Goal: Task Accomplishment & Management: Manage account settings

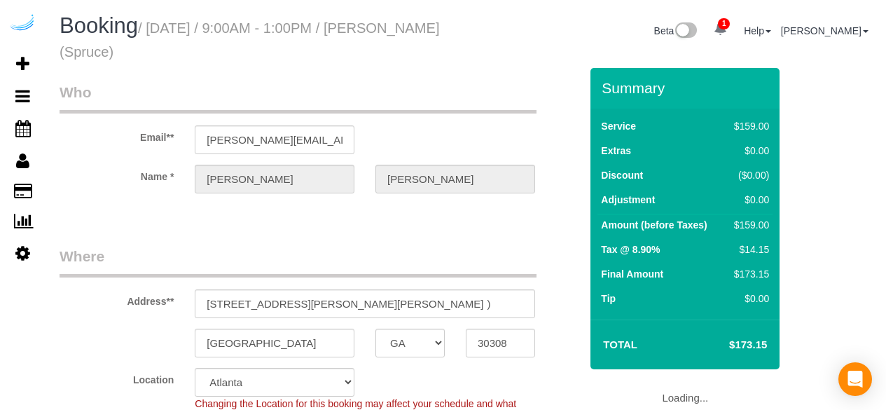
select select "GA"
select select "282"
select select "number:9"
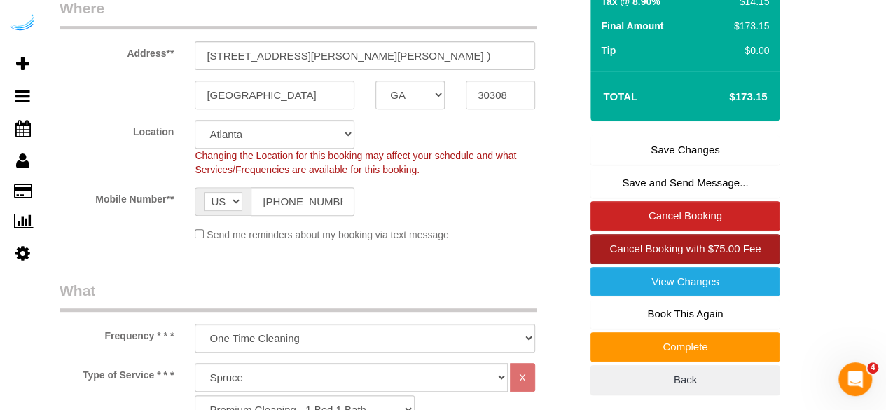
scroll to position [280, 0]
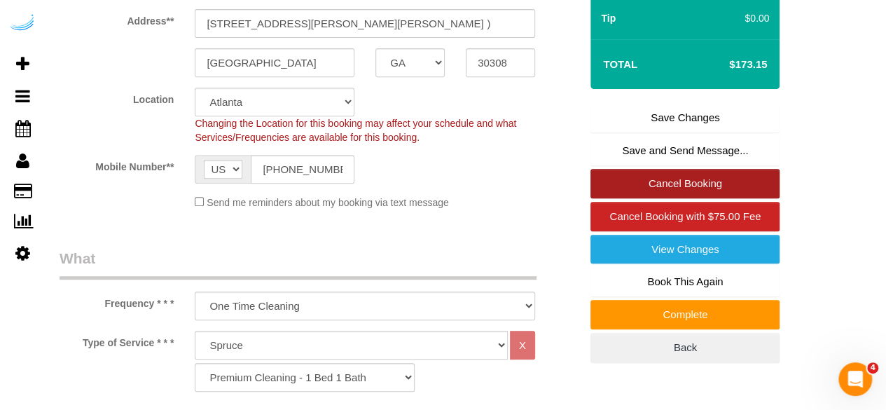
click at [689, 169] on link "Cancel Booking" at bounding box center [685, 183] width 189 height 29
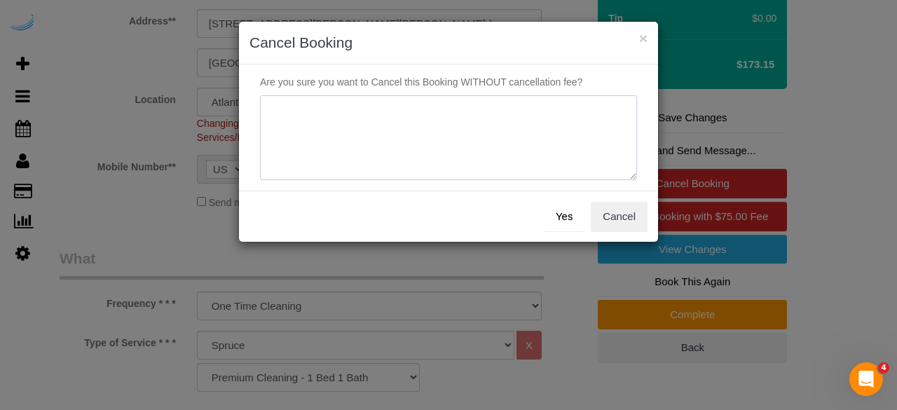
click at [463, 134] on textarea at bounding box center [448, 137] width 377 height 85
type textarea "Not on spruce."
click at [564, 222] on button "Yes" at bounding box center [564, 216] width 41 height 29
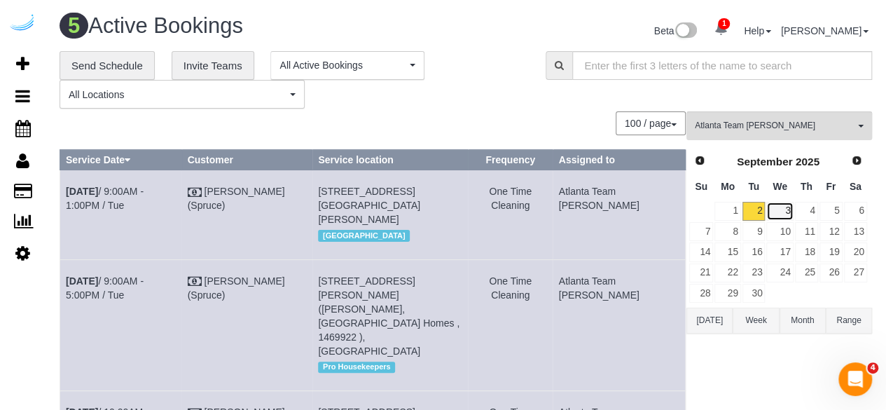
click at [783, 216] on link "3" at bounding box center [780, 211] width 27 height 19
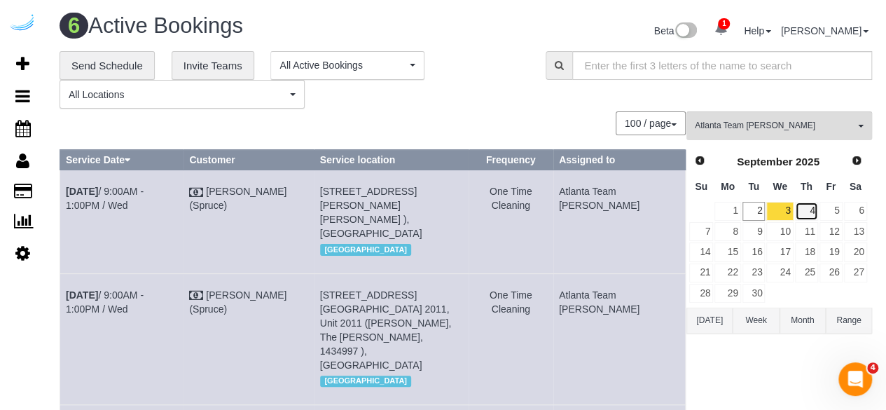
click at [809, 205] on link "4" at bounding box center [806, 211] width 23 height 19
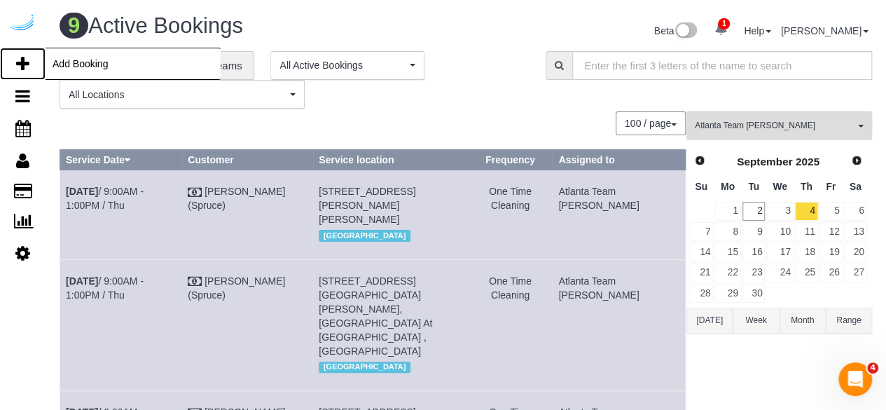
click at [20, 57] on icon at bounding box center [22, 63] width 13 height 17
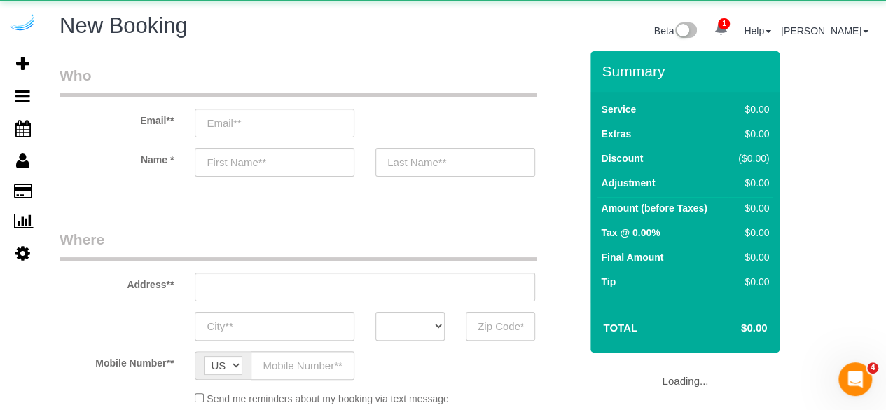
select select "object:2178"
select select "4"
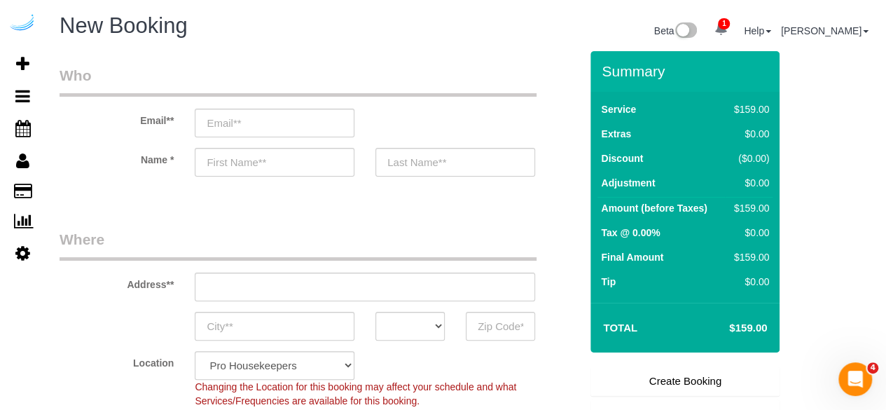
click at [319, 104] on div "Email**" at bounding box center [320, 101] width 542 height 72
click at [316, 121] on input "email" at bounding box center [275, 123] width 160 height 29
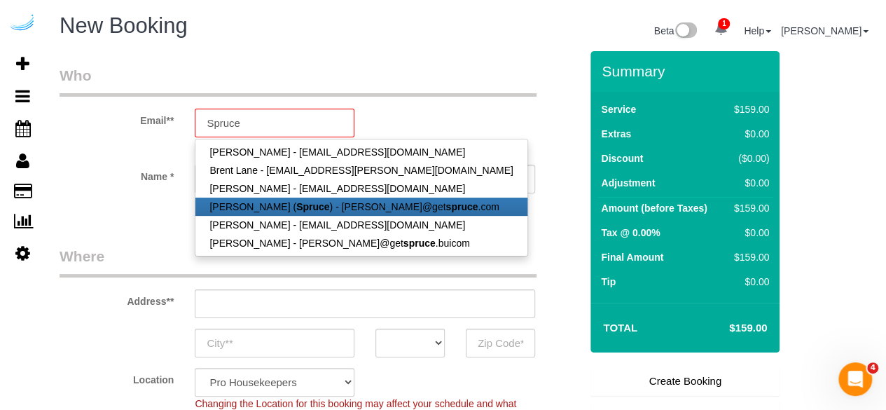
click at [310, 212] on link "Brandie Louck ( Spruce ) - brandie@get spruce .com" at bounding box center [360, 207] width 331 height 18
type input "[PERSON_NAME][EMAIL_ADDRESS][DOMAIN_NAME]"
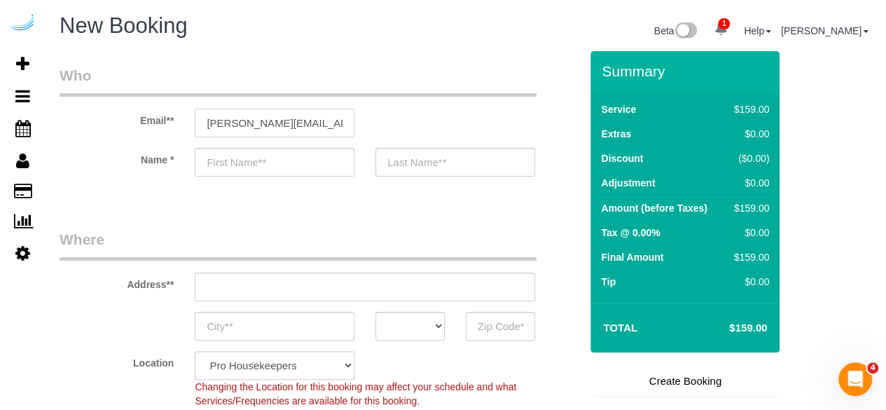
type input "[PERSON_NAME]"
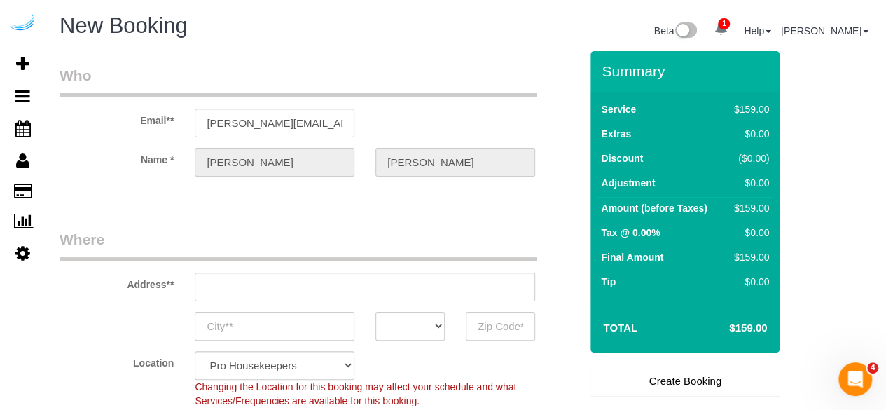
type input "3816 S Lamar Blvd"
type input "Austin"
select select "[GEOGRAPHIC_DATA]"
type input "78704"
select select "9"
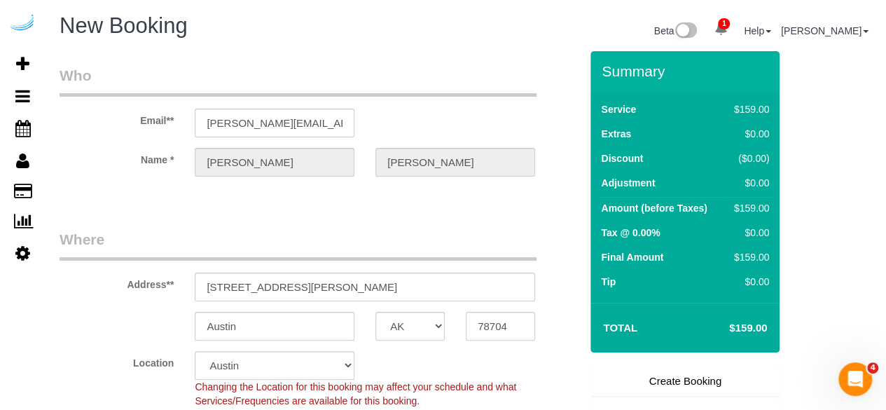
select select "object:2217"
click at [405, 280] on input "3816 S Lamar Blvd" at bounding box center [365, 287] width 341 height 29
paste input "65 Irby Ave NW, Atlanta, GA 30305, ယူနိုက်တက်စတိတ်"
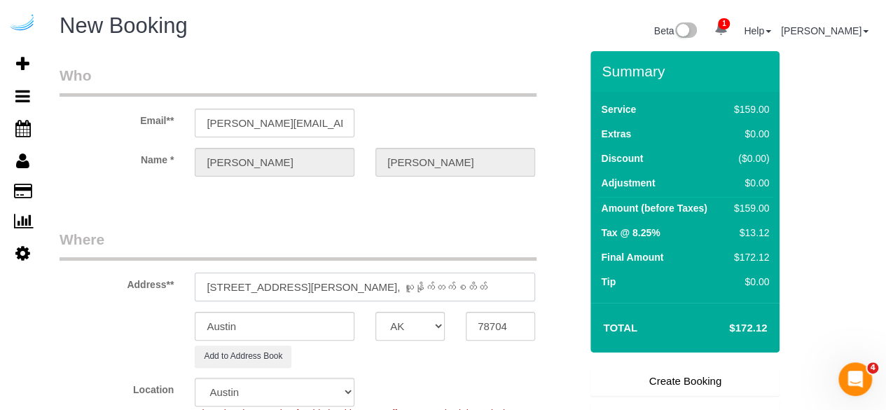
drag, startPoint x: 341, startPoint y: 280, endPoint x: 369, endPoint y: 287, distance: 29.6
click at [369, 287] on input "65 Irby Ave NW, Atlanta, GA 30305, ယူနိုက်တက်စတိတ်" at bounding box center [365, 287] width 341 height 29
type input "65 Irby Ave NW, Atlanta, GA 30305, ယူနိုက်တက်စတိတ်"
click at [508, 319] on input "78704" at bounding box center [500, 326] width 69 height 29
paste input "30305"
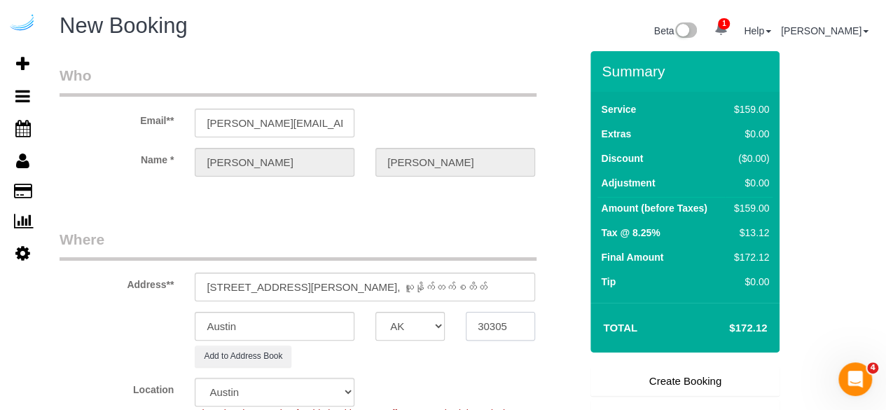
type input "30305"
click at [409, 329] on select "AK AL AR AZ CA CO CT DC DE FL GA HI IA ID IL IN KS KY LA MA MD ME MI MN MO MS M…" at bounding box center [410, 326] width 69 height 29
select select "8"
select select "GA"
select select "object:2269"
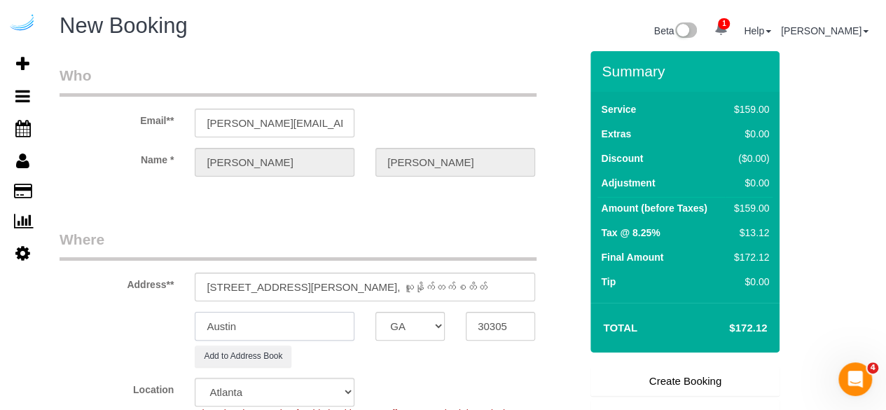
click at [317, 330] on input "Austin" at bounding box center [275, 326] width 160 height 29
type input "a"
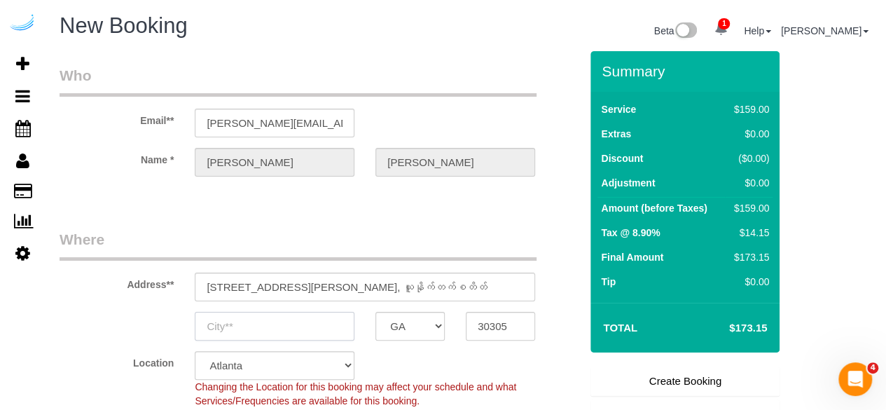
type input "a"
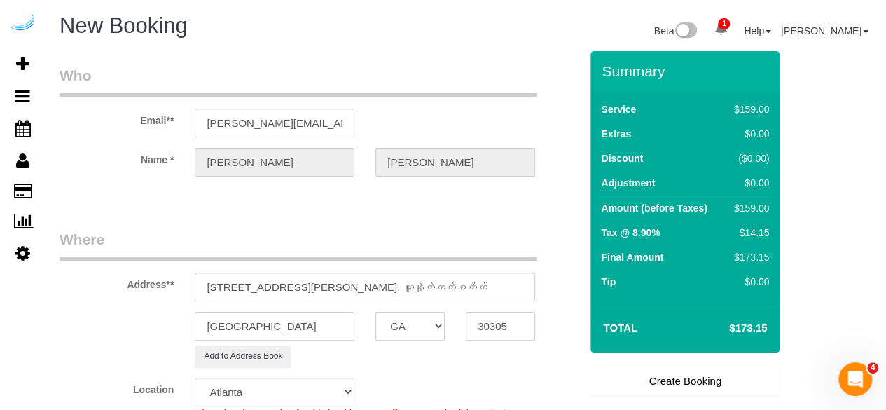
type input "[GEOGRAPHIC_DATA]"
drag, startPoint x: 285, startPoint y: 286, endPoint x: 520, endPoint y: 304, distance: 235.4
click at [520, 304] on sui-booking-address "Address** 65 Irby Ave NW, Atlanta, GA 30305, ယူနိုက်တက်စတိတ် Atlanta AK AL AR A…" at bounding box center [320, 298] width 521 height 138
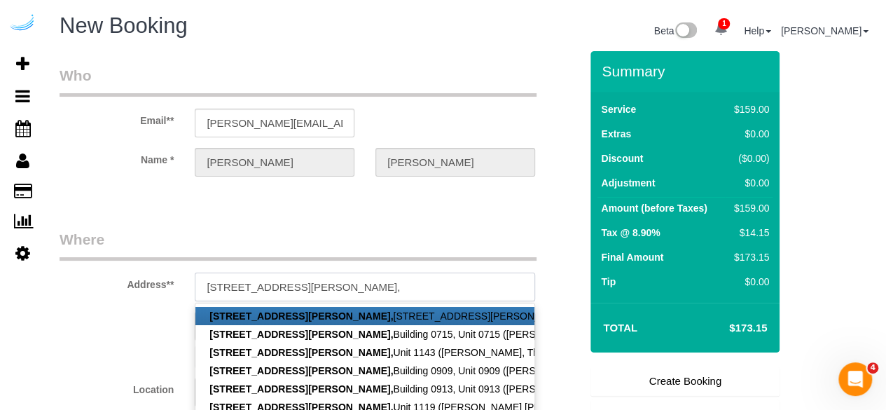
paste input "Colin Ohare"
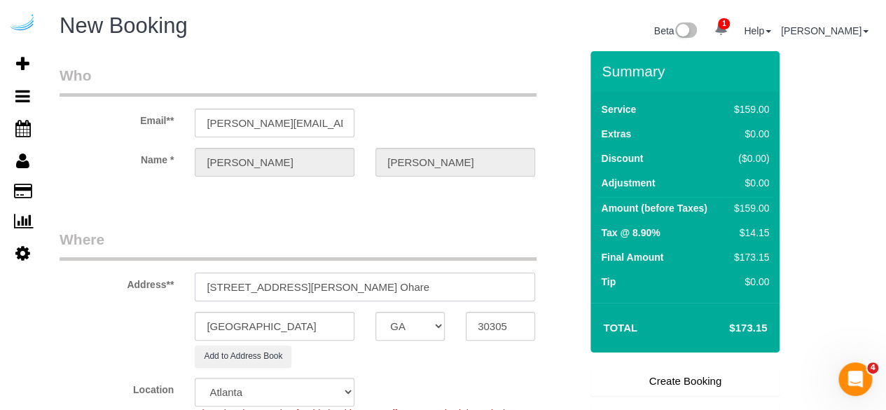
click at [297, 288] on input "65 Irby Ave NW, Colin Ohare" at bounding box center [365, 287] width 341 height 29
paste input "1471915"
click at [231, 286] on input "65 Irby Ave NW, Building 1145, Unit 1145 (Colin Ohare, The Irby, 1471915 )" at bounding box center [365, 287] width 341 height 29
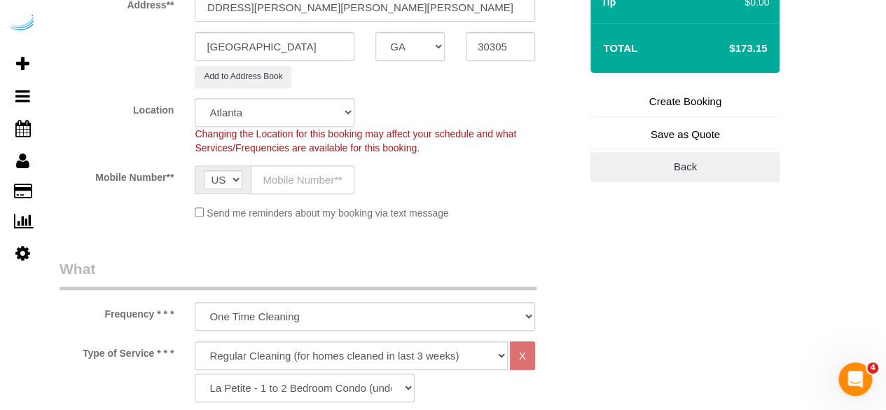
scroll to position [280, 0]
type input "65 Irby Ave NW, Building 1145, Unit 1145 (Colin Ohare, The Irby, 1471915 )"
click at [289, 173] on input "text" at bounding box center [303, 179] width 104 height 29
type input "[PHONE_NUMBER]"
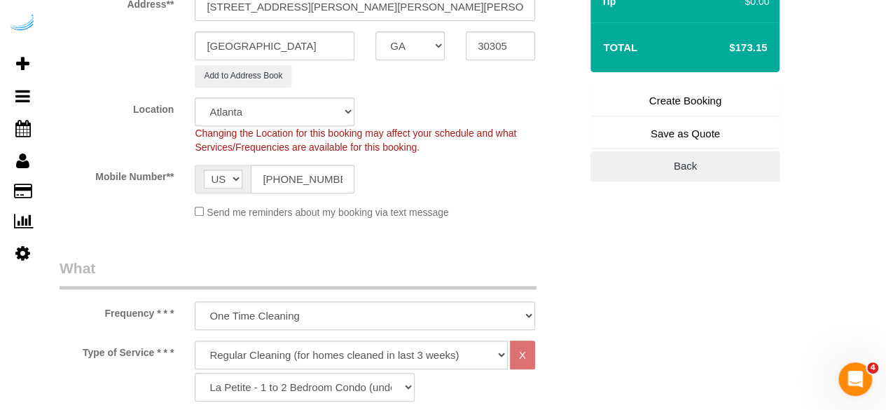
type input "Brandie Louck"
type input "[PHONE_NUMBER]"
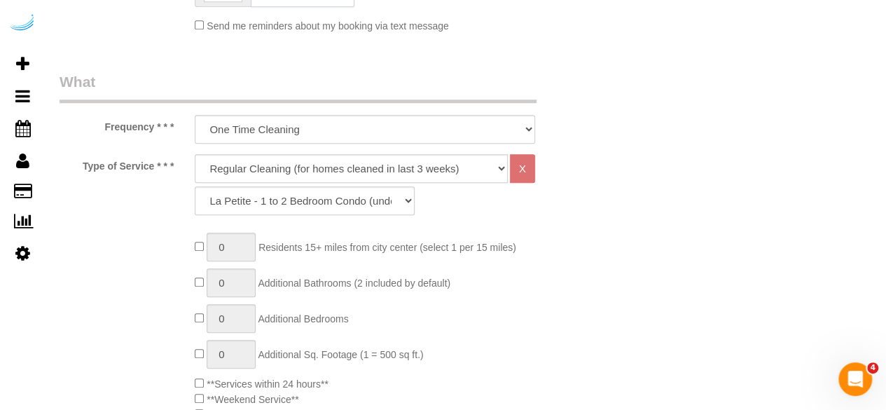
scroll to position [490, 0]
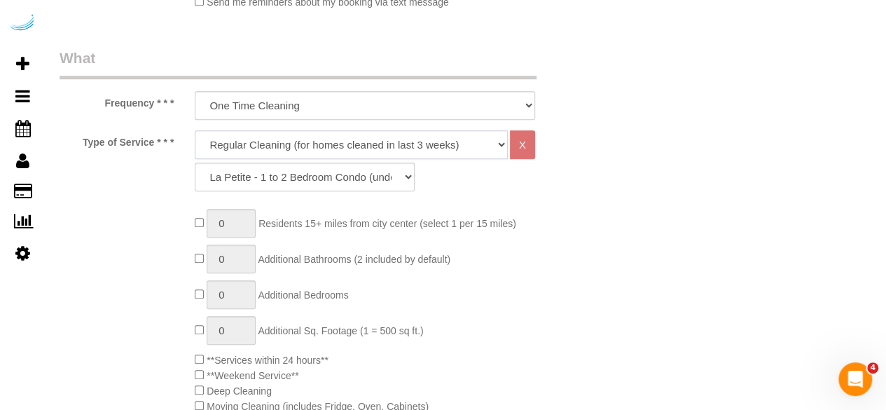
click at [374, 143] on select "Deep Cleaning (for homes that have not been cleaned in 3+ weeks) Spruce Regular…" at bounding box center [351, 144] width 313 height 29
select select "282"
click at [195, 130] on select "Deep Cleaning (for homes that have not been cleaned in 3+ weeks) Spruce Regular…" at bounding box center [351, 144] width 313 height 29
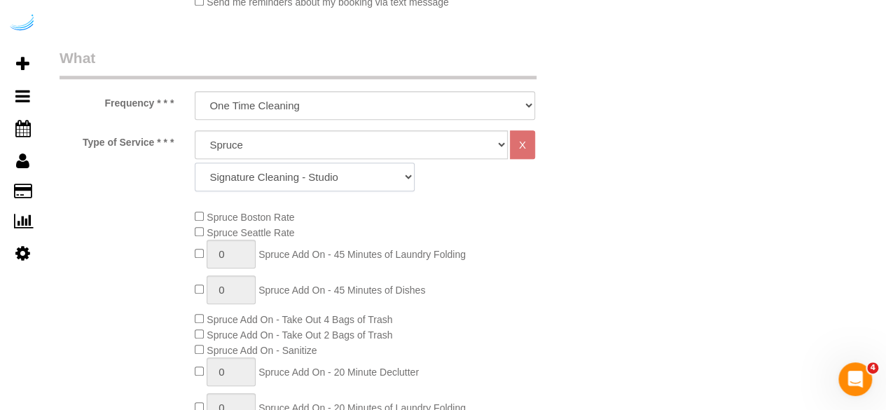
click at [360, 173] on select "Signature Cleaning - Studio Signature Cleaning - 1 Bed 1 Bath Signature Cleanin…" at bounding box center [305, 177] width 220 height 29
select select "320"
click at [195, 163] on select "Signature Cleaning - Studio Signature Cleaning - 1 Bed 1 Bath Signature Cleanin…" at bounding box center [305, 177] width 220 height 29
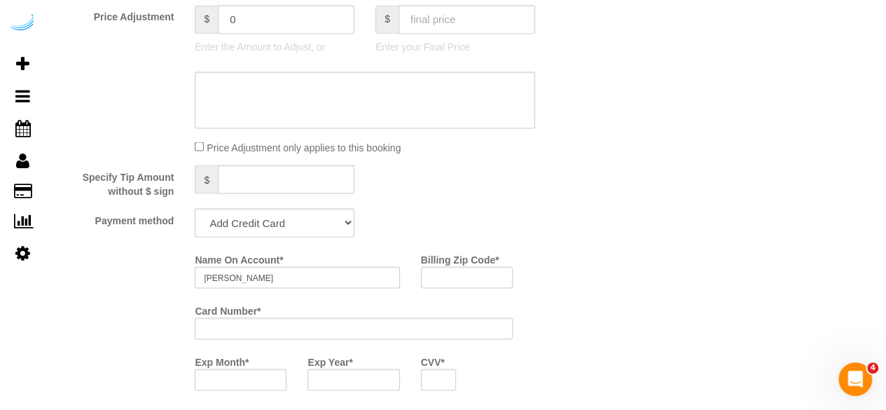
scroll to position [1261, 0]
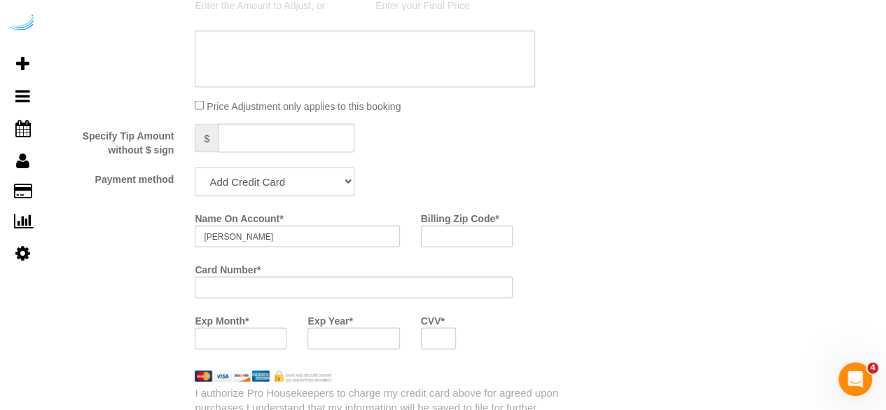
click at [244, 170] on select "Add Credit Card Cash Check Paypal" at bounding box center [275, 181] width 160 height 29
select select "string:check"
click at [195, 168] on select "Add Credit Card Cash Check Paypal" at bounding box center [275, 181] width 160 height 29
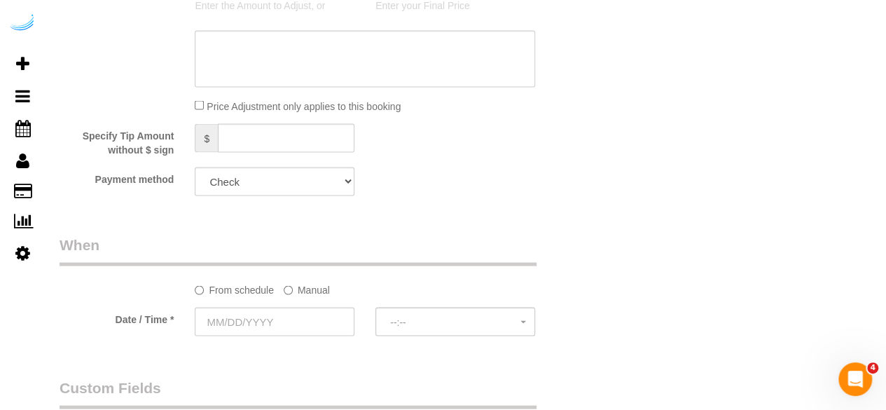
drag, startPoint x: 294, startPoint y: 288, endPoint x: 293, endPoint y: 298, distance: 10.6
click at [294, 287] on label "Manual" at bounding box center [307, 286] width 46 height 19
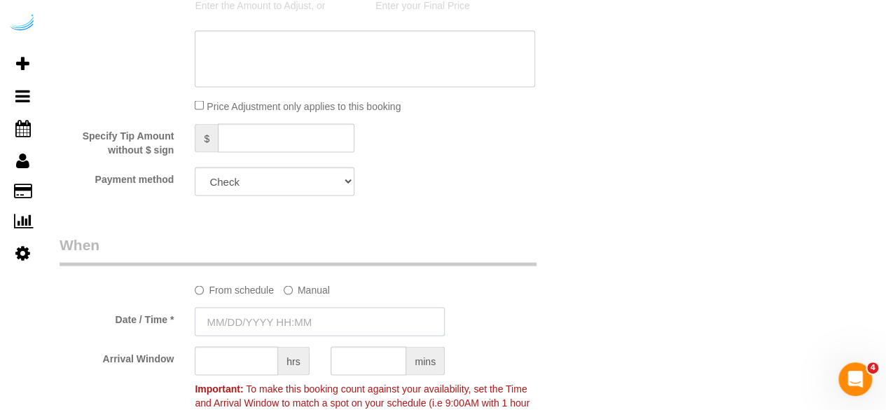
click at [284, 316] on input "text" at bounding box center [320, 321] width 250 height 29
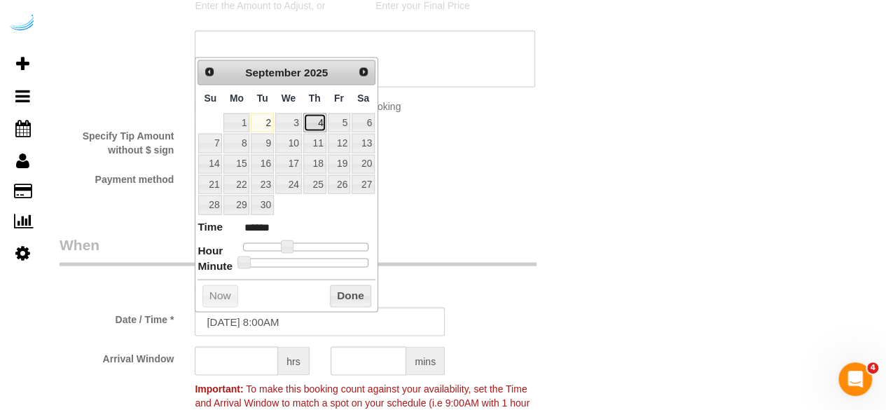
click at [317, 121] on link "4" at bounding box center [314, 122] width 23 height 19
type input "[DATE] 9:00AM"
type input "******"
click at [294, 243] on span at bounding box center [292, 246] width 13 height 13
click at [236, 364] on input "text" at bounding box center [236, 360] width 83 height 29
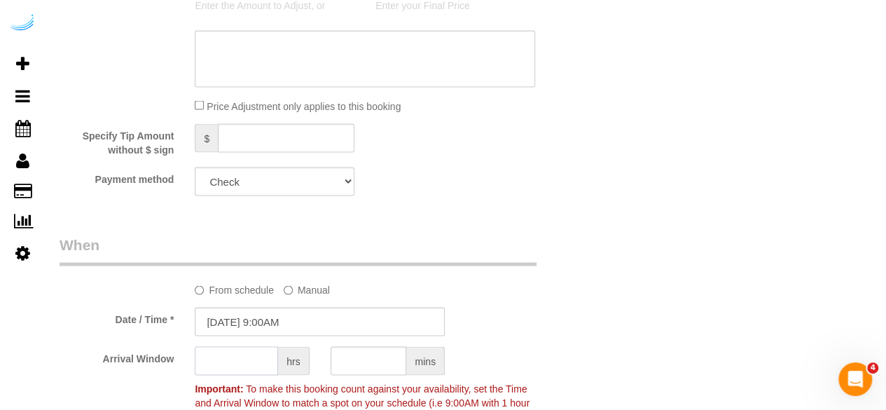
type input "3"
type input "4"
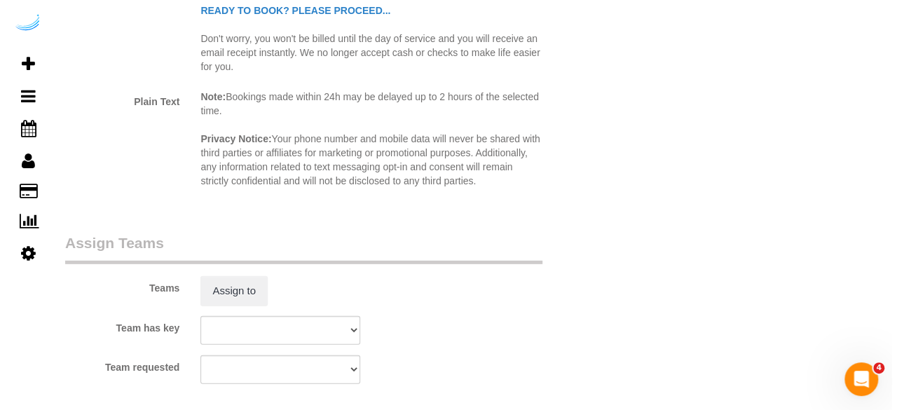
scroll to position [1962, 0]
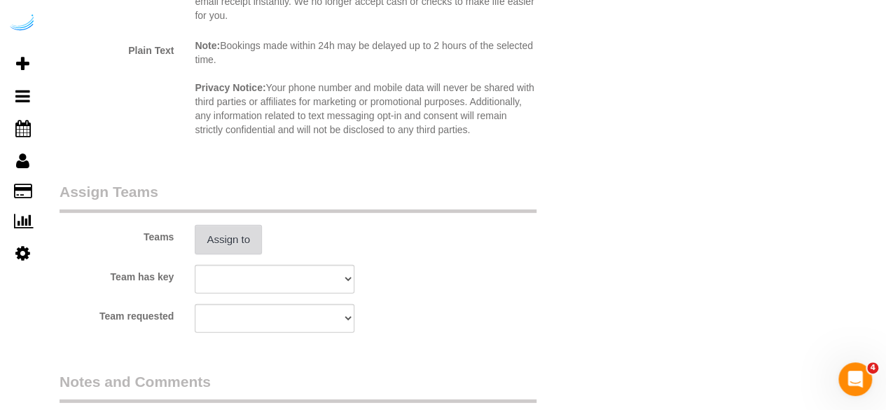
click at [242, 242] on button "Assign to" at bounding box center [228, 239] width 67 height 29
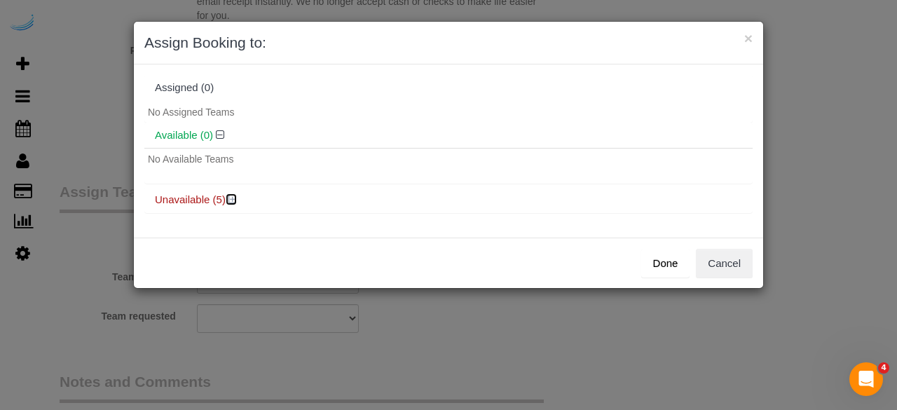
click at [231, 200] on icon at bounding box center [232, 199] width 8 height 11
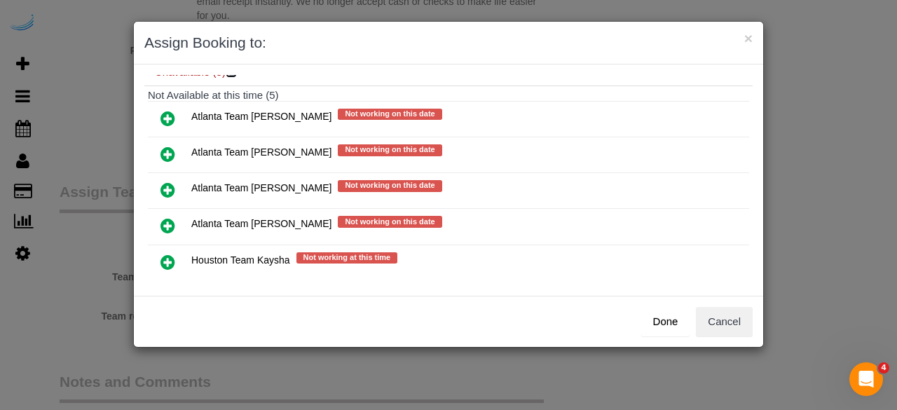
scroll to position [140, 0]
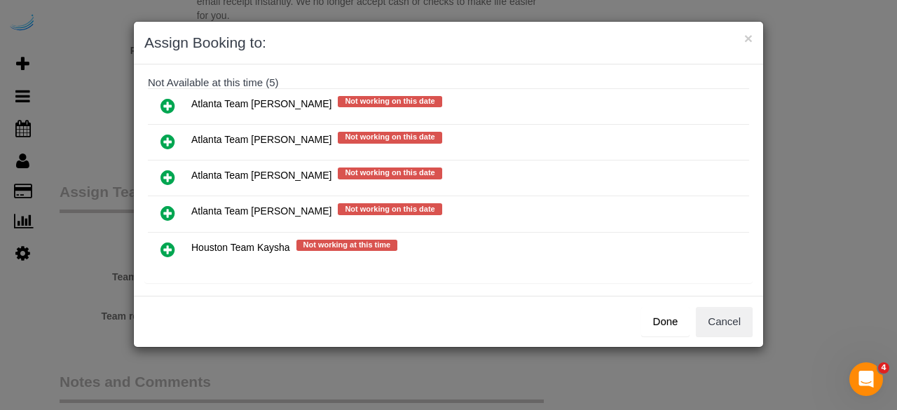
click at [165, 141] on icon at bounding box center [167, 141] width 15 height 17
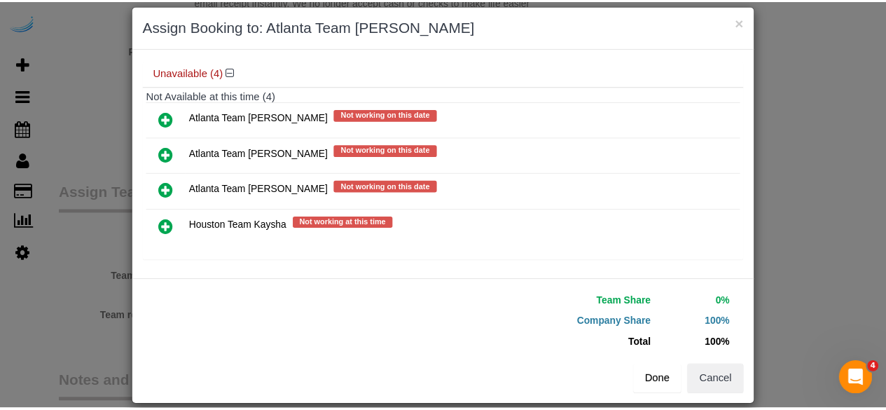
scroll to position [32, 0]
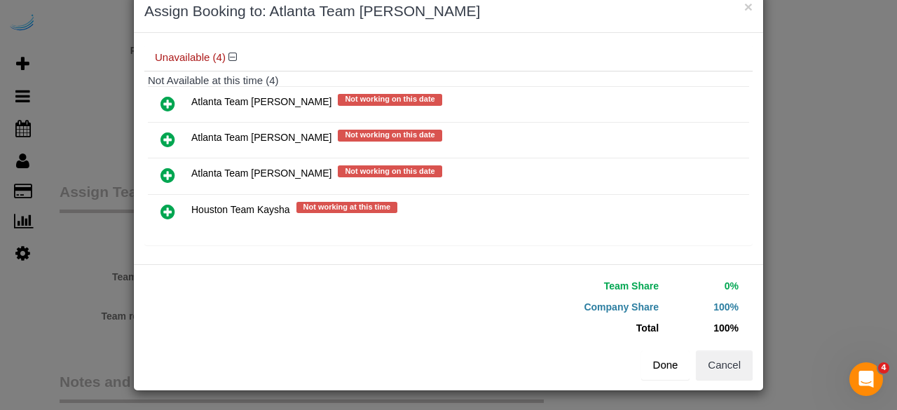
click at [653, 366] on button "Done" at bounding box center [665, 364] width 49 height 29
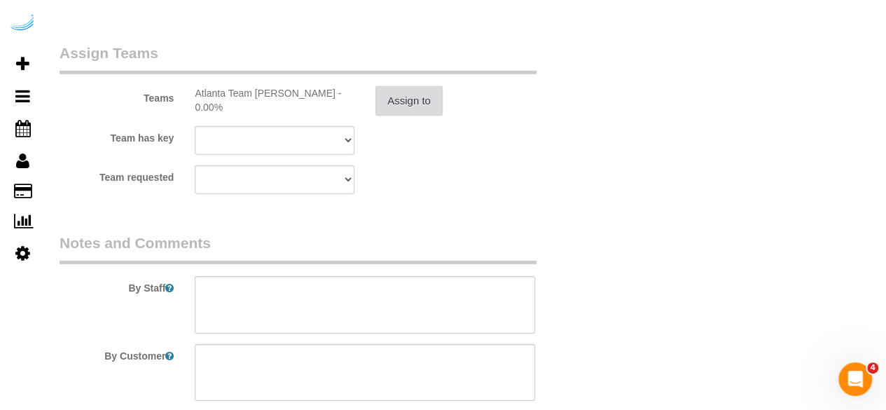
scroll to position [2102, 0]
click at [381, 299] on textarea at bounding box center [365, 303] width 341 height 57
click at [329, 294] on textarea at bounding box center [365, 303] width 341 height 57
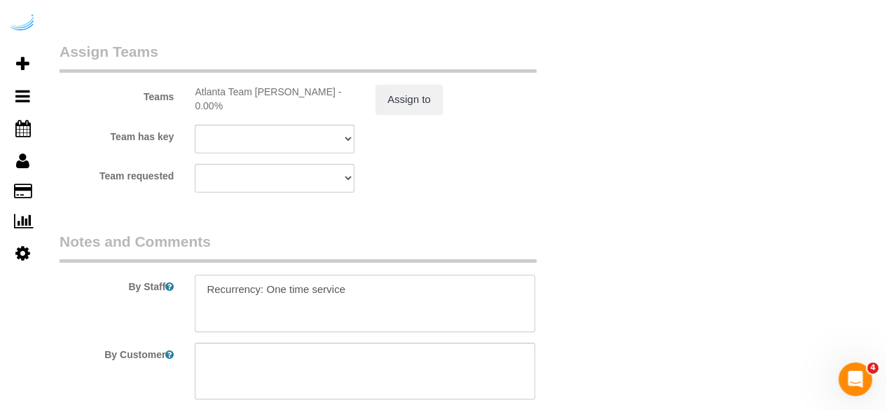
paste textarea "Permanent Notes:No notes from this customer.Today's Notes:Please focus on bathr…"
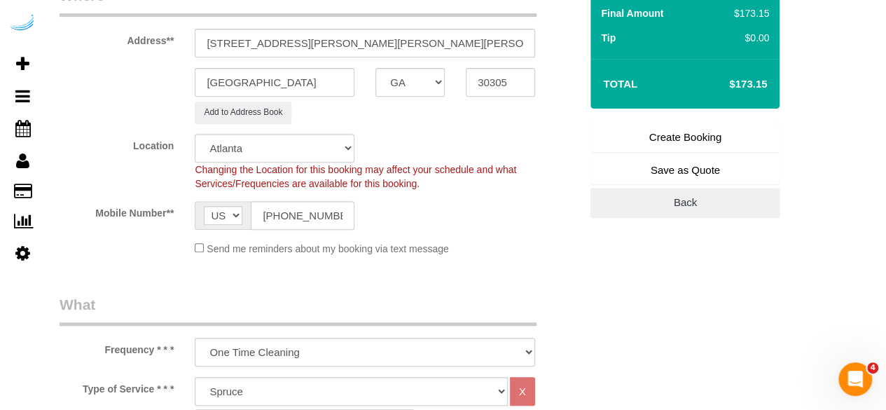
scroll to position [140, 0]
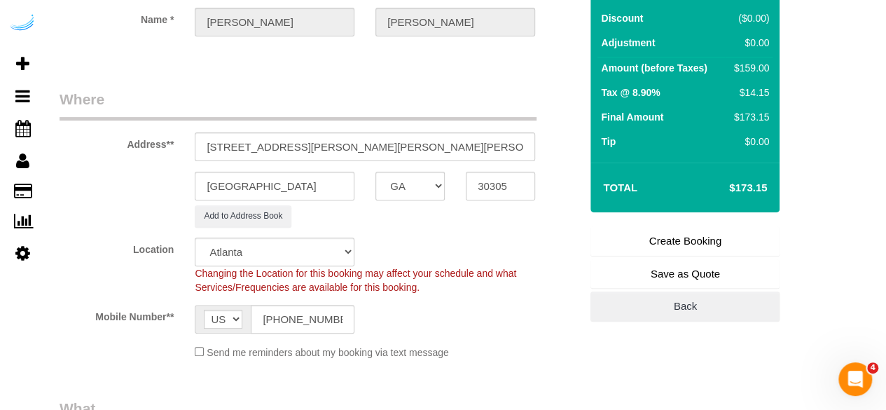
type textarea "Recurrency: One time service Permanent Notes:No notes from this customer.Today'…"
click at [722, 230] on link "Create Booking" at bounding box center [685, 240] width 189 height 29
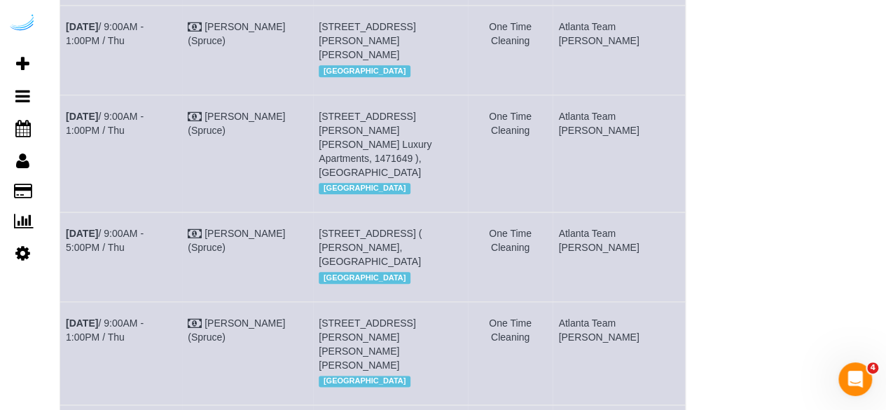
scroll to position [771, 0]
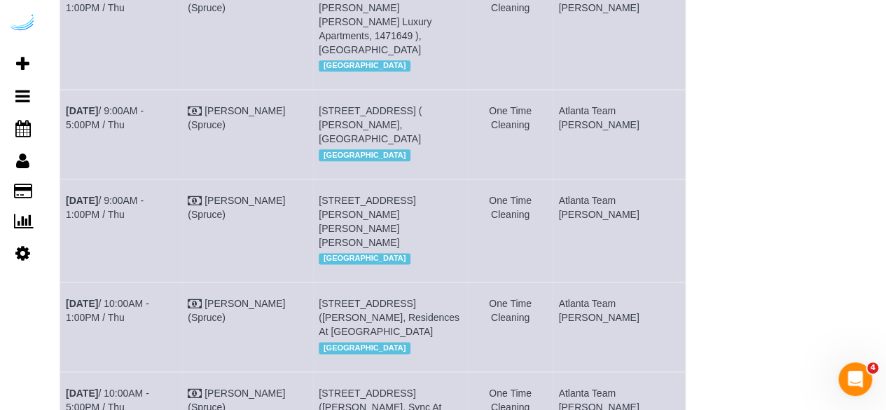
drag, startPoint x: 130, startPoint y: 149, endPoint x: 62, endPoint y: 130, distance: 71.2
click at [62, 179] on td "[DATE] 9:00AM - 1:00PM / Thu" at bounding box center [121, 230] width 122 height 103
copy link "[DATE] 9:00AM - 1:00PM / Thu"
drag, startPoint x: 476, startPoint y: 153, endPoint x: 338, endPoint y: 130, distance: 139.4
click at [338, 179] on td "65 Irby Ave Nw, Building 1145, Unit 1145 (Colin Ohare, The Irby, 1471915 ), Atl…" at bounding box center [390, 230] width 155 height 103
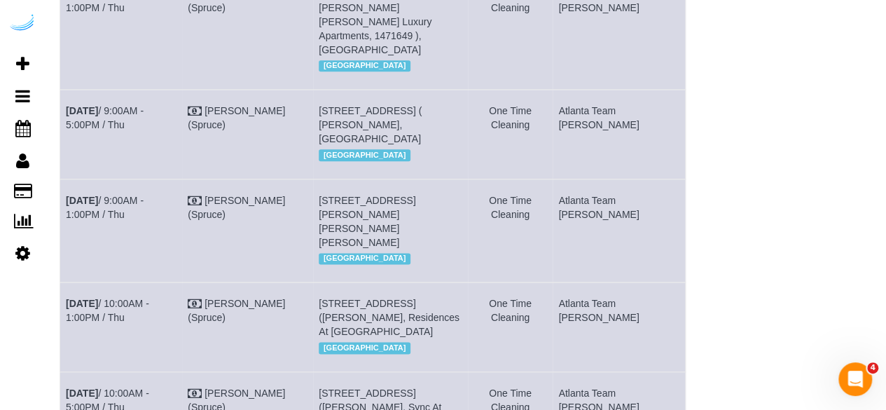
copy span "[STREET_ADDRESS][PERSON_NAME][PERSON_NAME][PERSON_NAME]"
drag, startPoint x: 612, startPoint y: 135, endPoint x: 592, endPoint y: 121, distance: 24.7
click at [592, 179] on td "Atlanta Team [PERSON_NAME]" at bounding box center [619, 230] width 133 height 103
drag, startPoint x: 625, startPoint y: 139, endPoint x: 572, endPoint y: 139, distance: 53.3
click at [572, 179] on tr "Sep 4th / 9:00AM - 1:00PM / Thu Brandie Louck (Spruce) 65 Irby Ave Nw, Building…" at bounding box center [373, 230] width 626 height 103
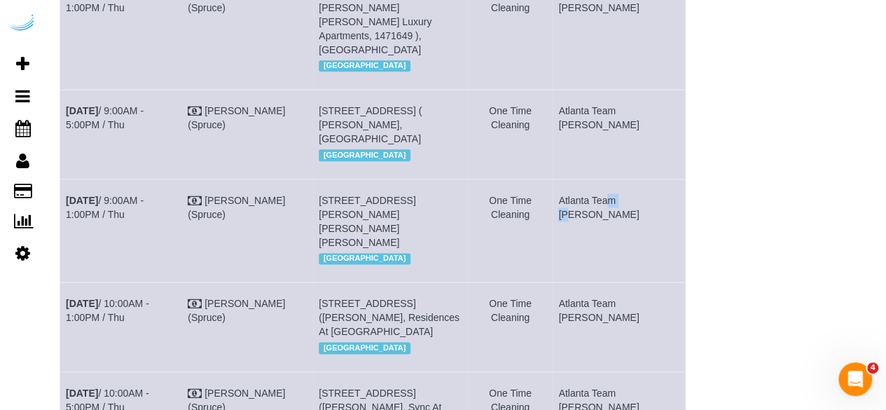
copy tr "Atlanta Team [PERSON_NAME]"
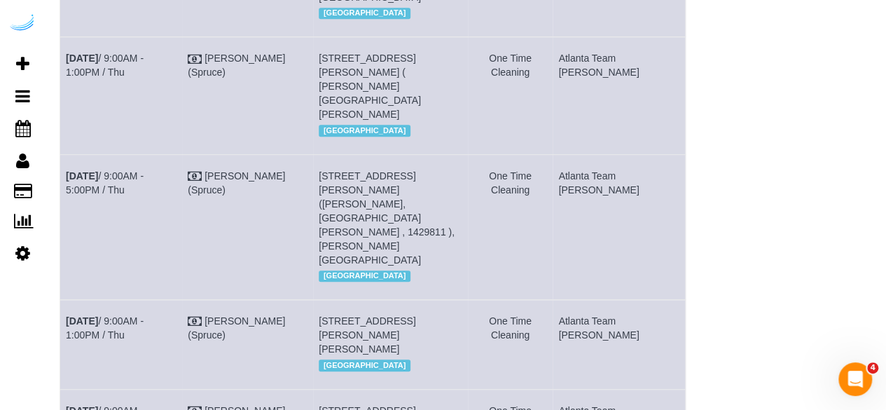
scroll to position [249, 0]
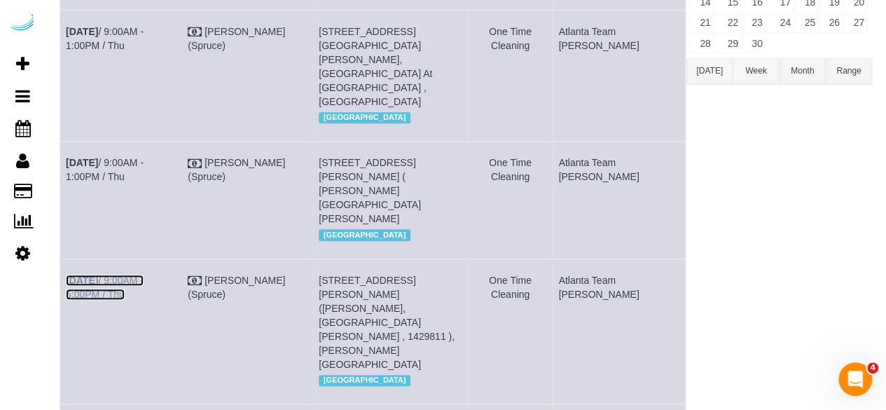
click at [144, 275] on link "[DATE] 9:00AM - 5:00PM / Thu" at bounding box center [105, 287] width 78 height 25
click at [146, 142] on td "[DATE] 9:00AM - 1:00PM / Thu" at bounding box center [121, 200] width 122 height 117
click at [144, 157] on link "[DATE] 9:00AM - 1:00PM / Thu" at bounding box center [105, 169] width 78 height 25
click at [148, 34] on td "[DATE] 9:00AM - 1:00PM / Thu" at bounding box center [121, 75] width 122 height 131
click at [144, 44] on link "Sep 4th / 9:00AM - 1:00PM / Thu" at bounding box center [105, 38] width 78 height 25
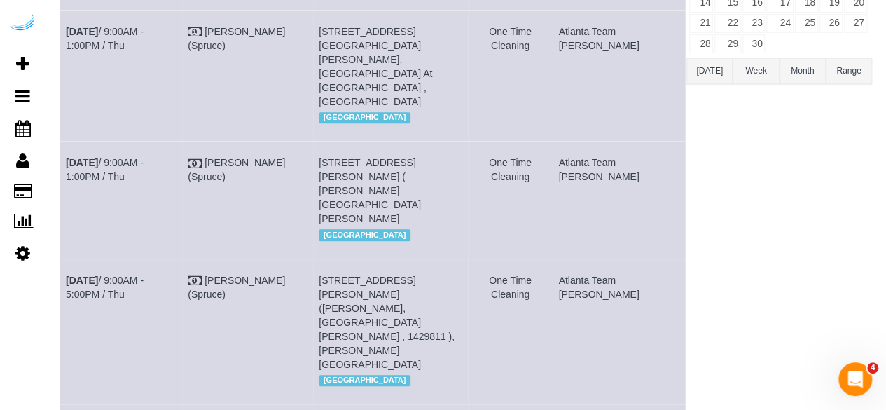
scroll to position [70, 0]
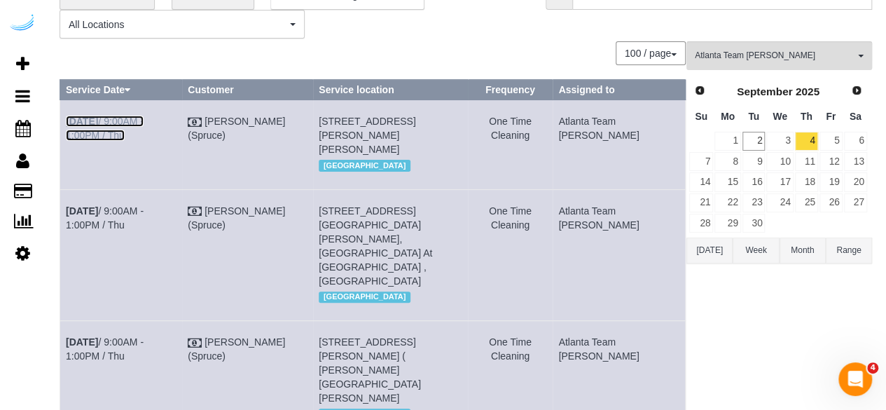
click at [144, 120] on link "Sep 4th / 9:00AM - 1:00PM / Thu" at bounding box center [105, 128] width 78 height 25
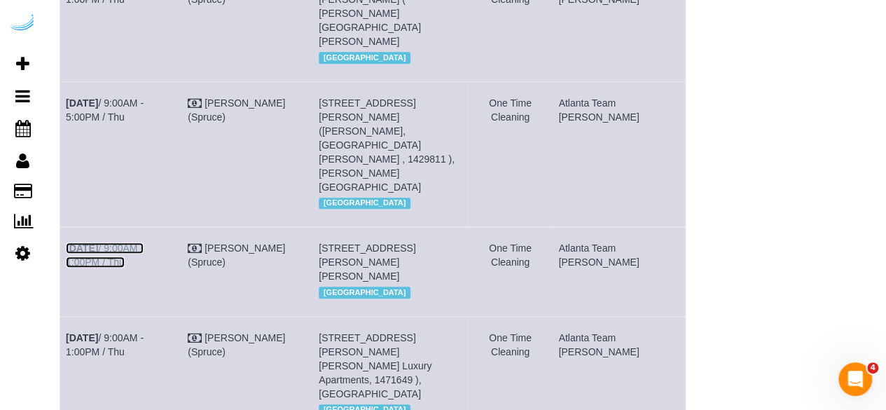
click at [144, 242] on link "Sep 4th / 9:00AM - 1:00PM / Thu" at bounding box center [105, 254] width 78 height 25
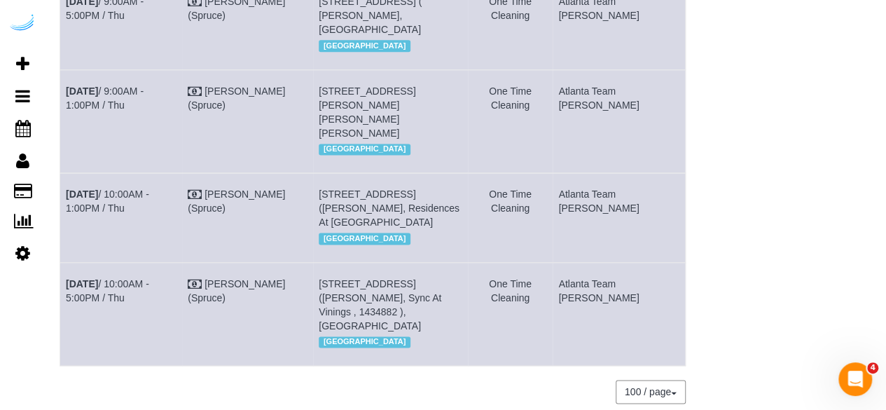
scroll to position [605, 0]
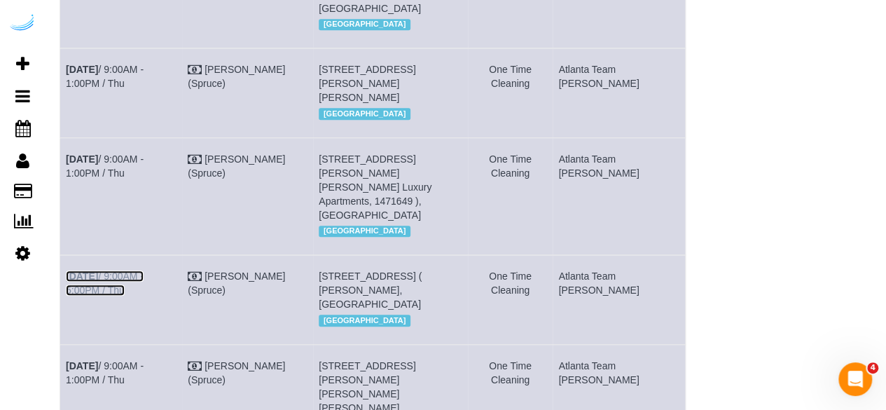
click at [144, 270] on link "Sep 4th / 9:00AM - 5:00PM / Thu" at bounding box center [105, 282] width 78 height 25
click at [144, 153] on link "Sep 4th / 9:00AM - 1:00PM / Thu" at bounding box center [105, 165] width 78 height 25
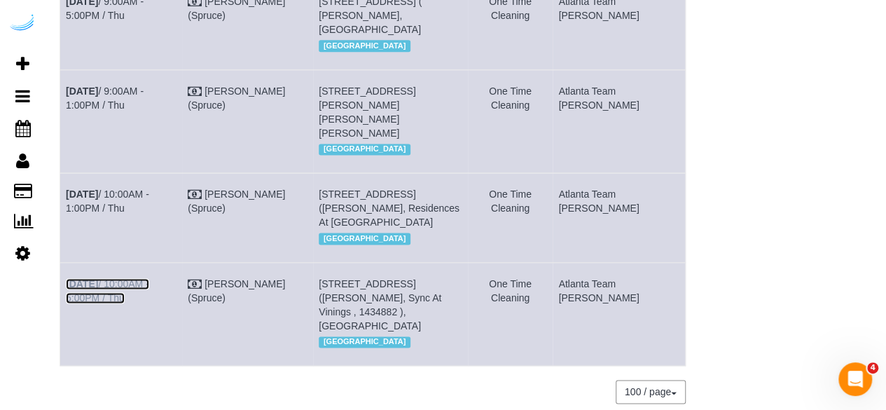
click at [149, 278] on link "Sep 4th / 10:00AM - 5:00PM / Thu" at bounding box center [107, 290] width 83 height 25
click at [149, 188] on link "Sep 4th / 10:00AM - 1:00PM / Thu" at bounding box center [107, 200] width 83 height 25
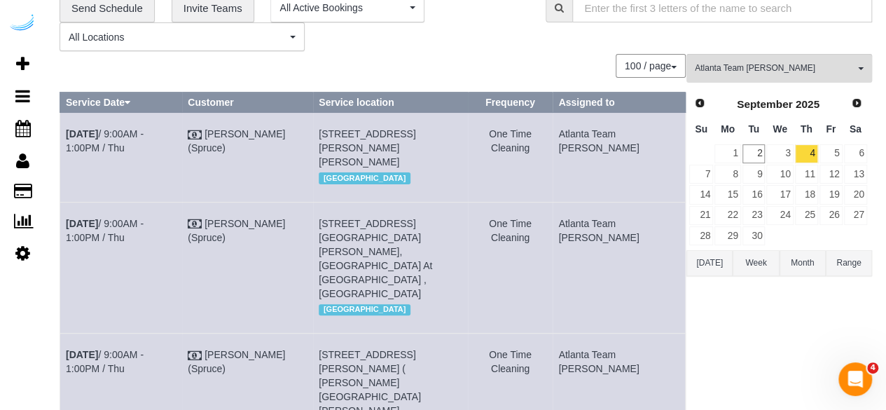
scroll to position [0, 0]
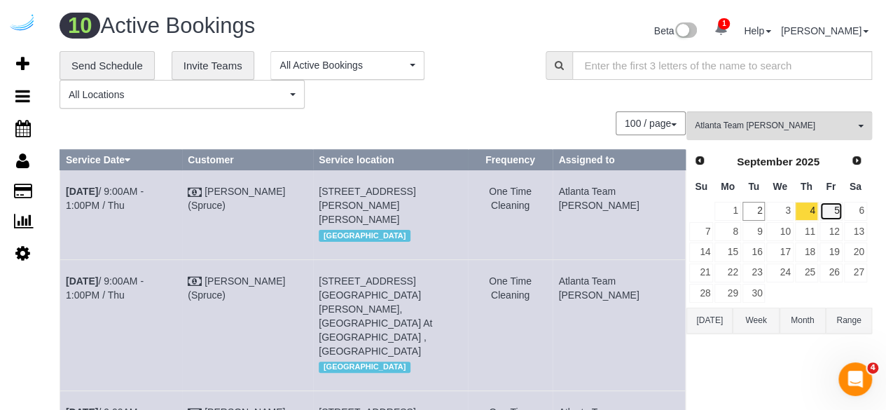
click at [832, 208] on link "5" at bounding box center [831, 211] width 23 height 19
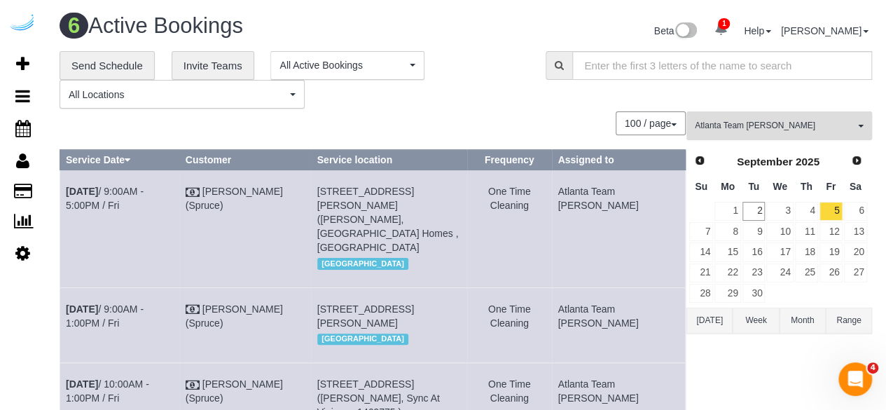
click at [778, 116] on button "Atlanta Team Eliane All Teams" at bounding box center [780, 125] width 186 height 29
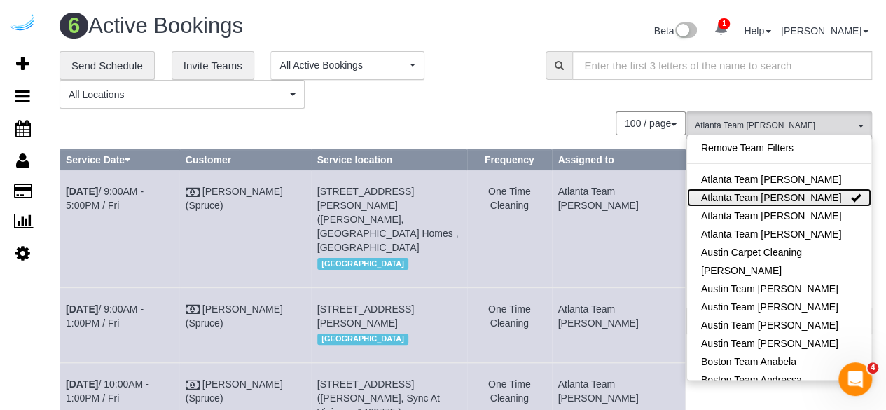
click at [774, 198] on link "Atlanta Team Eliane" at bounding box center [779, 197] width 184 height 18
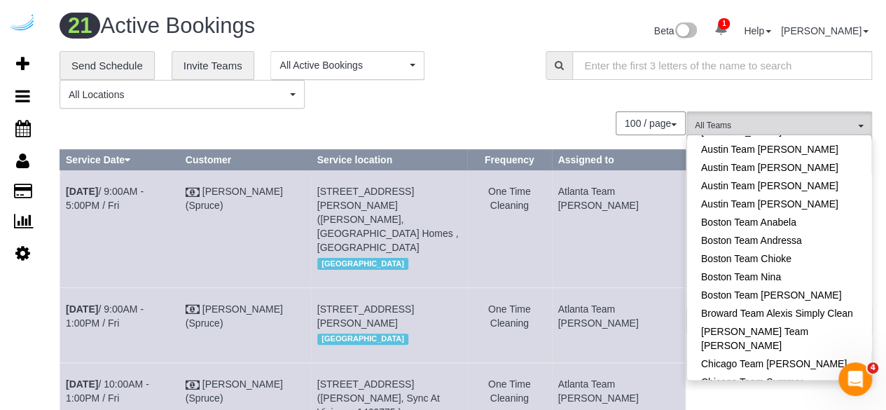
scroll to position [140, 0]
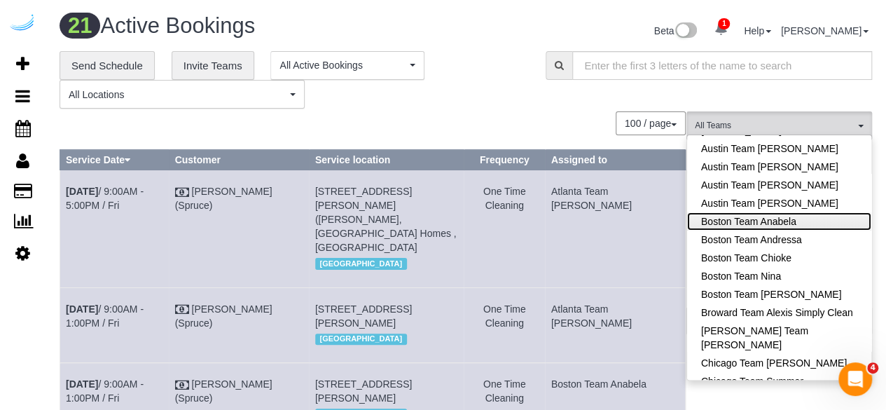
click at [782, 226] on link "Boston Team Anabela" at bounding box center [779, 221] width 184 height 18
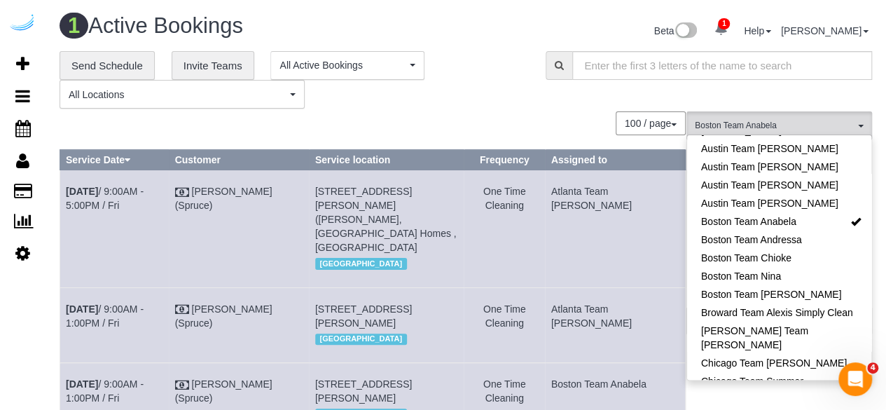
click at [484, 97] on div "**********" at bounding box center [292, 80] width 465 height 58
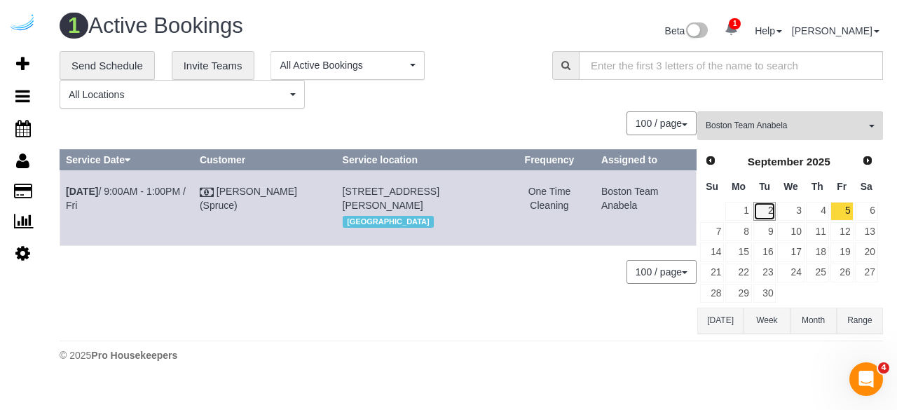
click at [767, 216] on link "2" at bounding box center [764, 211] width 23 height 19
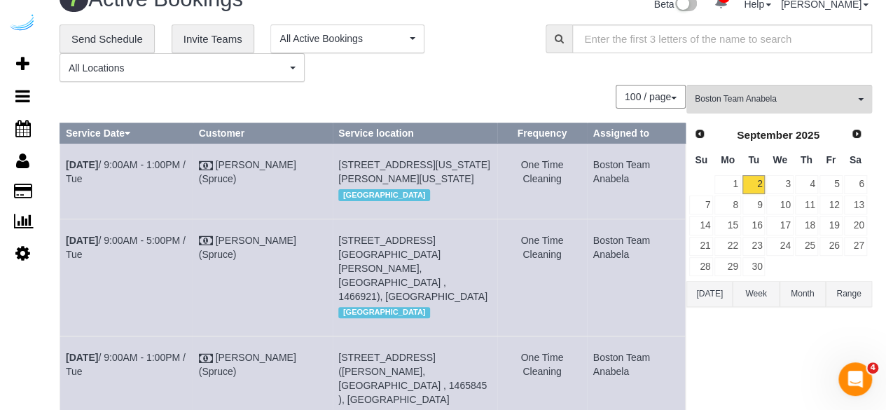
scroll to position [0, 0]
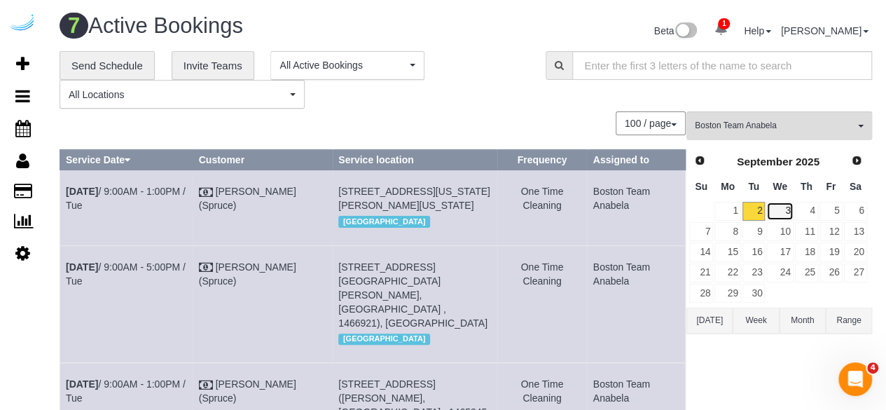
click at [780, 204] on link "3" at bounding box center [780, 211] width 27 height 19
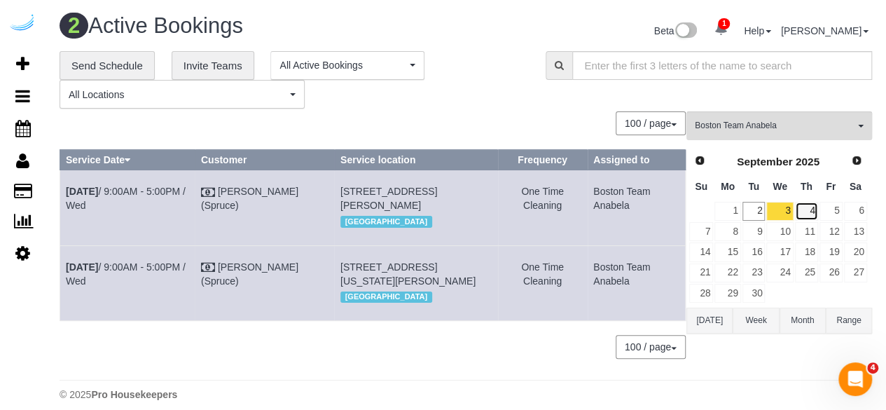
click at [816, 208] on link "4" at bounding box center [806, 211] width 23 height 19
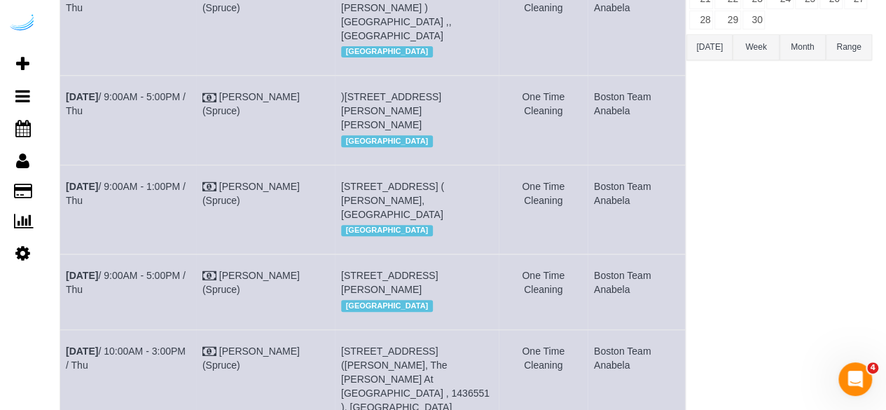
scroll to position [129, 0]
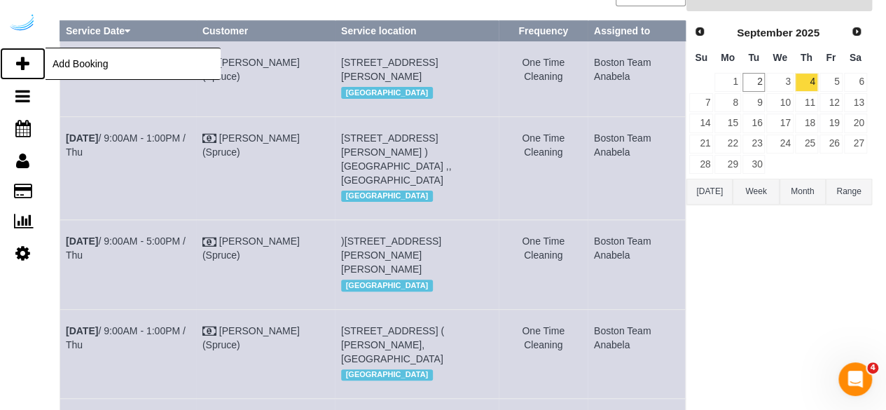
drag, startPoint x: 28, startPoint y: 64, endPoint x: 29, endPoint y: 57, distance: 7.8
click at [28, 64] on icon at bounding box center [22, 63] width 13 height 17
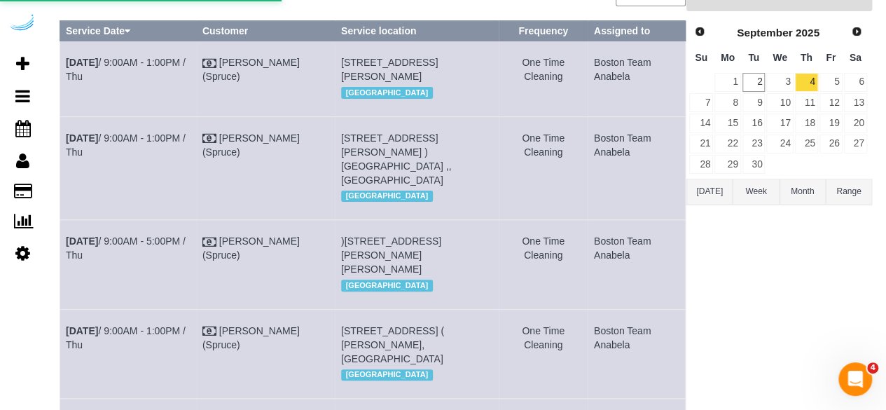
select select "number:9"
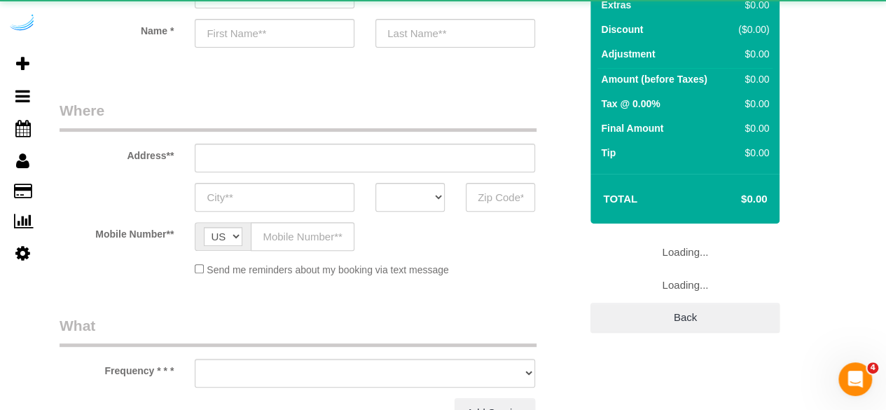
select select "object:4738"
select select "4"
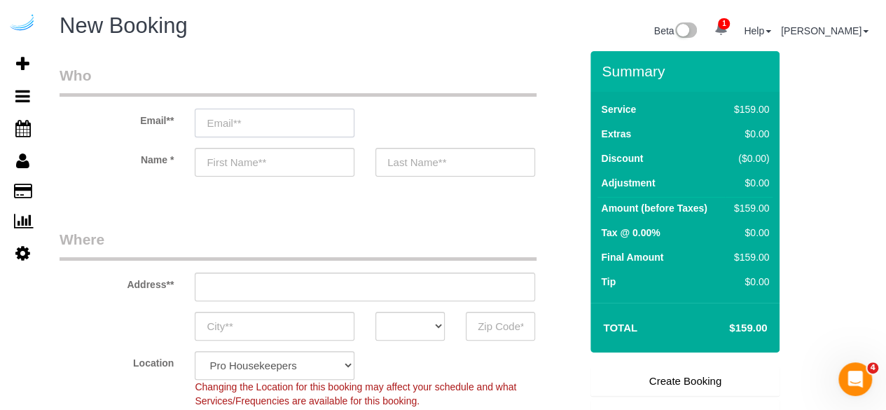
click at [294, 116] on input "email" at bounding box center [275, 123] width 160 height 29
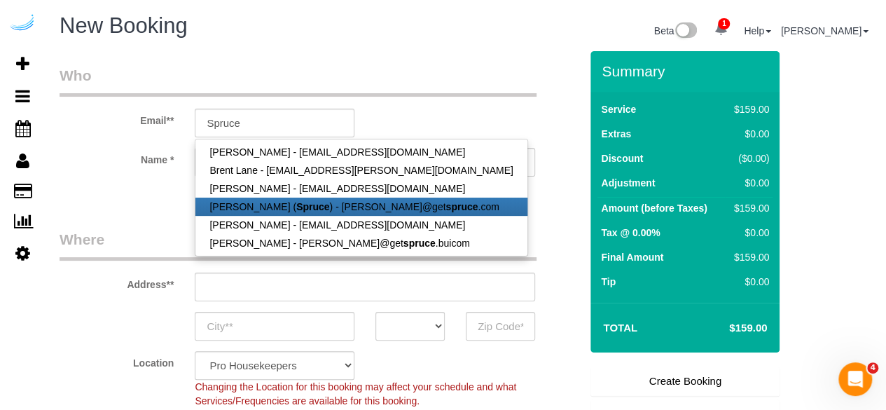
click at [300, 207] on strong "Spruce" at bounding box center [312, 206] width 33 height 11
type input "[PERSON_NAME][EMAIL_ADDRESS][DOMAIN_NAME]"
type input "[PERSON_NAME]"
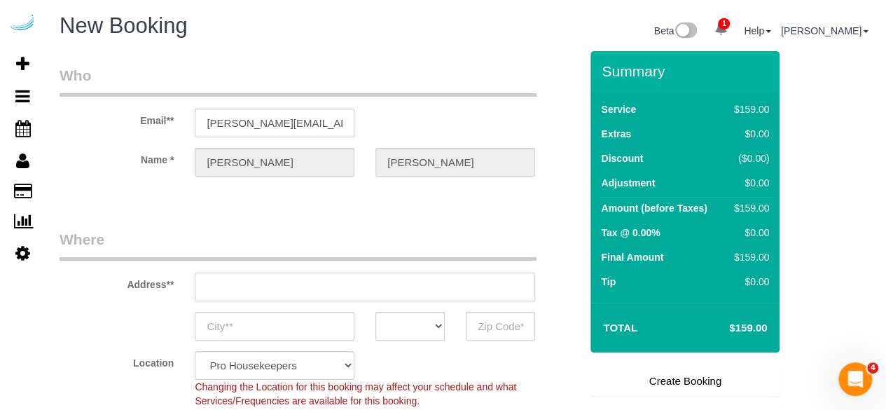
click at [357, 286] on input "text" at bounding box center [365, 287] width 341 height 29
type input "3816 S Lamar Blvd"
type input "Austin"
select select "[GEOGRAPHIC_DATA]"
type input "78704"
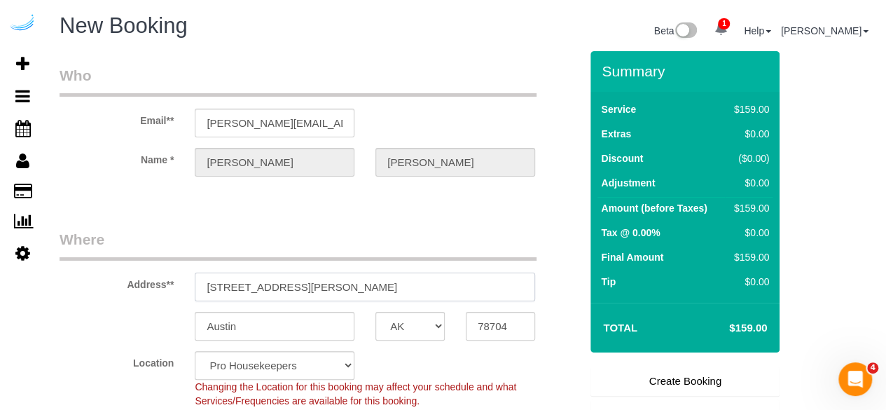
paste input "449 Canal St, Somerville, MA 02145, ယူနိုက်တက်စတိတ်"
type input "449 Canal St, Somerville, MA 02145, ယူနိုက်တက်စတိတ်"
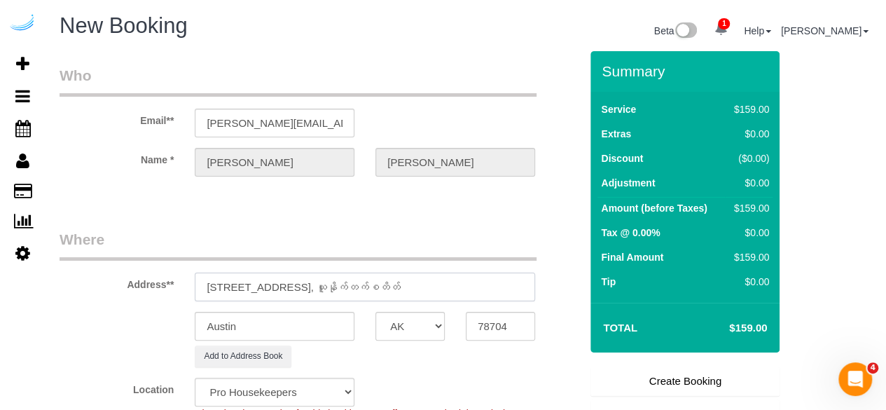
select select "9"
select select "object:4782"
drag, startPoint x: 345, startPoint y: 282, endPoint x: 374, endPoint y: 285, distance: 29.6
click at [374, 285] on input "449 Canal St, Somerville, MA 02145, ယူနိုက်တက်စတိတ်" at bounding box center [365, 287] width 341 height 29
type input "449 Canal St, Somerville, MA 02145, ယူနိုက်တက်စတိတ်"
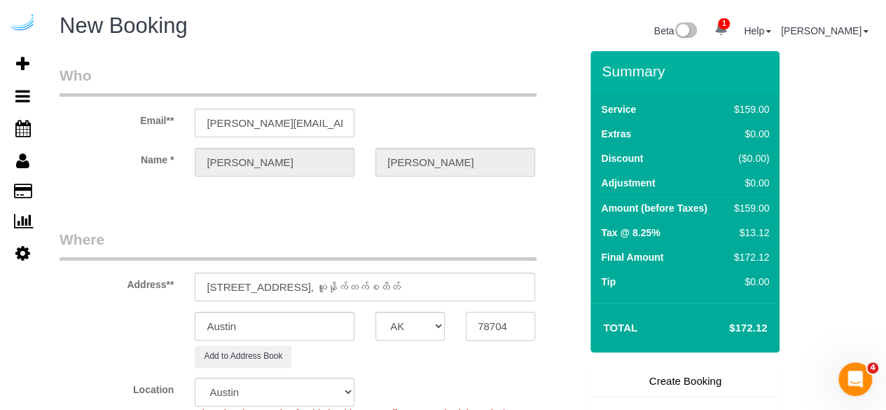
click at [485, 324] on input "78704" at bounding box center [500, 326] width 69 height 29
paste input "02145"
type input "02145"
click at [422, 317] on select "AK AL AR AZ CA CO CT DC DE FL GA HI IA ID IL IN KS KY LA MA MD ME MI MN MO MS M…" at bounding box center [410, 326] width 69 height 29
select select "7"
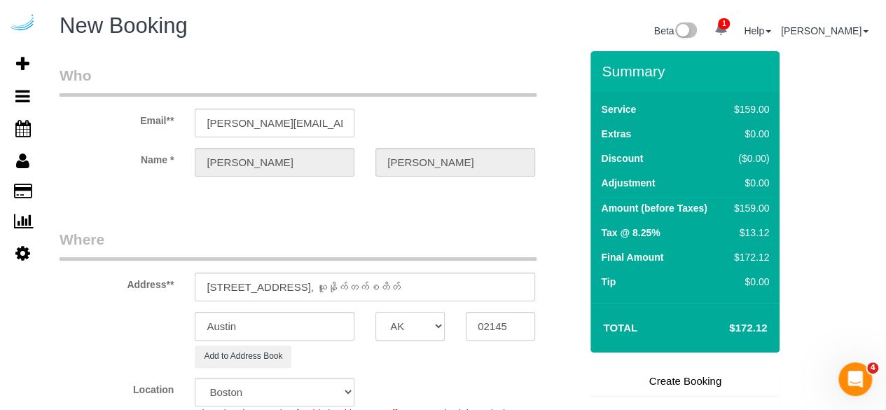
select select "MA"
click at [376, 312] on select "AK AL AR AZ CA CO CT DC DE FL GA HI IA ID IL IN KS KY LA MA MD ME MI MN MO MS M…" at bounding box center [410, 326] width 69 height 29
select select "object:4829"
click at [305, 315] on input "Austin" at bounding box center [275, 326] width 160 height 29
type input "Somerville"
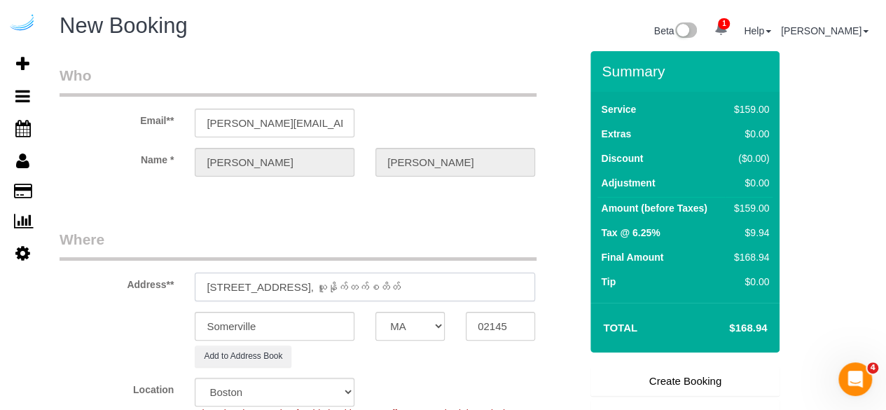
drag, startPoint x: 332, startPoint y: 282, endPoint x: 539, endPoint y: 278, distance: 207.4
click at [539, 278] on div "449 Canal St, Somerville, MA 02145, ယူနိုက်တက်စတိတ်" at bounding box center [365, 287] width 362 height 29
click at [324, 291] on input "449 Canal St, Building 499, Unit" at bounding box center [365, 287] width 341 height 29
paste input "Julie James"
paste input "Montaje"
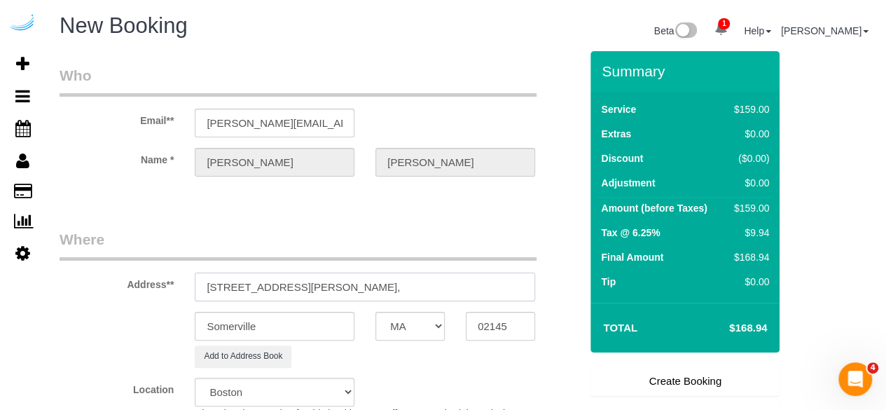
paste input "1471752"
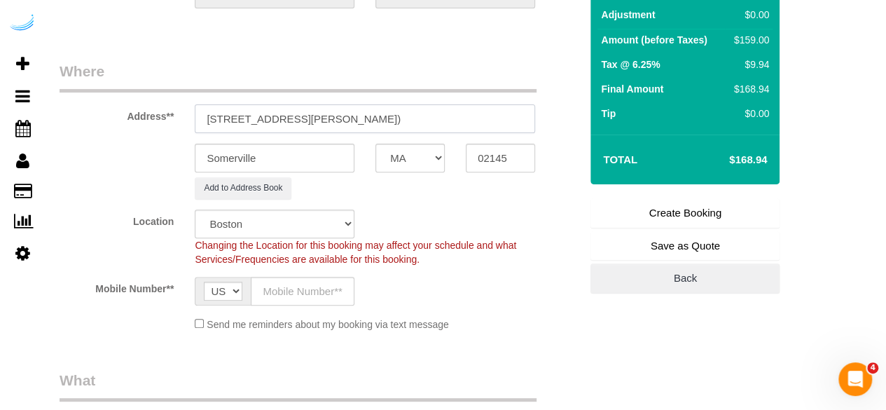
scroll to position [350, 0]
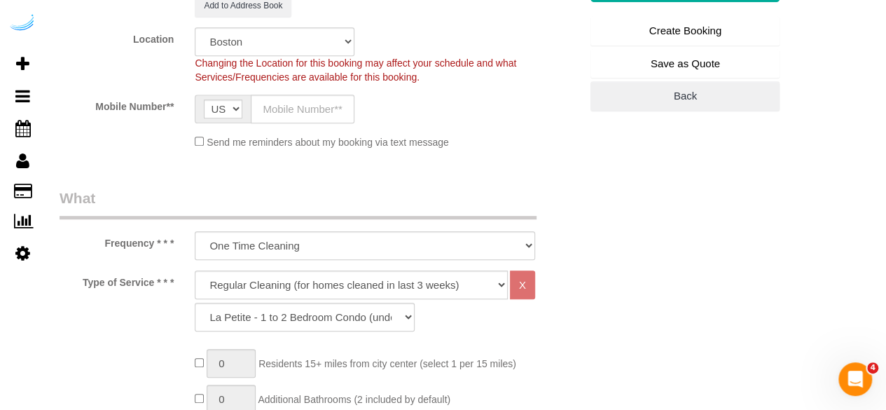
type input "449 Canal St, Building 449, Unit 912 ( Julie James, Montaje, 1471752)"
click at [311, 108] on input "text" at bounding box center [303, 109] width 104 height 29
type input "[PHONE_NUMBER]"
type input "Brandie Louck"
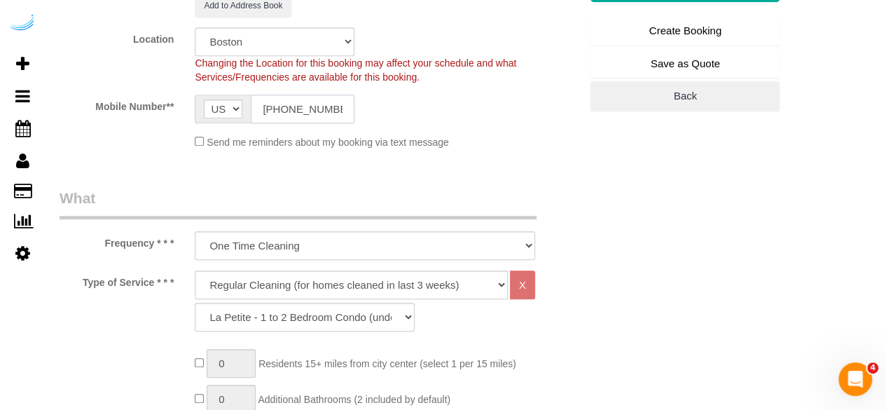
type input "[PHONE_NUMBER]"
click at [308, 287] on select "Deep Cleaning (for homes that have not been cleaned in 3+ weeks) Spruce Regular…" at bounding box center [351, 284] width 313 height 29
select select "282"
click at [195, 270] on select "Deep Cleaning (for homes that have not been cleaned in 3+ weeks) Spruce Regular…" at bounding box center [351, 284] width 313 height 29
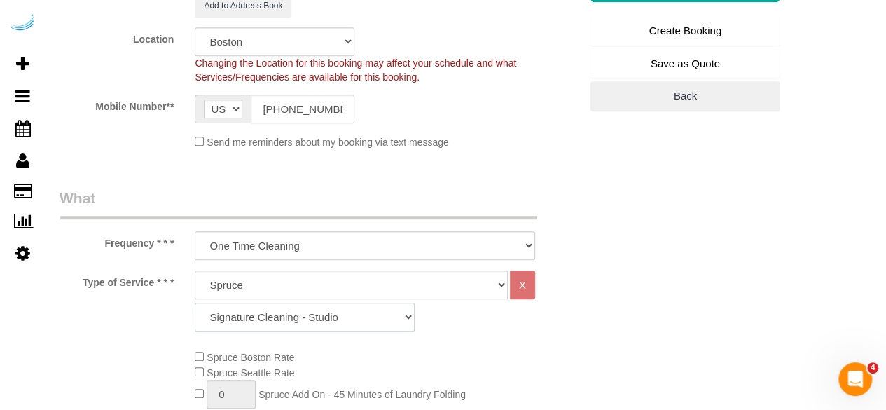
click at [276, 312] on select "Signature Cleaning - Studio Signature Cleaning - 1 Bed 1 Bath Signature Cleanin…" at bounding box center [305, 317] width 220 height 29
click at [315, 311] on select "Signature Cleaning - Studio Signature Cleaning - 1 Bed 1 Bath Signature Cleanin…" at bounding box center [305, 317] width 220 height 29
select select "304"
click at [195, 303] on select "Signature Cleaning - Studio Signature Cleaning - 1 Bed 1 Bath Signature Cleanin…" at bounding box center [305, 317] width 220 height 29
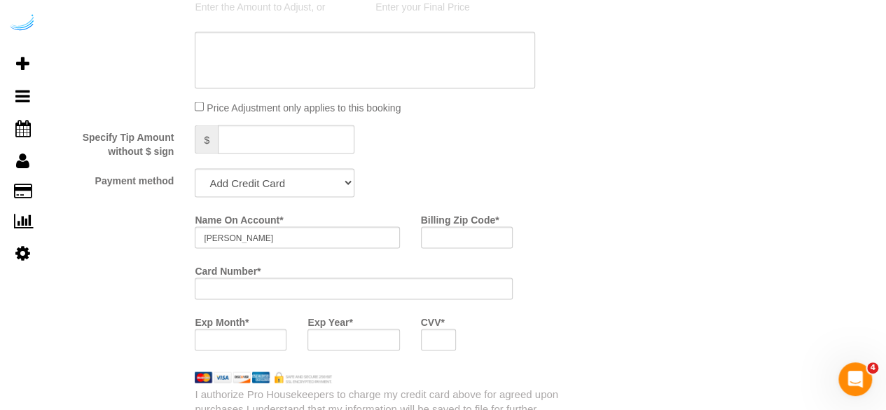
scroll to position [1261, 0]
click at [282, 178] on select "Add Credit Card Cash Check Paypal" at bounding box center [275, 181] width 160 height 29
select select "string:check"
click at [195, 168] on select "Add Credit Card Cash Check Paypal" at bounding box center [275, 181] width 160 height 29
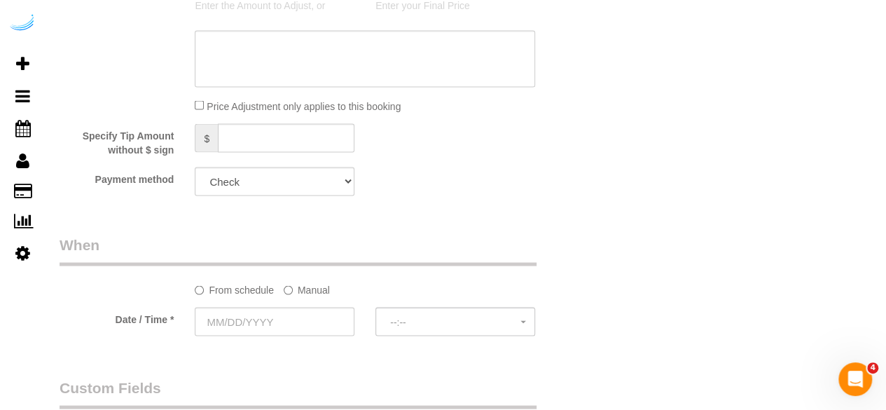
click at [293, 278] on label "Manual" at bounding box center [307, 286] width 46 height 19
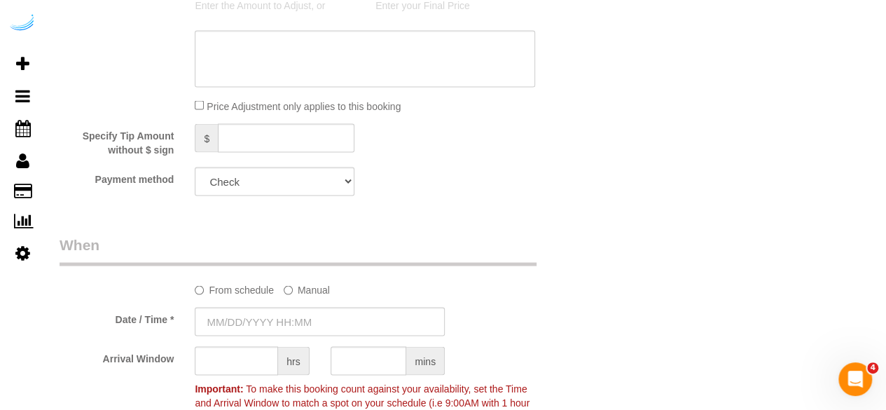
click at [298, 293] on label "Manual" at bounding box center [307, 286] width 46 height 19
click at [297, 308] on sui-booking-spot "From schedule Manual Date / Time * 09/02/2025 8:00AM Arrival Window hrs mins Im…" at bounding box center [320, 331] width 521 height 195
click at [291, 319] on input "09/02/2025 8:00AM" at bounding box center [320, 321] width 250 height 29
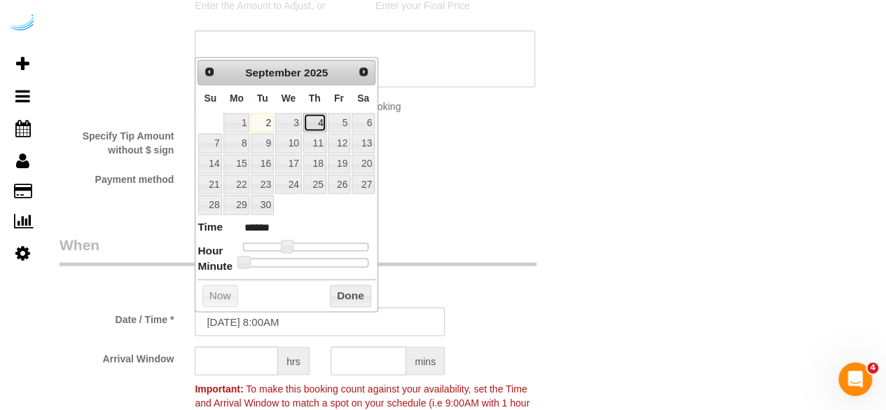
click at [315, 120] on link "4" at bounding box center [314, 122] width 23 height 19
type input "09/04/2025 9:00AM"
type input "******"
type input "09/04/2025 10:00AM"
type input "*******"
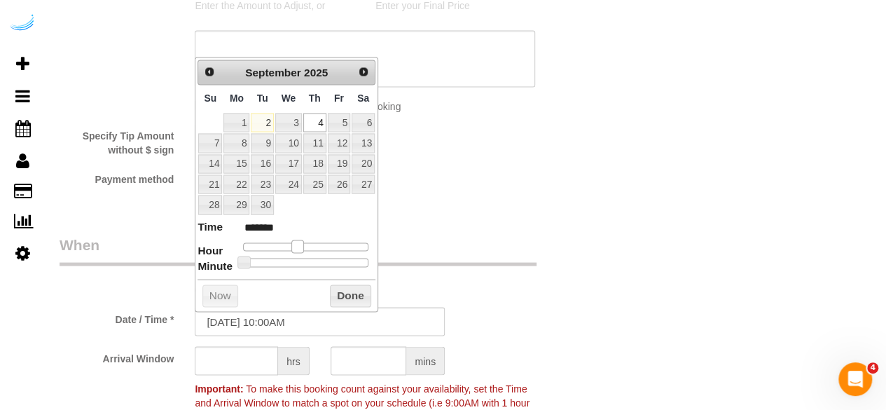
type input "09/04/2025 11:00AM"
type input "*******"
type input "09/04/2025 12:00PM"
type input "*******"
type input "[DATE] 1:00PM"
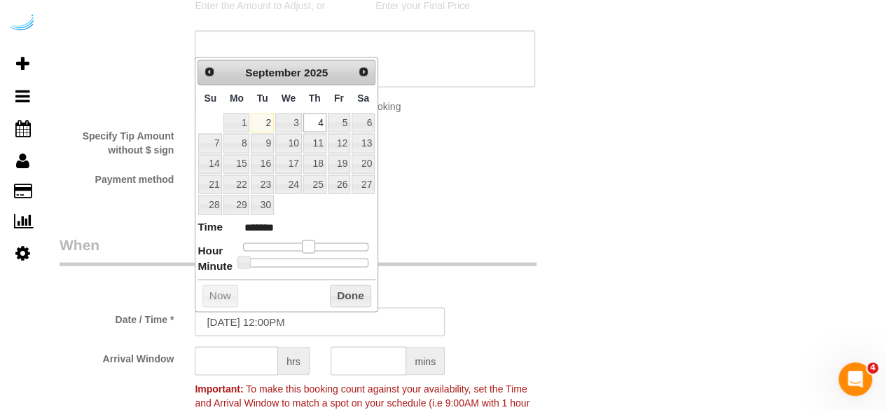
type input "******"
drag, startPoint x: 286, startPoint y: 241, endPoint x: 312, endPoint y: 242, distance: 26.0
click at [312, 242] on span at bounding box center [314, 246] width 13 height 13
click at [252, 357] on input "text" at bounding box center [236, 360] width 83 height 29
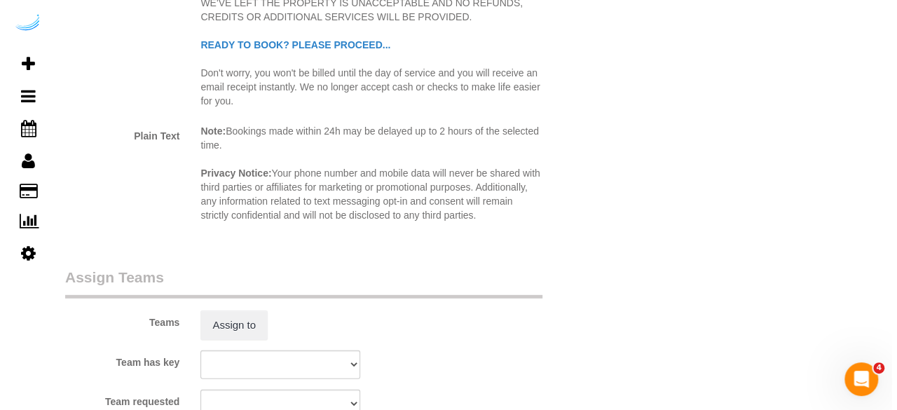
scroll to position [1892, 0]
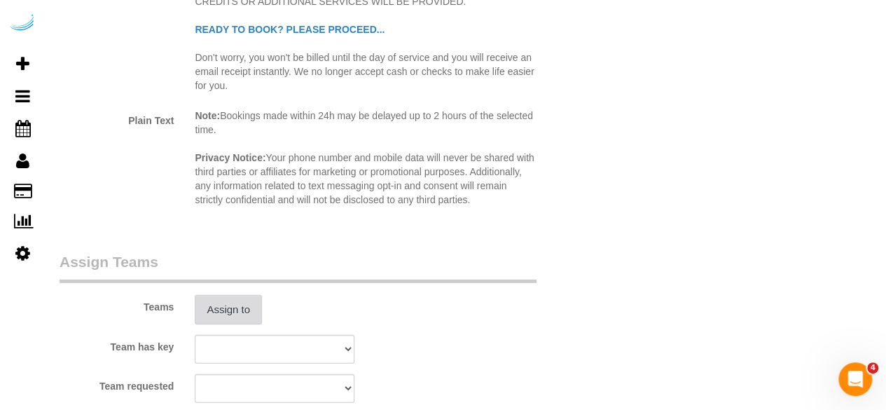
type input "4"
click at [238, 312] on button "Assign to" at bounding box center [228, 309] width 67 height 29
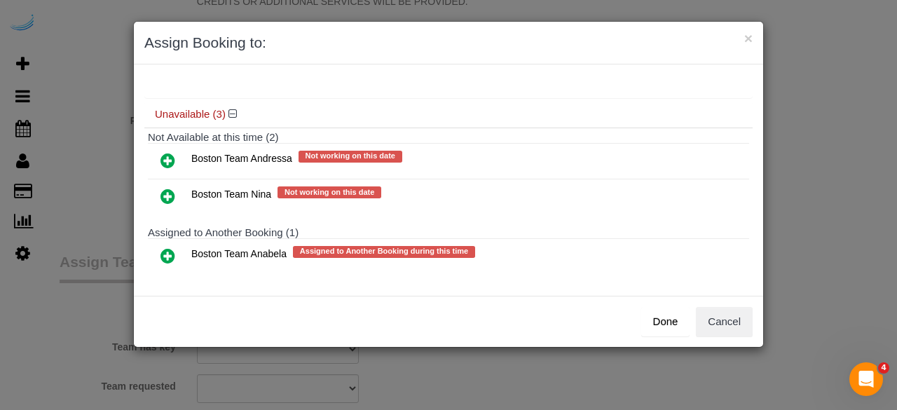
scroll to position [156, 0]
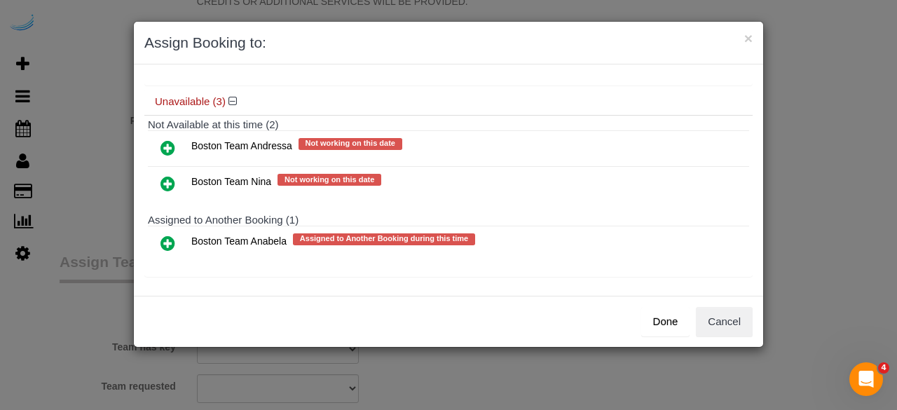
click at [163, 239] on icon at bounding box center [167, 243] width 15 height 17
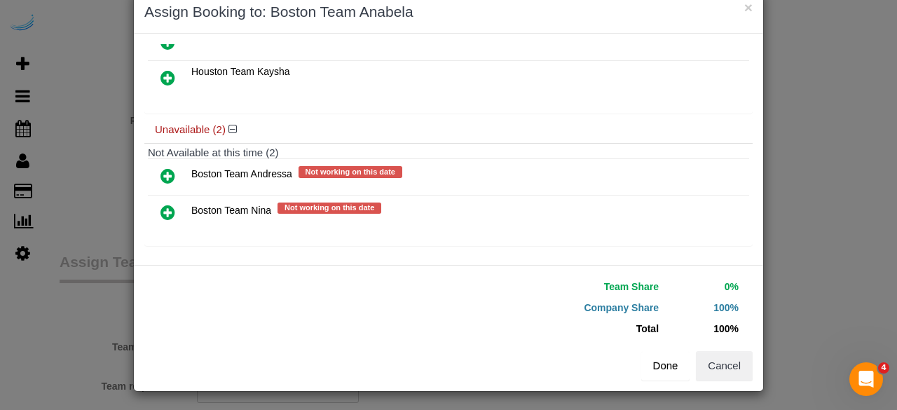
scroll to position [32, 0]
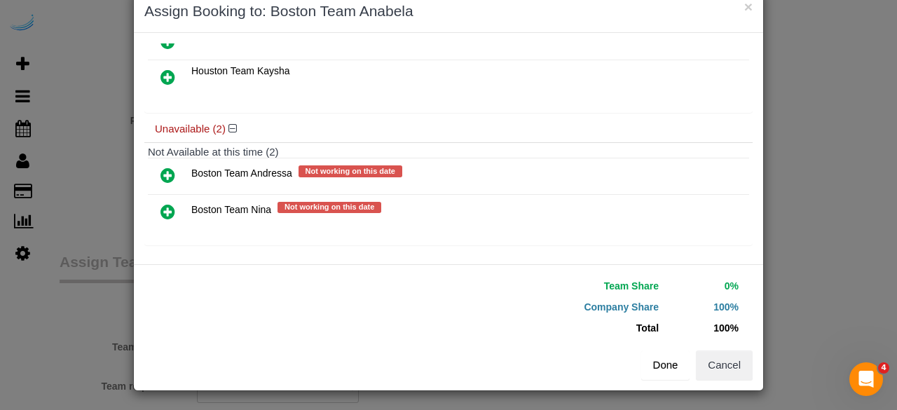
click at [666, 364] on button "Done" at bounding box center [665, 364] width 49 height 29
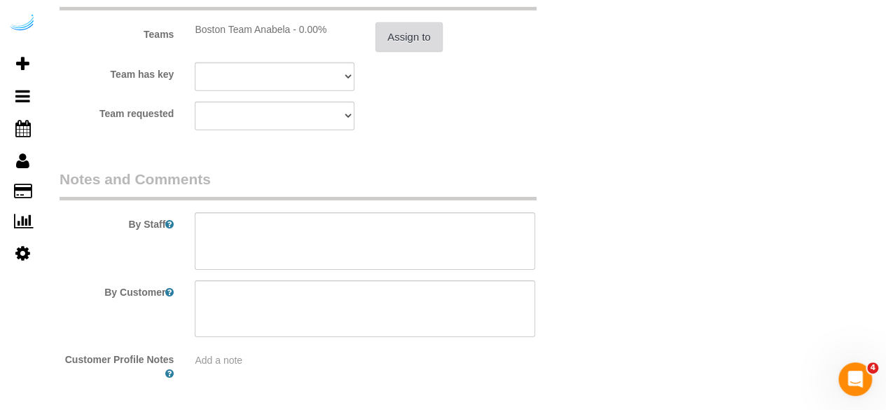
scroll to position [2221, 0]
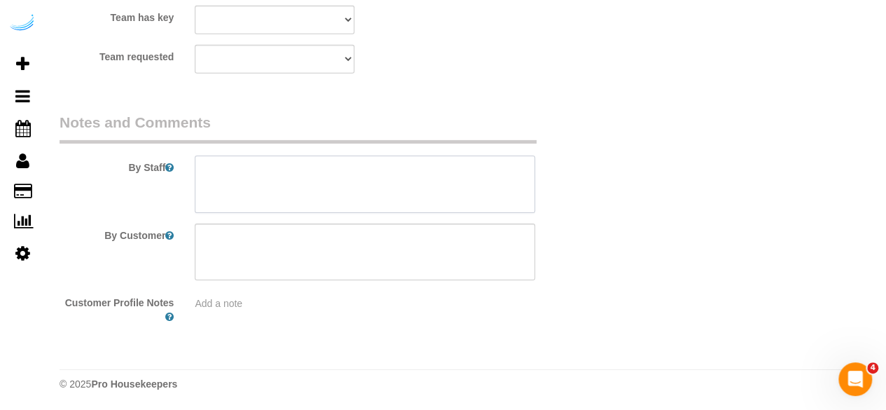
drag, startPoint x: 408, startPoint y: 190, endPoint x: 445, endPoint y: 22, distance: 171.4
click at [409, 189] on textarea at bounding box center [365, 184] width 341 height 57
click at [453, 167] on textarea at bounding box center [365, 184] width 341 height 57
paste textarea "Permanent Notes:No notes from this customer.Today's Notes:Could you please also…"
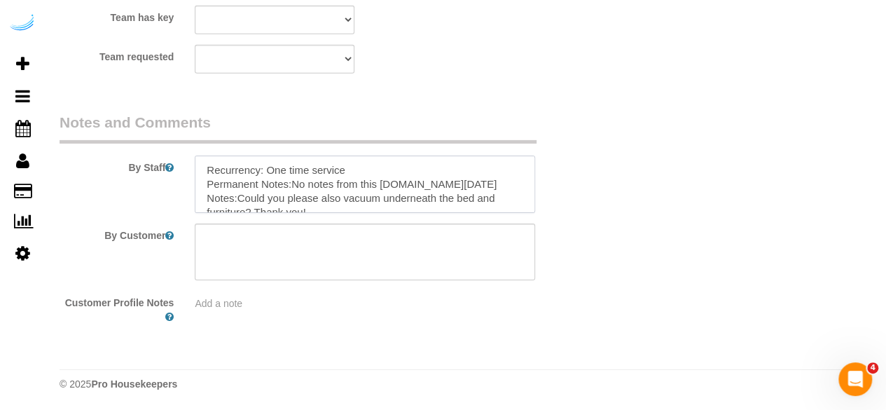
scroll to position [76, 0]
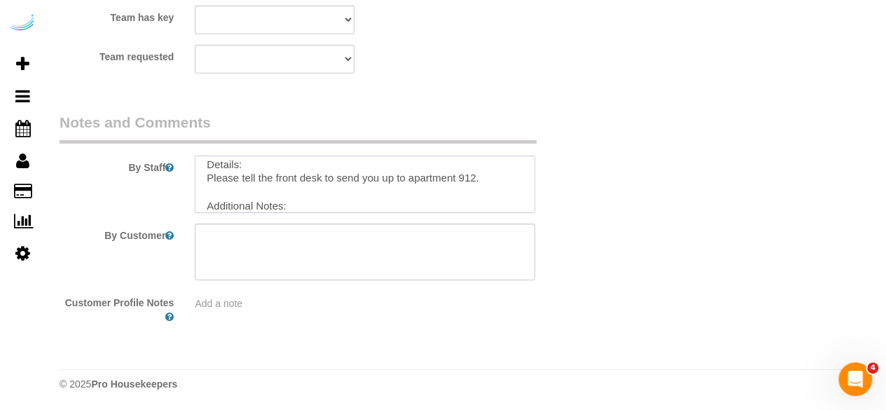
type textarea "Recurrency: One time service Permanent Notes:No notes from this customer.Today'…"
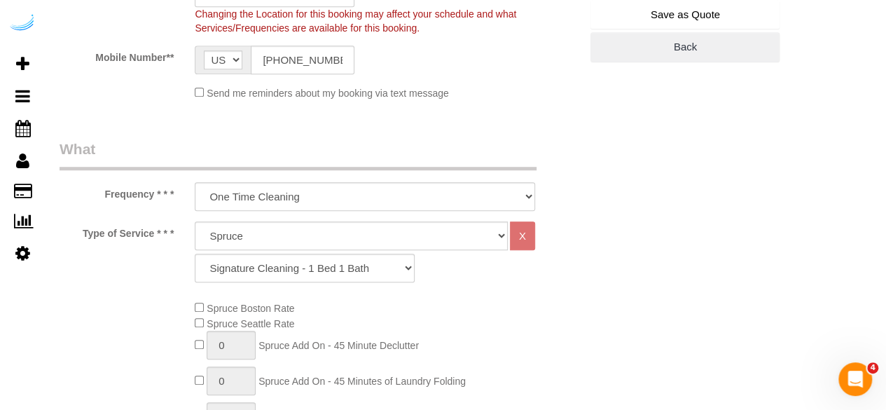
scroll to position [189, 0]
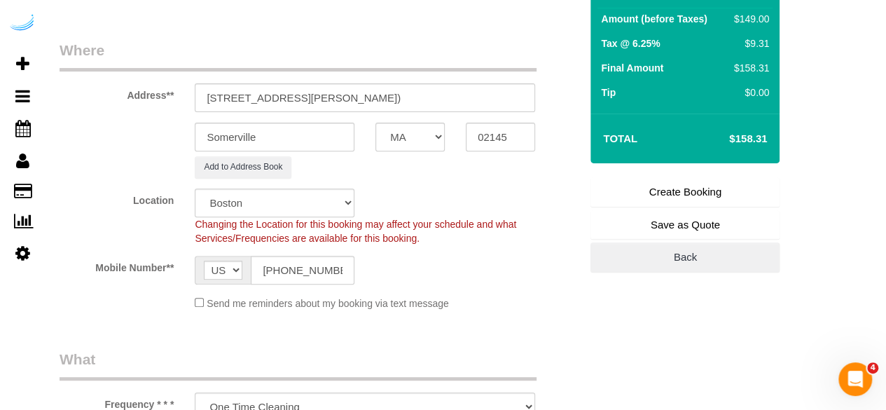
click at [681, 182] on link "Create Booking" at bounding box center [685, 191] width 189 height 29
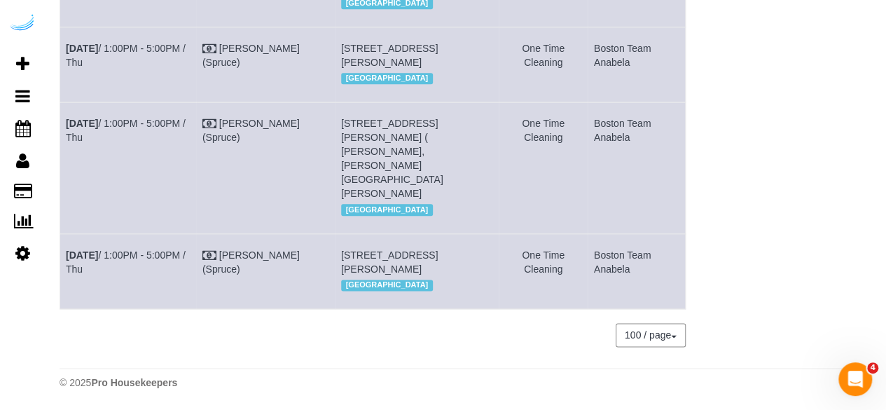
scroll to position [838, 0]
click at [172, 249] on link "Sep 4th / 1:00PM - 5:00PM / Thu" at bounding box center [126, 261] width 120 height 25
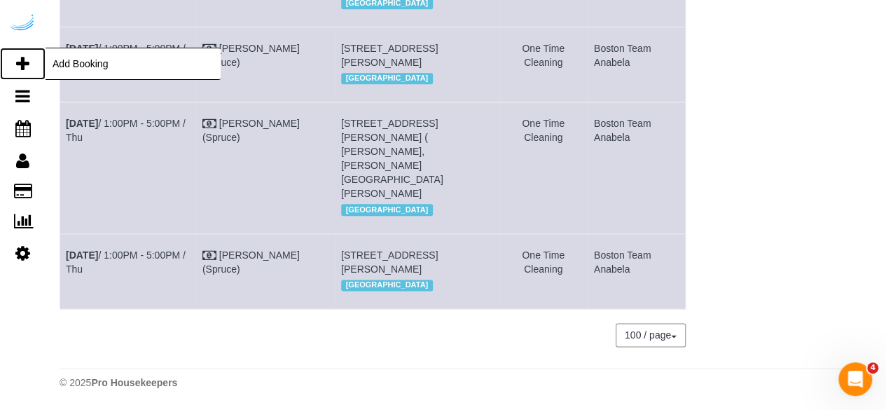
click at [15, 60] on link "Add Booking" at bounding box center [23, 64] width 46 height 32
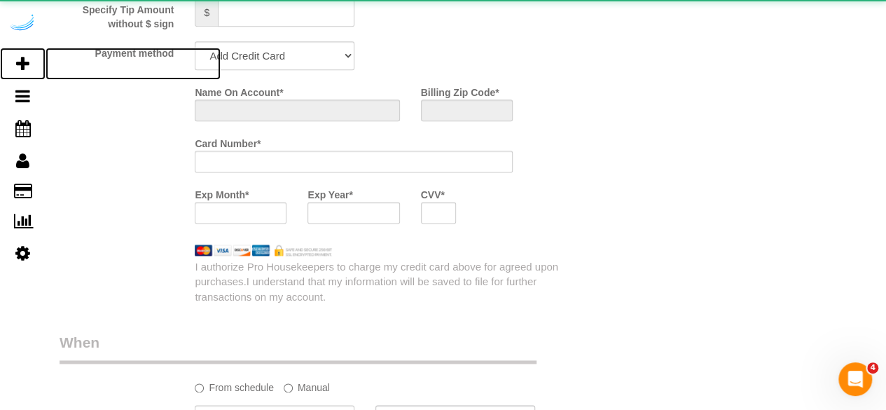
select select "number:9"
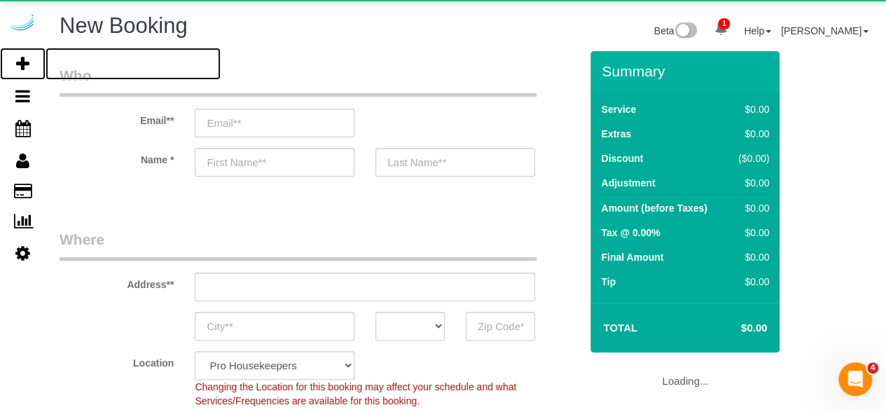
select select "object:6499"
select select "4"
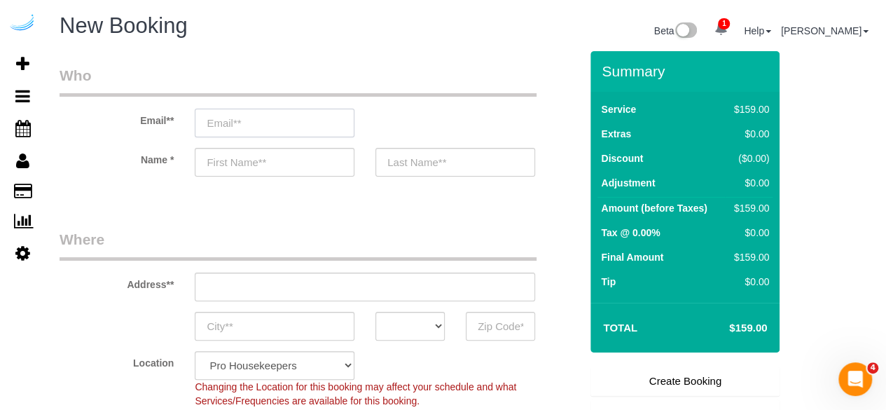
drag, startPoint x: 298, startPoint y: 117, endPoint x: 303, endPoint y: 109, distance: 9.4
click at [298, 117] on input "email" at bounding box center [275, 123] width 160 height 29
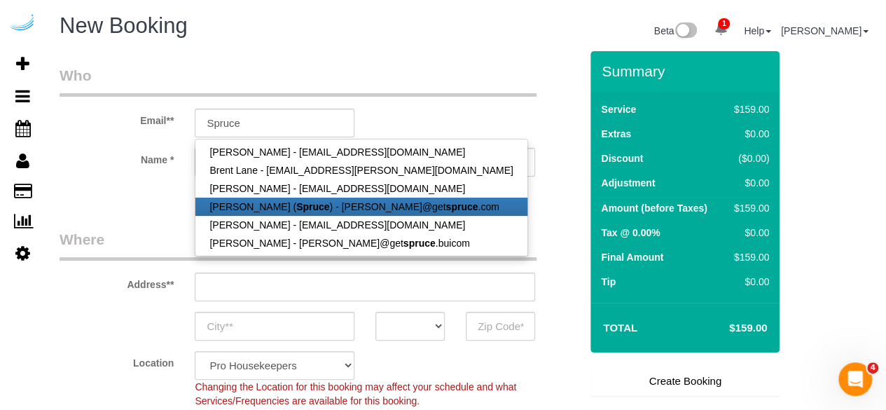
click at [312, 205] on link "Brandie Louck ( Spruce ) - brandie@get spruce .com" at bounding box center [360, 207] width 331 height 18
type input "[PERSON_NAME][EMAIL_ADDRESS][DOMAIN_NAME]"
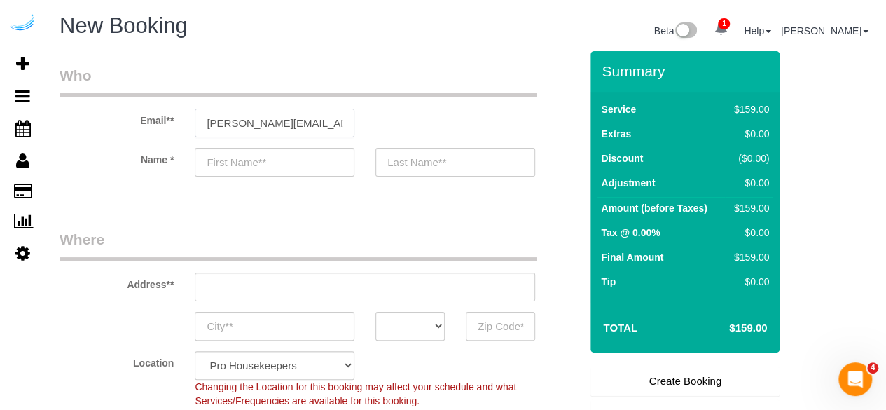
type input "[PERSON_NAME]"
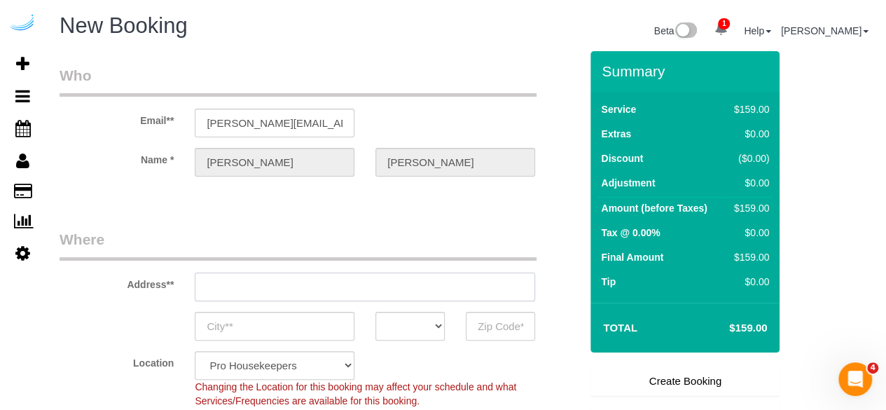
click at [342, 289] on input "text" at bounding box center [365, 287] width 341 height 29
type input "3816 S Lamar Blvd"
type input "Austin"
select select "[GEOGRAPHIC_DATA]"
type input "78704"
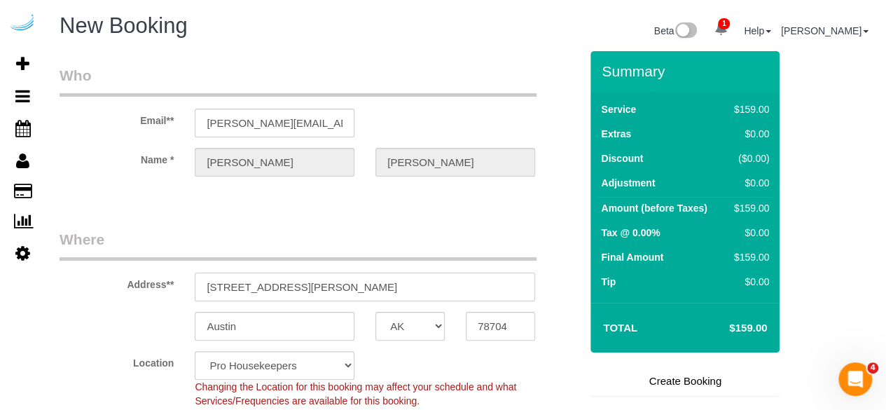
paste input "100 Heard St, Chelsea, MA 02150, ယူနိုက်တက်စတိတ်"
type input "100 Heard St, Chelsea, MA 02150, ယူနိုက်တက်စတိတ်"
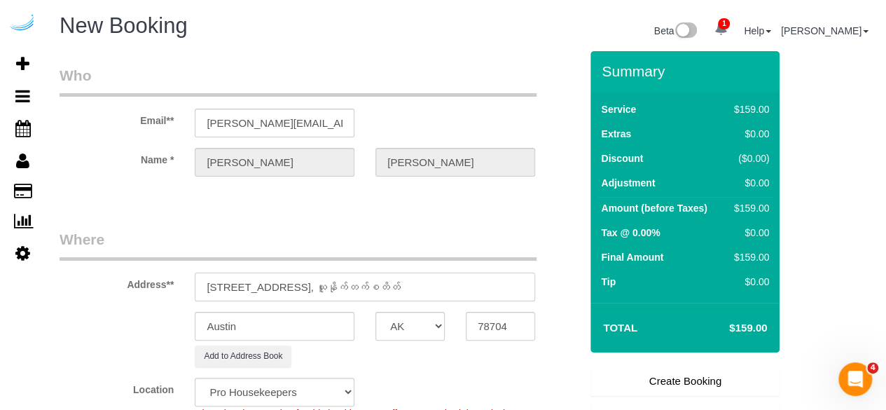
select select "9"
select select "object:6543"
drag, startPoint x: 335, startPoint y: 280, endPoint x: 364, endPoint y: 281, distance: 29.4
click at [364, 281] on input "100 Heard St, Chelsea, MA 02150, ယူနိုက်တက်စတိတ်" at bounding box center [365, 287] width 341 height 29
type input "100 Heard St, Chelsea, MA 02150, ယူနိုက်တက်စတိတ်"
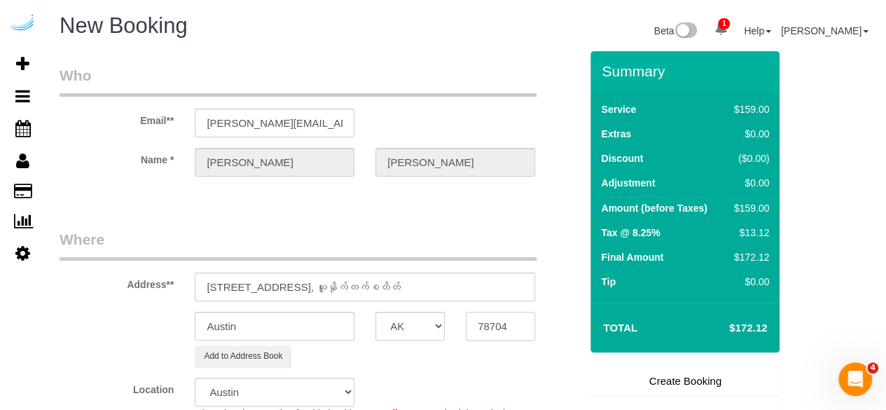
drag, startPoint x: 482, startPoint y: 330, endPoint x: 474, endPoint y: 330, distance: 8.4
click at [481, 330] on input "78704" at bounding box center [500, 326] width 69 height 29
paste input "02150"
type input "02150"
click at [436, 327] on select "AK AL AR AZ CA CO CT DC DE FL GA HI IA ID IL IN KS KY LA MA MD ME MI MN MO MS M…" at bounding box center [410, 326] width 69 height 29
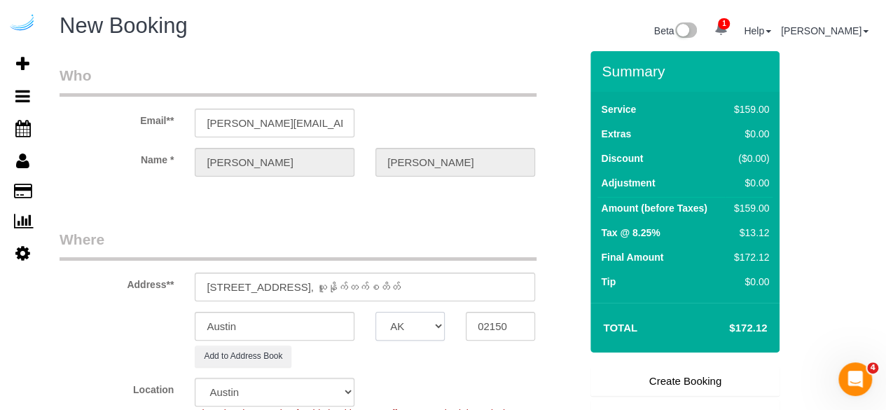
select select "7"
select select "MA"
click at [376, 312] on select "AK AL AR AZ CA CO CT DC DE FL GA HI IA ID IL IN KS KY LA MA MD ME MI MN MO MS M…" at bounding box center [410, 326] width 69 height 29
select select "object:6590"
click at [319, 324] on input "Austin" at bounding box center [275, 326] width 160 height 29
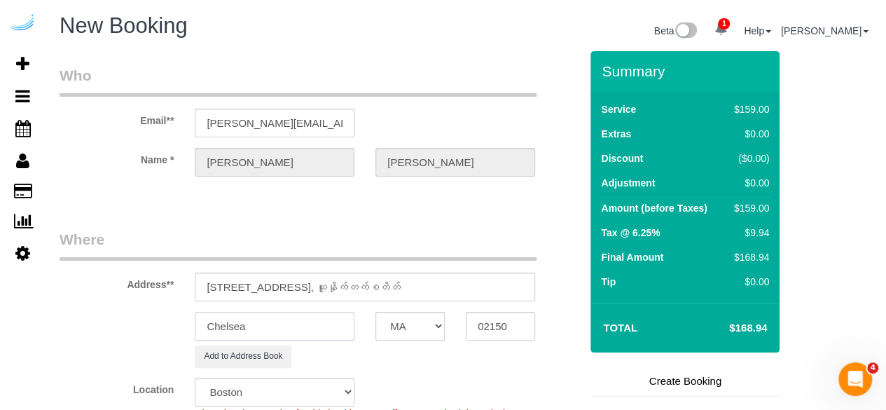
type input "Chelsea"
drag, startPoint x: 532, startPoint y: 256, endPoint x: 612, endPoint y: 221, distance: 87.9
click at [606, 51] on form "Who Email** brandie@getspruce.com Name * Brandie Louck Where Address** 100 Hear…" at bounding box center [466, 51] width 813 height 0
paste input "150-340"
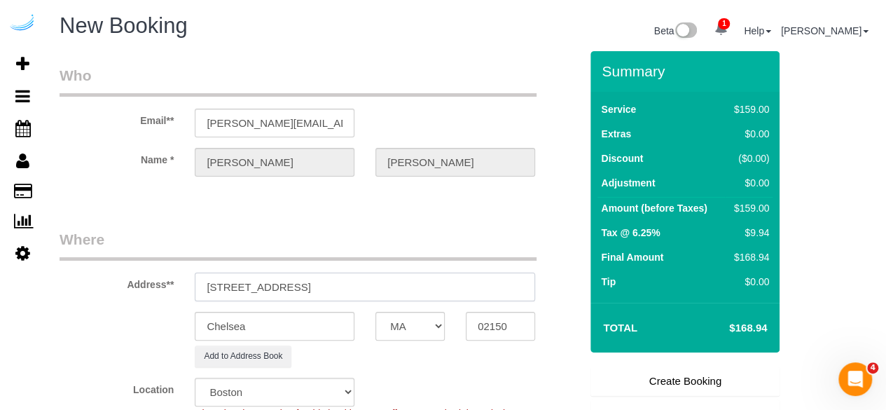
paste input "150-340"
paste input "Mohammed Malik"
paste input "One North of Boston"
paste input "1471782"
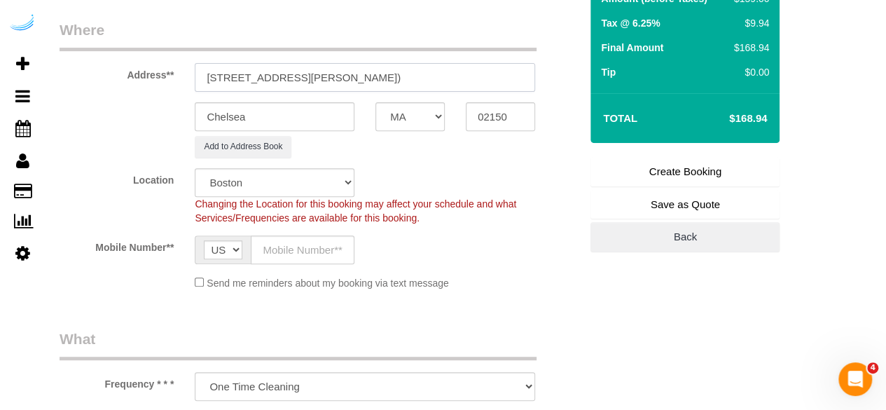
scroll to position [210, 0]
type input "100 Heard St, Building 150-340, Unit 150-340 ( Mohammed Malik, One North of Bos…"
click at [301, 245] on input "text" at bounding box center [303, 249] width 104 height 29
type input "[PHONE_NUMBER]"
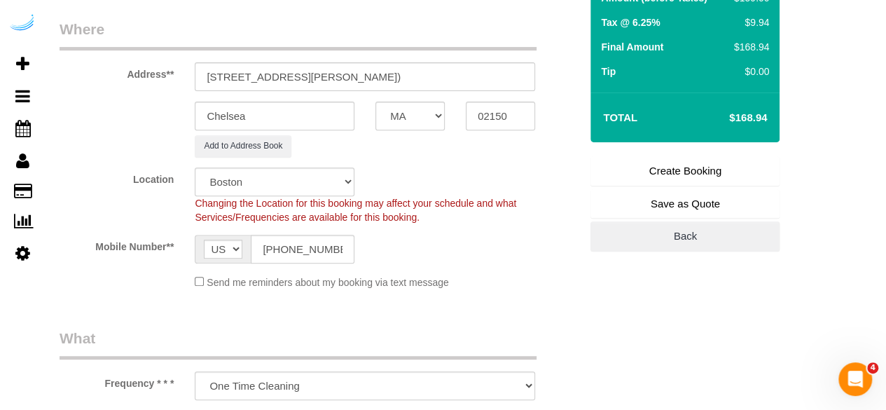
type input "Brandie Louck"
type input "[PHONE_NUMBER]"
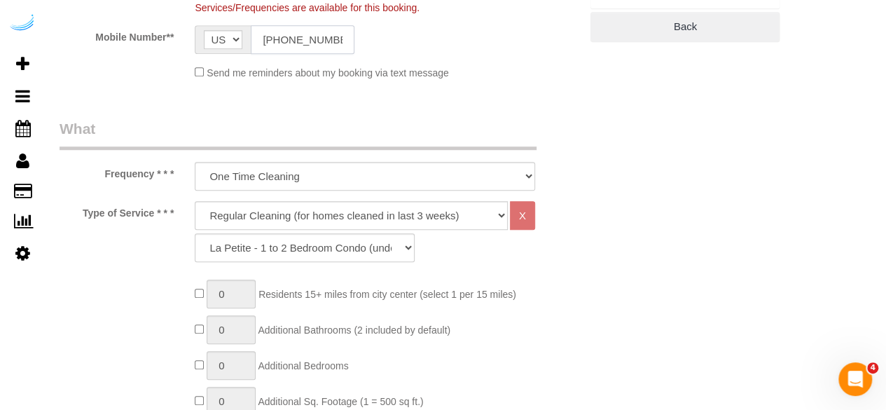
scroll to position [420, 0]
drag, startPoint x: 333, startPoint y: 216, endPoint x: 327, endPoint y: 226, distance: 11.1
click at [333, 216] on select "Deep Cleaning (for homes that have not been cleaned in 3+ weeks) Spruce Regular…" at bounding box center [351, 214] width 313 height 29
select select "282"
click at [195, 200] on select "Deep Cleaning (for homes that have not been cleaned in 3+ weeks) Spruce Regular…" at bounding box center [351, 214] width 313 height 29
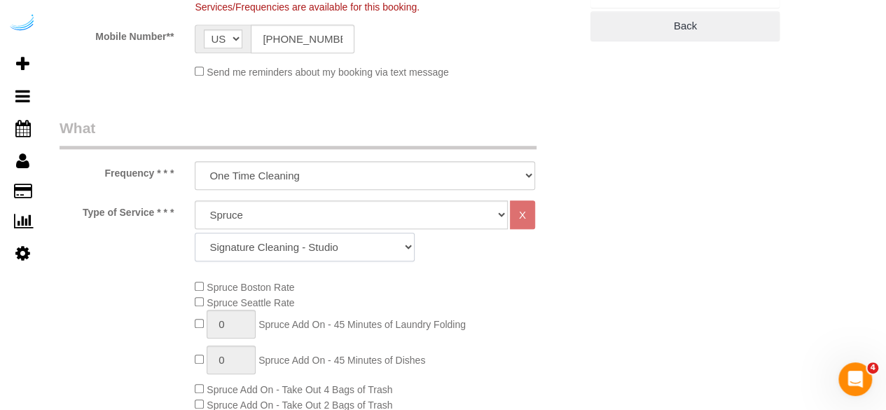
click at [362, 253] on select "Signature Cleaning - Studio Signature Cleaning - 1 Bed 1 Bath Signature Cleanin…" at bounding box center [305, 247] width 220 height 29
select select "304"
click at [195, 233] on select "Signature Cleaning - Studio Signature Cleaning - 1 Bed 1 Bath Signature Cleanin…" at bounding box center [305, 247] width 220 height 29
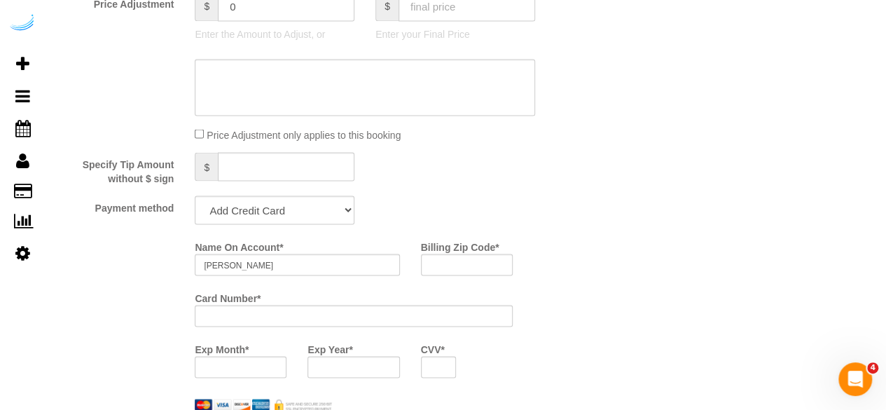
scroll to position [1261, 0]
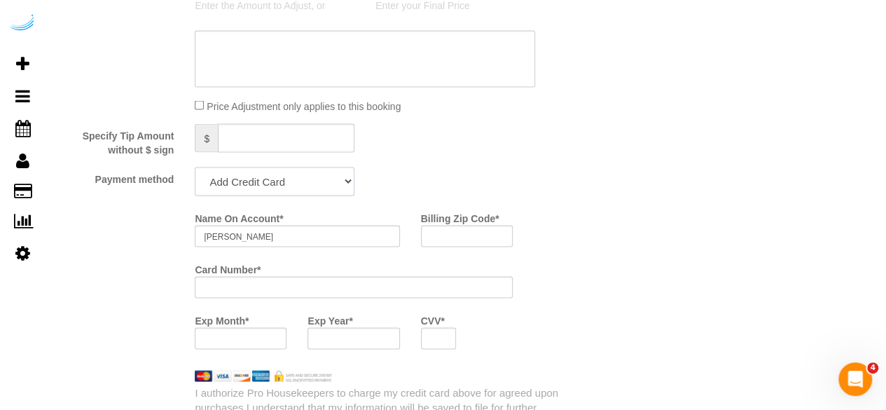
click at [311, 180] on select "Add Credit Card Cash Check Paypal" at bounding box center [275, 181] width 160 height 29
select select "string:check"
click at [195, 168] on select "Add Credit Card Cash Check Paypal" at bounding box center [275, 181] width 160 height 29
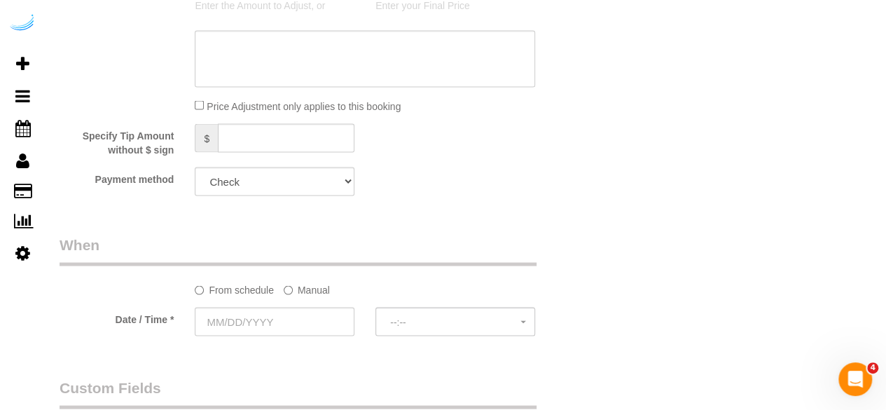
click at [304, 288] on label "Manual" at bounding box center [307, 286] width 46 height 19
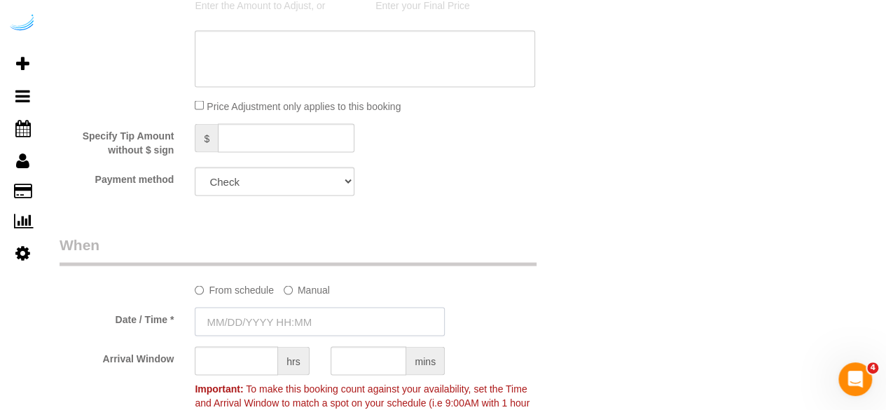
click at [297, 313] on input "text" at bounding box center [320, 321] width 250 height 29
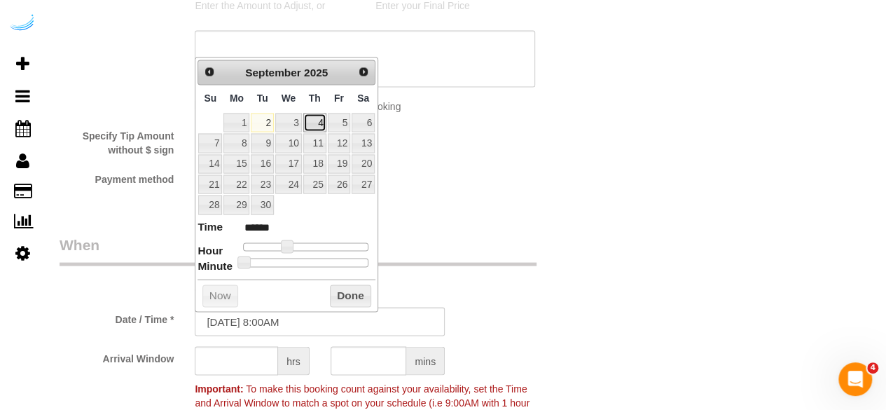
click at [319, 118] on link "4" at bounding box center [314, 122] width 23 height 19
type input "09/04/2025 9:00AM"
type input "******"
type input "09/04/2025 10:00AM"
type input "*******"
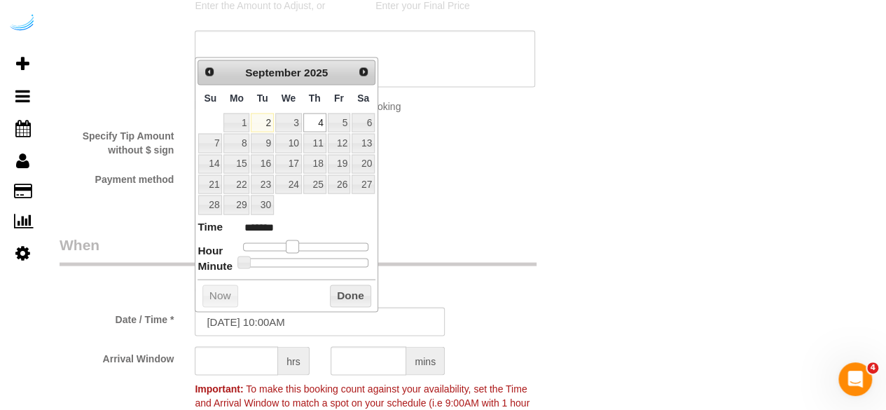
type input "09/04/2025 11:00AM"
type input "*******"
type input "09/04/2025 12:00PM"
type input "*******"
type input "[DATE] 1:00PM"
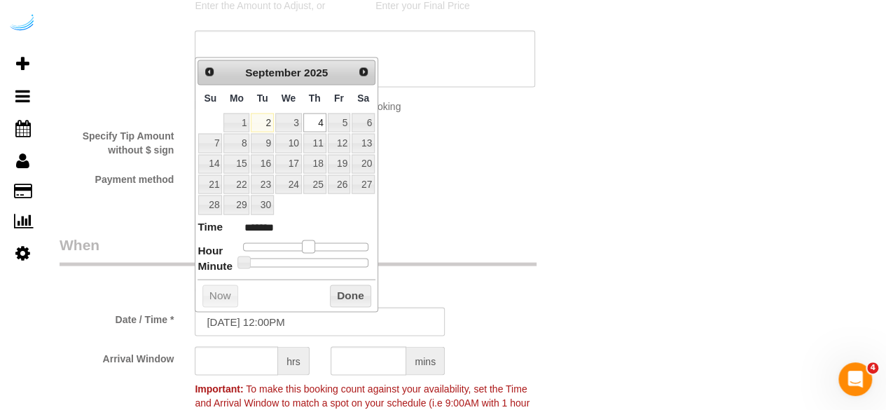
type input "******"
drag, startPoint x: 284, startPoint y: 242, endPoint x: 312, endPoint y: 242, distance: 27.3
click at [312, 242] on span at bounding box center [314, 246] width 13 height 13
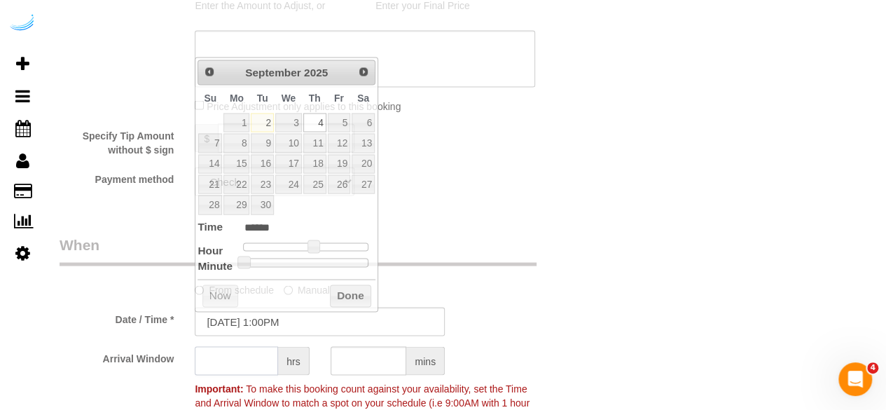
click at [254, 362] on input "text" at bounding box center [236, 360] width 83 height 29
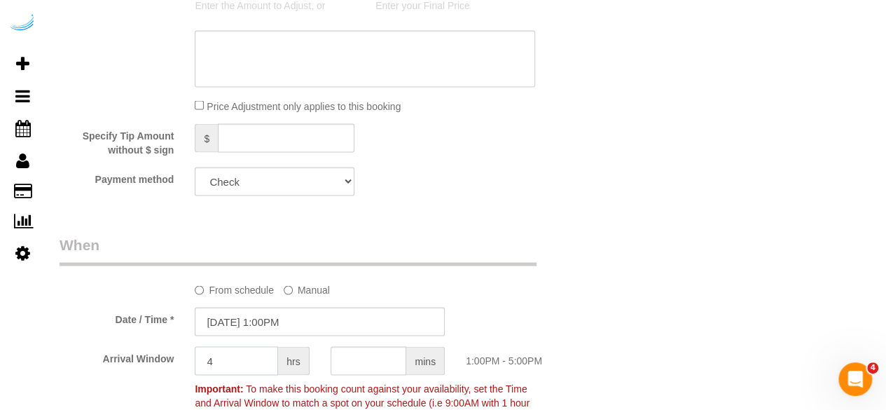
type input "4"
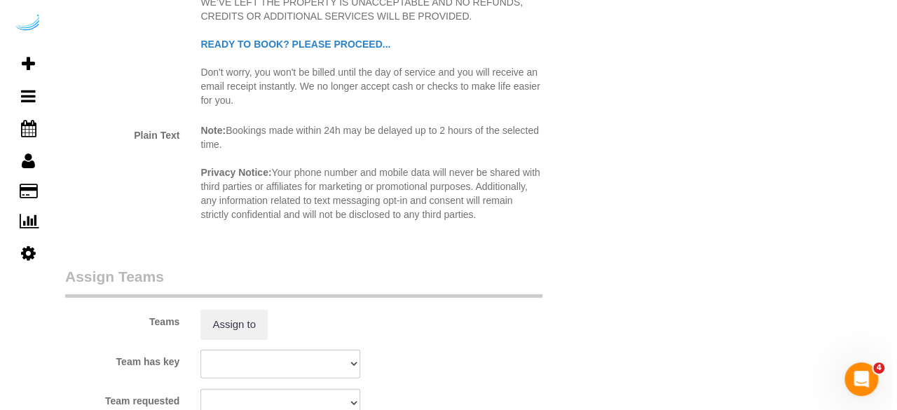
scroll to position [1962, 0]
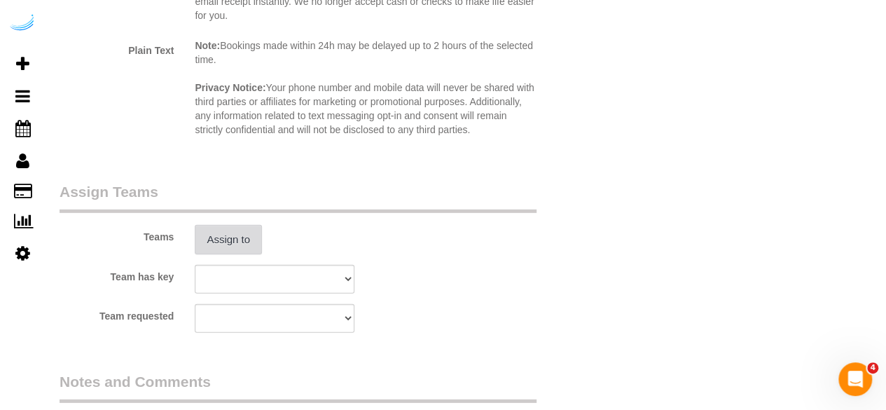
type input "3"
click at [229, 243] on button "Assign to" at bounding box center [228, 239] width 67 height 29
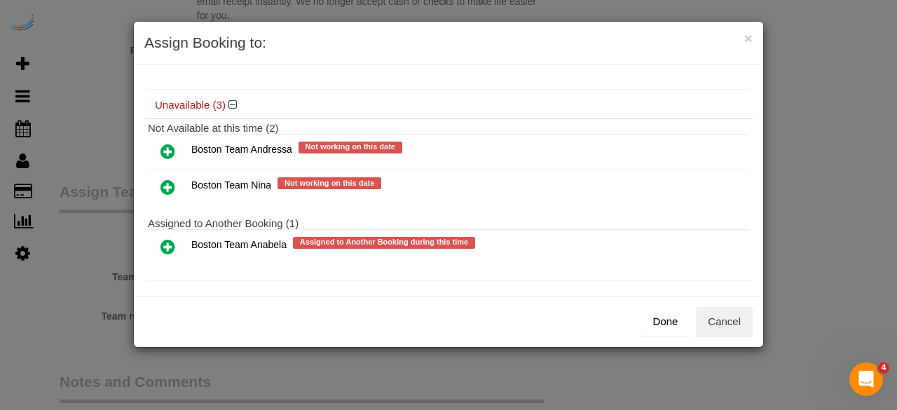
scroll to position [156, 0]
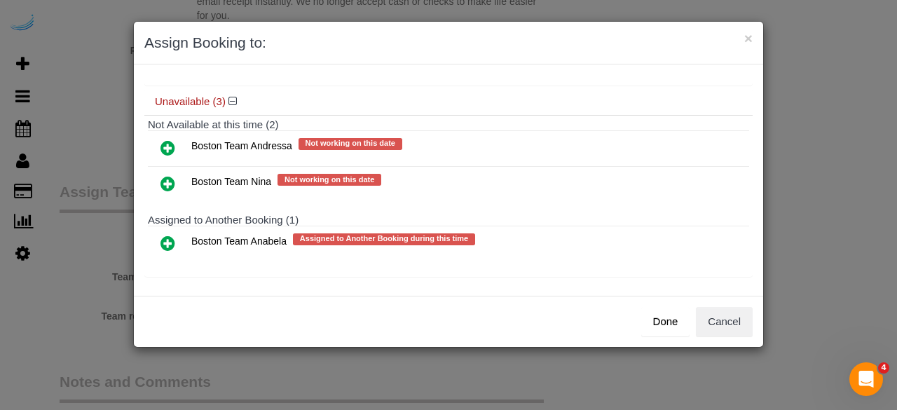
click at [165, 240] on icon at bounding box center [167, 243] width 15 height 17
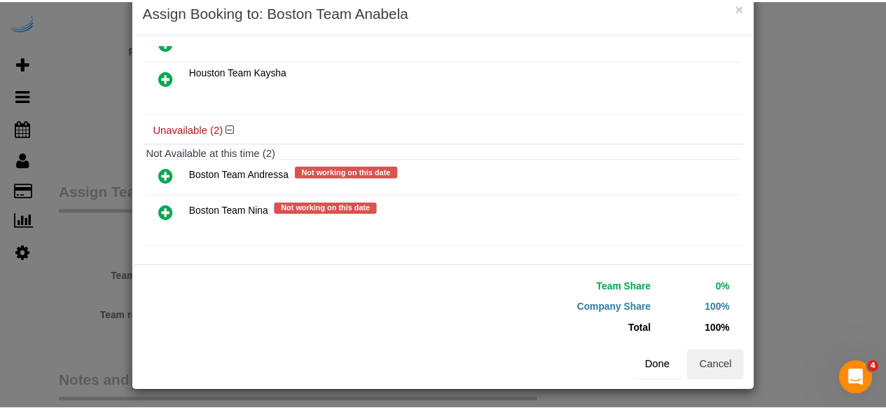
scroll to position [32, 0]
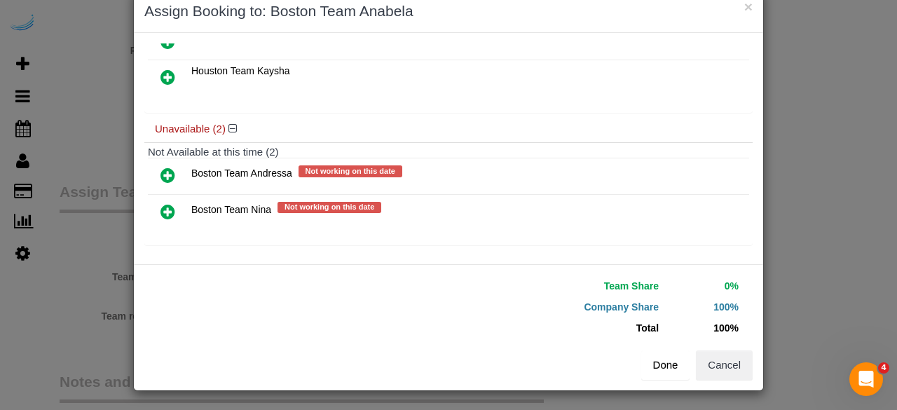
click at [662, 361] on button "Done" at bounding box center [665, 364] width 49 height 29
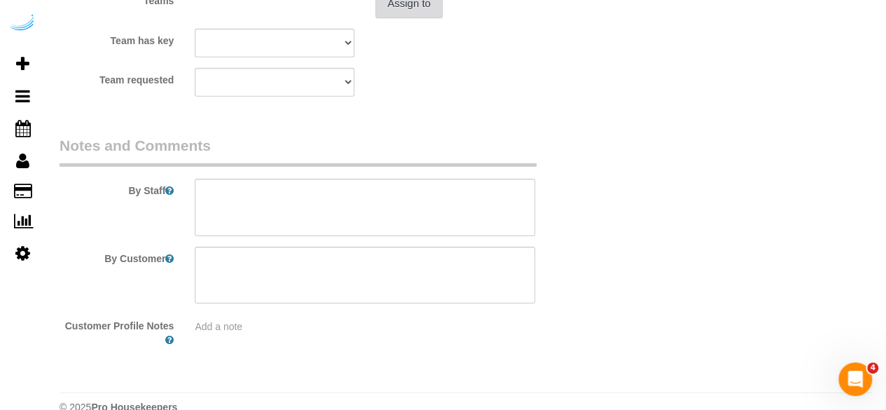
scroll to position [2221, 0]
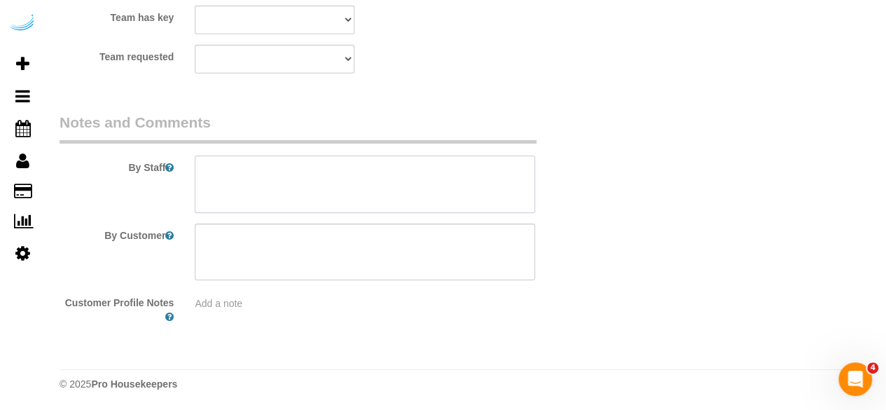
click at [411, 191] on textarea at bounding box center [365, 184] width 341 height 57
paste textarea "Permanent Notes:No notes from this customer.Today's Notes:No notes from this se…"
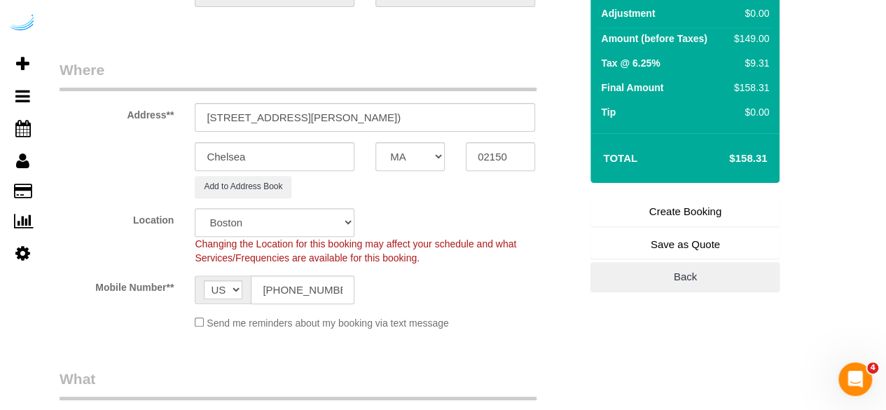
scroll to position [119, 0]
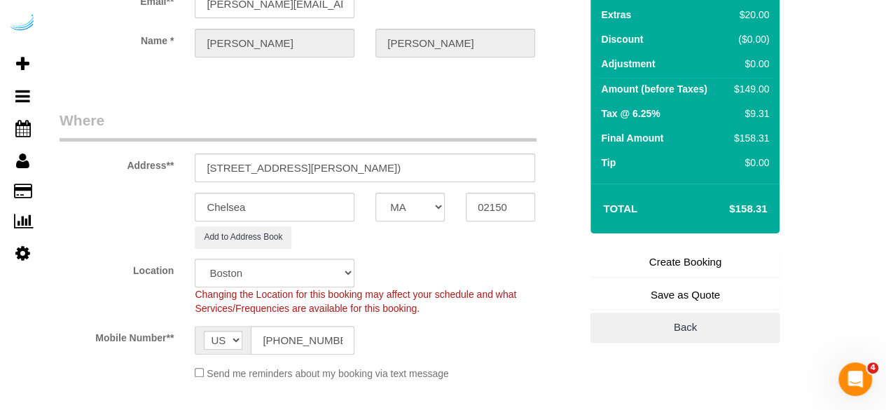
type textarea "Recurrency: Every 5 weeks Permanent Notes:No notes from this customer.Today's N…"
click at [642, 250] on link "Create Booking" at bounding box center [685, 261] width 189 height 29
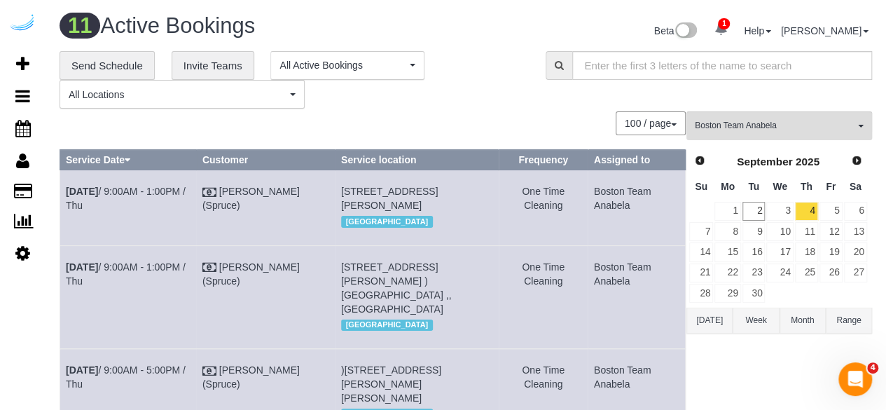
scroll to position [941, 0]
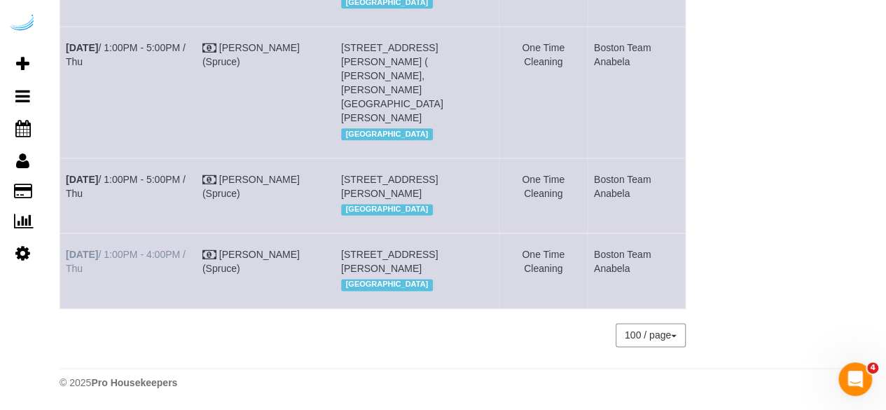
drag, startPoint x: 132, startPoint y: 245, endPoint x: 67, endPoint y: 230, distance: 66.8
click at [67, 233] on td "Sep 4th / 1:00PM - 4:00PM / Thu" at bounding box center [128, 270] width 137 height 75
copy link "Sep 4th / 1:00PM - 4:00PM / Thu"
drag, startPoint x: 438, startPoint y: 269, endPoint x: 338, endPoint y: 231, distance: 107.3
click at [338, 233] on td "100 Heard St, Building 150-340, Unit 150-340 ( Mohammed Malik, One North Of Bos…" at bounding box center [416, 270] width 163 height 75
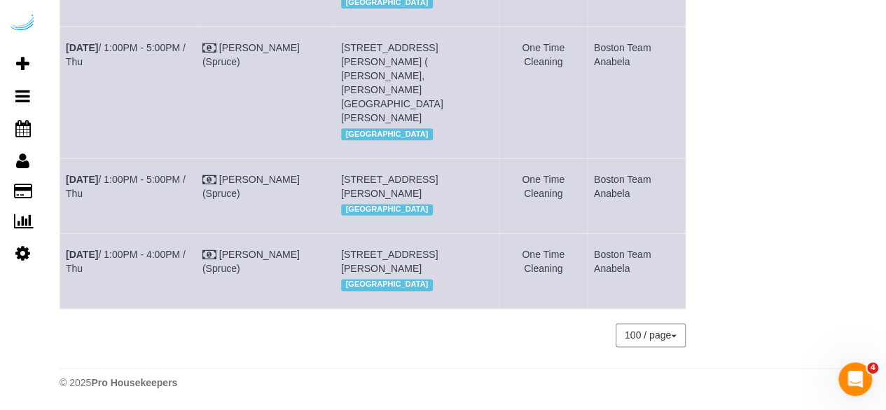
copy span "100 Heard St, Building 150-340, Unit 150-340 ( Mohammed Malik, One North Of Bos…"
drag, startPoint x: 634, startPoint y: 238, endPoint x: 587, endPoint y: 225, distance: 48.6
click at [588, 233] on td "Boston Team Anabela" at bounding box center [636, 270] width 97 height 75
copy td "Boston Team Anabela"
click at [111, 249] on link "Sep 4th / 1:00PM - 4:00PM / Thu" at bounding box center [126, 261] width 120 height 25
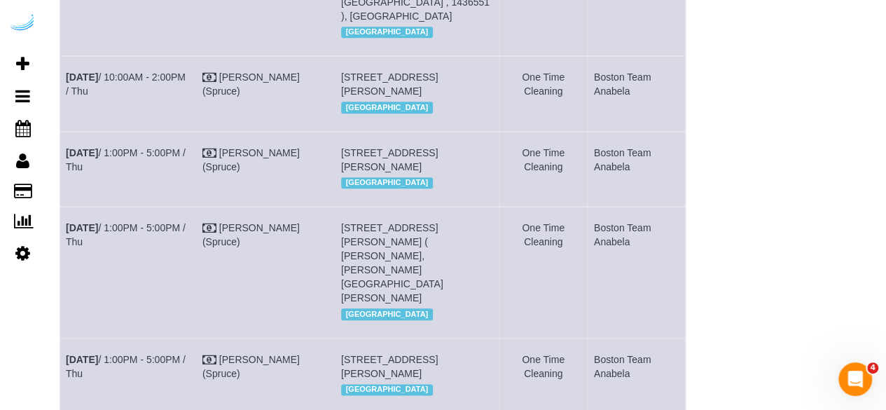
scroll to position [801, 0]
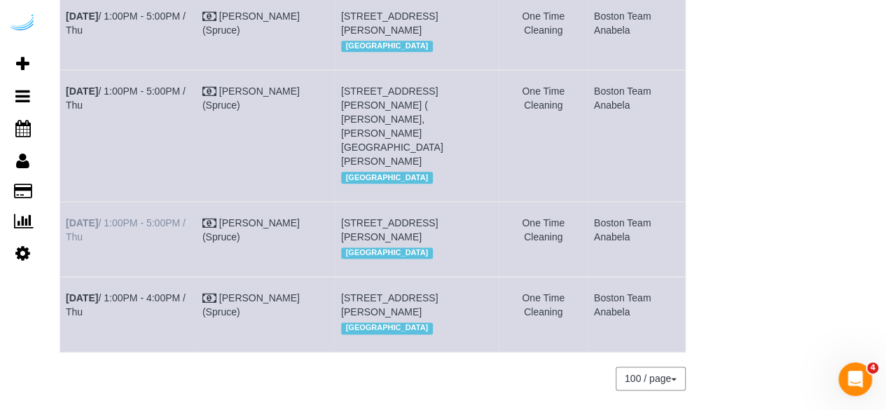
drag, startPoint x: 88, startPoint y: 291, endPoint x: 66, endPoint y: 281, distance: 24.8
click at [66, 276] on td "Sep 4th / 1:00PM - 5:00PM / Thu" at bounding box center [128, 238] width 137 height 75
copy link "Sep 4th / 1:00PM - 5:00PM / Thu"
drag, startPoint x: 496, startPoint y: 310, endPoint x: 345, endPoint y: 269, distance: 156.7
click at [345, 269] on tr "Sep 4th / 1:00PM - 5:00PM / Thu Brandie Louck (Spruce) 449 Canal St, Building 4…" at bounding box center [373, 238] width 626 height 75
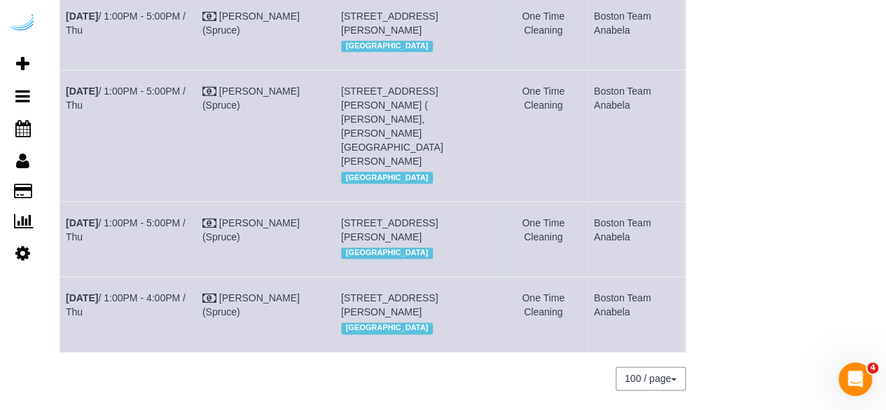
click at [387, 262] on div "[GEOGRAPHIC_DATA]" at bounding box center [416, 253] width 151 height 18
drag, startPoint x: 487, startPoint y: 307, endPoint x: 336, endPoint y: 280, distance: 153.0
click at [336, 276] on td "449 Canal St, Building 449, Unit 912 ( Julie James, Montaje, 1471752), Somervil…" at bounding box center [416, 238] width 163 height 75
copy span "449 Canal St, Building 449, Unit 912 ( Julie James, Montaje, 1471752), Somervil…"
drag, startPoint x: 646, startPoint y: 296, endPoint x: 589, endPoint y: 273, distance: 61.7
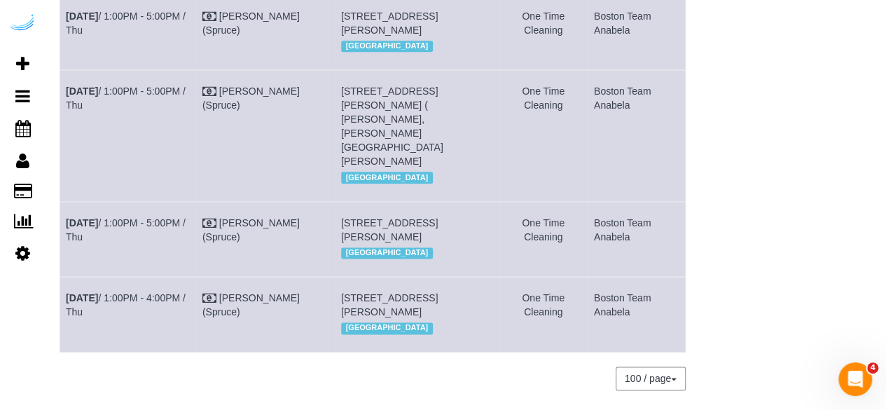
click at [589, 273] on td "Boston Team Anabela" at bounding box center [636, 238] width 97 height 75
copy td "Boston Team Anabela"
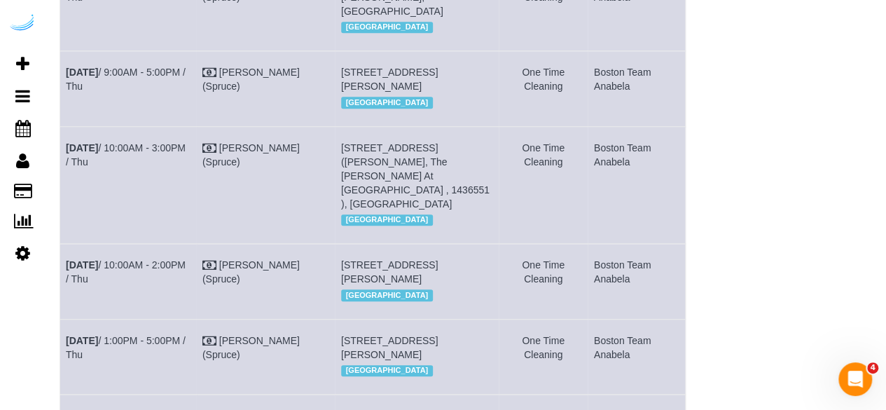
scroll to position [451, 0]
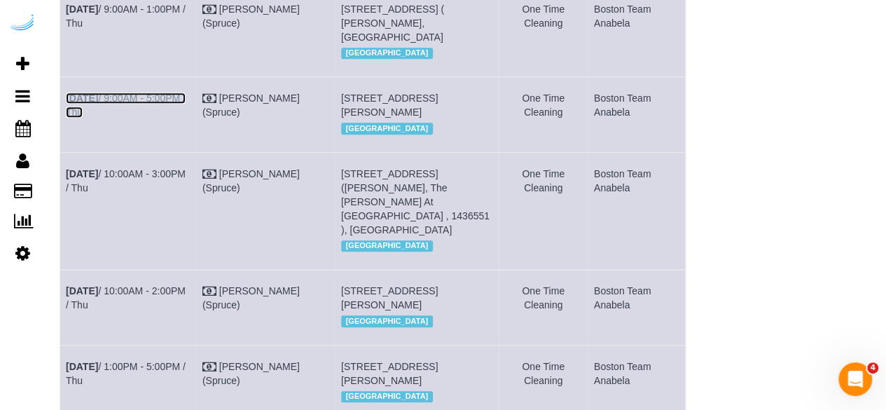
click at [123, 118] on link "Sep 4th / 9:00AM - 5:00PM / Thu" at bounding box center [126, 104] width 120 height 25
click at [175, 29] on link "Sep 4th / 9:00AM - 1:00PM / Thu" at bounding box center [126, 16] width 120 height 25
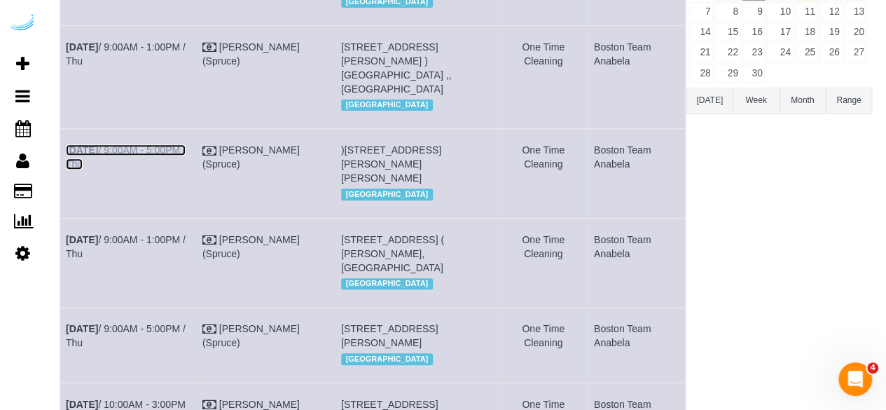
click at [126, 170] on link "Sep 4th / 9:00AM - 5:00PM / Thu" at bounding box center [126, 156] width 120 height 25
click at [154, 67] on link "Sep 4th / 9:00AM - 1:00PM / Thu" at bounding box center [126, 53] width 120 height 25
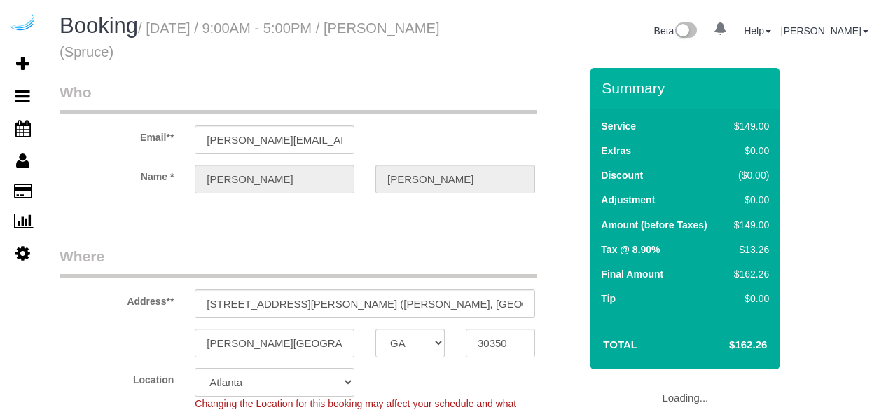
select select "GA"
select select "number:9"
select select "object:793"
select select "282"
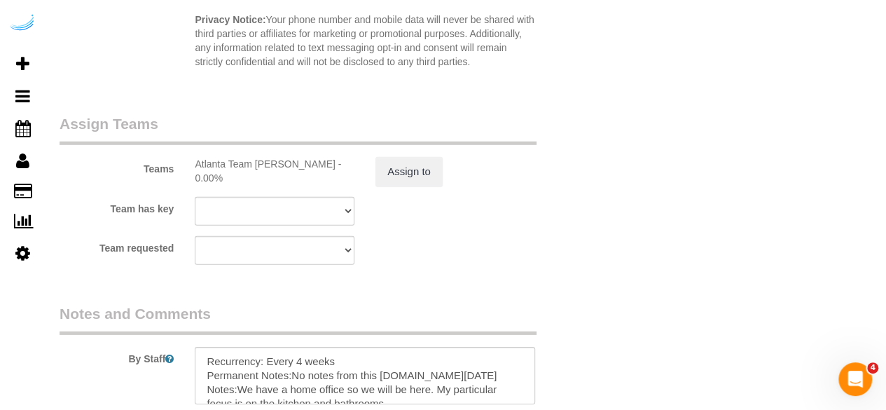
scroll to position [2242, 0]
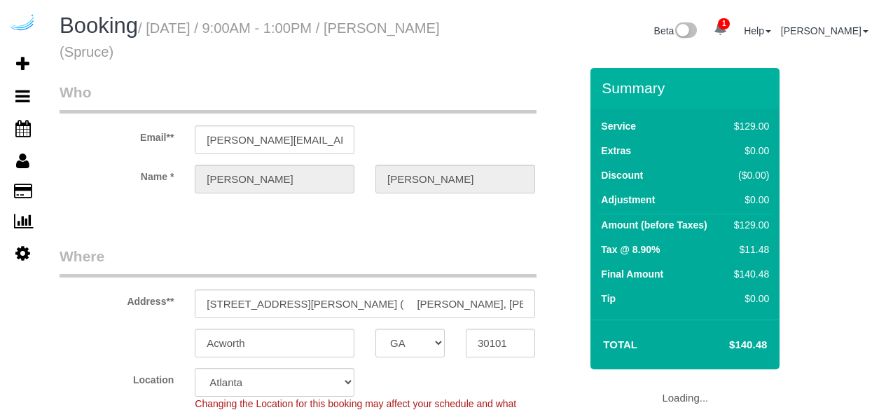
select select "GA"
select select "282"
select select "number:9"
select select "object:793"
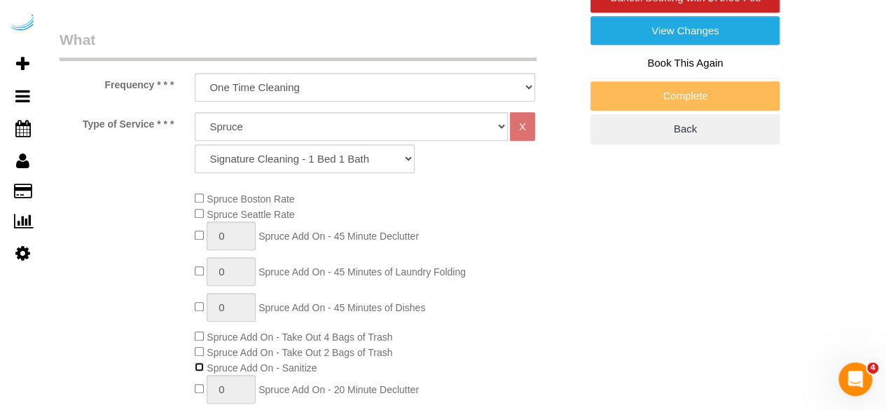
scroll to position [70, 0]
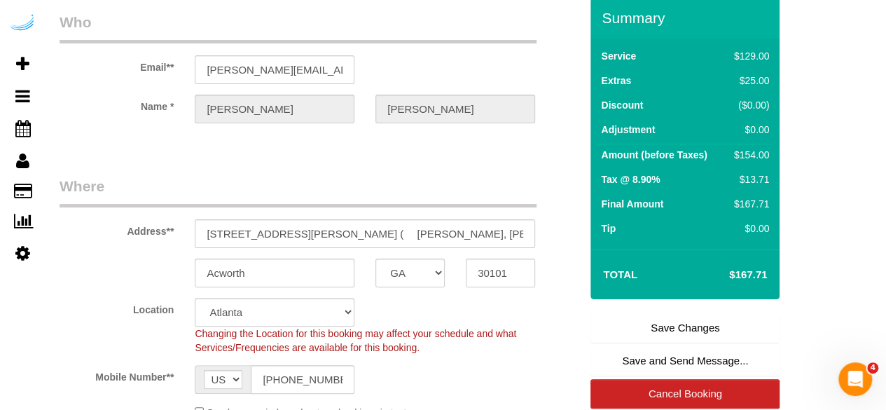
click at [652, 322] on link "Save Changes" at bounding box center [685, 327] width 189 height 29
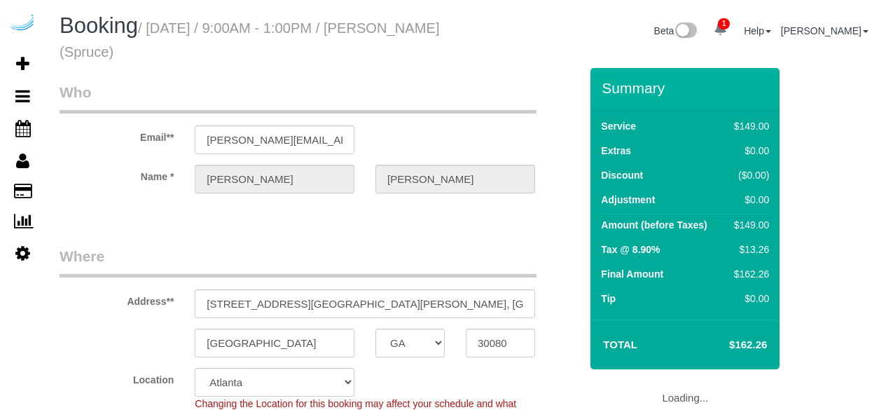
select select "GA"
select select "282"
select select "number:9"
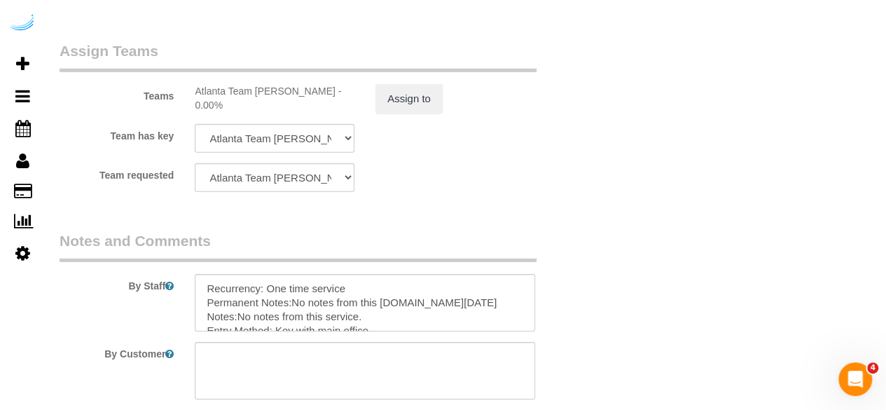
scroll to position [2102, 0]
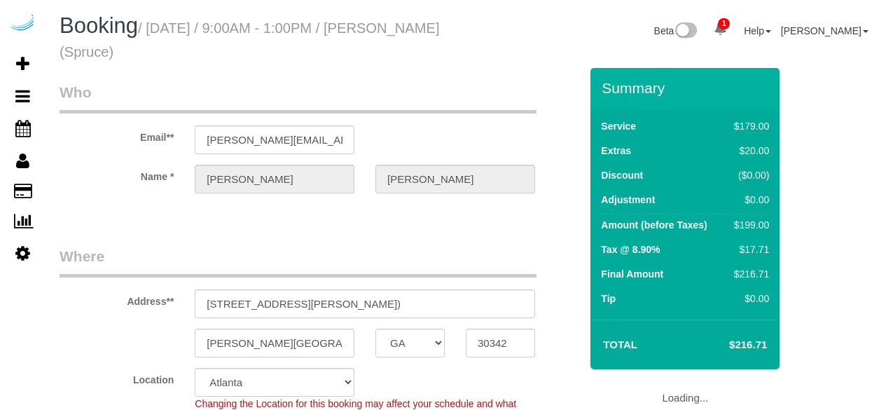
select select "GA"
select select "282"
select select "number:9"
select select "GA"
select select "282"
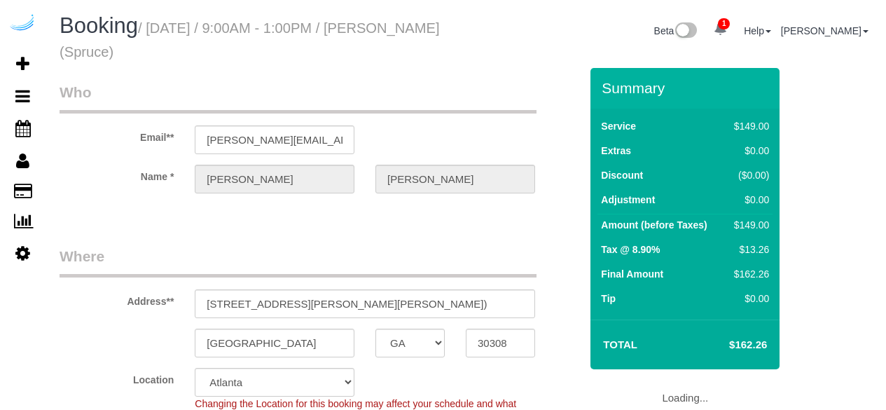
select select "number:9"
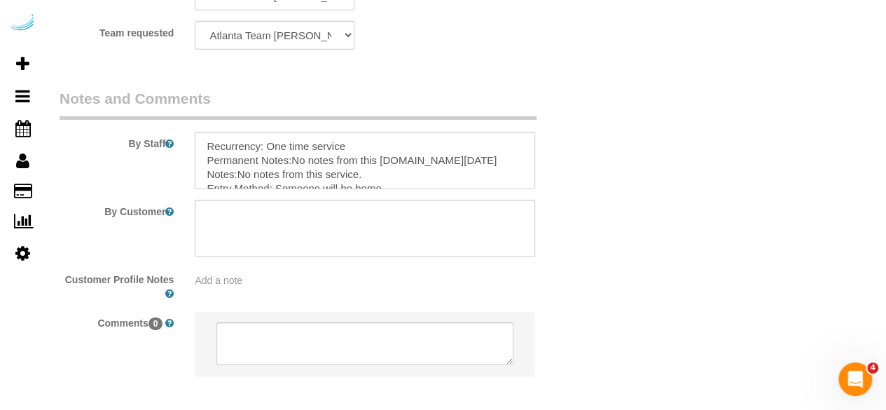
scroll to position [2242, 0]
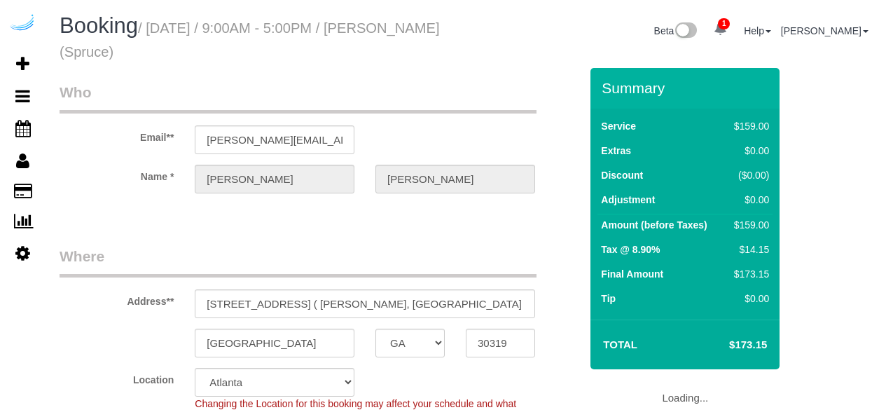
select select "GA"
select select "282"
select select "number:9"
select select "object:793"
click at [467, 306] on input "1050 Lenox Park Blvd NE, Building 01107, Unit 01107 ( Tanay Deshmukh, Aspire Le…" at bounding box center [365, 303] width 341 height 29
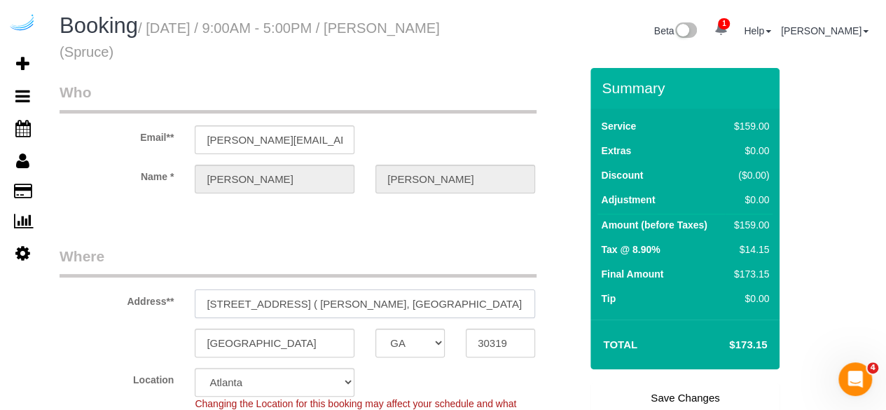
scroll to position [0, 116]
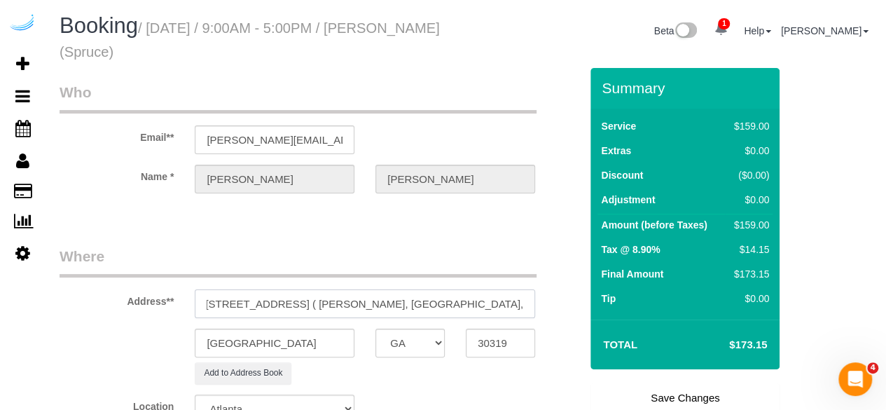
paste input "1471607"
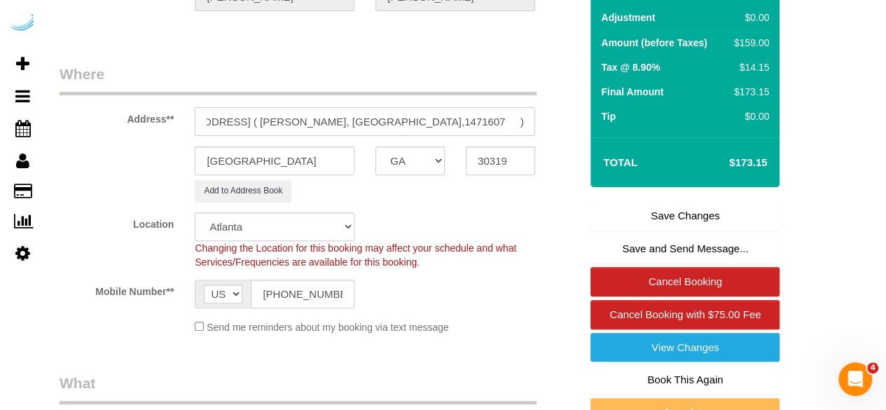
scroll to position [350, 0]
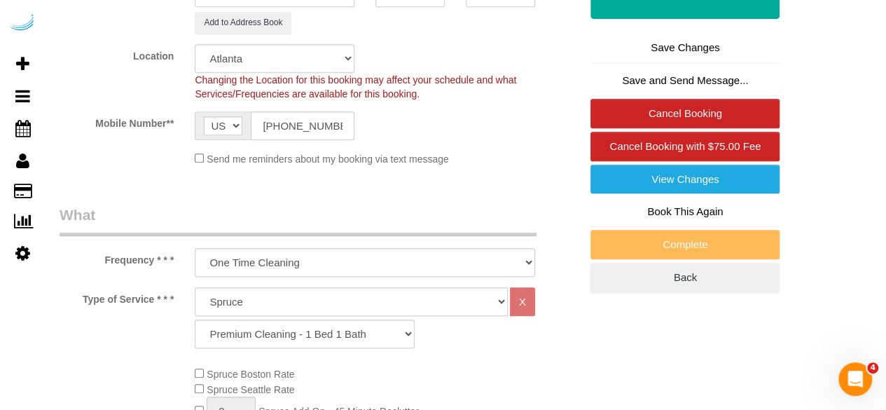
type input "1050 Lenox Park Blvd NE, Building 01107, Unit 01107 ( Tanay Deshmukh, Aspire Le…"
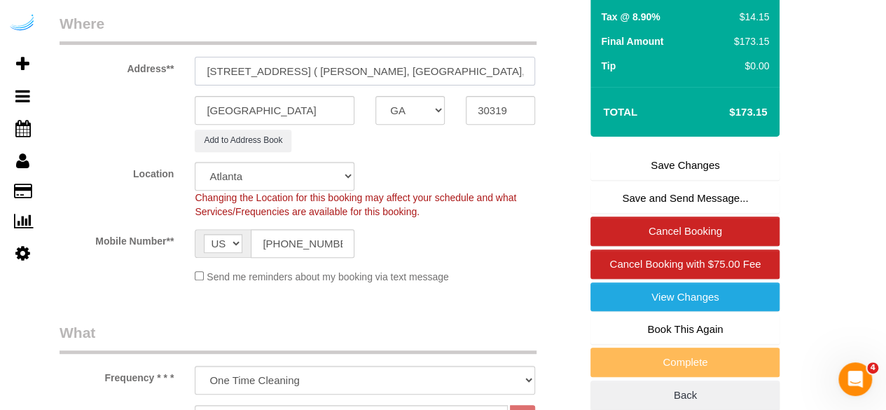
scroll to position [140, 0]
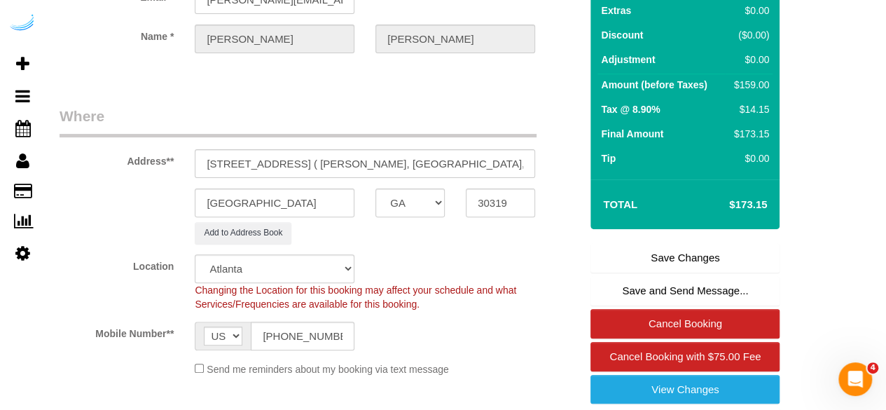
click at [636, 263] on link "Save Changes" at bounding box center [685, 257] width 189 height 29
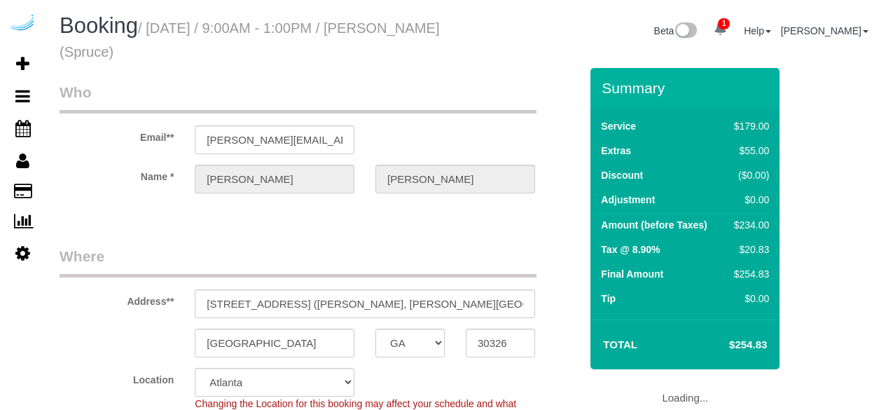
select select "GA"
select select "282"
select select "number:9"
select select "object:793"
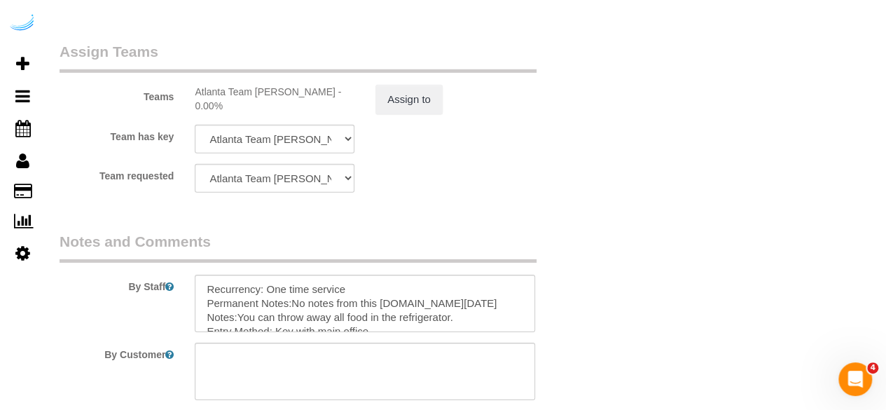
scroll to position [2102, 0]
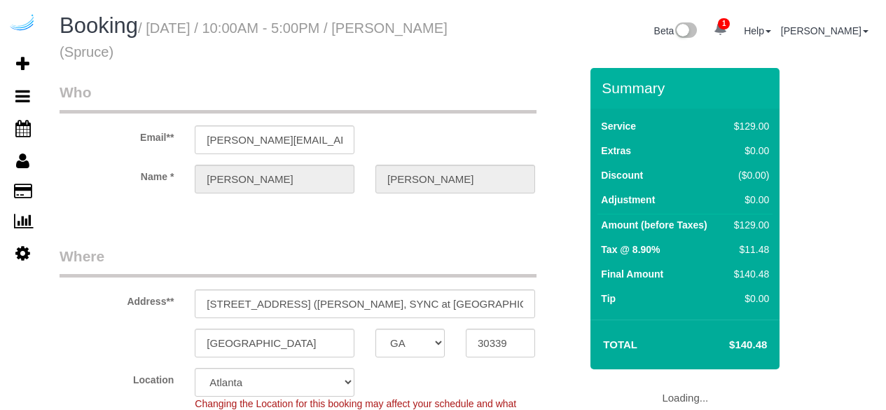
select select "GA"
select select "282"
select select "number:9"
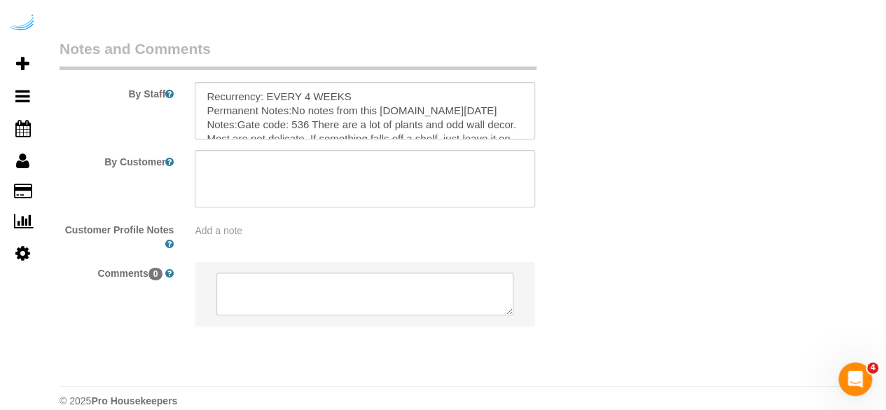
scroll to position [2301, 0]
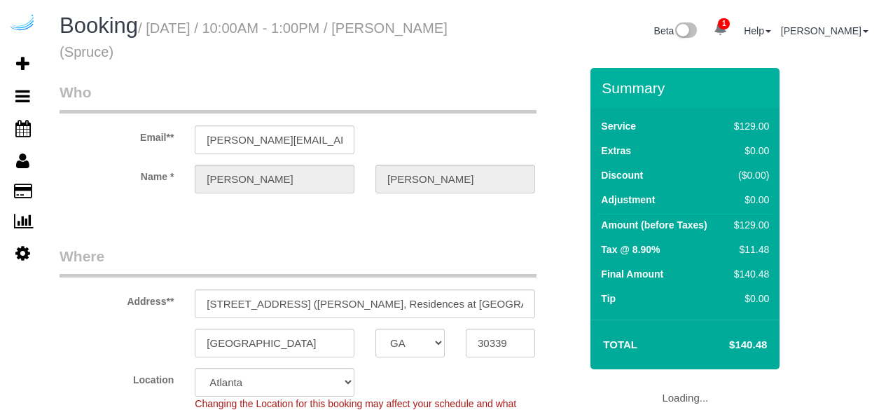
select select "GA"
select select "282"
select select "number:9"
select select "object:793"
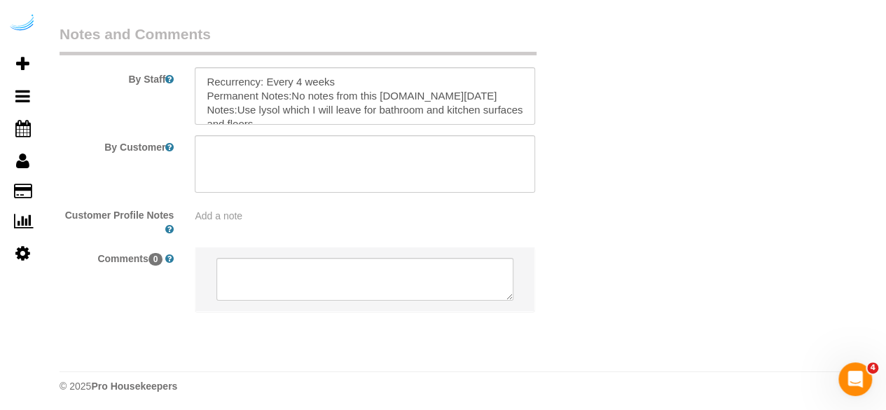
scroll to position [2301, 0]
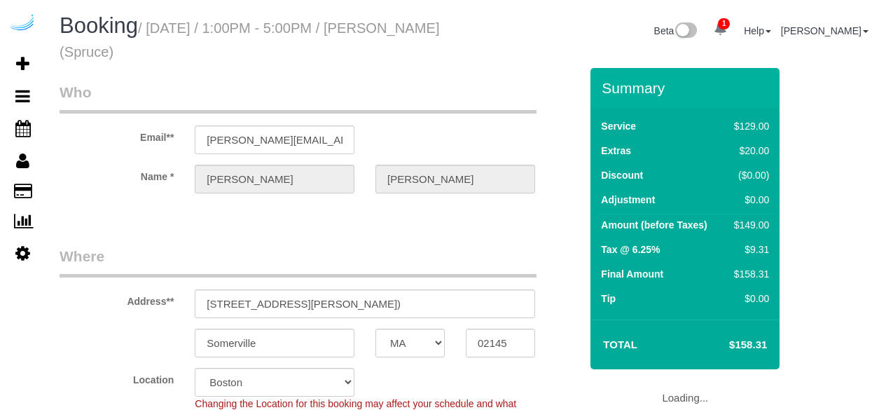
select select "MA"
select select "282"
select select "number:9"
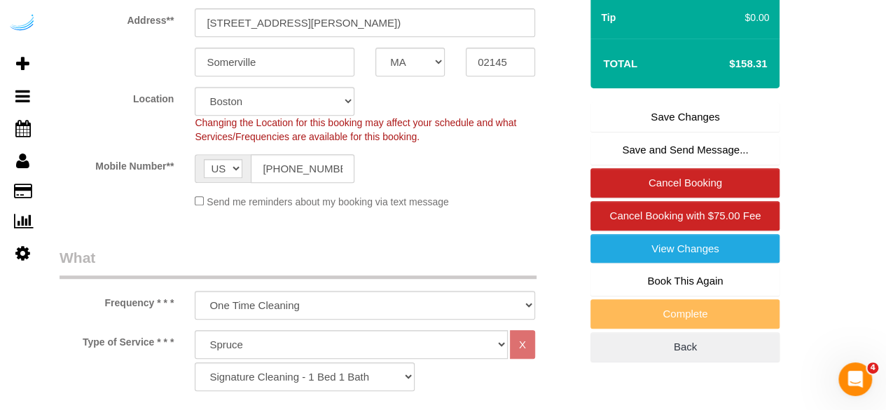
scroll to position [210, 0]
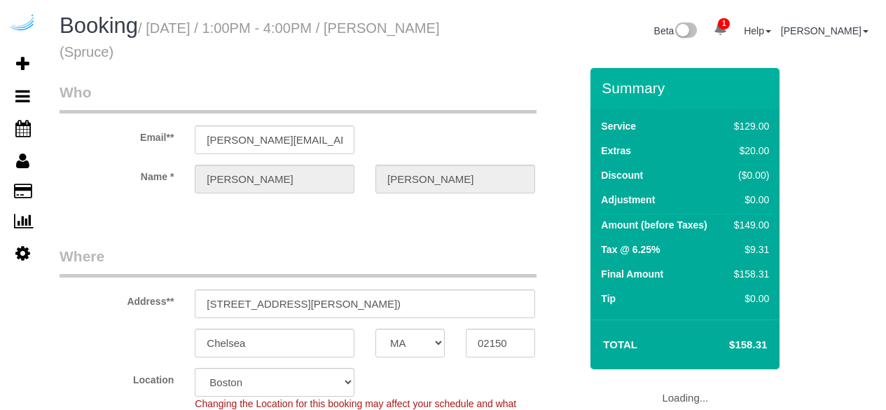
select select "MA"
select select "282"
select select "number:9"
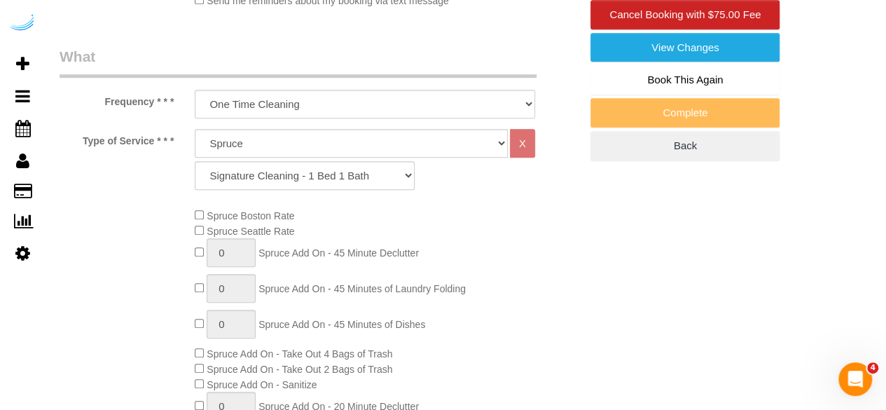
scroll to position [490, 0]
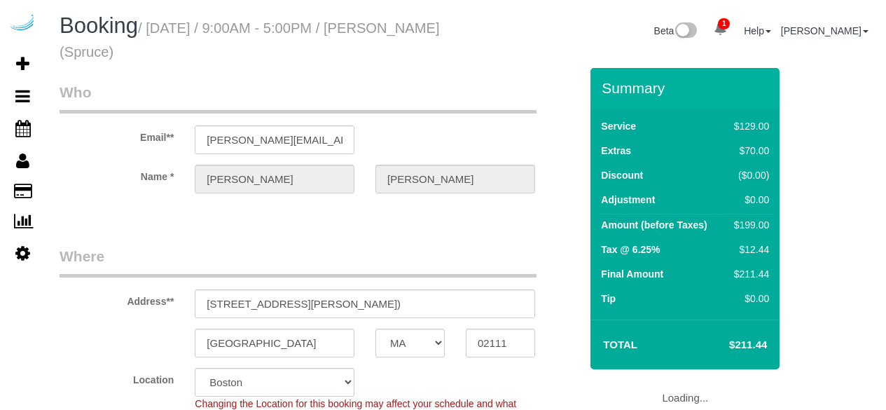
select select "MA"
select select "282"
select select "number:9"
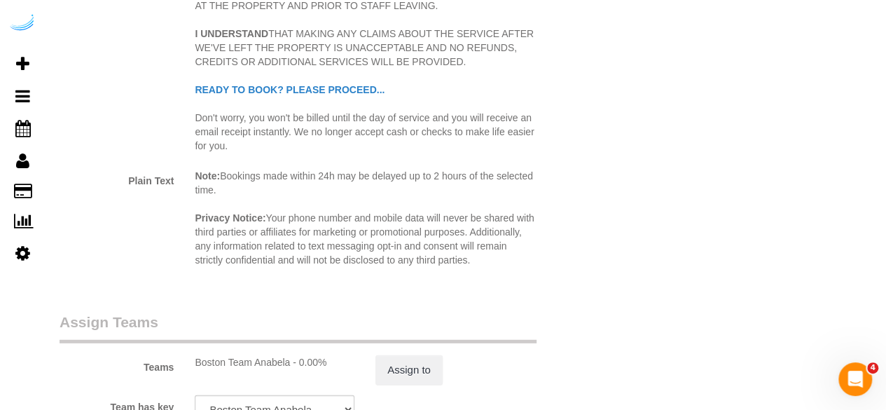
scroll to position [2172, 0]
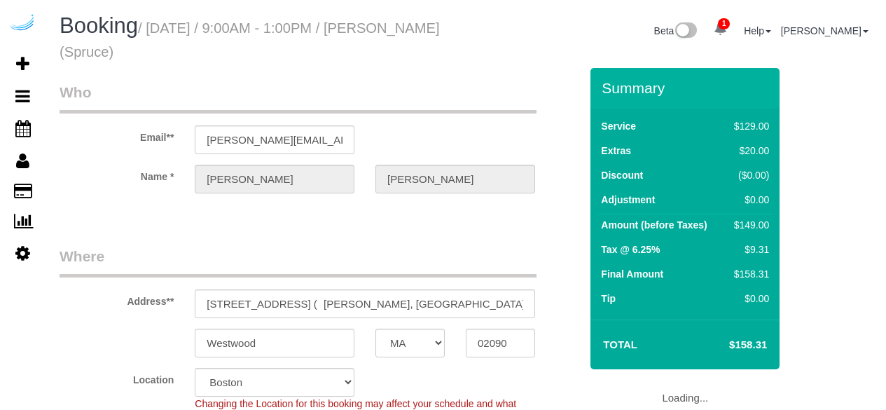
select select "MA"
select select "282"
select select "number:9"
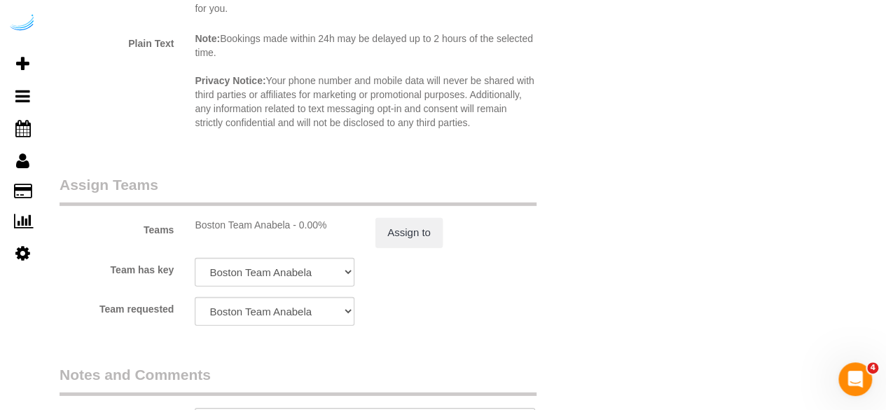
scroll to position [2242, 0]
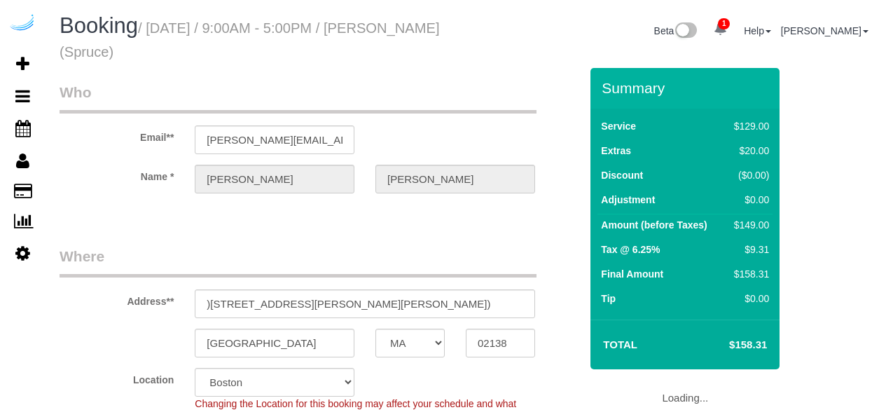
select select "MA"
select select "number:9"
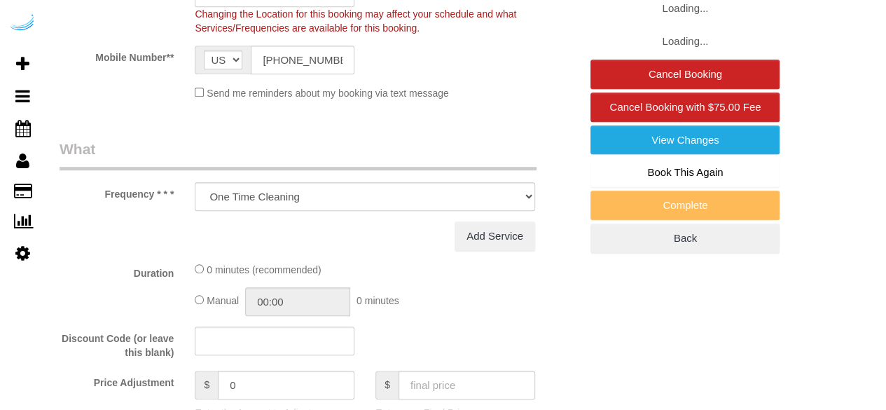
select select "object:788"
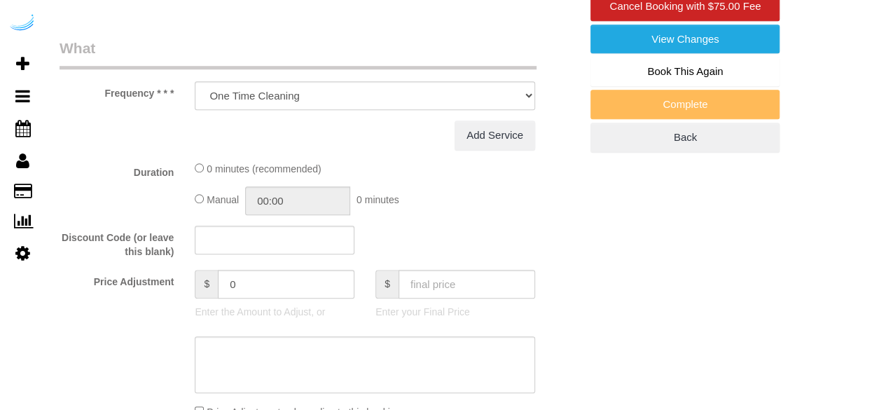
select select "282"
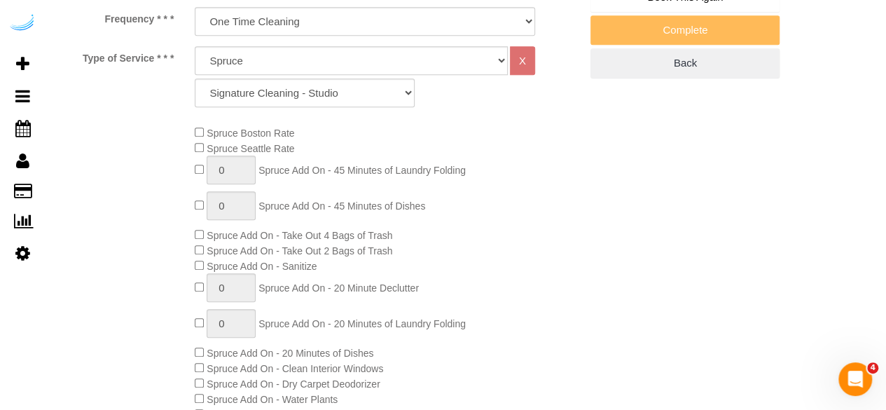
scroll to position [561, 0]
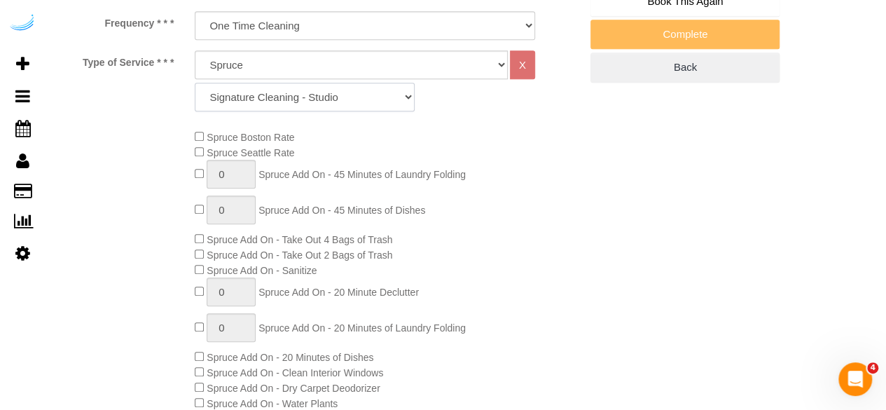
click at [349, 106] on select "Signature Cleaning - Studio Signature Cleaning - 1 Bed 1 Bath Signature Cleanin…" at bounding box center [305, 97] width 220 height 29
select select "304"
click at [195, 83] on select "Signature Cleaning - Studio Signature Cleaning - 1 Bed 1 Bath Signature Cleanin…" at bounding box center [305, 97] width 220 height 29
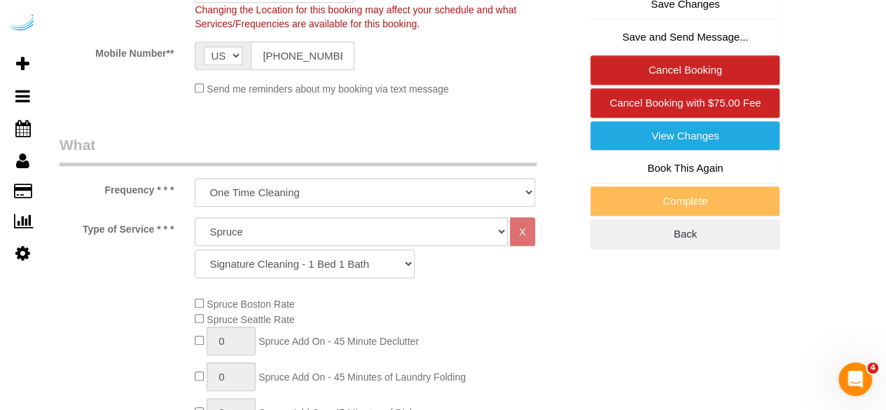
scroll to position [199, 0]
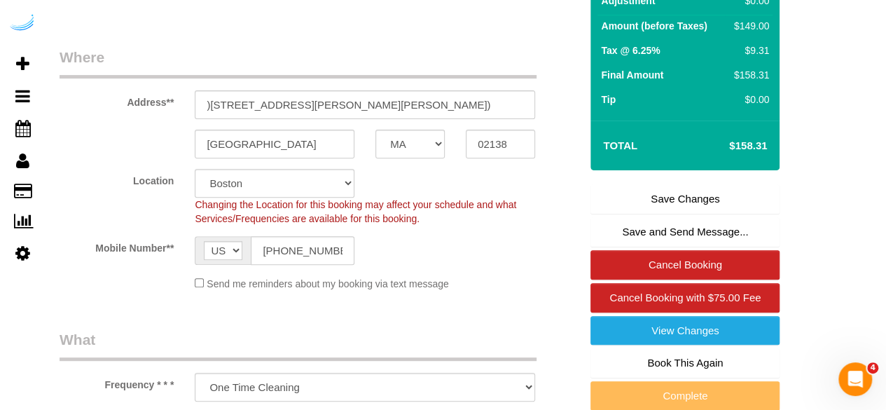
click at [647, 195] on link "Save Changes" at bounding box center [685, 198] width 189 height 29
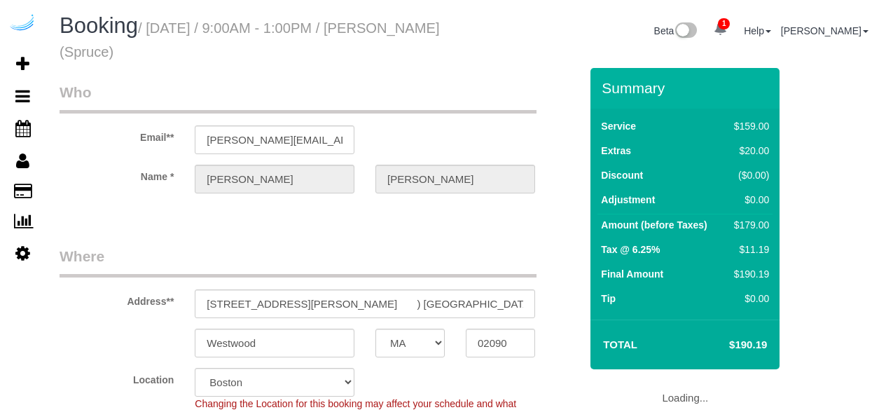
select select "MA"
select select "282"
select select "number:9"
select select "object:793"
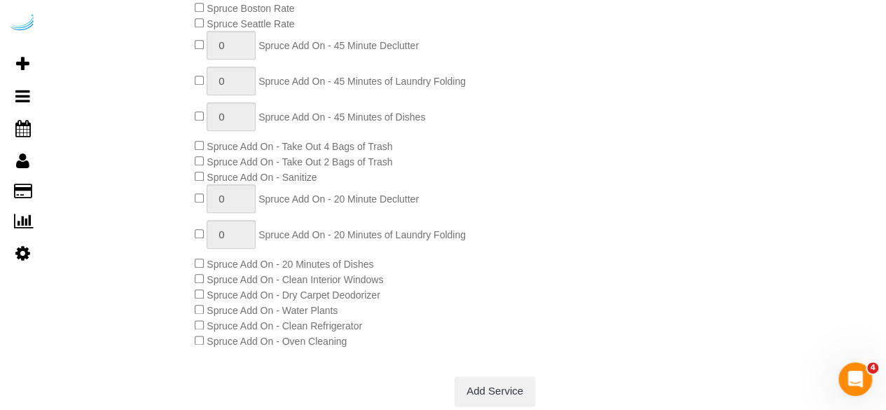
scroll to position [269, 0]
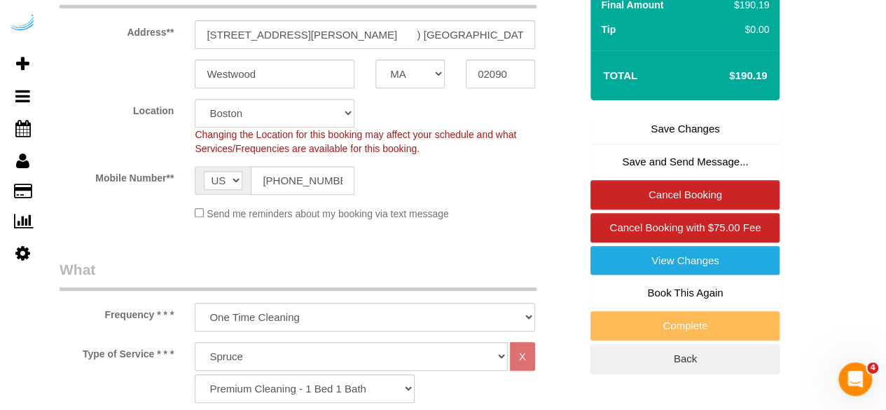
click at [675, 129] on link "Save Changes" at bounding box center [685, 128] width 189 height 29
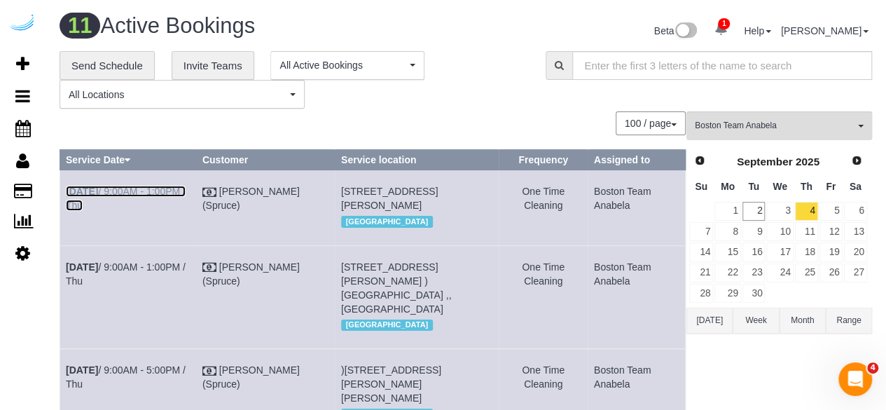
click at [155, 190] on link "Sep 4th / 9:00AM - 1:00PM / Thu" at bounding box center [126, 198] width 120 height 25
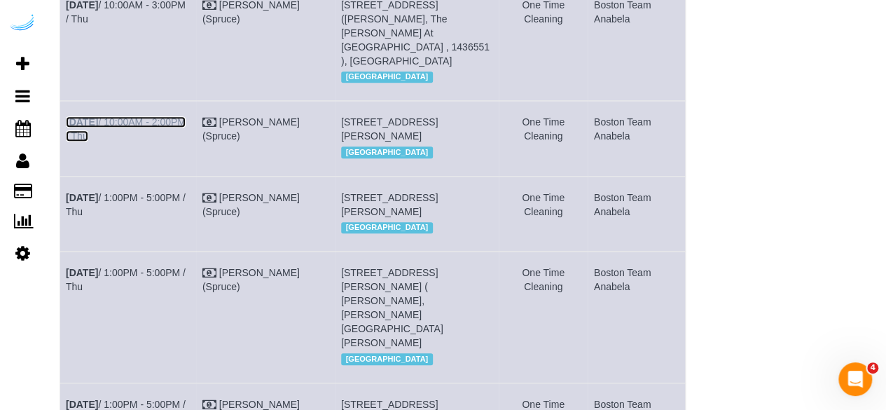
click at [171, 142] on link "Sep 4th / 10:00AM - 2:00PM / Thu" at bounding box center [126, 128] width 120 height 25
drag, startPoint x: 163, startPoint y: 72, endPoint x: 178, endPoint y: 65, distance: 16.9
click at [163, 25] on link "Sep 4th / 10:00AM - 3:00PM / Thu" at bounding box center [126, 11] width 120 height 25
click at [156, 217] on link "Sep 4th / 1:00PM - 5:00PM / Thu" at bounding box center [126, 204] width 120 height 25
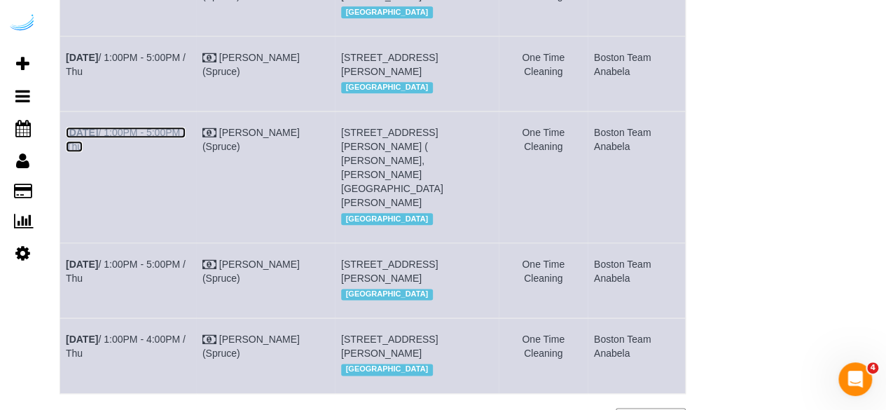
click at [181, 152] on link "[DATE] 1:00PM - 5:00PM / Thu" at bounding box center [126, 139] width 120 height 25
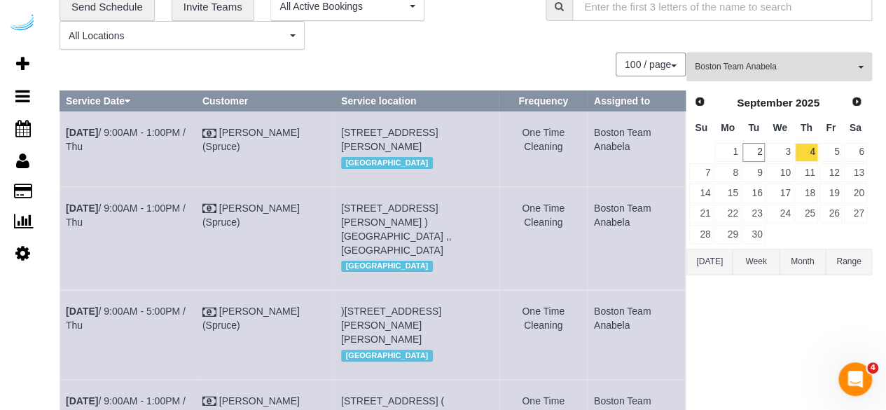
scroll to position [0, 0]
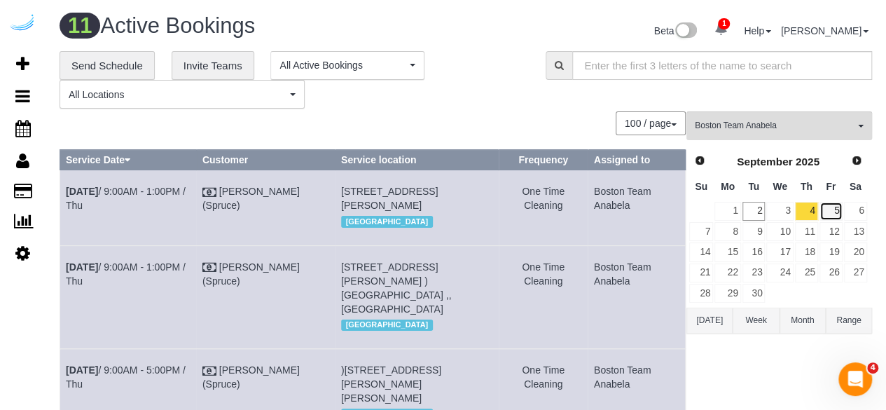
click at [839, 212] on link "5" at bounding box center [831, 211] width 23 height 19
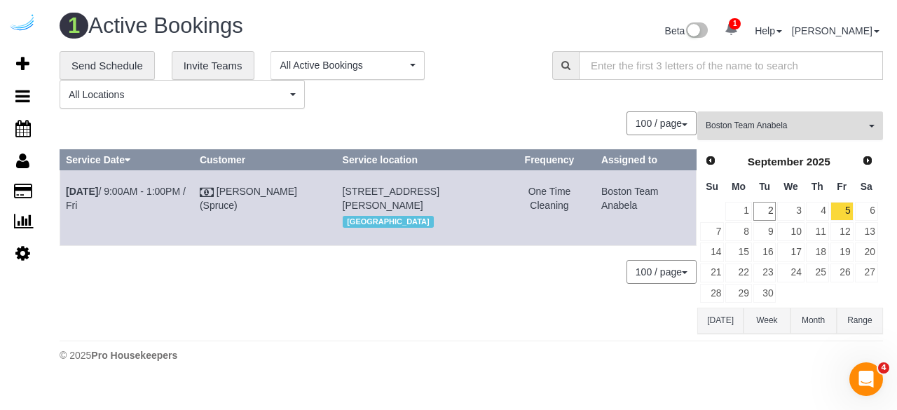
click at [744, 120] on span "Boston Team Anabela" at bounding box center [786, 126] width 160 height 12
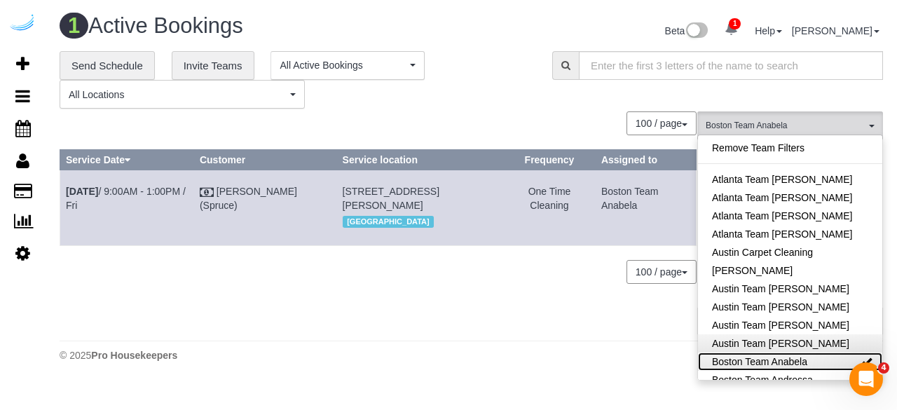
drag, startPoint x: 771, startPoint y: 359, endPoint x: 774, endPoint y: 350, distance: 9.5
click at [771, 359] on link "Boston Team Anabela" at bounding box center [790, 361] width 184 height 18
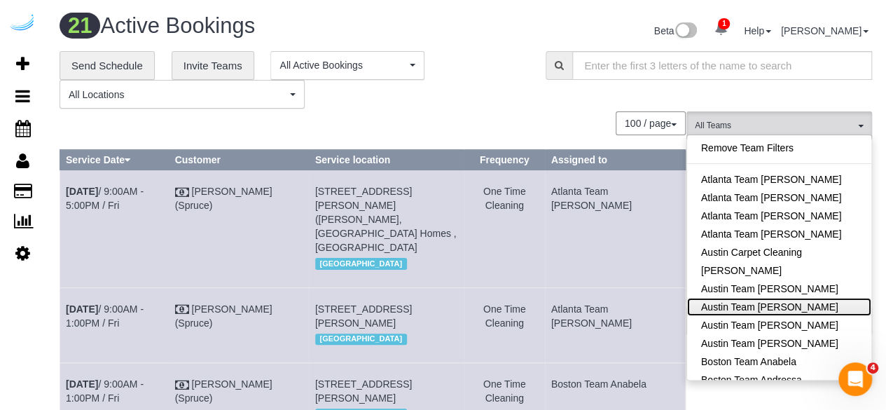
click at [790, 303] on link "Austin Team [PERSON_NAME]" at bounding box center [779, 307] width 184 height 18
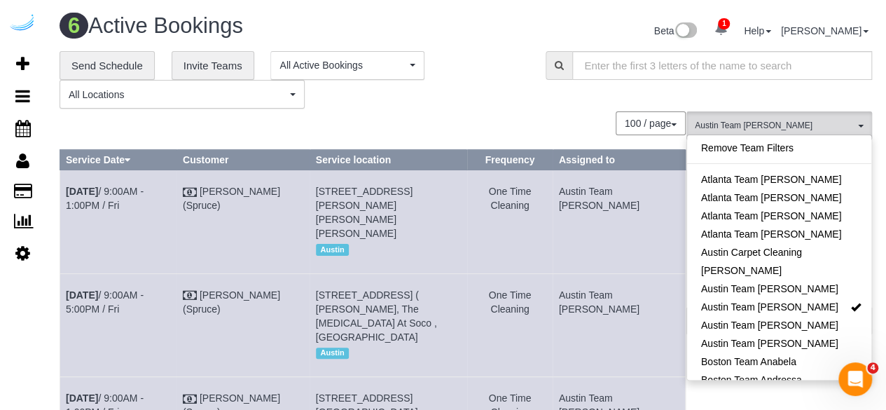
click at [513, 65] on div "**********" at bounding box center [292, 80] width 465 height 58
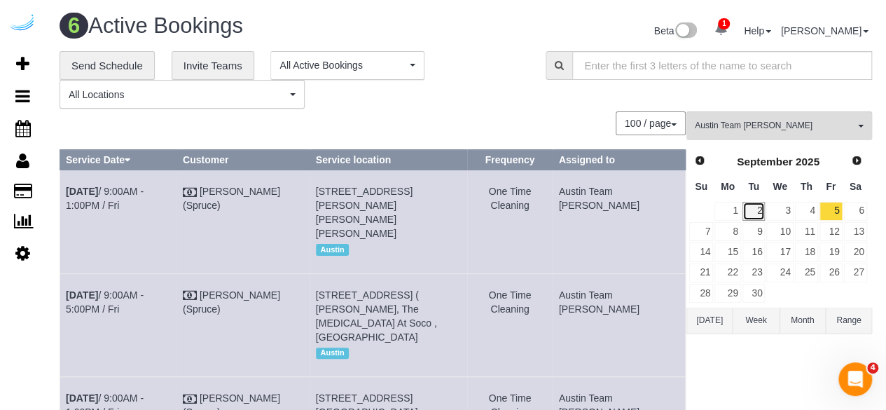
click at [759, 208] on link "2" at bounding box center [754, 211] width 23 height 19
drag, startPoint x: 381, startPoint y: 202, endPoint x: 357, endPoint y: 207, distance: 24.5
click at [357, 207] on span "1401 S Lamar Blvd, Building 1512 , Unit 1512 (Drew Woodcock, The Bouldin, 14696…" at bounding box center [365, 212] width 97 height 53
drag, startPoint x: 381, startPoint y: 207, endPoint x: 361, endPoint y: 202, distance: 20.7
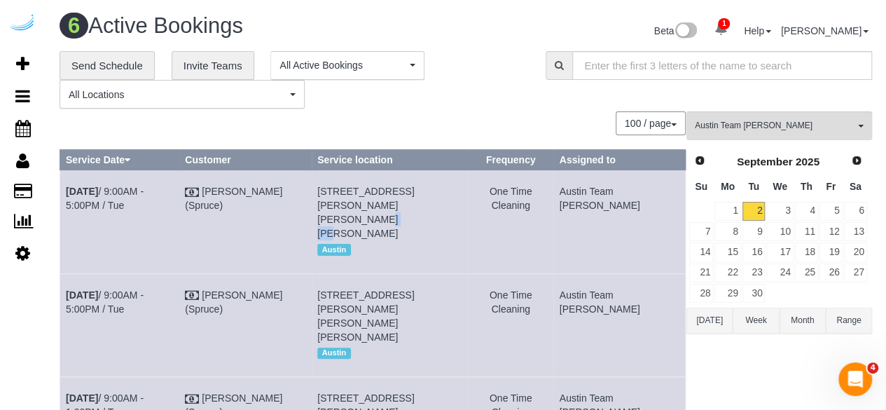
click at [361, 202] on span "1401 S Lamar Blvd, Building 1512 , Unit 1512 (Drew Woodcock, The Bouldin, 14696…" at bounding box center [365, 212] width 97 height 53
copy span "1512"
click at [144, 187] on link "Sep 2nd / 9:00AM - 5:00PM / Tue" at bounding box center [105, 198] width 78 height 25
drag, startPoint x: 123, startPoint y: 211, endPoint x: 62, endPoint y: 184, distance: 67.4
click at [62, 184] on td "Sep 2nd / 9:00AM - 5:00PM / Tue" at bounding box center [119, 221] width 119 height 103
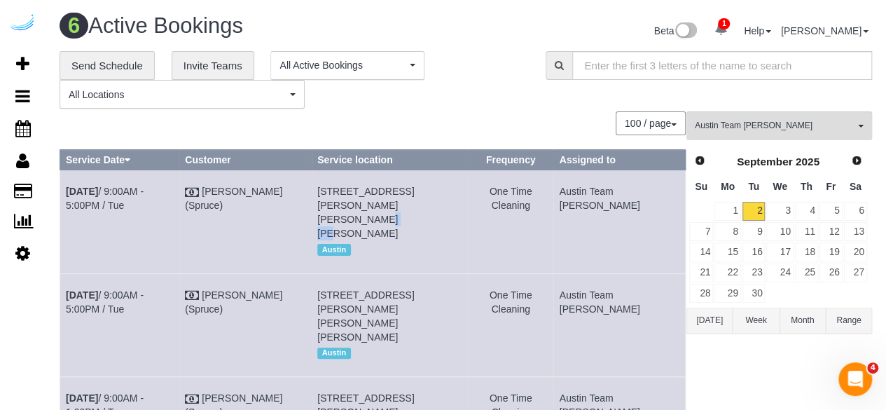
copy link "Sep 2nd / 9:00AM - 5:00PM / Tue"
drag, startPoint x: 439, startPoint y: 227, endPoint x: 340, endPoint y: 196, distance: 103.5
click at [340, 196] on td "1401 S Lamar Blvd, Building 1512 , Unit 1512 (Drew Woodcock, The Bouldin, 14696…" at bounding box center [390, 221] width 157 height 103
copy span "1401 S Lamar Blvd, Building 1512 , Unit 1512 (Drew Woodcock, The Bouldin, 14696…"
drag, startPoint x: 639, startPoint y: 212, endPoint x: 597, endPoint y: 190, distance: 47.6
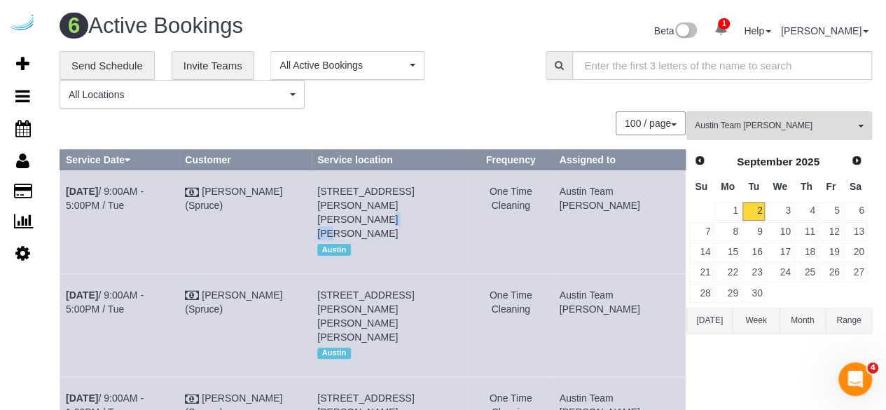
click at [597, 190] on td "Austin Team [PERSON_NAME]" at bounding box center [620, 221] width 132 height 103
copy td "Austin Team [PERSON_NAME]"
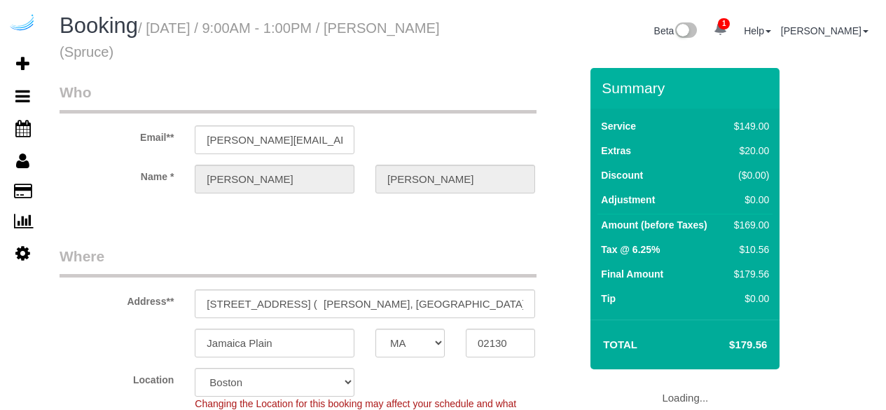
select select "MA"
select select "number:9"
select select "object:793"
select select "282"
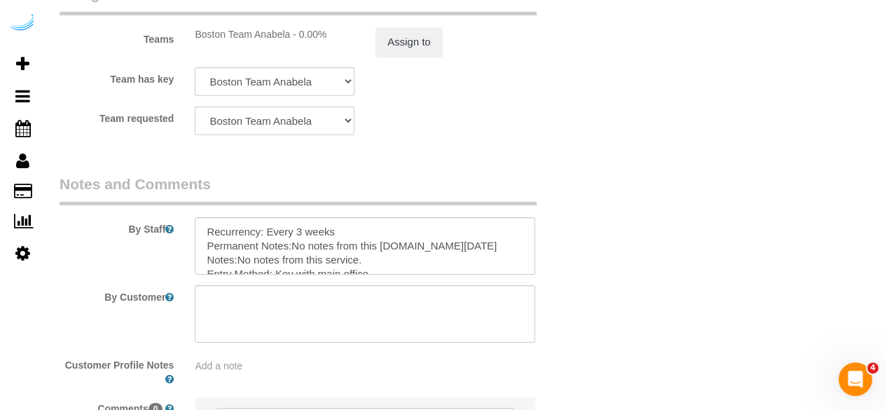
scroll to position [2172, 0]
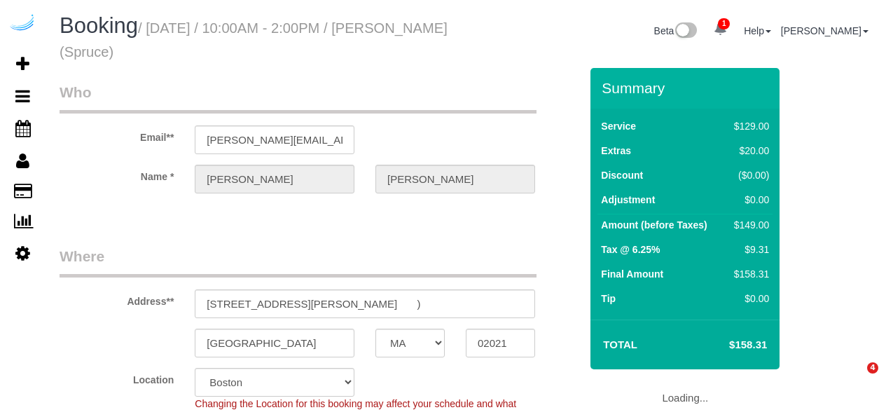
select select "MA"
select select "282"
select select "number:9"
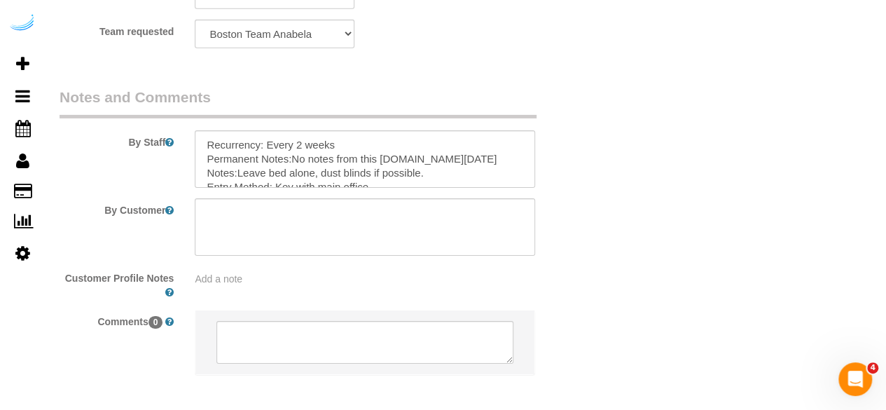
scroll to position [2301, 0]
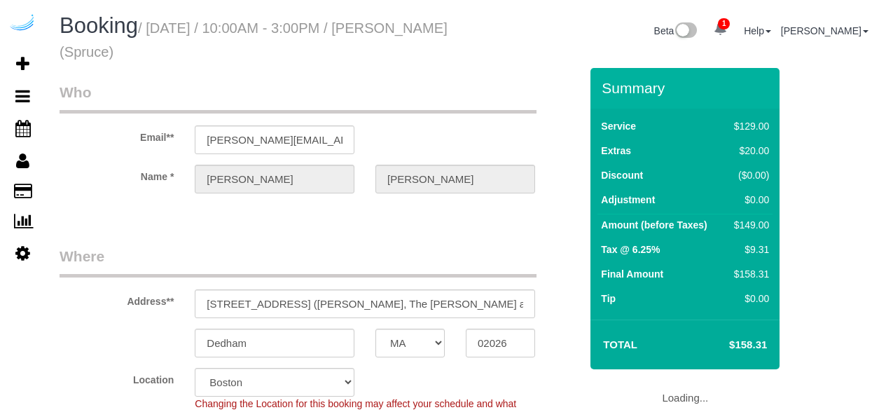
select select "MA"
select select "282"
select select "number:9"
select select "object:793"
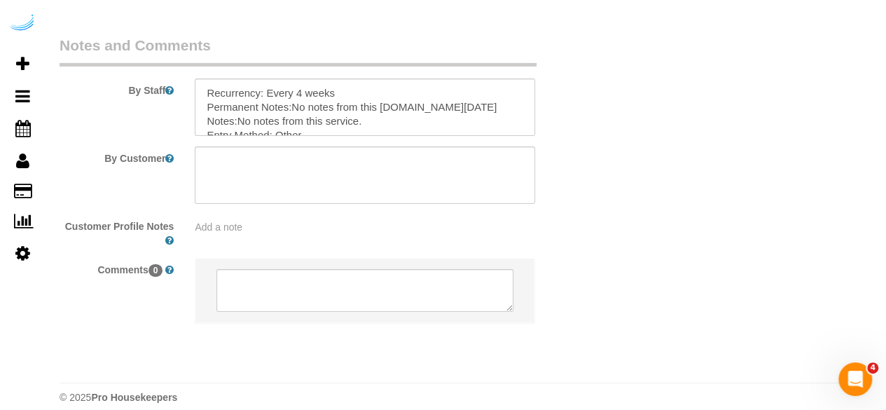
scroll to position [2301, 0]
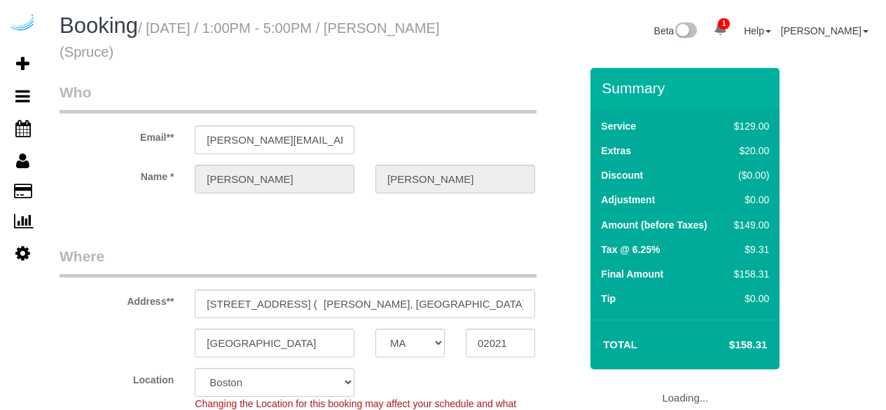
select select "MA"
select select "number:9"
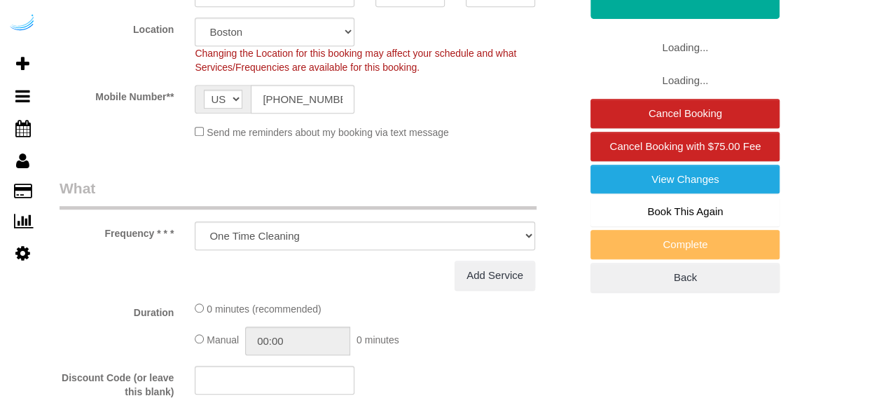
select select "object:793"
select select "282"
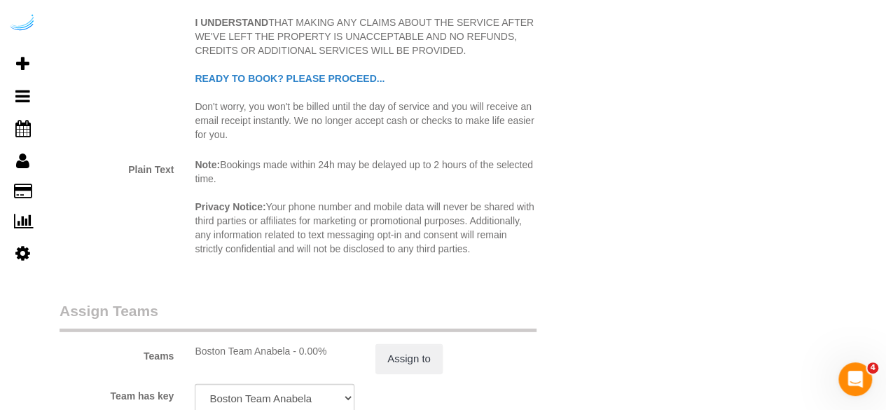
scroll to position [2242, 0]
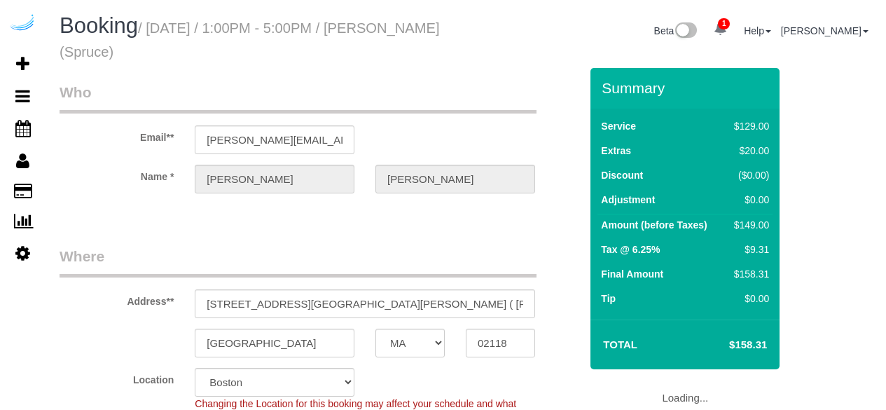
select select "MA"
select select "number:9"
select select "object:793"
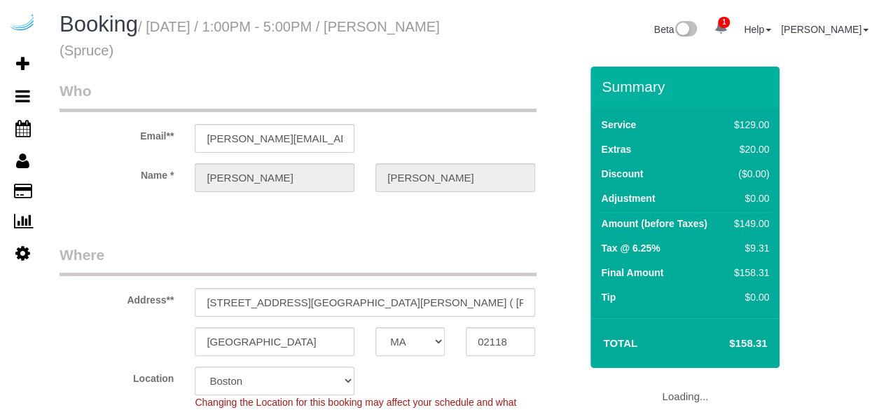
select select "282"
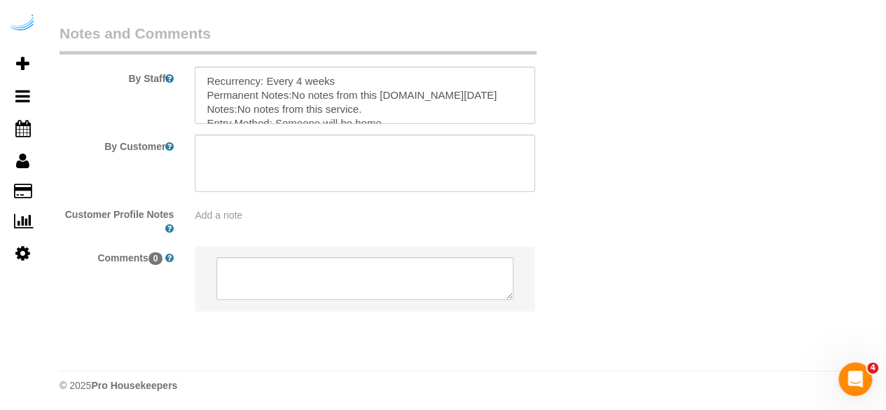
scroll to position [2301, 0]
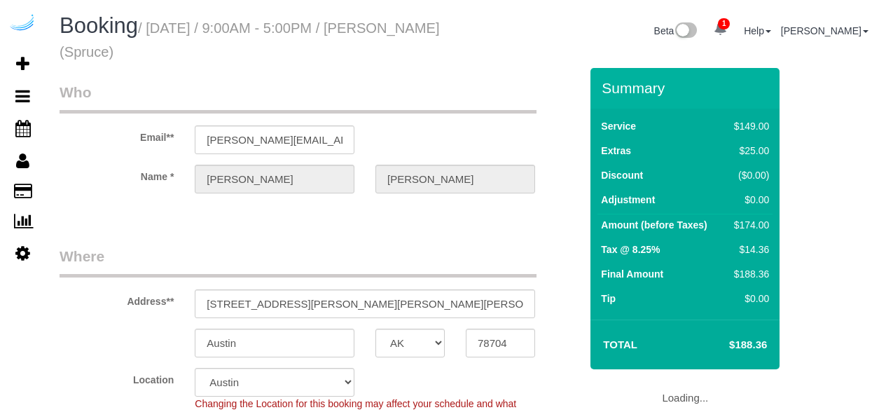
select select "[GEOGRAPHIC_DATA]"
select select "282"
select select "number:9"
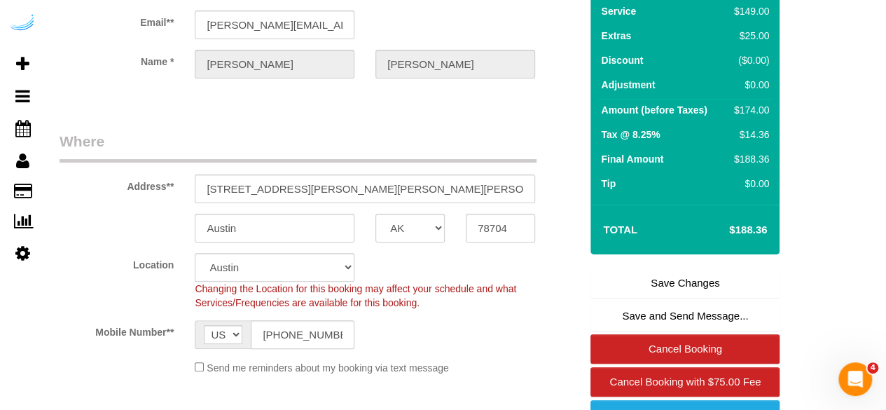
scroll to position [350, 0]
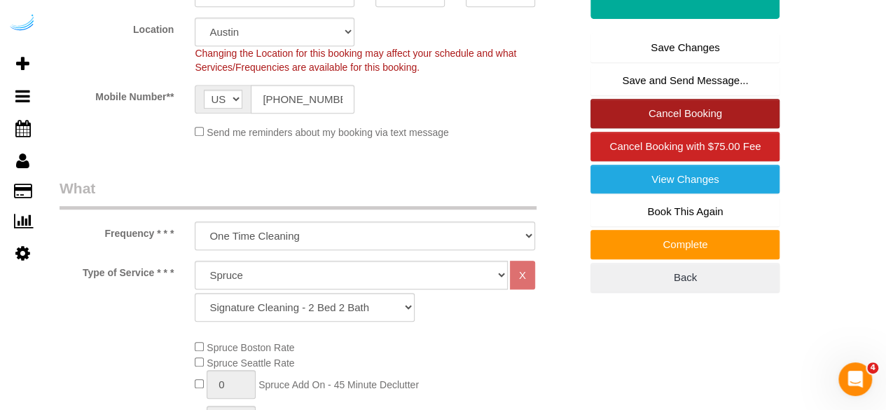
click at [641, 109] on link "Cancel Booking" at bounding box center [685, 113] width 189 height 29
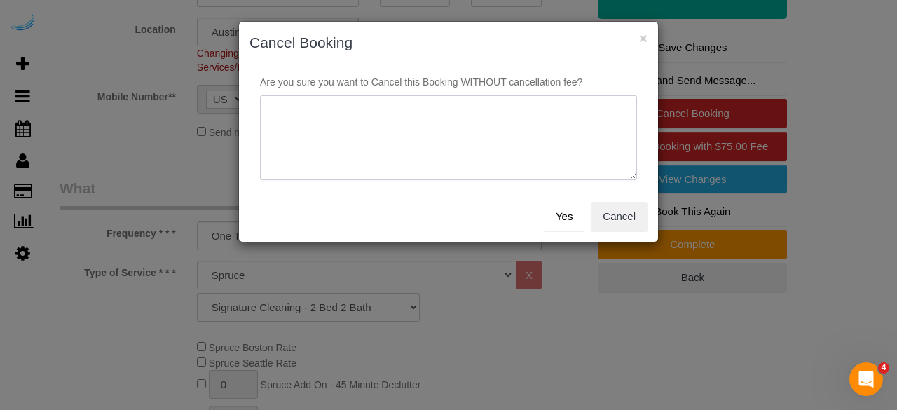
click at [460, 107] on textarea at bounding box center [448, 137] width 377 height 85
type textarea "Not on spruce."
click at [560, 209] on button "Yes" at bounding box center [564, 216] width 41 height 29
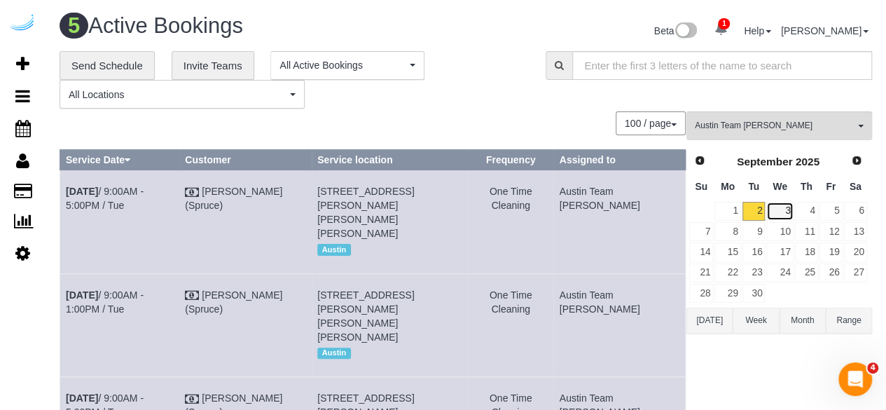
click at [792, 212] on link "3" at bounding box center [780, 211] width 27 height 19
click at [811, 202] on link "4" at bounding box center [806, 211] width 23 height 19
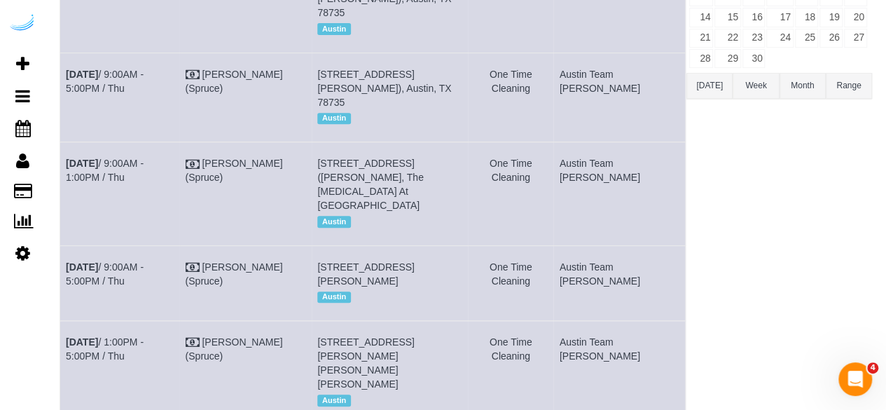
scroll to position [321, 0]
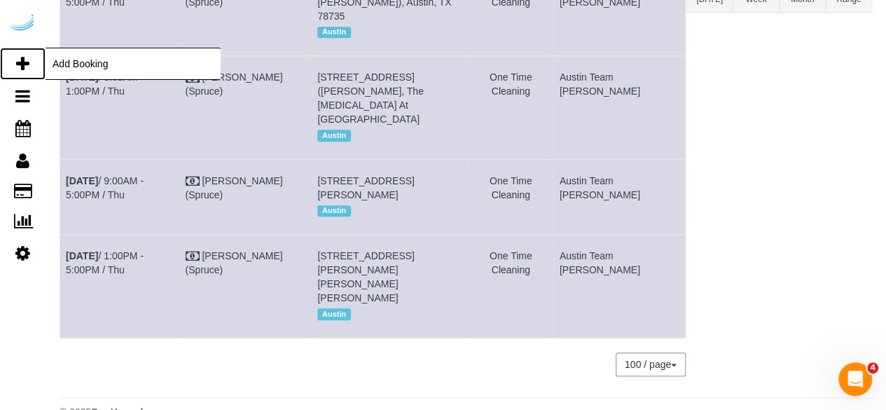
click at [27, 57] on icon at bounding box center [22, 63] width 13 height 17
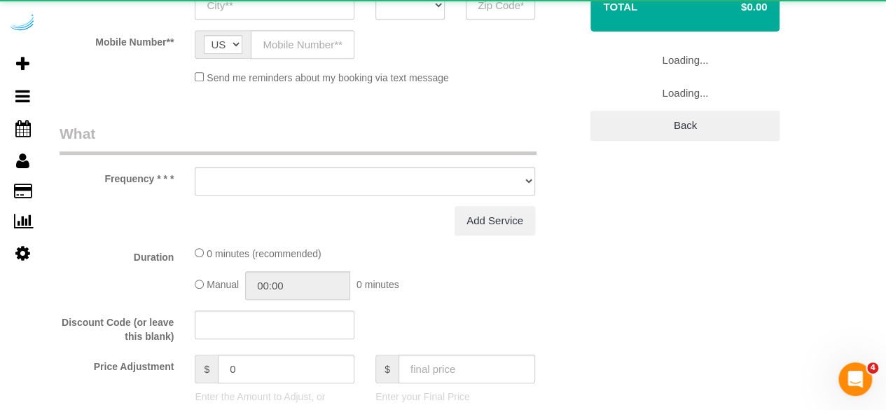
select select "object:2121"
select select "4"
select select "number:9"
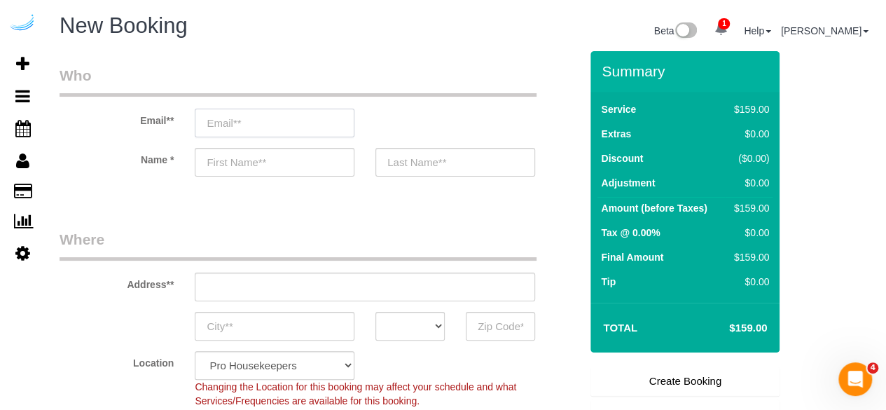
click at [291, 131] on input "email" at bounding box center [275, 123] width 160 height 29
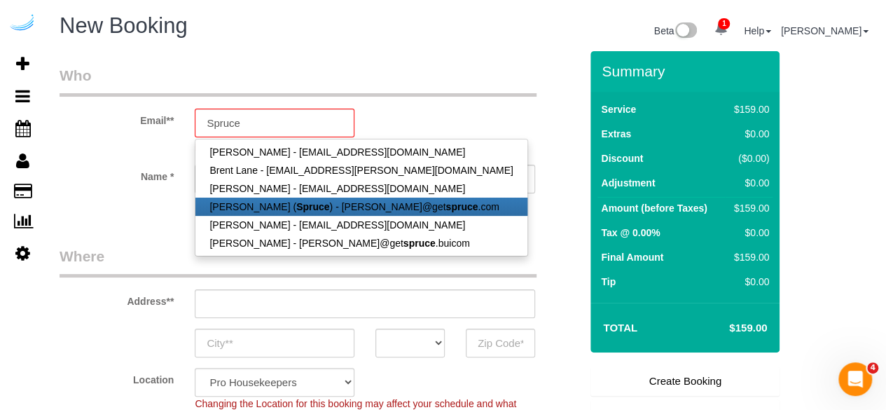
click at [317, 205] on link "Brandie Louck ( Spruce ) - brandie@get spruce .com" at bounding box center [360, 207] width 331 height 18
type input "[PERSON_NAME][EMAIL_ADDRESS][DOMAIN_NAME]"
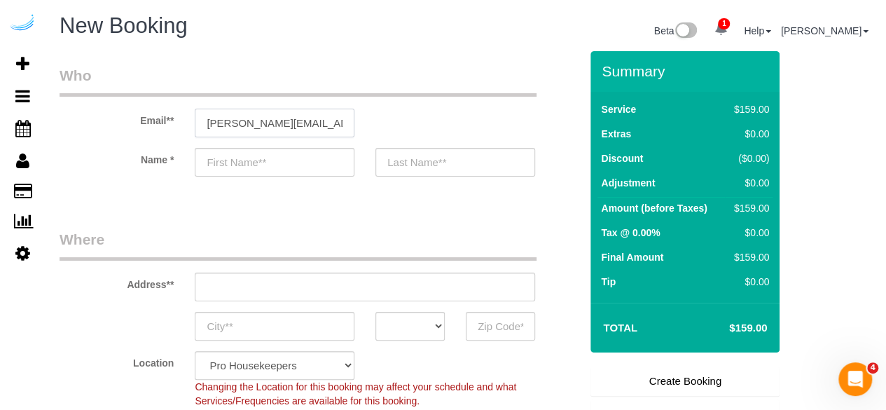
type input "[PERSON_NAME]"
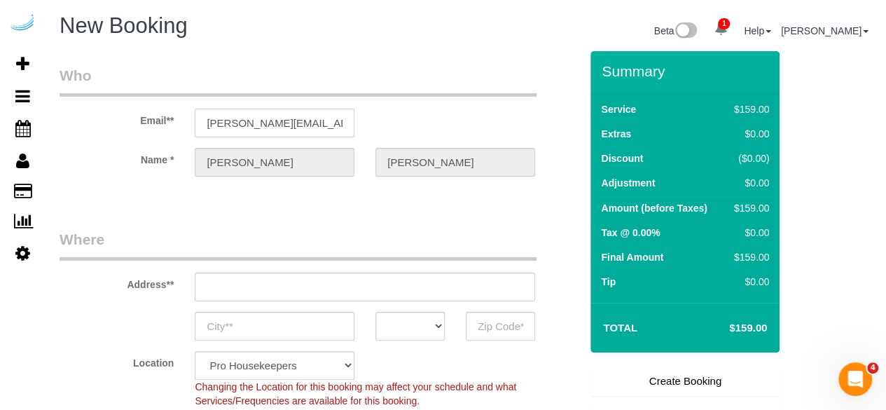
type input "3816 S Lamar Blvd"
type input "Austin"
select select "[GEOGRAPHIC_DATA]"
type input "78704"
click at [419, 290] on input "3816 S Lamar Blvd" at bounding box center [365, 287] width 341 height 29
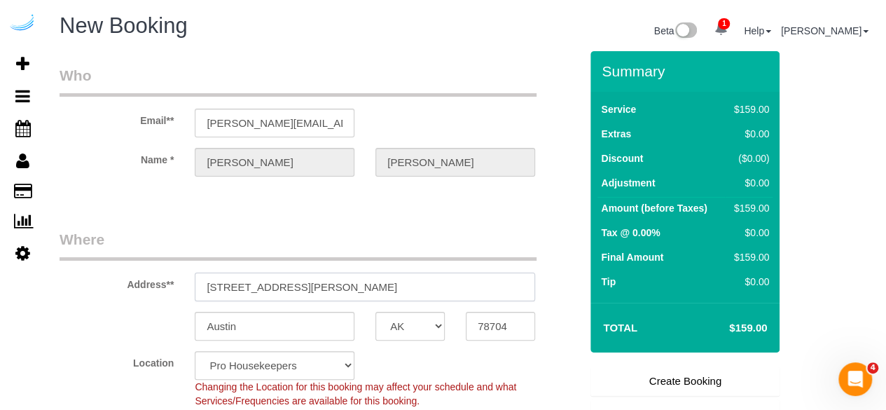
select select "9"
paste input "201 Lavaca St, Austin, TX 78701, ယူနိုက်တက်စတိတ်"
type input "201 Lavaca St, Austin, TX 78701, ယူနိုက်တက်စတိတ်"
select select "object:2165"
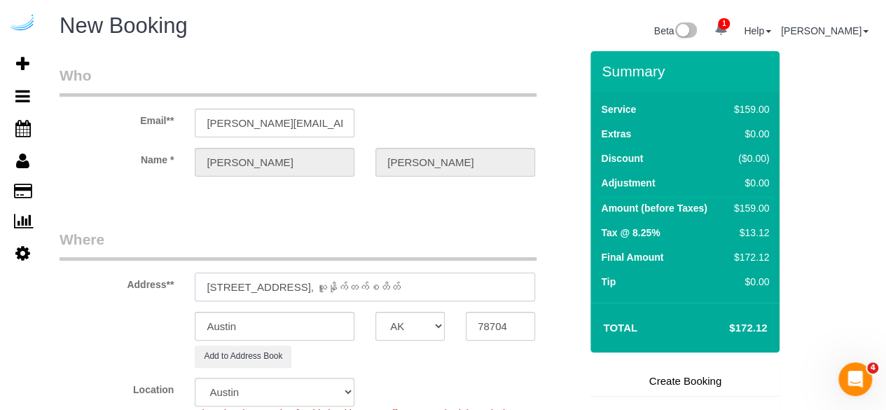
drag, startPoint x: 329, startPoint y: 287, endPoint x: 359, endPoint y: 284, distance: 30.2
click at [359, 284] on input "201 Lavaca St, Austin, TX 78701, ယူနိုက်တက်စတိတ်" at bounding box center [365, 287] width 341 height 29
type input "201 Lavaca St, Austin, TX 78701, ယူနိုက်တက်စတိတ်"
click at [482, 331] on input "78704" at bounding box center [500, 326] width 69 height 29
paste input "78701"
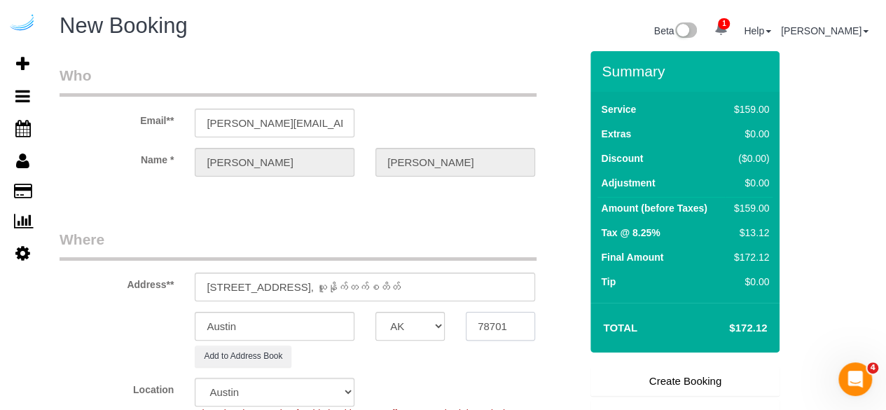
type input "78701"
click at [418, 326] on select "AK AL AR AZ CA CO CT DC DE [GEOGRAPHIC_DATA] [GEOGRAPHIC_DATA] HI IA ID IL IN K…" at bounding box center [410, 326] width 69 height 29
select select "TN"
click at [376, 312] on select "AK AL AR AZ CA CO CT DC DE [GEOGRAPHIC_DATA] [GEOGRAPHIC_DATA] HI IA ID IL IN K…" at bounding box center [410, 326] width 69 height 29
drag, startPoint x: 280, startPoint y: 284, endPoint x: 510, endPoint y: 291, distance: 229.9
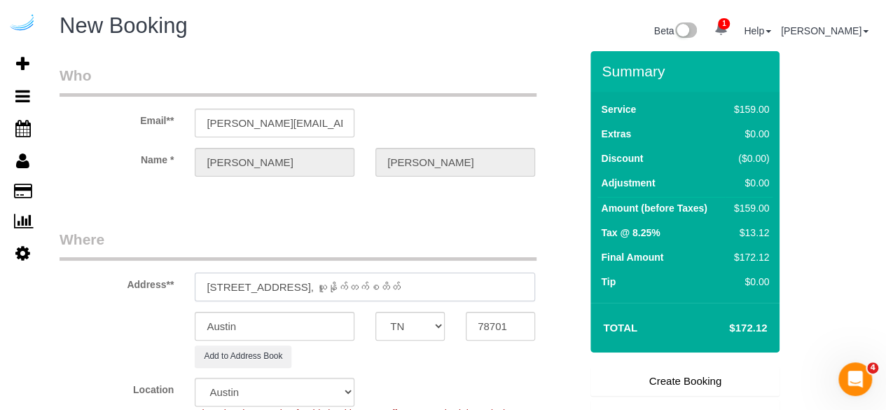
click at [510, 291] on input "201 Lavaca St, Austin, TX 78701, ယူနိုက်တက်စတိတ်" at bounding box center [365, 287] width 341 height 29
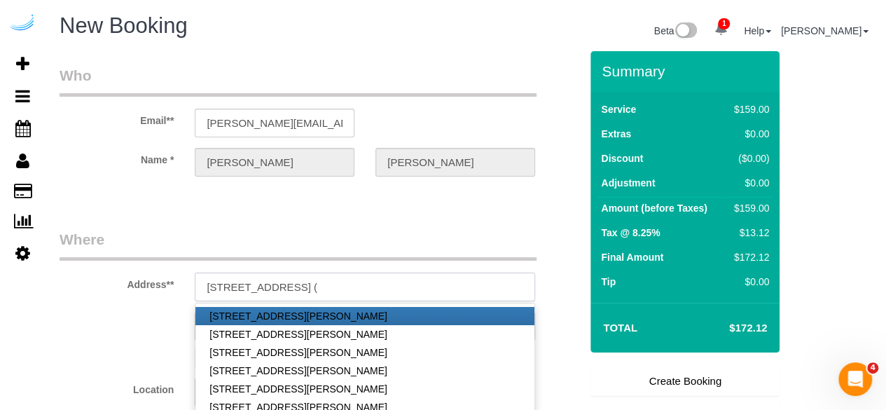
paste input "Zachary Fors"
paste input "AMLI Downtown"
paste input "1472012"
type input "201 Lavaca St, Building 0338, Unit 0338 (Zachary Fors, AMLI Downtown , 1472012)"
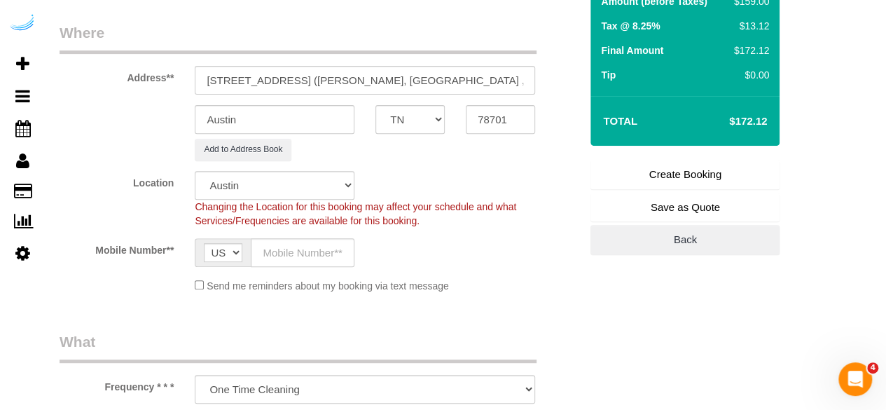
scroll to position [210, 0]
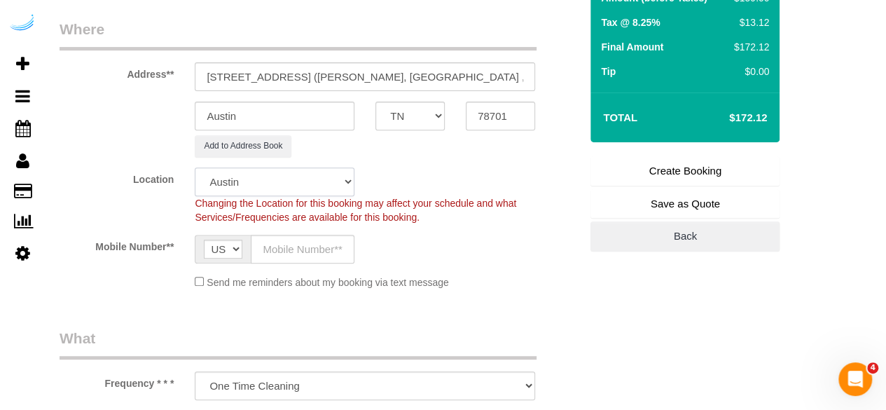
click at [294, 184] on select "Pro Housekeepers [GEOGRAPHIC_DATA] [GEOGRAPHIC_DATA] [GEOGRAPHIC_DATA] [GEOGRAP…" at bounding box center [275, 181] width 160 height 29
click at [303, 247] on input "text" at bounding box center [303, 249] width 104 height 29
click at [329, 238] on input "text" at bounding box center [303, 249] width 104 height 29
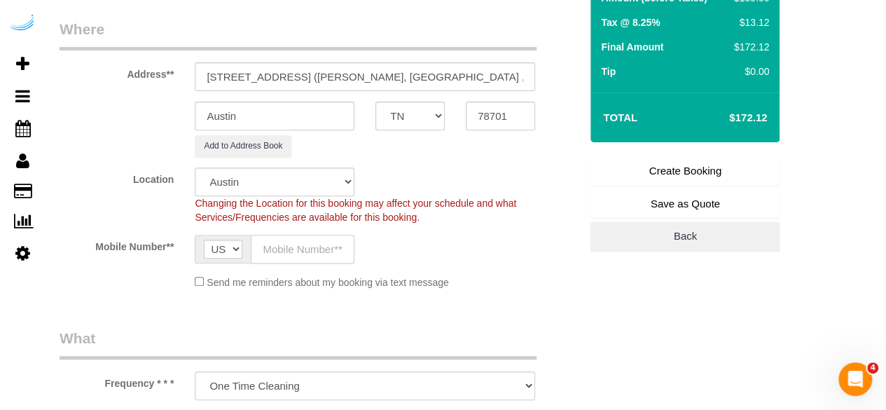
paste input "[PHONE_NUMBER]"
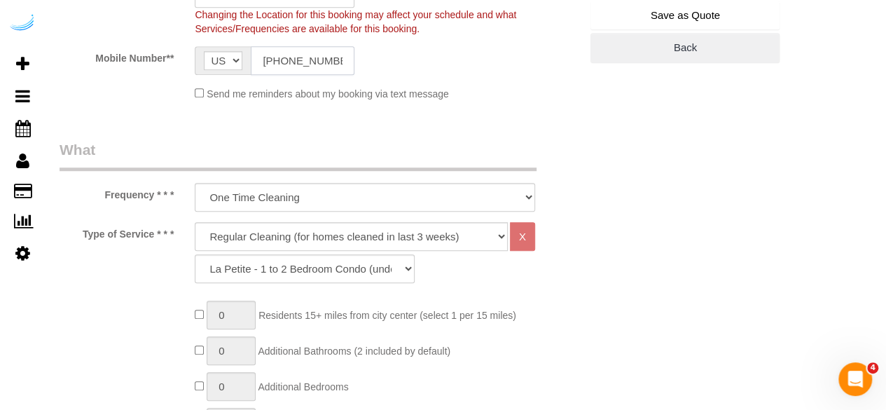
scroll to position [420, 0]
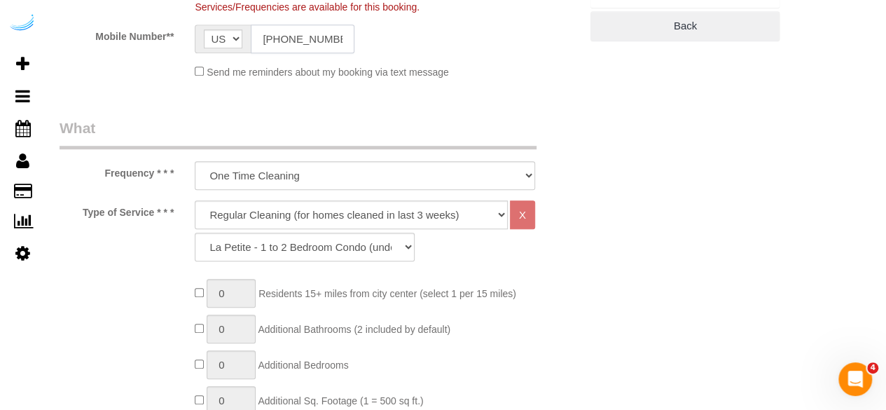
type input "[PHONE_NUMBER]"
click at [391, 221] on select "Deep Cleaning (for homes that have not been cleaned in 3+ weeks) Spruce Regular…" at bounding box center [351, 214] width 313 height 29
select select "282"
click at [195, 200] on select "Deep Cleaning (for homes that have not been cleaned in 3+ weeks) Spruce Regular…" at bounding box center [351, 214] width 313 height 29
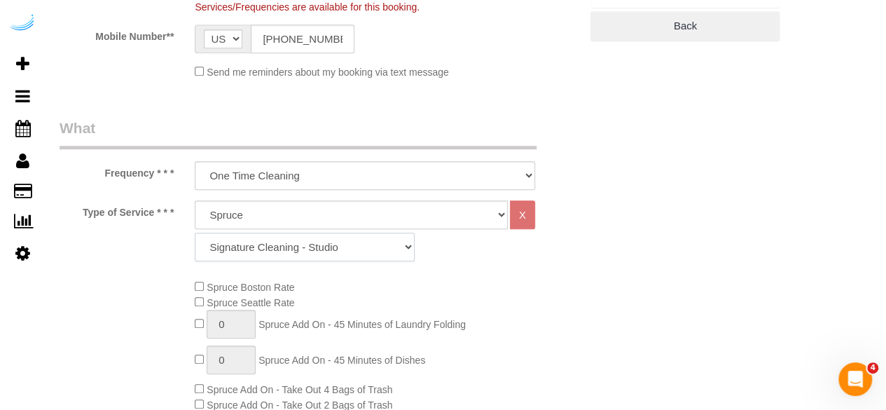
click at [315, 247] on select "Signature Cleaning - Studio Signature Cleaning - 1 Bed 1 Bath Signature Cleanin…" at bounding box center [305, 247] width 220 height 29
select select "320"
click at [195, 233] on select "Signature Cleaning - Studio Signature Cleaning - 1 Bed 1 Bath Signature Cleanin…" at bounding box center [305, 247] width 220 height 29
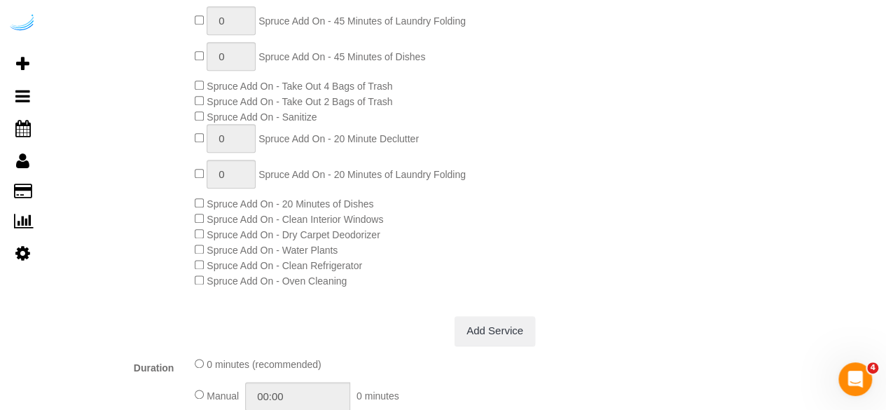
scroll to position [841, 0]
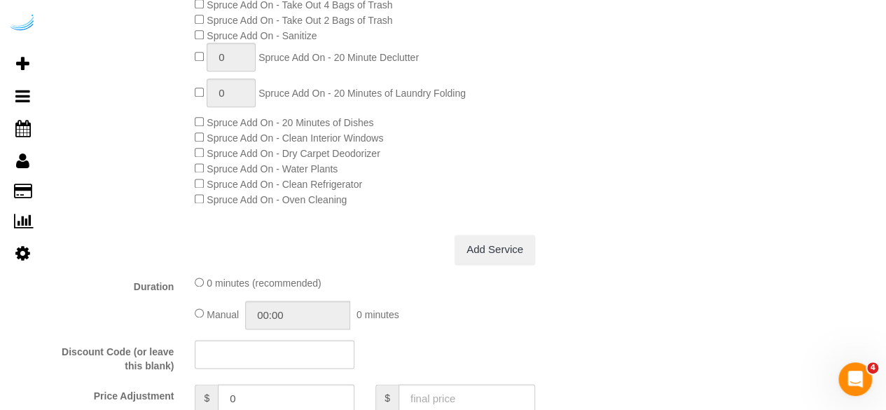
click at [198, 205] on span "Spruce Add On - Oven Cleaning" at bounding box center [271, 199] width 152 height 11
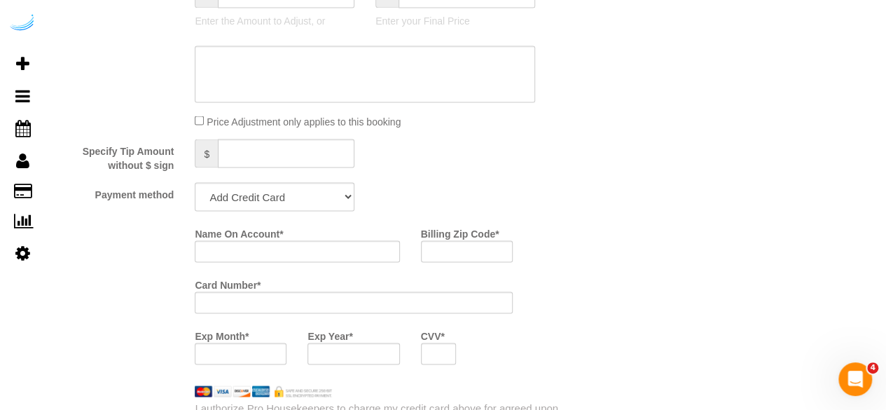
scroll to position [1261, 0]
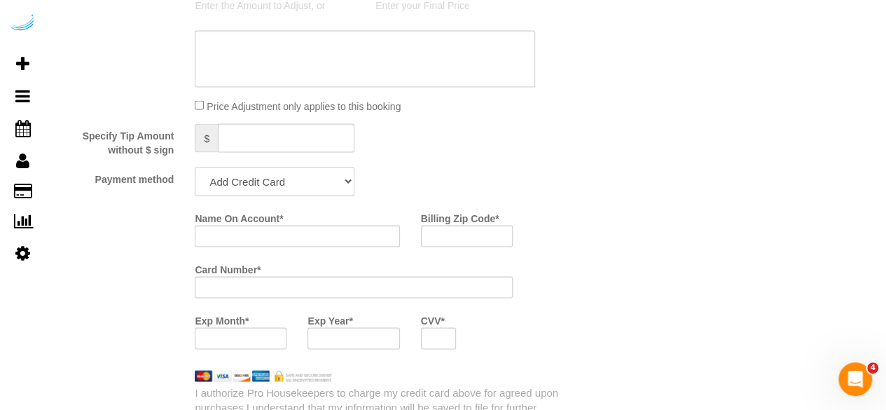
click at [264, 187] on select "Add Credit Card Cash Check Paypal" at bounding box center [275, 181] width 160 height 29
select select "string:check"
click at [195, 168] on select "Add Credit Card Cash Check Paypal" at bounding box center [275, 181] width 160 height 29
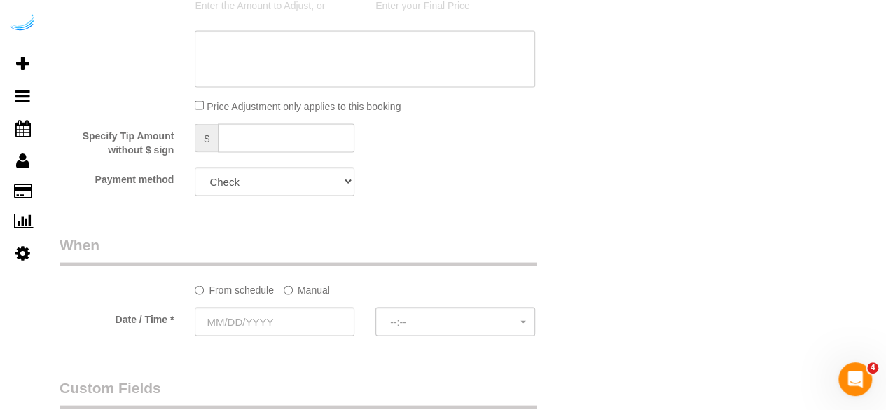
click at [299, 295] on label "Manual" at bounding box center [307, 286] width 46 height 19
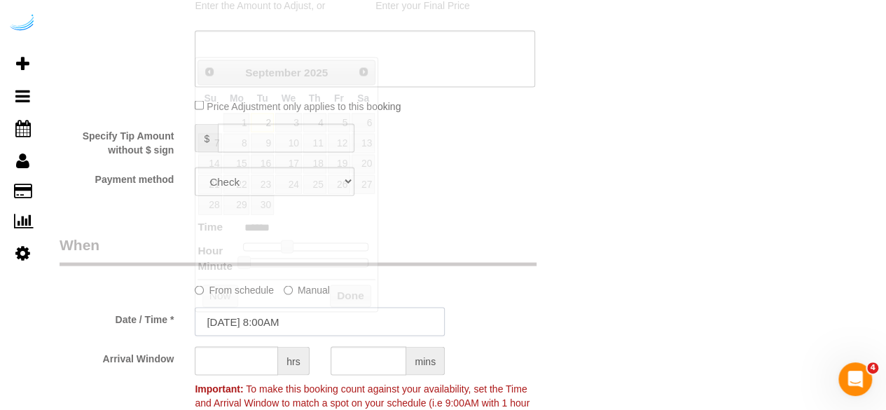
click at [283, 325] on input "09/02/2025 8:00AM" at bounding box center [320, 321] width 250 height 29
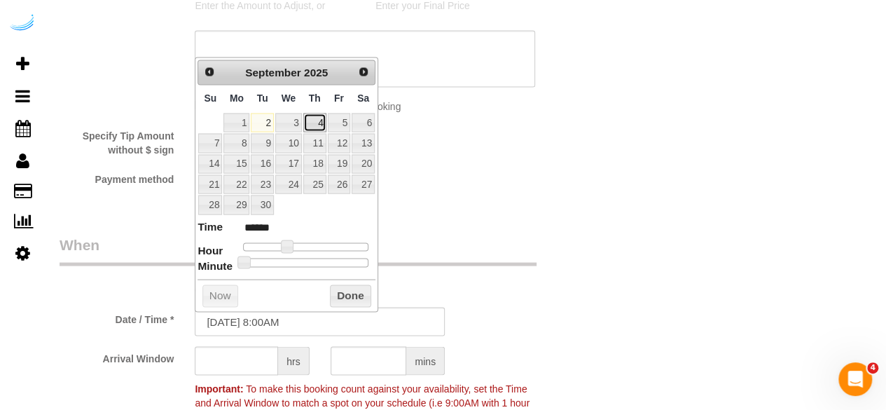
click at [322, 124] on link "4" at bounding box center [314, 122] width 23 height 19
type input "[DATE] 9:00AM"
type input "******"
click at [296, 243] on span at bounding box center [292, 246] width 13 height 13
drag, startPoint x: 250, startPoint y: 375, endPoint x: 257, endPoint y: 372, distance: 7.5
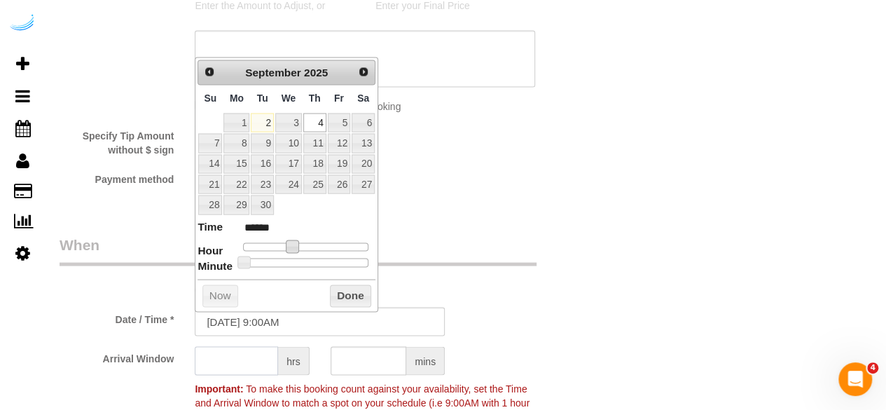
click at [255, 375] on input "text" at bounding box center [236, 360] width 83 height 29
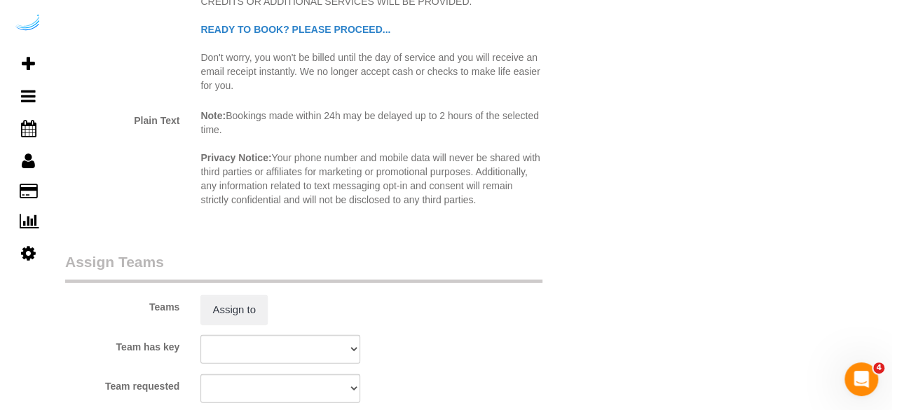
scroll to position [1962, 0]
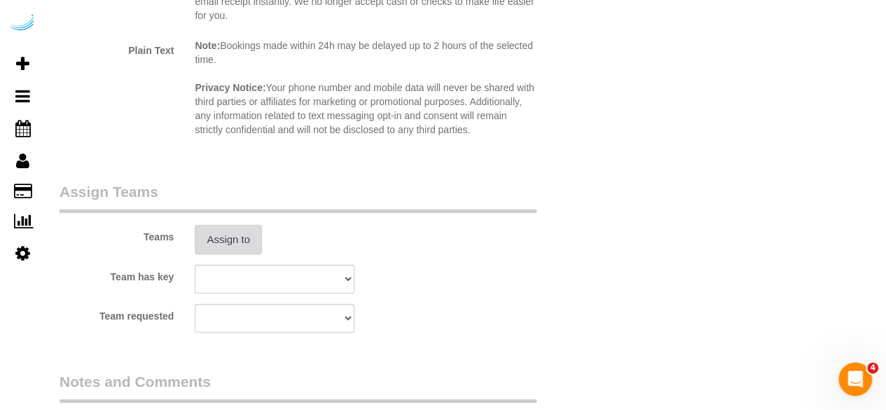
type input "4"
click at [237, 245] on button "Assign to" at bounding box center [228, 239] width 67 height 29
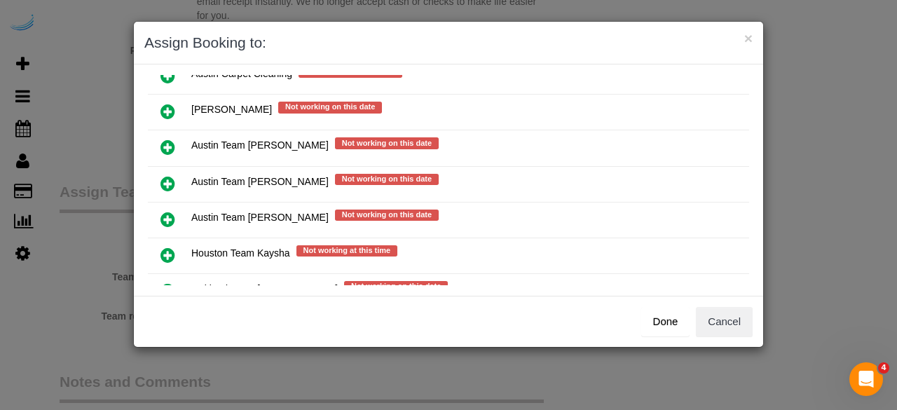
scroll to position [237, 0]
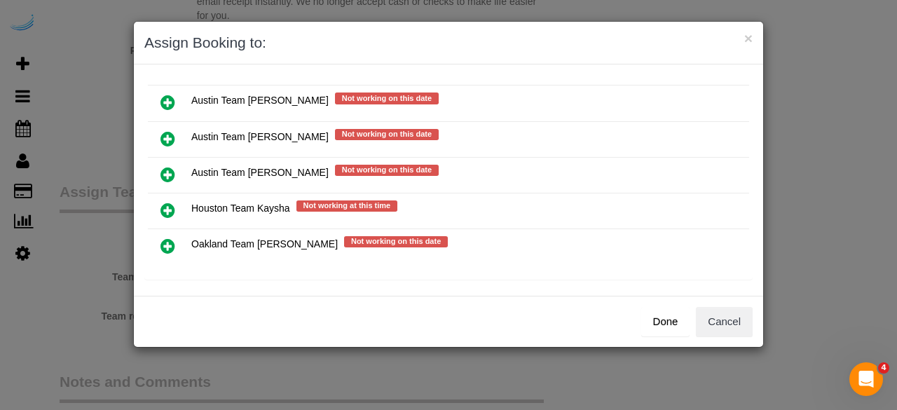
click at [168, 134] on icon at bounding box center [167, 138] width 15 height 17
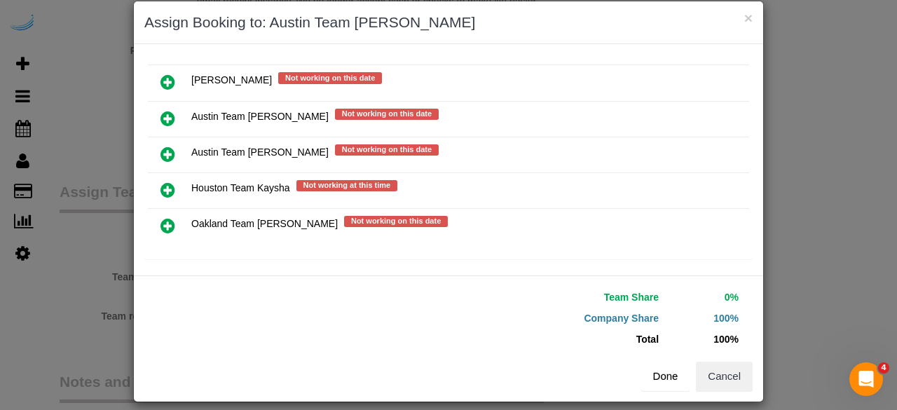
scroll to position [32, 0]
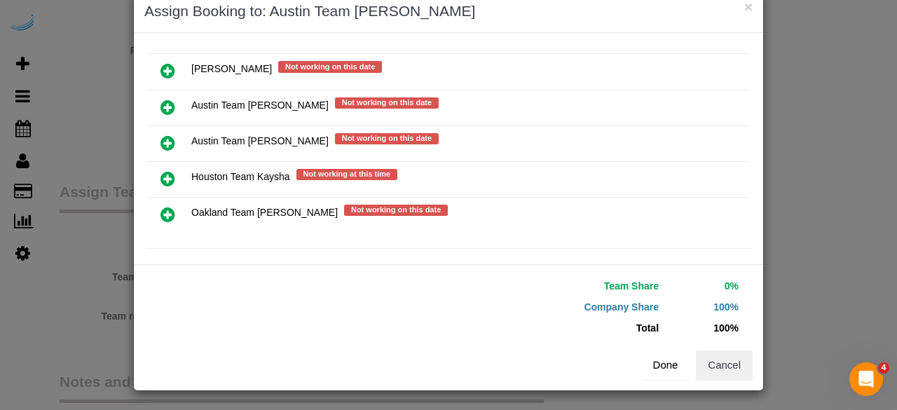
click at [673, 362] on button "Done" at bounding box center [665, 364] width 49 height 29
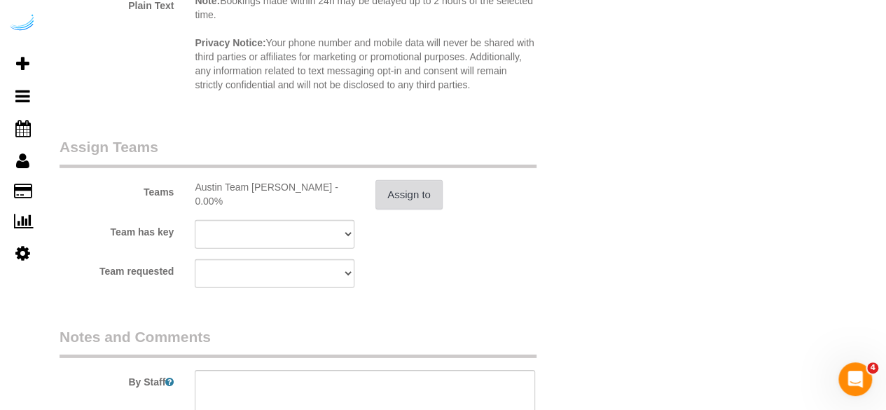
scroll to position [2221, 0]
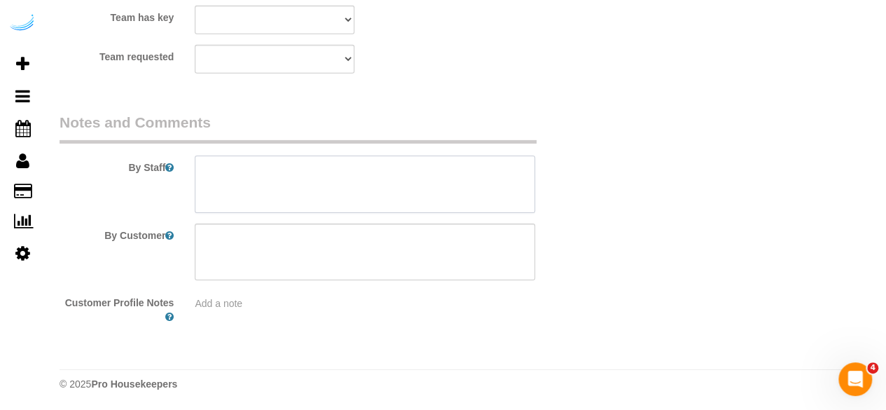
click at [396, 181] on textarea at bounding box center [365, 184] width 341 height 57
click at [441, 186] on textarea at bounding box center [365, 184] width 341 height 57
paste textarea "Permanent Notes:No notes from this customer.Today's Notes:No notes from this se…"
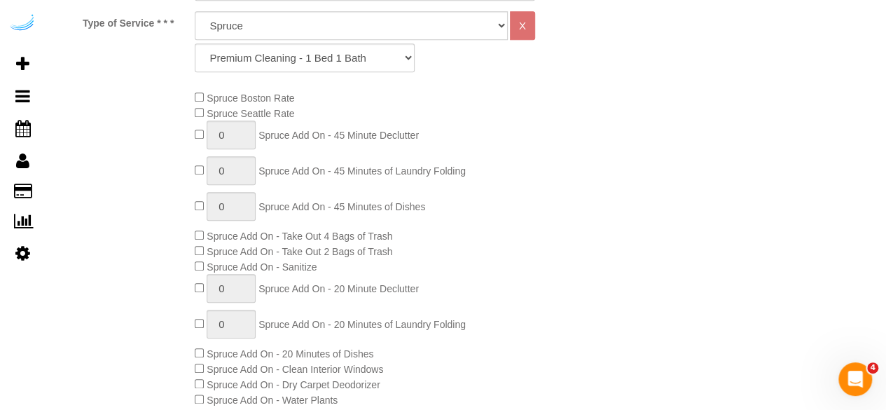
scroll to position [259, 0]
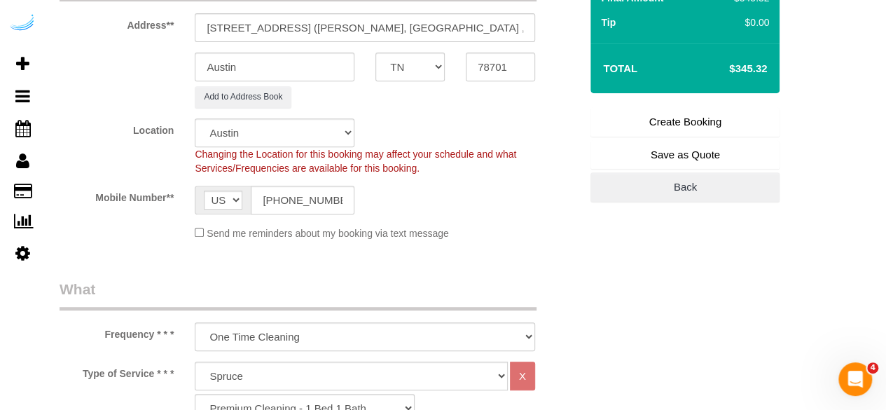
type textarea "Recurrency: Every 2 weeks Permanent Notes:No notes from this customer.Today's N…"
click at [669, 116] on link "Create Booking" at bounding box center [685, 121] width 189 height 29
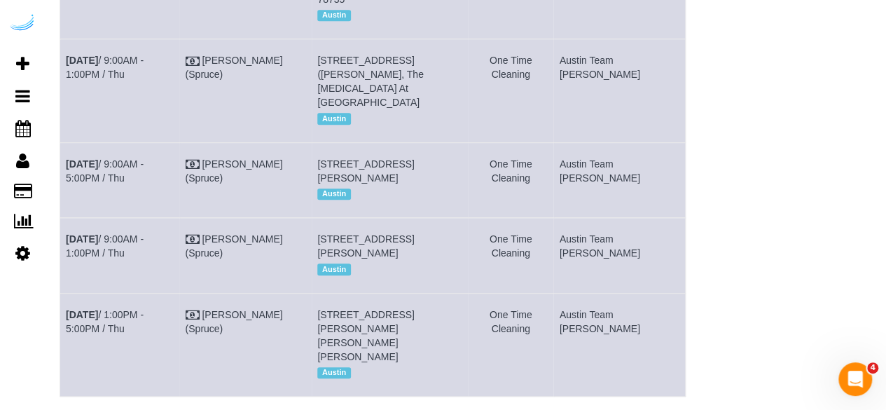
scroll to position [350, 0]
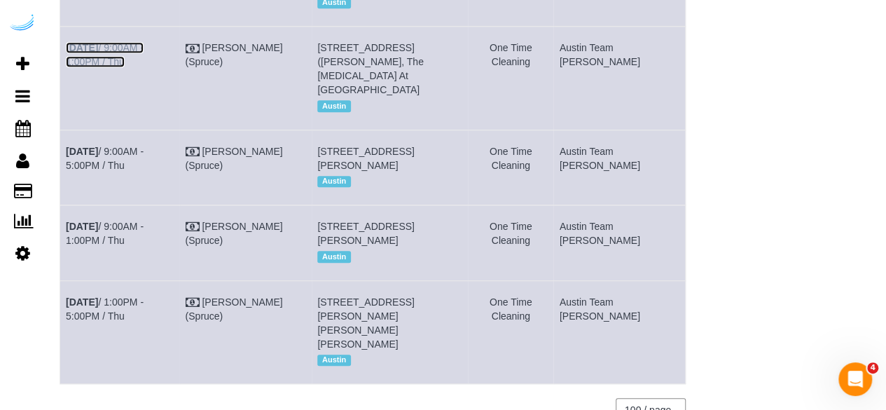
click at [144, 42] on link "Sep 4th / 9:00AM - 1:00PM / Thu" at bounding box center [105, 54] width 78 height 25
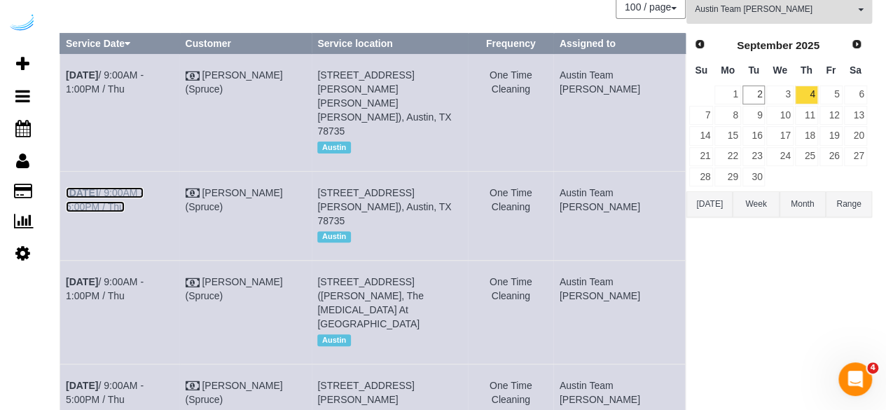
click at [144, 187] on link "Sep 4th / 9:00AM - 5:00PM / Thu" at bounding box center [105, 199] width 78 height 25
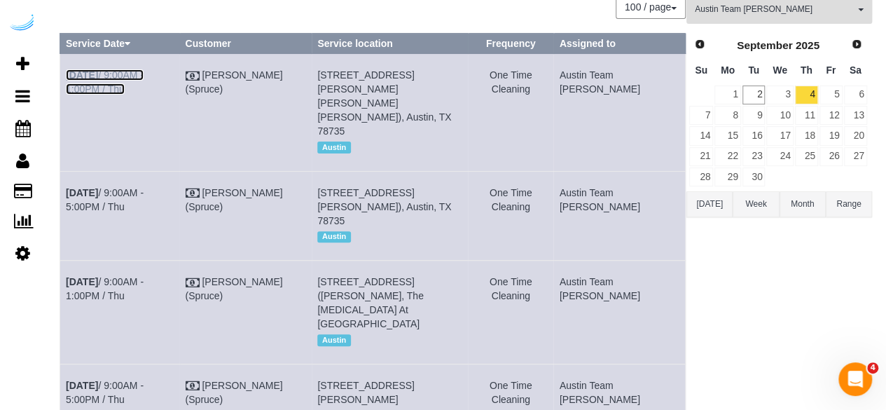
click at [144, 74] on link "Sep 4th / 9:00AM - 1:00PM / Thu" at bounding box center [105, 81] width 78 height 25
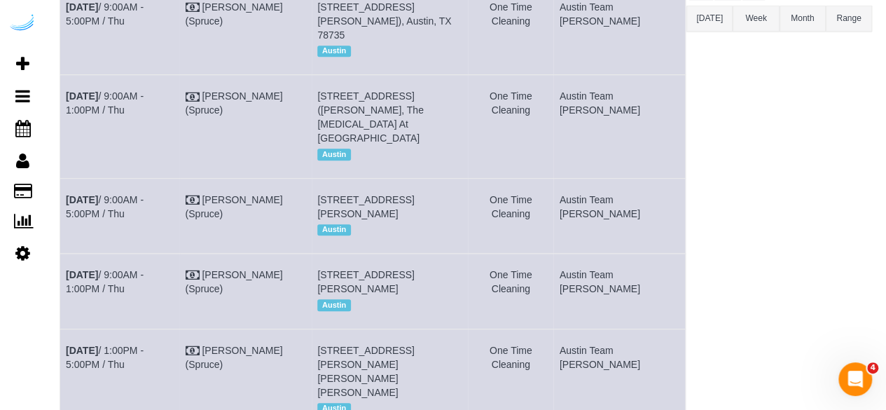
scroll to position [327, 0]
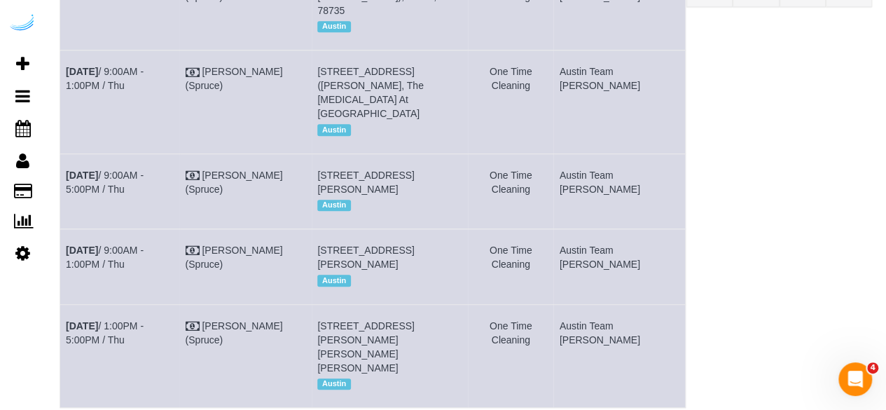
click at [164, 153] on td "Sep 4th / 9:00AM - 5:00PM / Thu" at bounding box center [120, 190] width 120 height 75
click at [167, 153] on td "Sep 4th / 9:00AM - 5:00PM / Thu" at bounding box center [120, 190] width 120 height 75
click at [144, 170] on link "Sep 4th / 9:00AM - 5:00PM / Thu" at bounding box center [105, 182] width 78 height 25
click at [144, 339] on link "Sep 4th / 1:00PM - 5:00PM / Thu" at bounding box center [105, 332] width 78 height 25
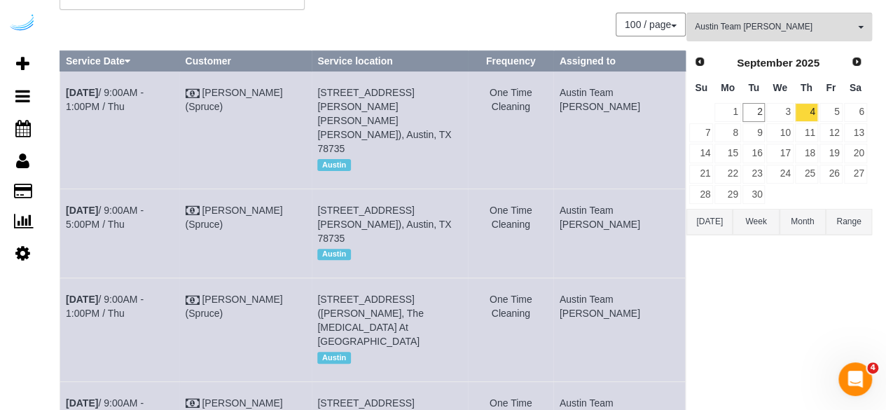
scroll to position [0, 0]
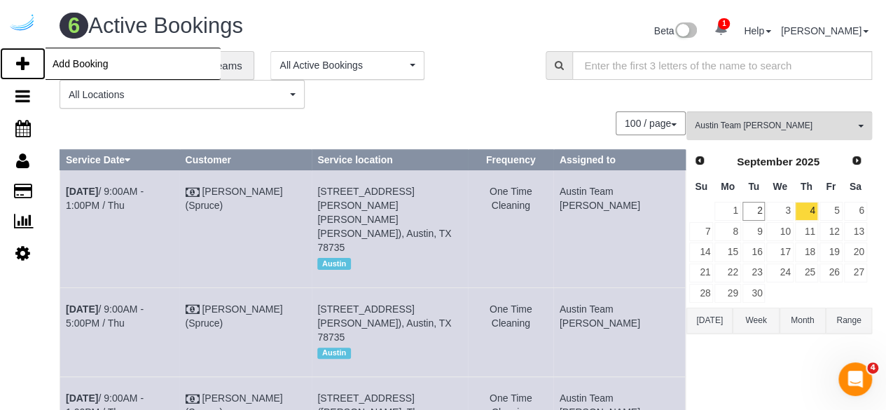
click at [25, 60] on icon at bounding box center [22, 63] width 13 height 17
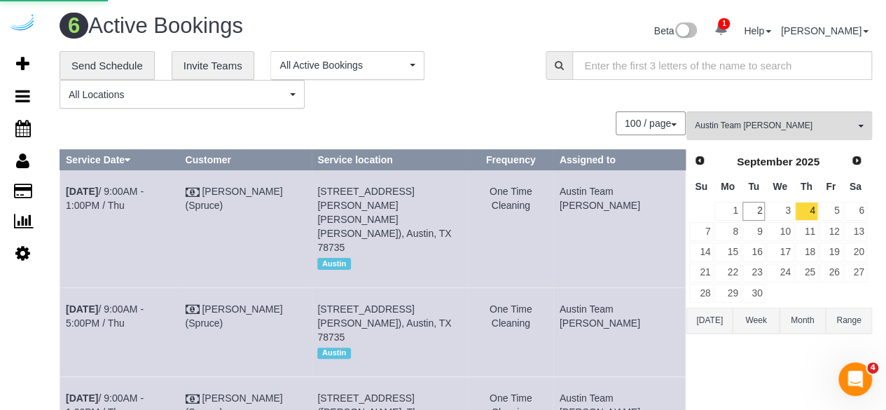
select select "number:9"
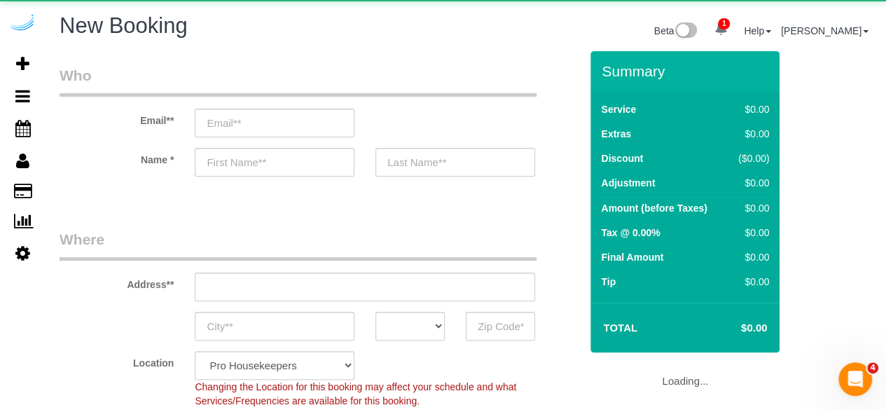
select select "object:3995"
select select "4"
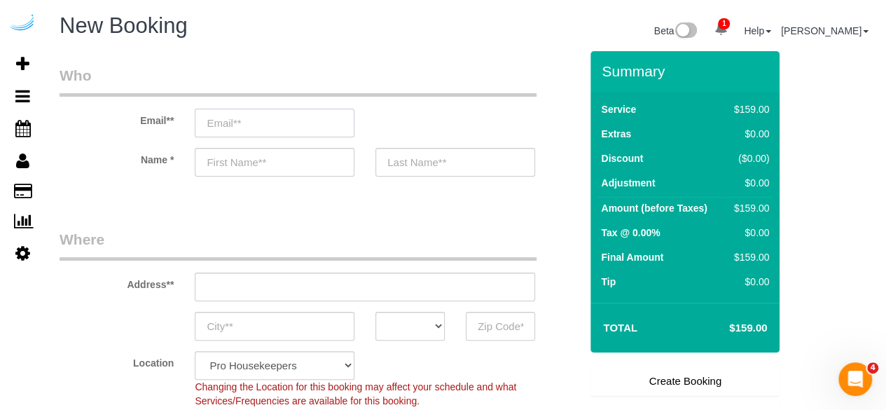
click at [287, 113] on input "email" at bounding box center [275, 123] width 160 height 29
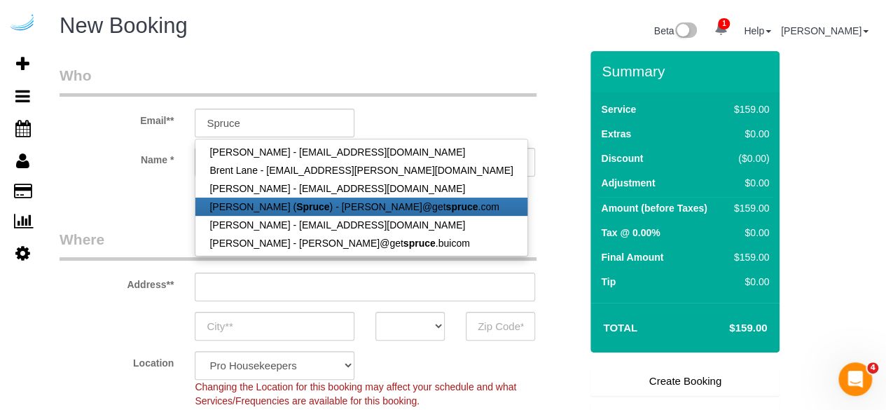
click at [315, 207] on link "Brandie Louck ( Spruce ) - brandie@get spruce .com" at bounding box center [360, 207] width 331 height 18
type input "[PERSON_NAME][EMAIL_ADDRESS][DOMAIN_NAME]"
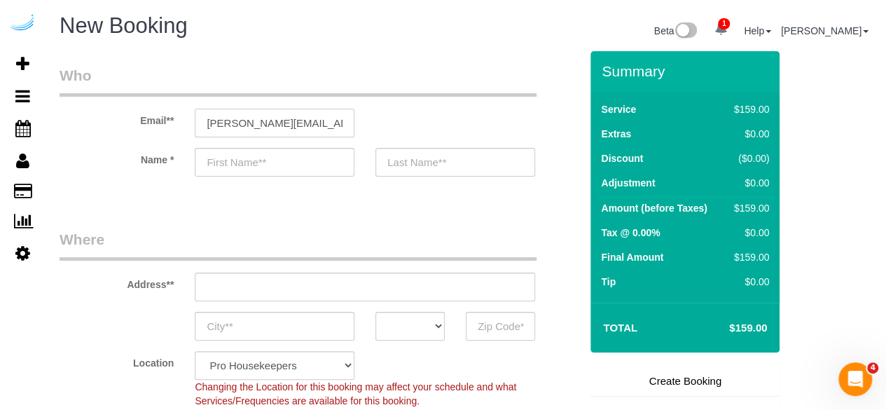
type input "[PERSON_NAME]"
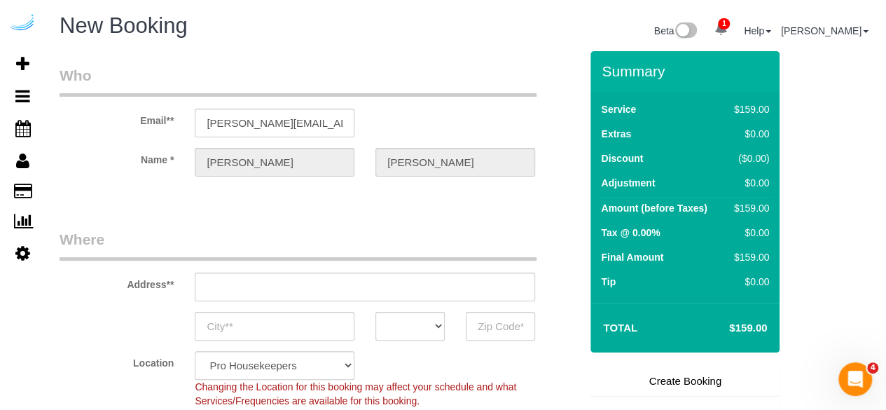
type input "3816 S Lamar Blvd"
type input "Austin"
select select "[GEOGRAPHIC_DATA]"
type input "78704"
select select "9"
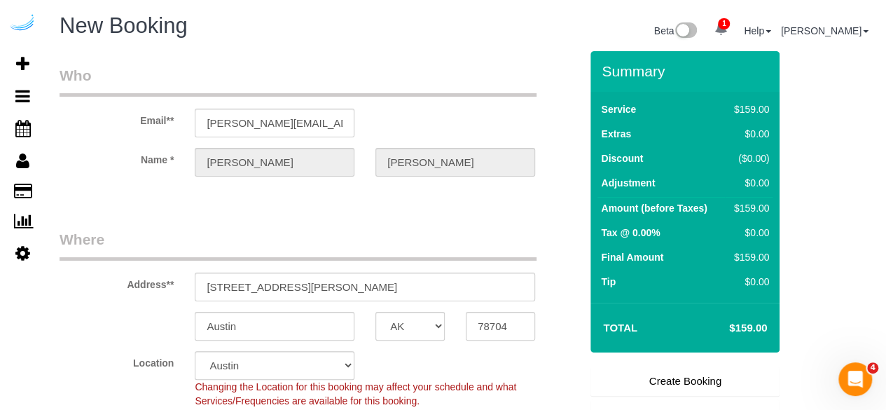
select select "object:4034"
click at [350, 282] on input "3816 S Lamar Blvd" at bounding box center [365, 287] width 341 height 29
paste input "8818 Travis Hills Dr, Austin, TX 78735, ယူနိုက်တက်စတိတ်"
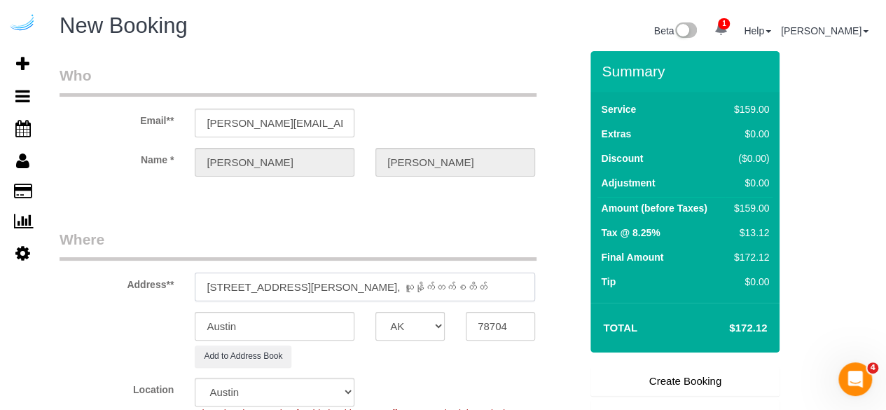
drag, startPoint x: 363, startPoint y: 287, endPoint x: 371, endPoint y: 290, distance: 9.1
click at [378, 290] on input "8818 Travis Hills Dr, Austin, TX 78735, ယူနိုက်တက်စတိတ်" at bounding box center [365, 287] width 341 height 29
type input "8818 Travis Hills Dr, Austin, TX 78735, ယူနိုက်တက်စတိတ်"
drag, startPoint x: 509, startPoint y: 327, endPoint x: 497, endPoint y: 331, distance: 12.4
click at [509, 329] on input "78704" at bounding box center [500, 326] width 69 height 29
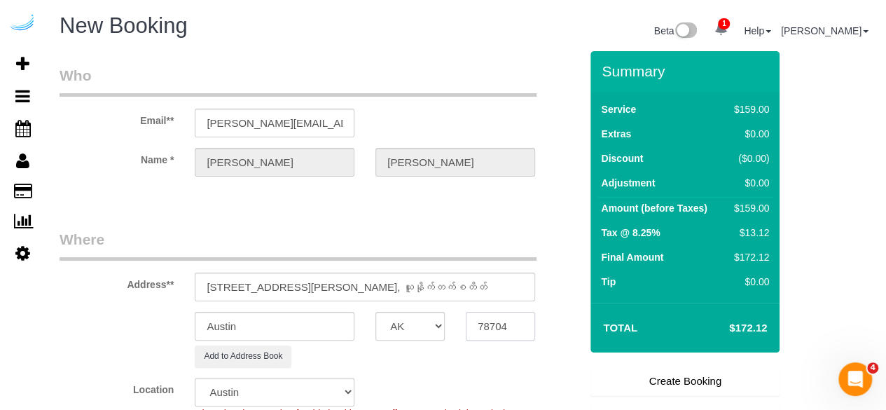
paste input "3"
type input "7873"
select select "1"
select select "object:4086"
drag, startPoint x: 304, startPoint y: 285, endPoint x: 614, endPoint y: 295, distance: 309.8
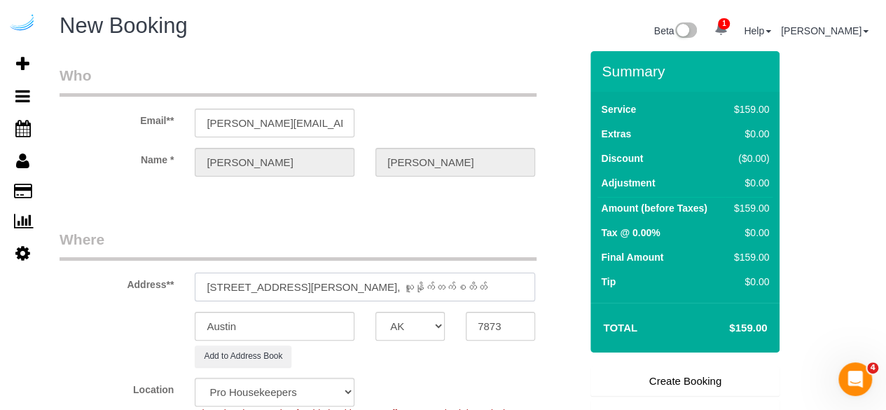
click at [612, 51] on form "Who Email** brandie@getspruce.com Name * Brandie Louck Where Address** 8818 Tra…" at bounding box center [466, 51] width 813 height 0
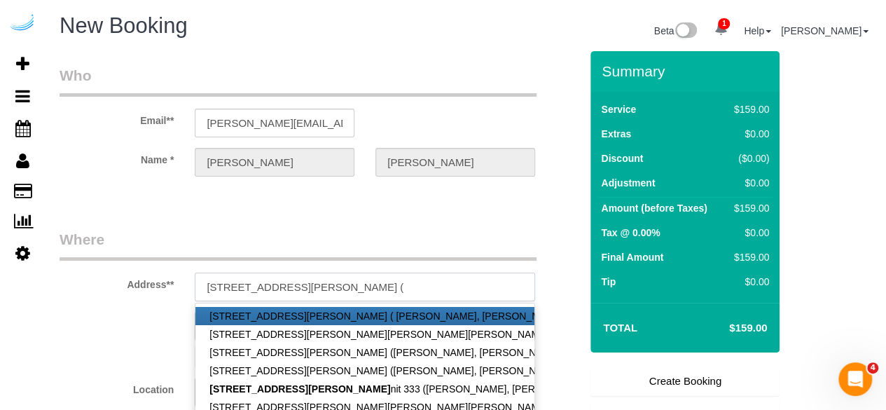
paste input "Christian Kiemele"
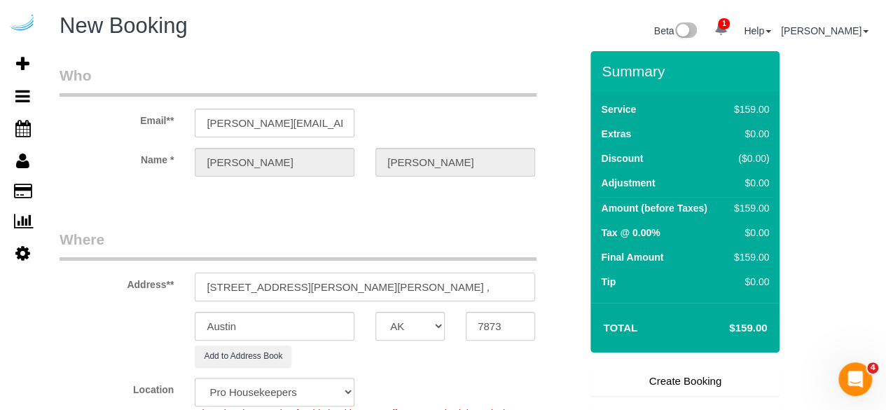
paste input "Hudson Miramont"
paste input "1428033"
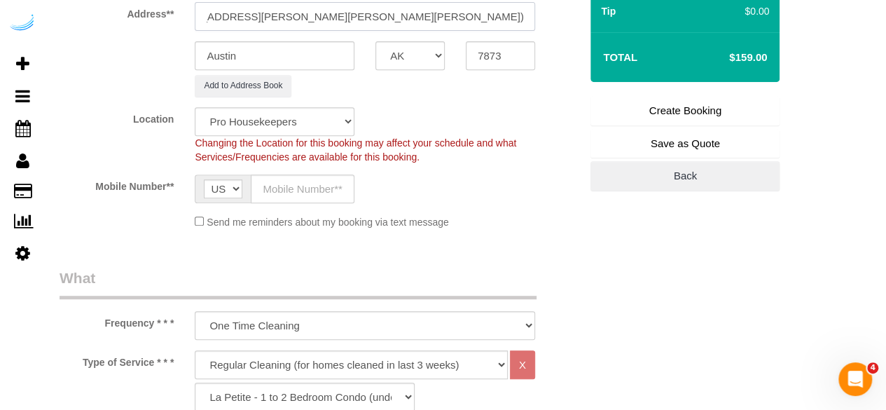
scroll to position [280, 0]
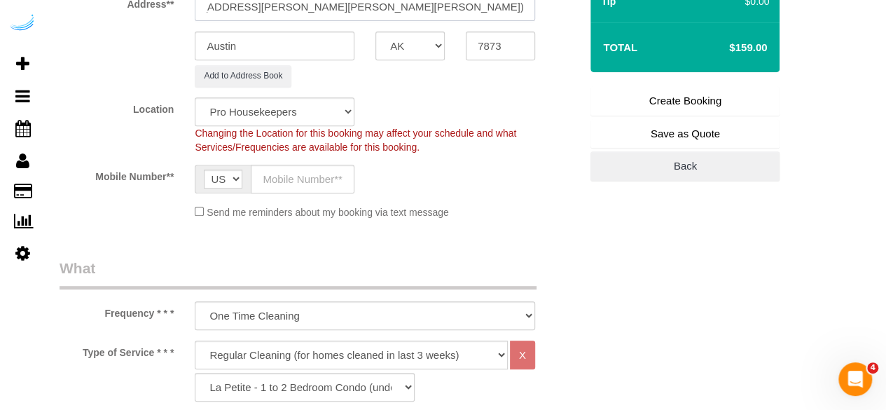
type input "8818 Travis Hills Dr, Building 3, Unit 333 (Christian Kiemele , Hudson Miramont…"
click at [311, 116] on select "Pro Housekeepers Atlanta Austin Boston Chicago Cincinnati Clearwater Denver Ft …" at bounding box center [275, 111] width 160 height 29
select select "9"
click at [195, 97] on select "Pro Housekeepers Atlanta Austin Boston Chicago Cincinnati Clearwater Denver Ft …" at bounding box center [275, 111] width 160 height 29
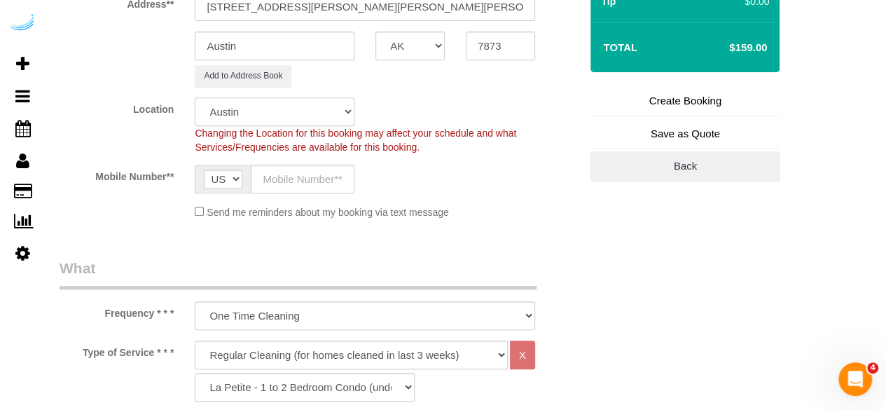
select select "object:4624"
click at [317, 182] on input "text" at bounding box center [303, 179] width 104 height 29
click at [341, 176] on input "text" at bounding box center [303, 179] width 104 height 29
paste input "[PHONE_NUMBER]"
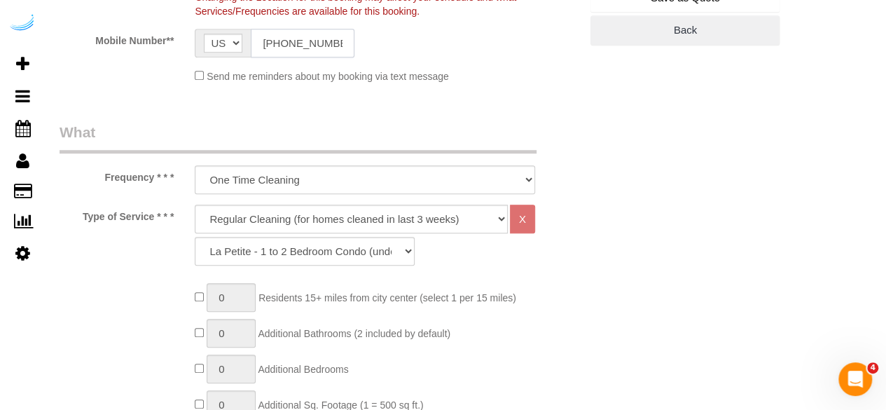
scroll to position [420, 0]
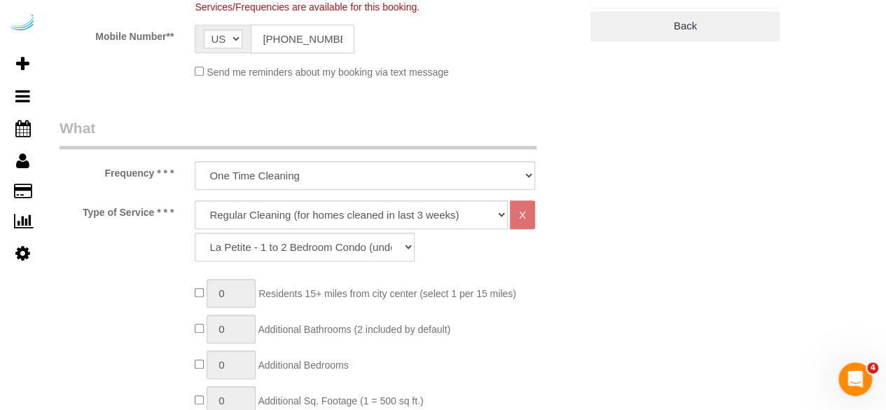
type input "[PHONE_NUMBER]"
click at [341, 205] on select "Deep Cleaning (for homes that have not been cleaned in 3+ weeks) Spruce Regular…" at bounding box center [351, 214] width 313 height 29
select select "5"
click at [195, 200] on select "Deep Cleaning (for homes that have not been cleaned in 3+ weeks) Spruce Regular…" at bounding box center [351, 214] width 313 height 29
select select "93"
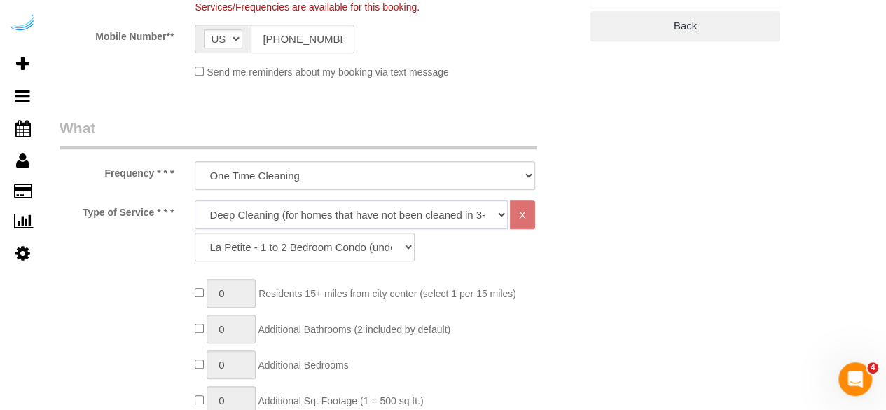
click at [325, 218] on select "Deep Cleaning (for homes that have not been cleaned in 3+ weeks) Spruce Regular…" at bounding box center [351, 214] width 313 height 29
select select "282"
click at [195, 200] on select "Deep Cleaning (for homes that have not been cleaned in 3+ weeks) Spruce Regular…" at bounding box center [351, 214] width 313 height 29
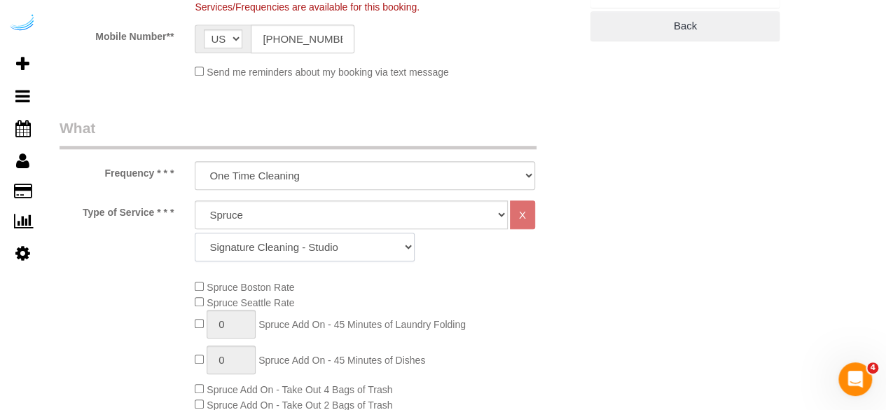
click at [322, 242] on select "Signature Cleaning - Studio Signature Cleaning - 1 Bed 1 Bath Signature Cleanin…" at bounding box center [305, 247] width 220 height 29
select select "304"
click at [195, 233] on select "Signature Cleaning - Studio Signature Cleaning - 1 Bed 1 Bath Signature Cleanin…" at bounding box center [305, 247] width 220 height 29
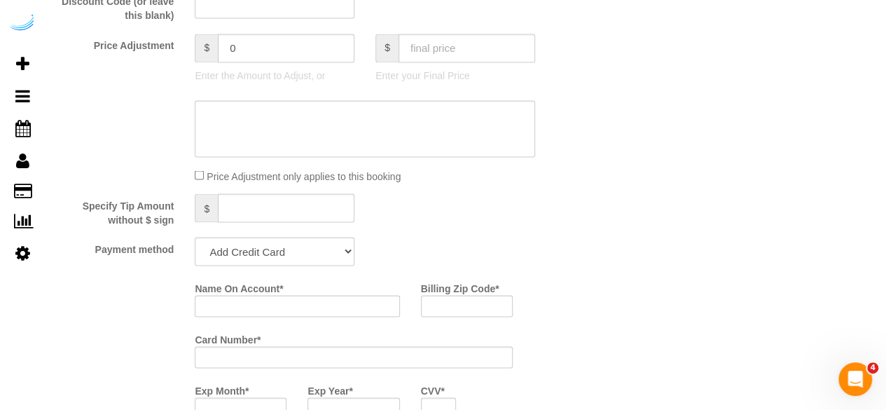
scroll to position [1401, 0]
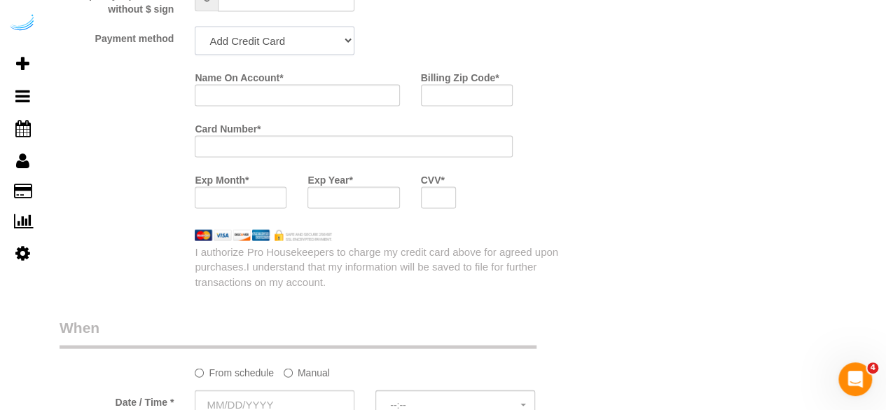
click at [306, 50] on select "Add Credit Card Cash Check Paypal" at bounding box center [275, 41] width 160 height 29
select select "string:check"
click at [195, 28] on select "Add Credit Card Cash Check Paypal" at bounding box center [275, 41] width 160 height 29
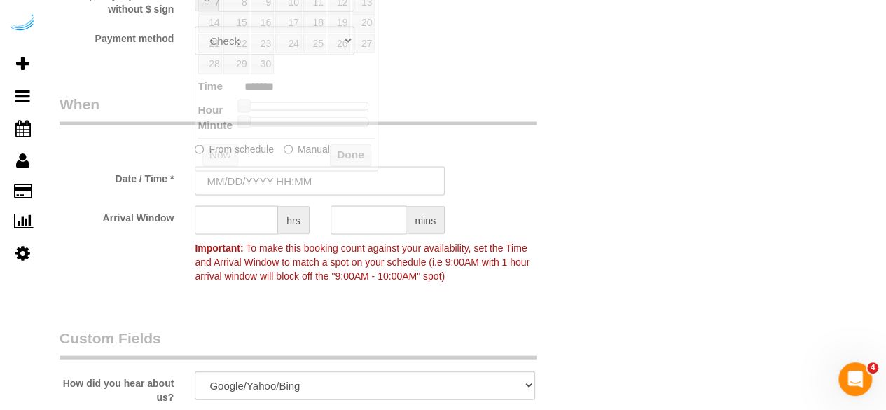
drag, startPoint x: 289, startPoint y: 171, endPoint x: 295, endPoint y: 148, distance: 24.0
click at [289, 172] on input "text" at bounding box center [320, 181] width 250 height 29
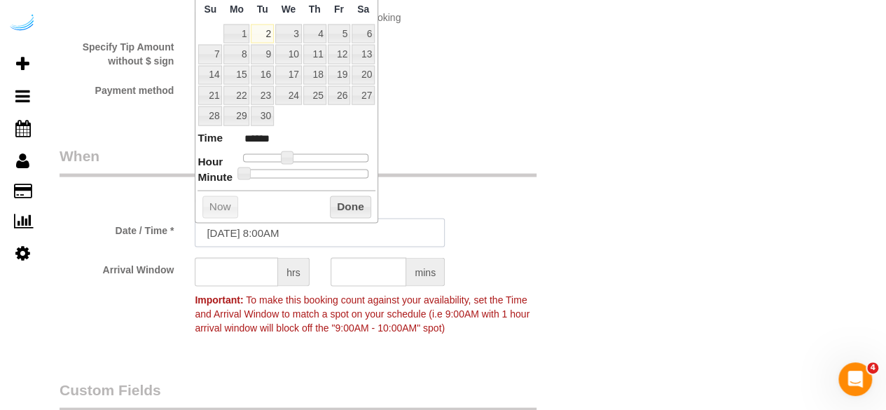
scroll to position [1261, 0]
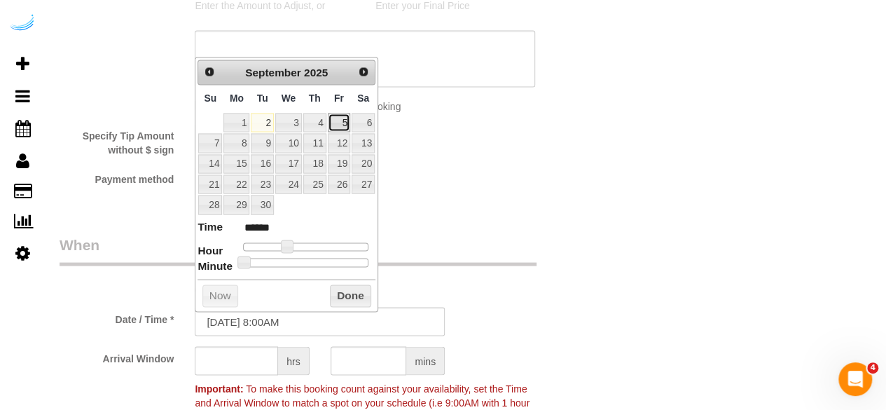
click at [346, 121] on link "5" at bounding box center [339, 122] width 22 height 19
type input "09/05/2025 9:00AM"
type input "******"
click at [291, 246] on span at bounding box center [292, 246] width 13 height 13
click at [242, 368] on input "text" at bounding box center [236, 360] width 83 height 29
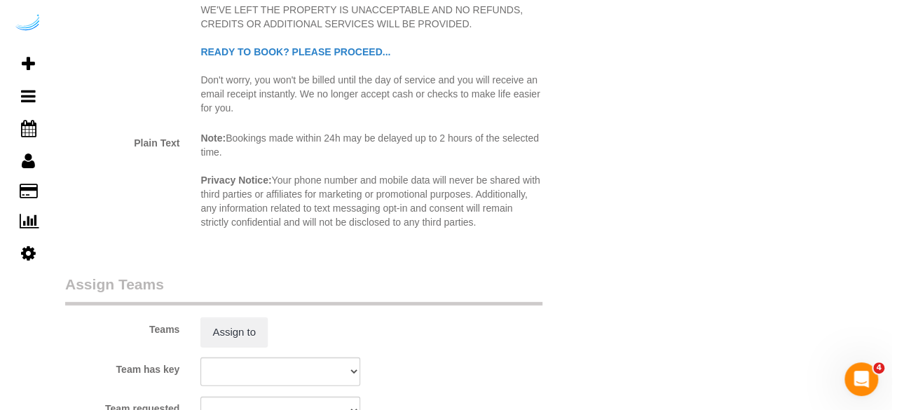
scroll to position [1892, 0]
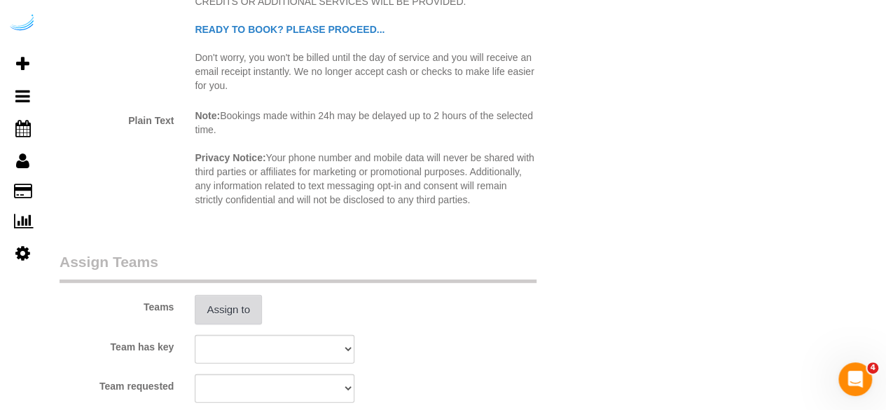
type input "8"
click at [224, 308] on button "Assign to" at bounding box center [228, 309] width 67 height 29
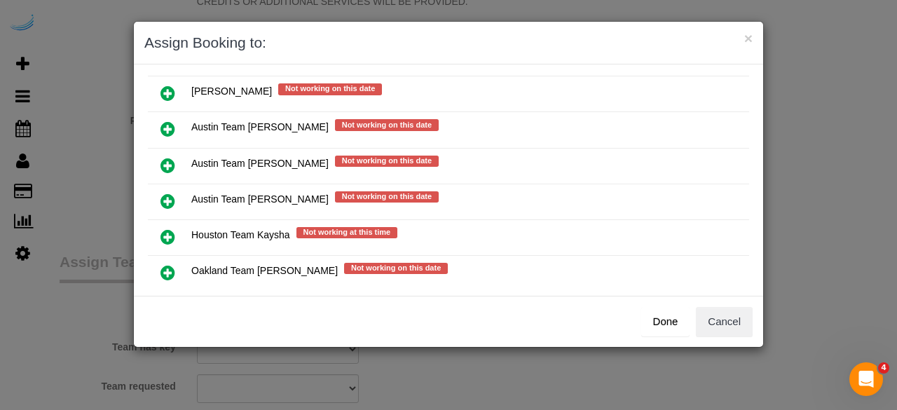
click at [167, 158] on icon at bounding box center [167, 165] width 15 height 17
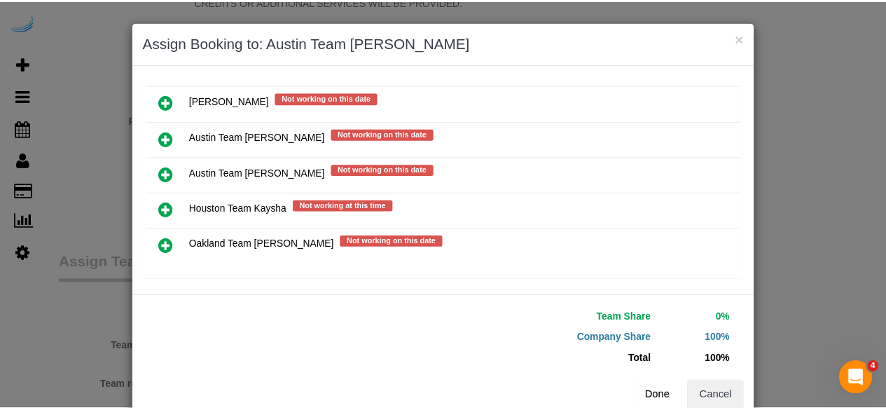
scroll to position [32, 0]
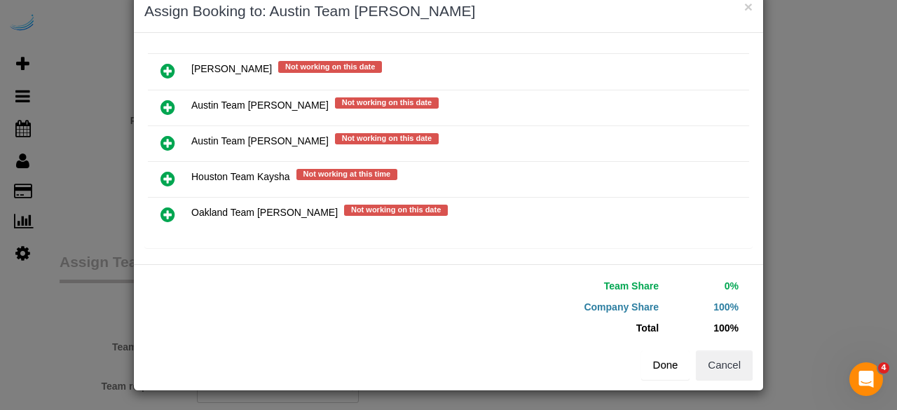
click at [666, 361] on button "Done" at bounding box center [665, 364] width 49 height 29
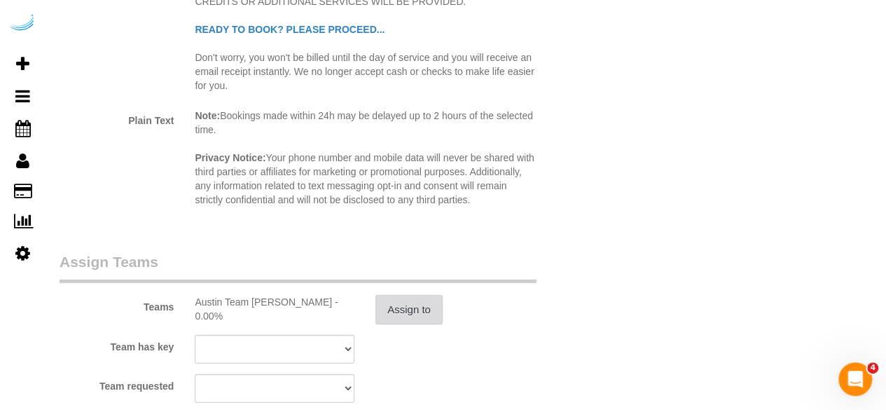
scroll to position [2102, 0]
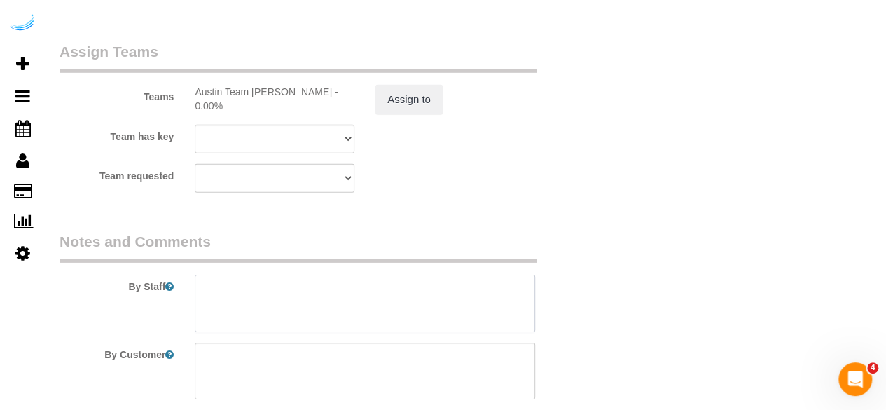
click at [356, 288] on textarea at bounding box center [365, 303] width 341 height 57
click at [344, 303] on textarea at bounding box center [365, 303] width 341 height 57
paste textarea "Permanent Notes:No notes from this customer.Today's Notes:No notes from this se…"
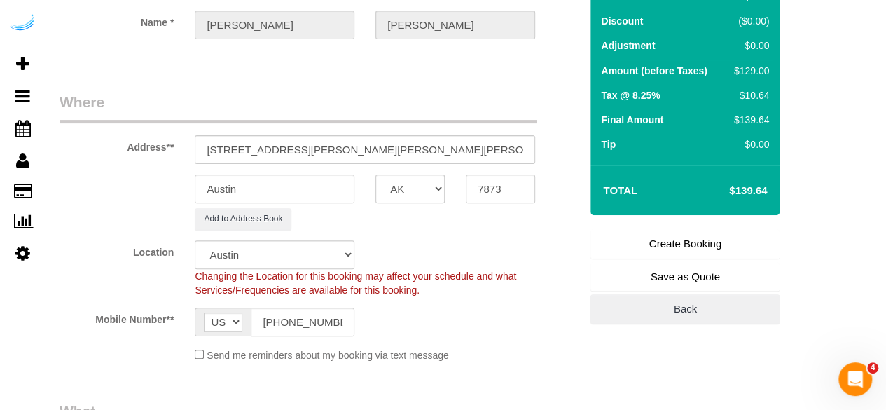
scroll to position [70, 0]
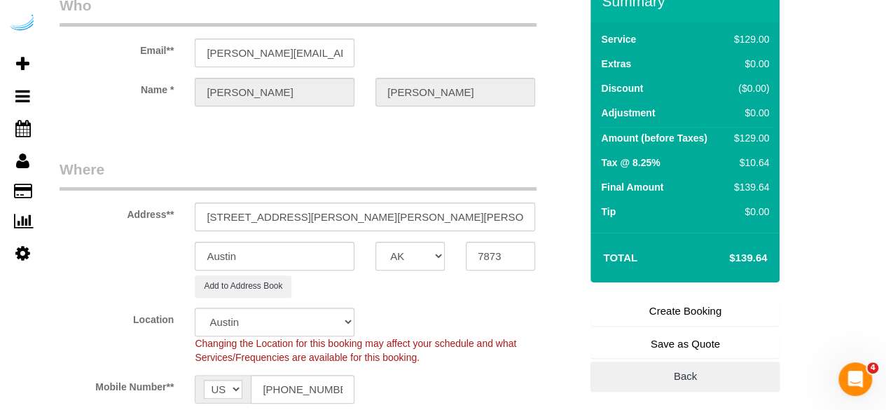
type textarea "Recurrency: Every 5 weeks Permanent Notes:No notes from this customer.Today's N…"
click at [673, 309] on link "Create Booking" at bounding box center [685, 310] width 189 height 29
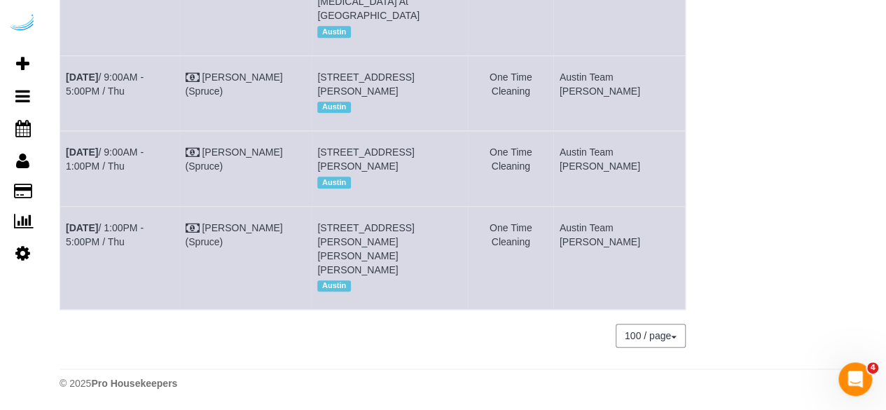
scroll to position [74, 0]
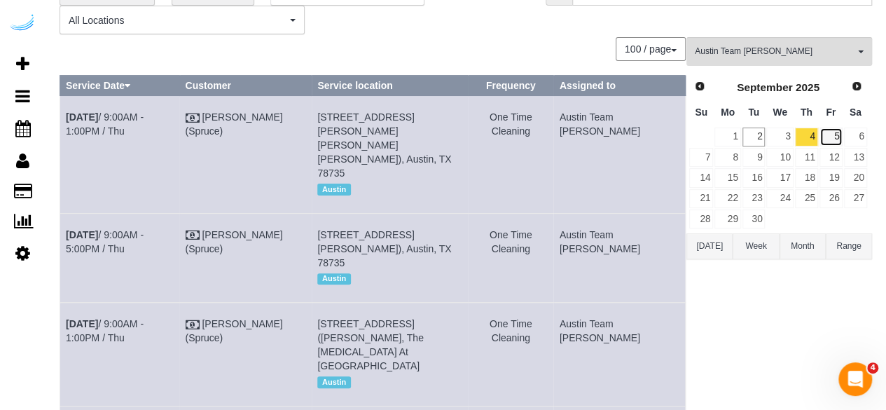
click at [837, 141] on link "5" at bounding box center [831, 137] width 23 height 19
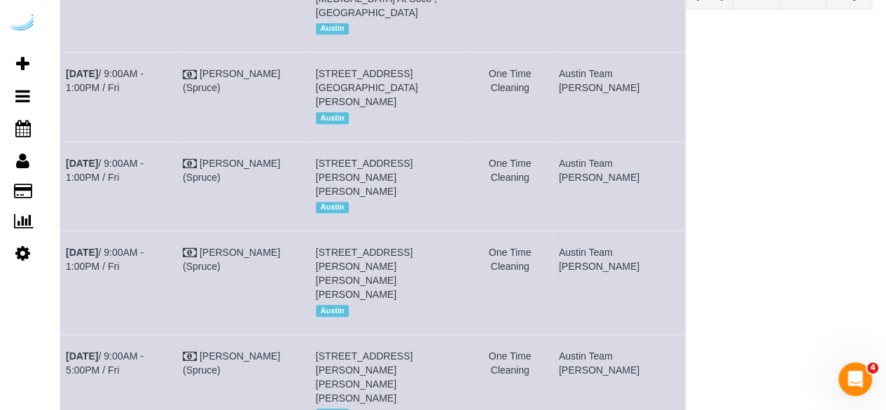
scroll to position [528, 0]
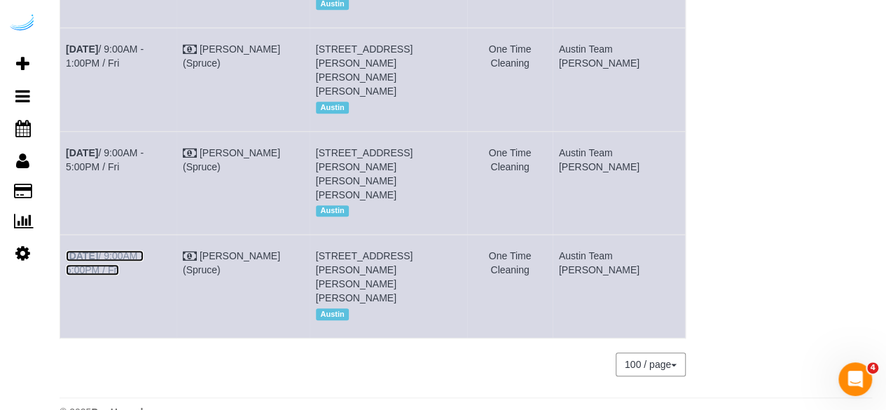
click at [144, 250] on link "Sep 5th / 9:00AM - 5:00PM / Fri" at bounding box center [105, 262] width 78 height 25
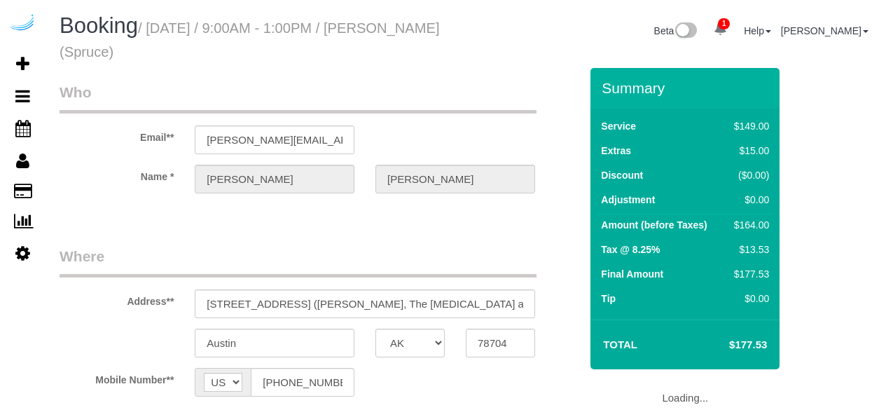
select select "[GEOGRAPHIC_DATA]"
select select "282"
select select "number:9"
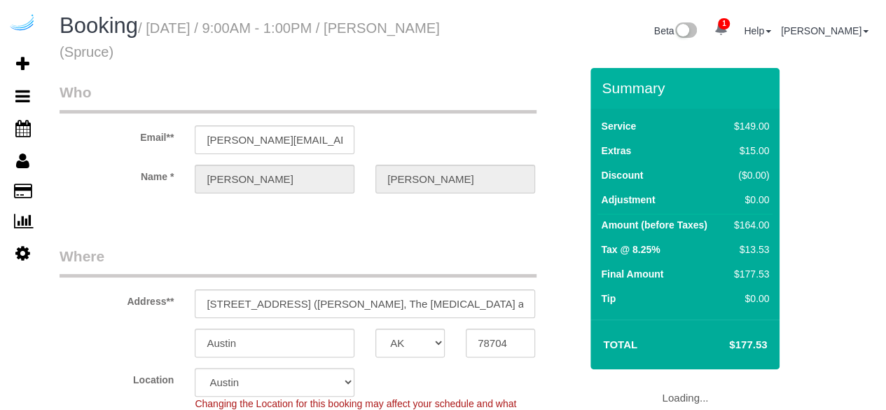
select select "object:808"
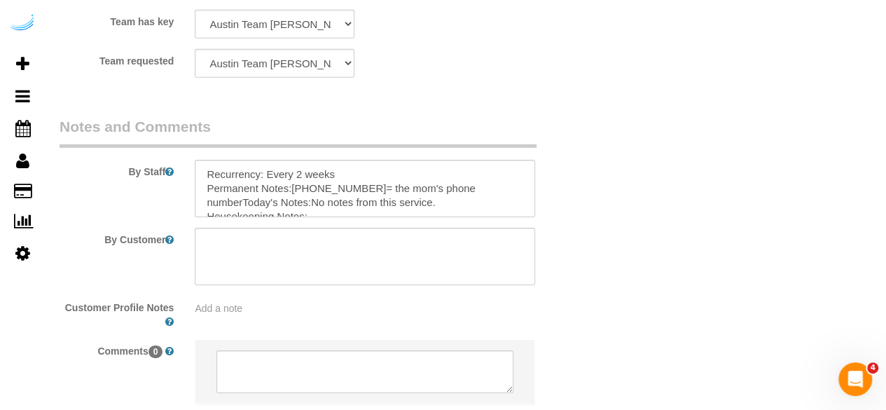
scroll to position [2301, 0]
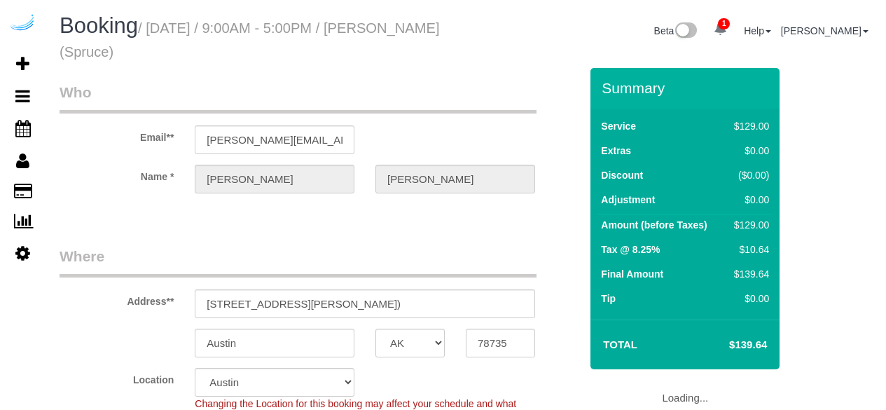
select select "[GEOGRAPHIC_DATA]"
select select "282"
select select "number:9"
select select "object:808"
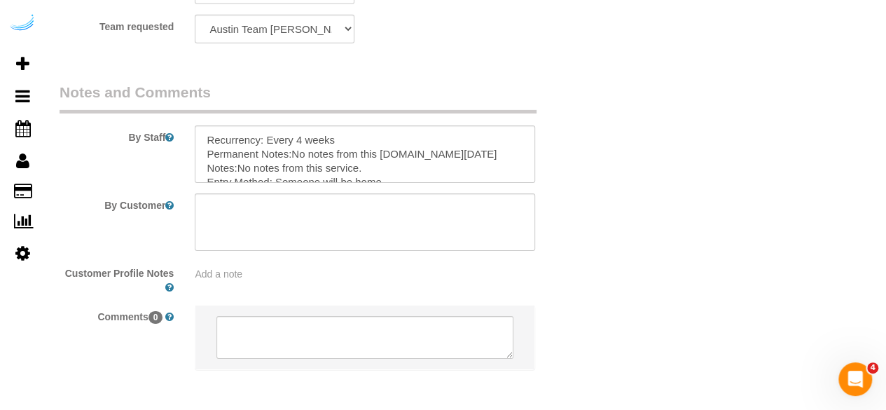
scroll to position [2242, 0]
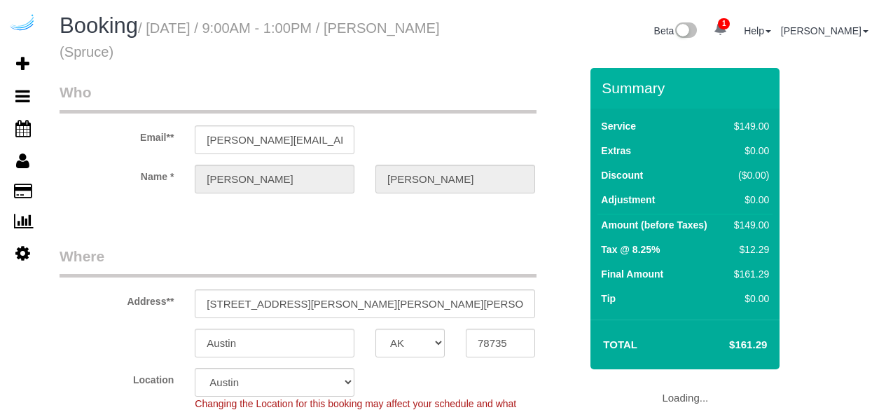
select select "[GEOGRAPHIC_DATA]"
select select "282"
select select "number:9"
select select "object:808"
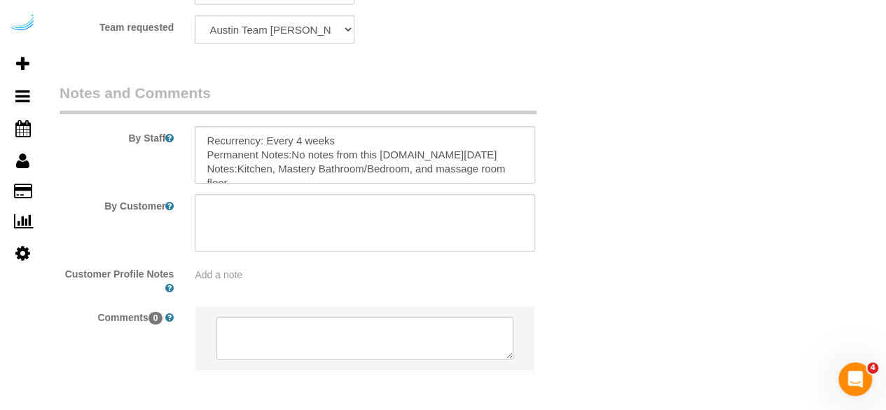
scroll to position [2301, 0]
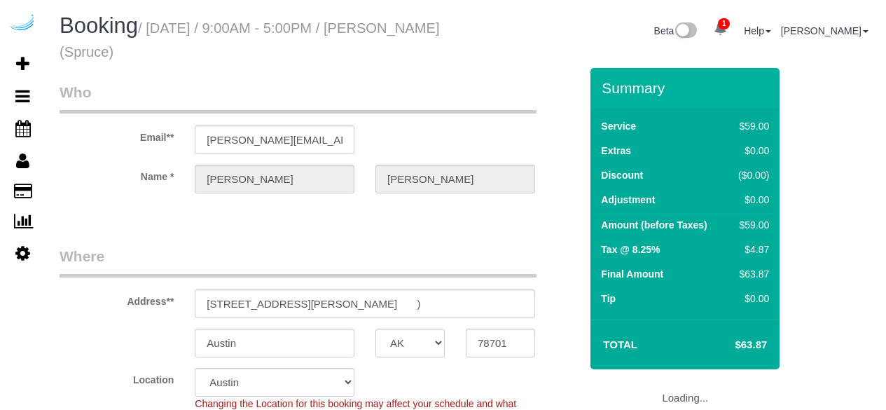
select select "[GEOGRAPHIC_DATA]"
select select "282"
select select "number:9"
select select "object:807"
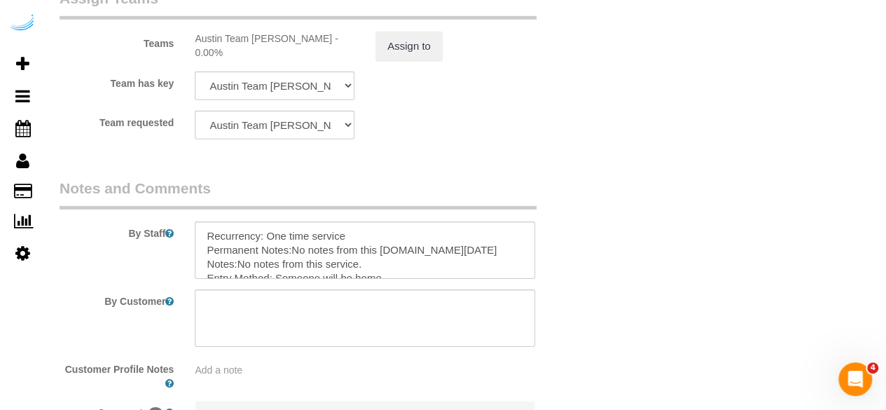
scroll to position [2172, 0]
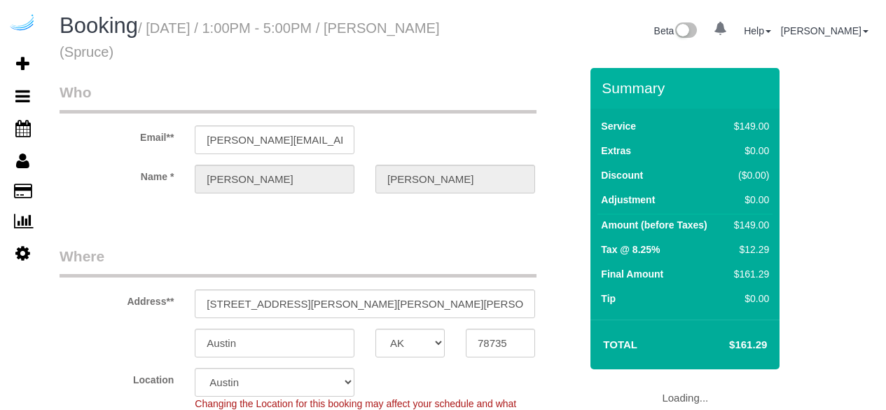
select select "[GEOGRAPHIC_DATA]"
select select "282"
select select "number:9"
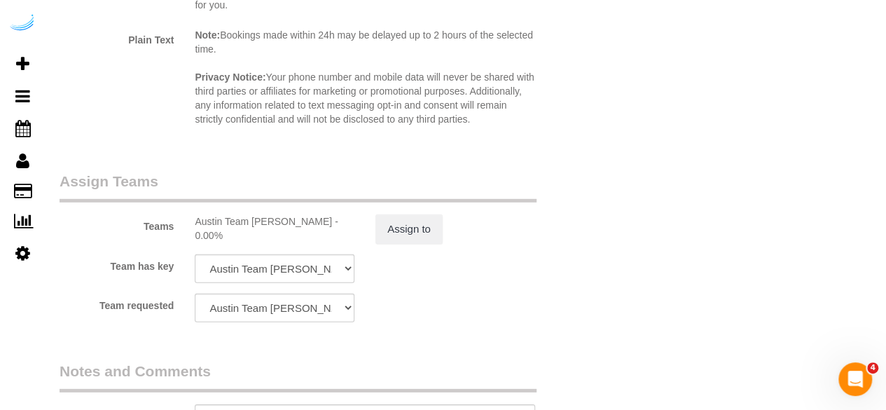
scroll to position [2301, 0]
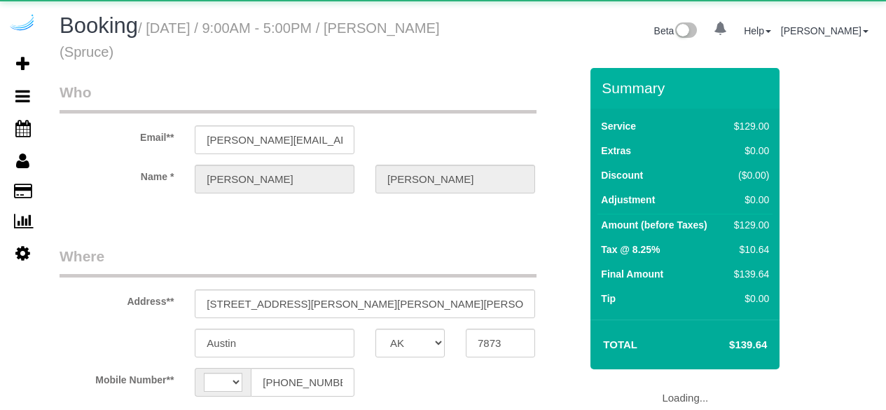
select select "[GEOGRAPHIC_DATA]"
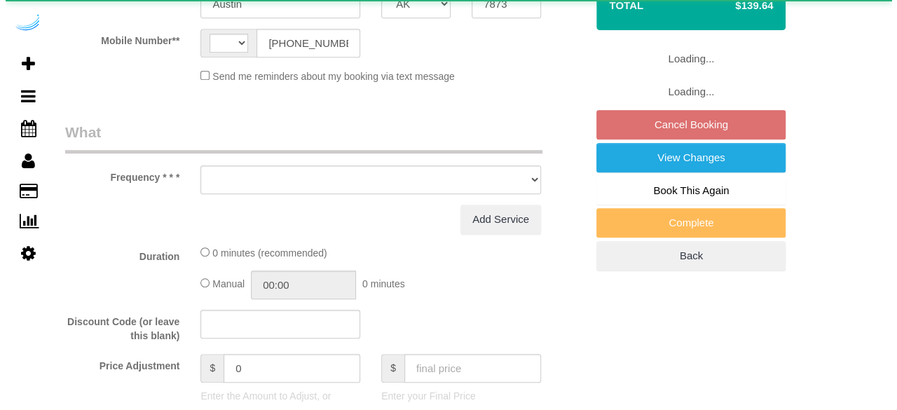
scroll to position [350, 0]
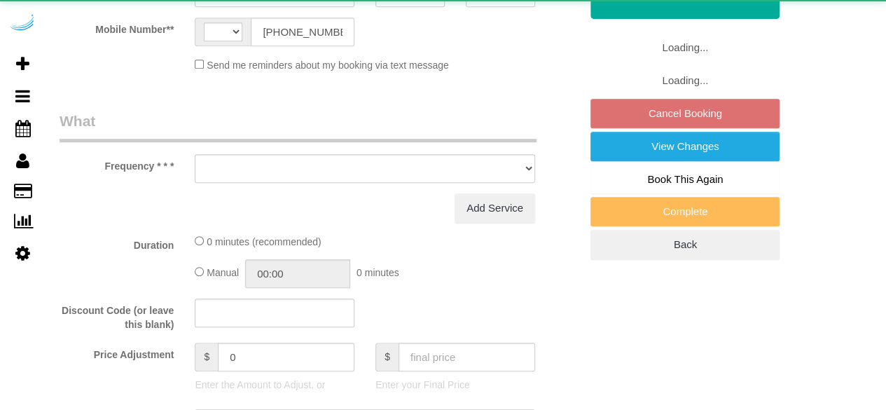
select select "string:[GEOGRAPHIC_DATA]"
select select "object:674"
select select "282"
select select "number:9"
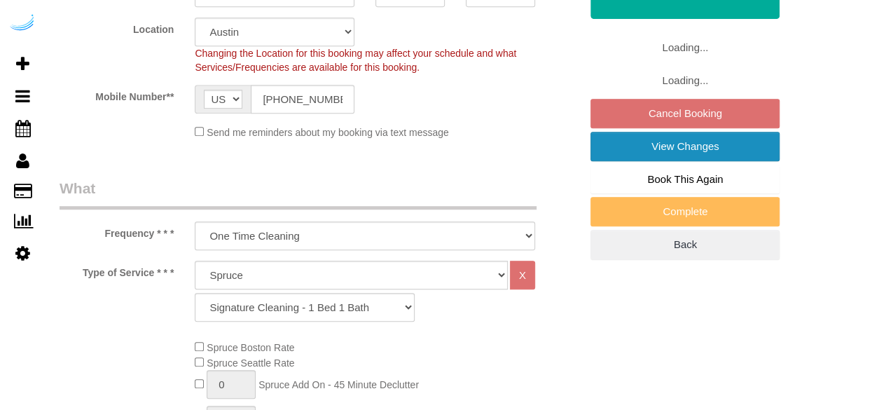
select select "object:804"
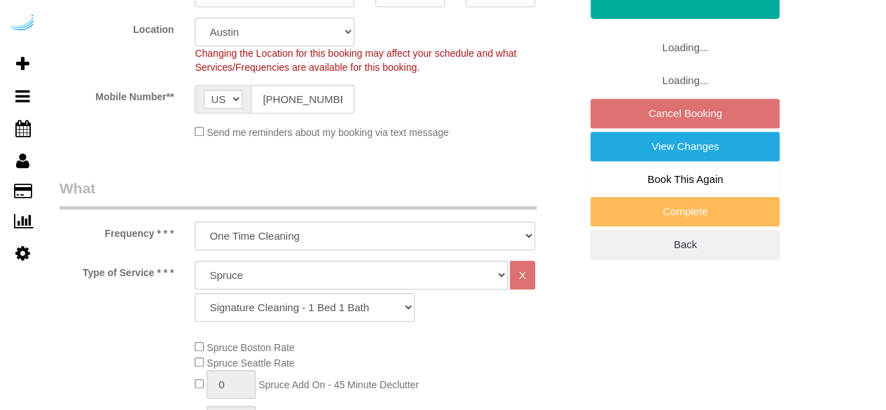
click at [650, 118] on fieldset "Loading... Loading... Cancel Booking View Changes Book This Again Complete Back" at bounding box center [685, 146] width 189 height 227
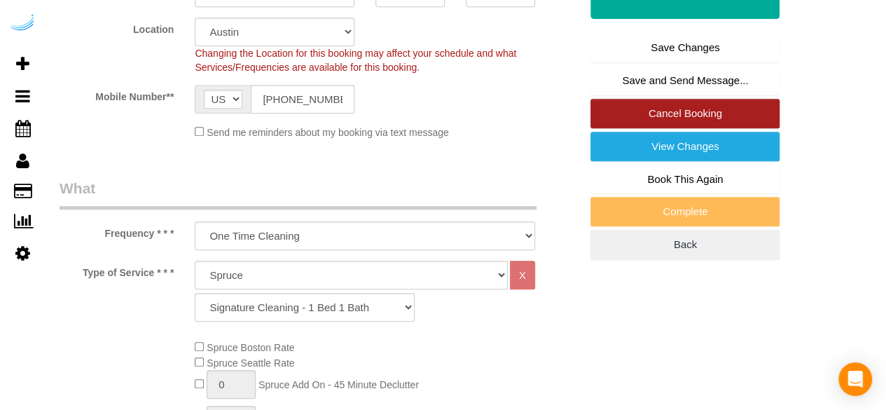
click at [654, 117] on link "Cancel Booking" at bounding box center [685, 113] width 189 height 29
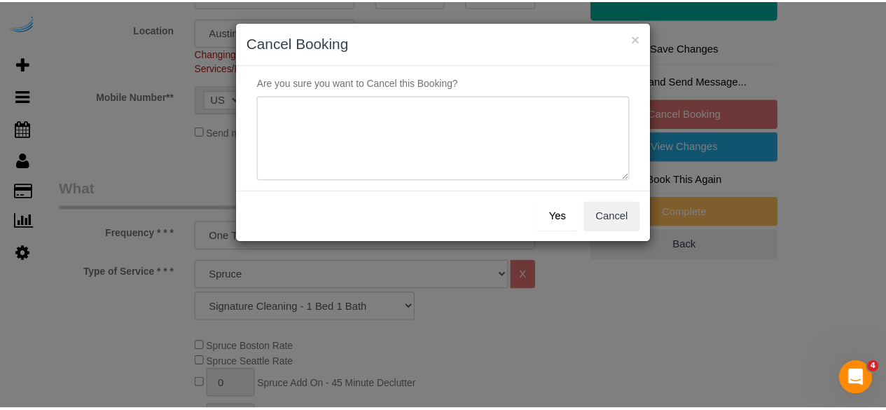
scroll to position [0, 0]
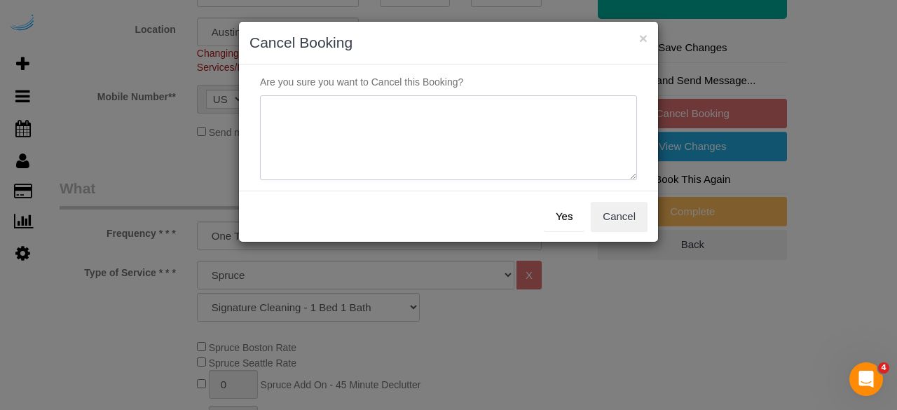
click at [507, 121] on textarea at bounding box center [448, 137] width 377 height 85
type textarea "Duplicate."
click at [561, 209] on button "Yes" at bounding box center [564, 216] width 41 height 29
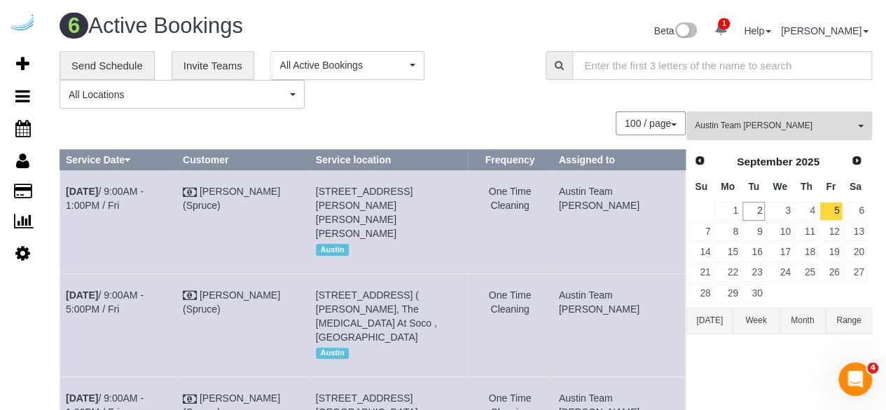
click at [749, 116] on button "Austin Team Isabel All Teams" at bounding box center [780, 125] width 186 height 29
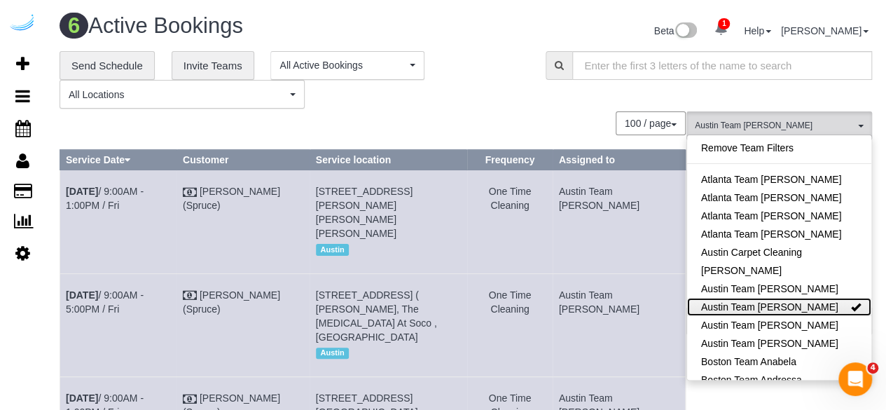
click at [806, 303] on link "Austin Team [PERSON_NAME]" at bounding box center [779, 307] width 184 height 18
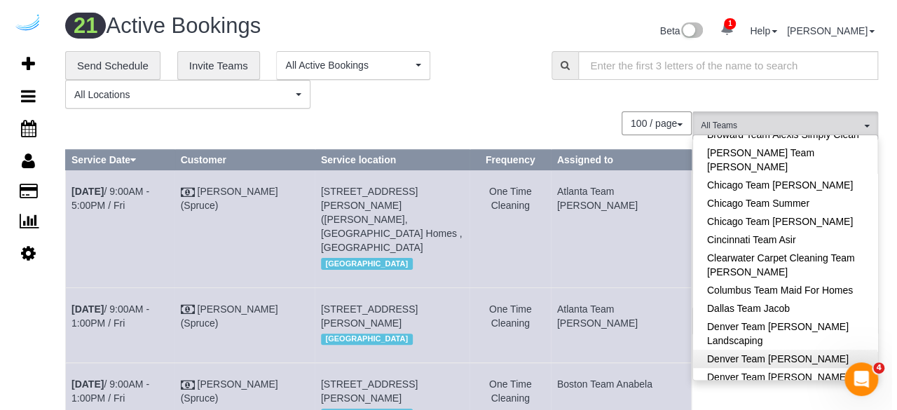
scroll to position [210, 0]
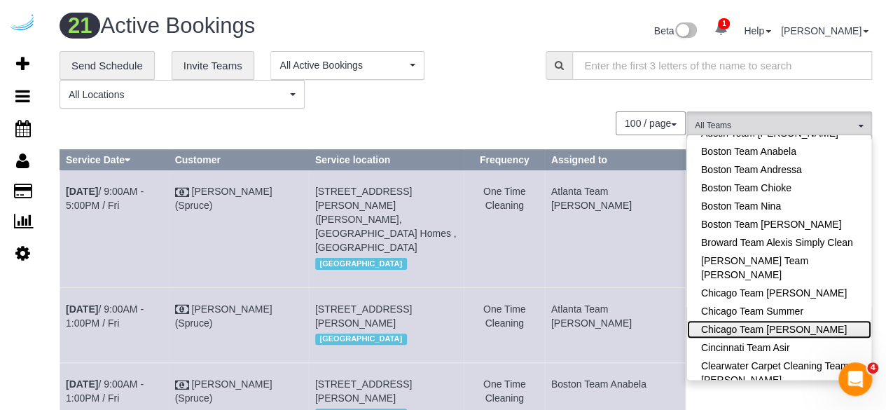
click at [816, 328] on link "Chicago Team [PERSON_NAME]" at bounding box center [779, 329] width 184 height 18
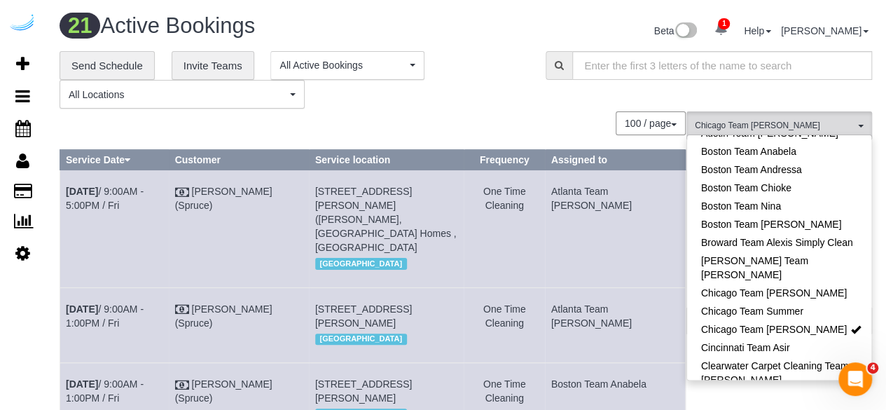
click at [472, 104] on div "**********" at bounding box center [292, 80] width 465 height 58
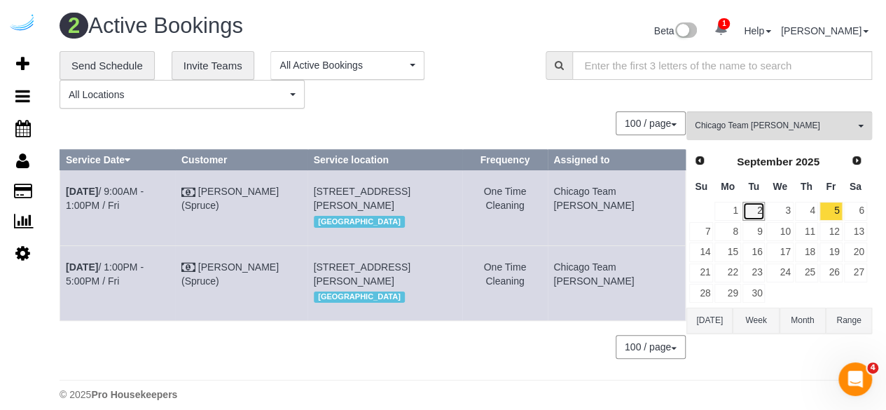
click at [757, 209] on link "2" at bounding box center [754, 211] width 23 height 19
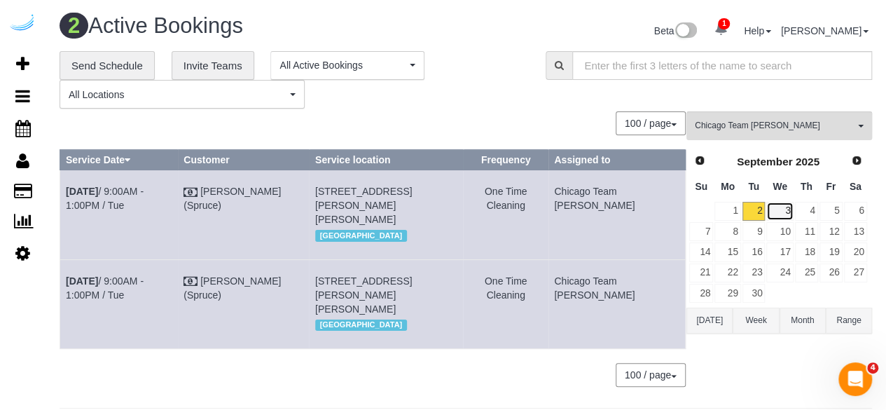
click at [781, 212] on link "3" at bounding box center [780, 211] width 27 height 19
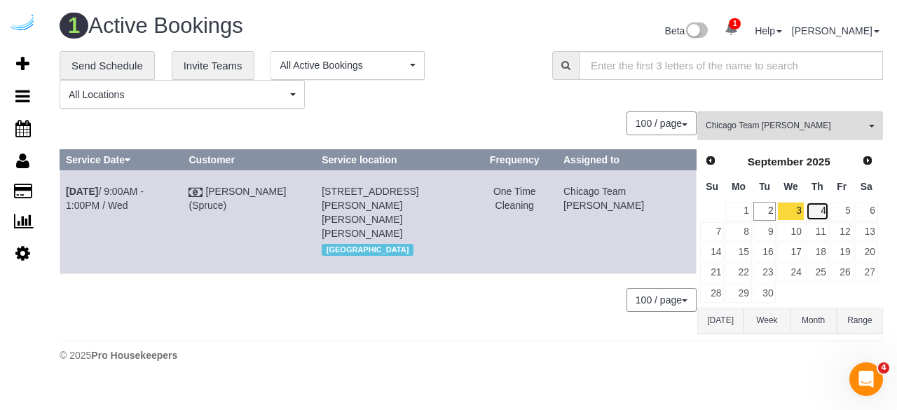
click at [821, 215] on link "4" at bounding box center [817, 211] width 23 height 19
click at [144, 186] on link "[DATE] 1:00PM - 5:00PM / Thu" at bounding box center [105, 198] width 78 height 25
drag, startPoint x: 161, startPoint y: 214, endPoint x: 63, endPoint y: 193, distance: 100.3
click at [63, 193] on td "[DATE] 1:00PM - 5:00PM / Thu" at bounding box center [120, 221] width 121 height 103
copy link "[DATE] 1:00PM - 5:00PM / Thu"
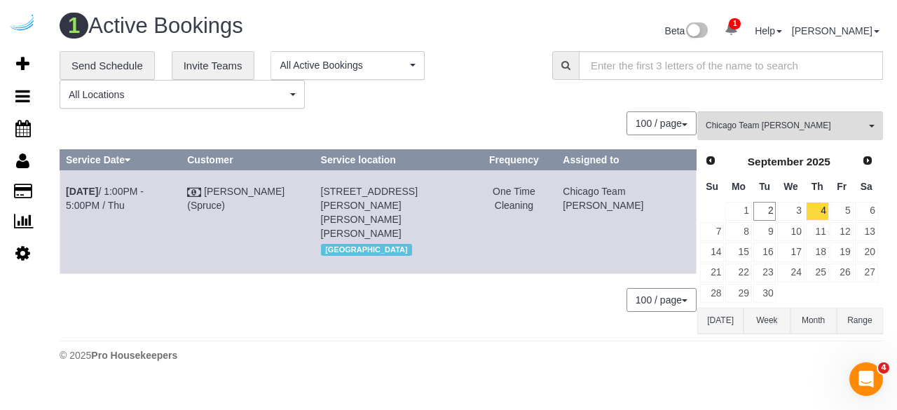
drag, startPoint x: 441, startPoint y: 209, endPoint x: 374, endPoint y: 206, distance: 67.4
click at [374, 206] on span "700 N Larrabee St, Unit 214 ( Mae Hill, 700 N Larrabee St, 1470814), Chicago, I…" at bounding box center [369, 212] width 97 height 53
drag, startPoint x: 423, startPoint y: 217, endPoint x: 339, endPoint y: 190, distance: 88.4
click at [339, 190] on td "700 N Larrabee St, Unit 214 ( Mae Hill, 700 N Larrabee St, 1470814), Chicago, I…" at bounding box center [393, 221] width 156 height 103
copy span "700 N Larrabee St, Unit 214 ( Mae Hill, 700 N Larrabee St, 1470814), Chicago, I…"
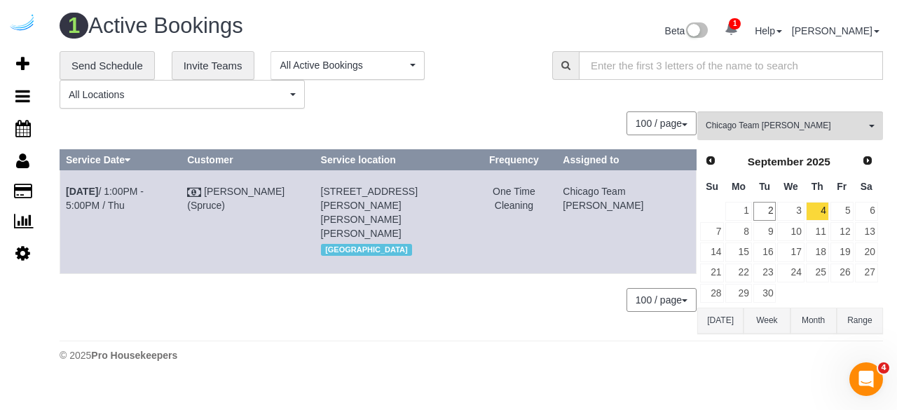
drag, startPoint x: 654, startPoint y: 222, endPoint x: 590, endPoint y: 187, distance: 73.4
click at [590, 187] on tr "Sep 4th / 1:00PM - 5:00PM / Thu Brandie Louck (Spruce) 700 N Larrabee St, Unit …" at bounding box center [378, 221] width 636 height 103
click at [619, 201] on td "Chicago Team [PERSON_NAME]" at bounding box center [626, 221] width 139 height 103
drag, startPoint x: 660, startPoint y: 216, endPoint x: 600, endPoint y: 187, distance: 67.1
click at [600, 187] on td "Chicago Team [PERSON_NAME]" at bounding box center [626, 221] width 139 height 103
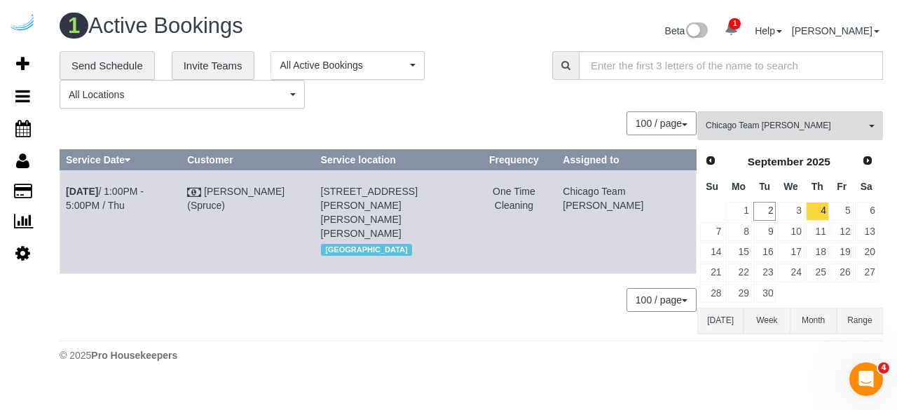
copy td "Chicago Team [PERSON_NAME]"
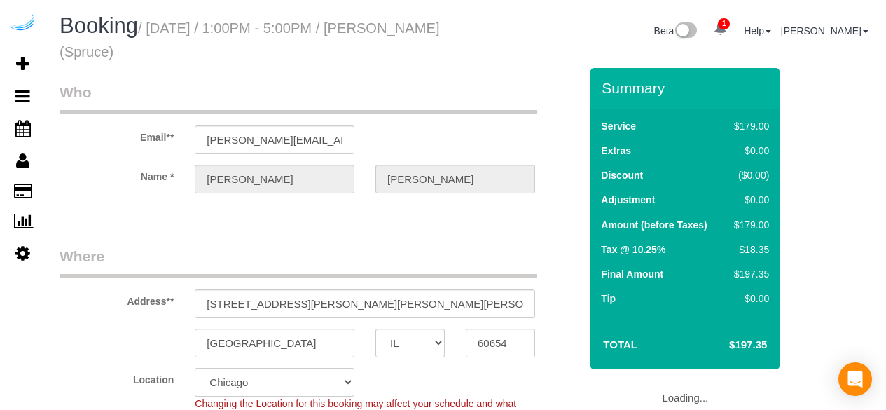
select select "IL"
select select "282"
select select "number:9"
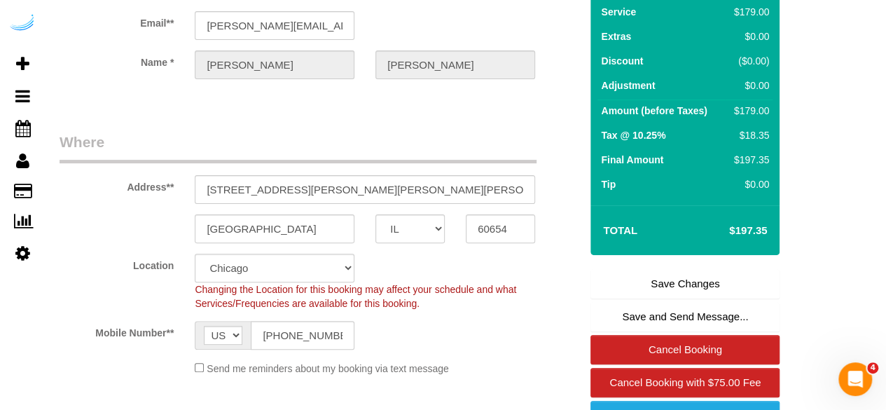
scroll to position [420, 0]
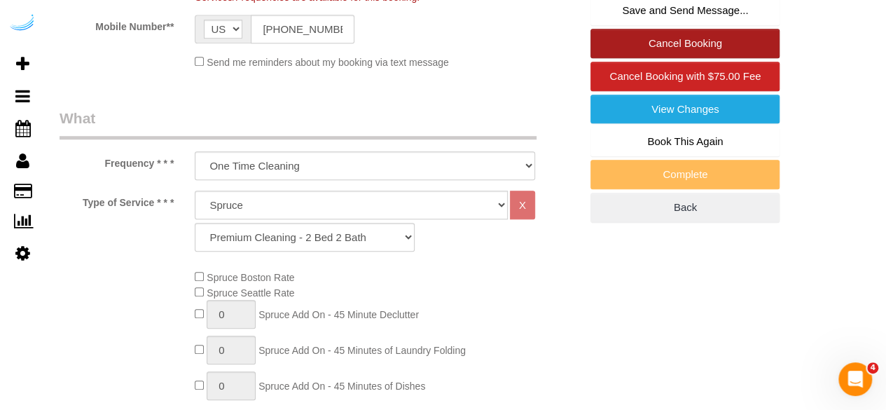
click at [685, 43] on link "Cancel Booking" at bounding box center [685, 43] width 189 height 29
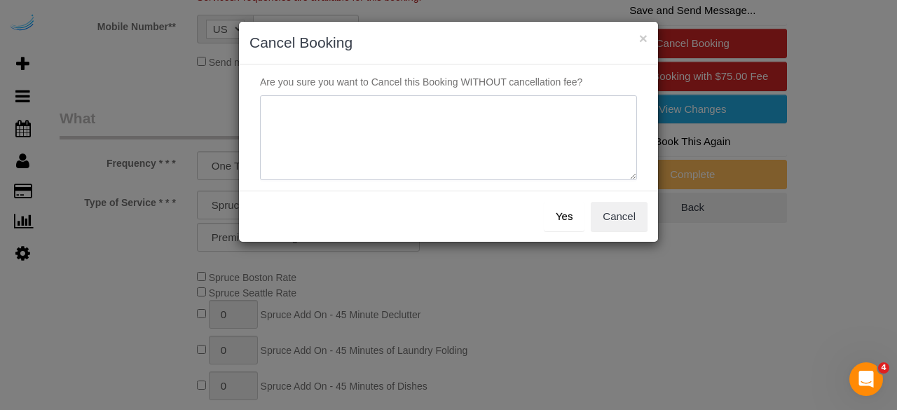
click at [439, 132] on textarea at bounding box center [448, 137] width 377 height 85
type textarea "Not on spruce."
click at [554, 211] on button "Yes" at bounding box center [564, 216] width 41 height 29
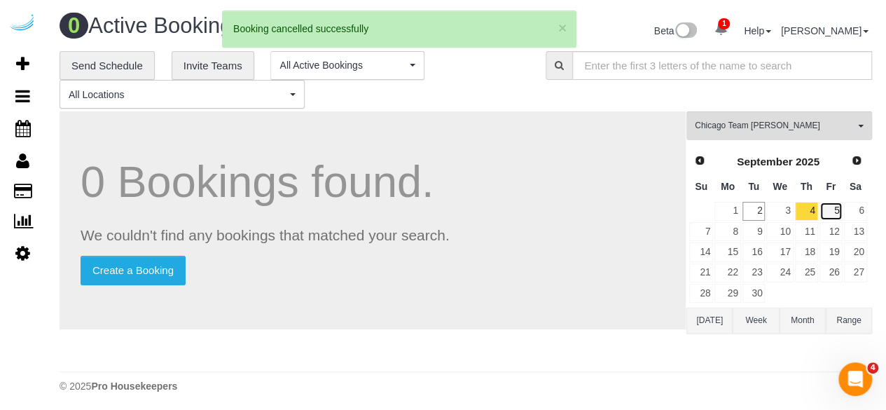
click at [828, 208] on link "5" at bounding box center [831, 211] width 23 height 19
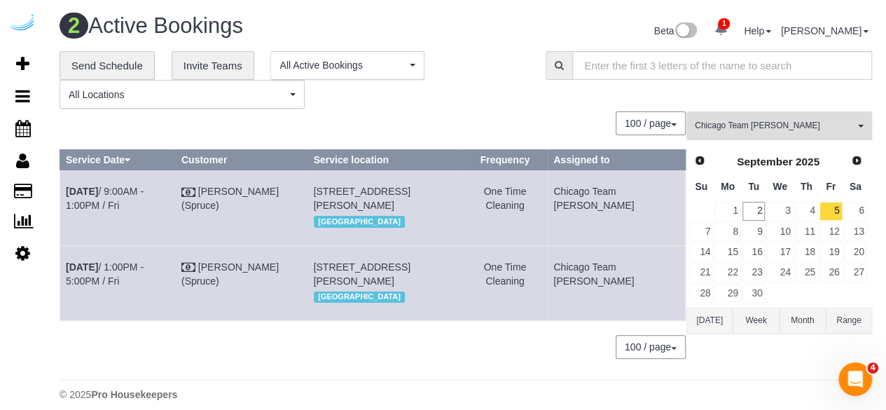
click at [767, 127] on span "Chicago Team [PERSON_NAME]" at bounding box center [775, 126] width 160 height 12
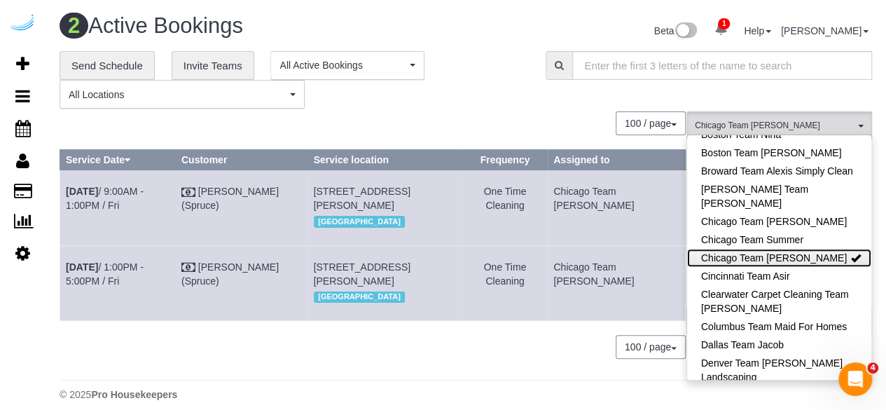
click at [785, 259] on link "Chicago Team [PERSON_NAME]" at bounding box center [779, 258] width 184 height 18
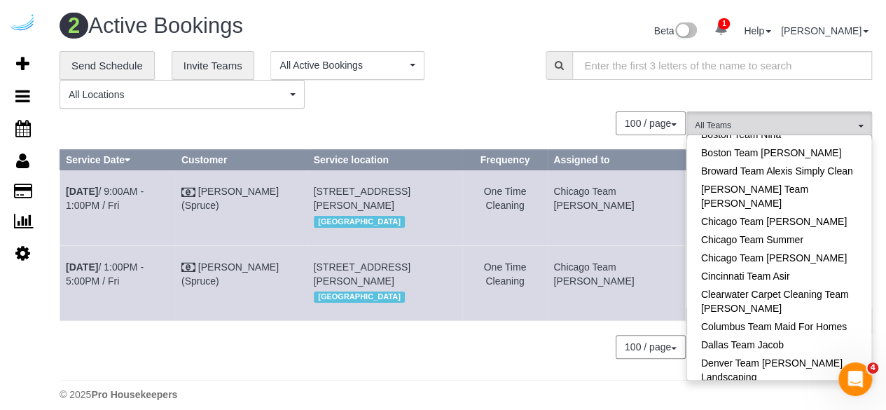
click at [541, 94] on div "**********" at bounding box center [466, 80] width 834 height 58
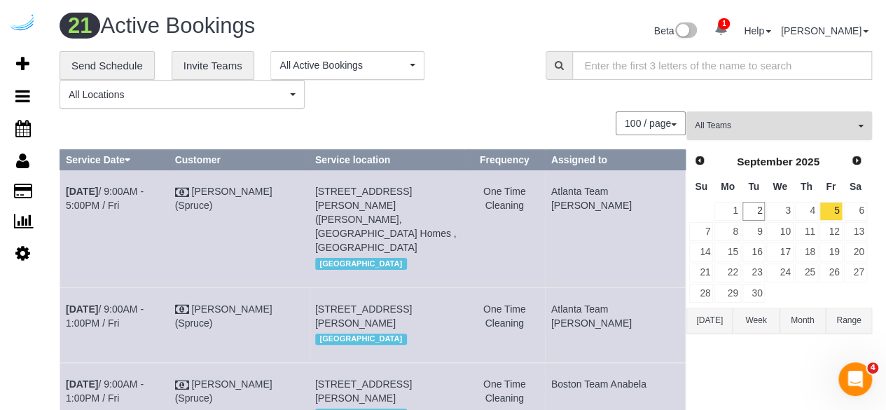
click at [759, 130] on span "All Teams" at bounding box center [775, 126] width 160 height 12
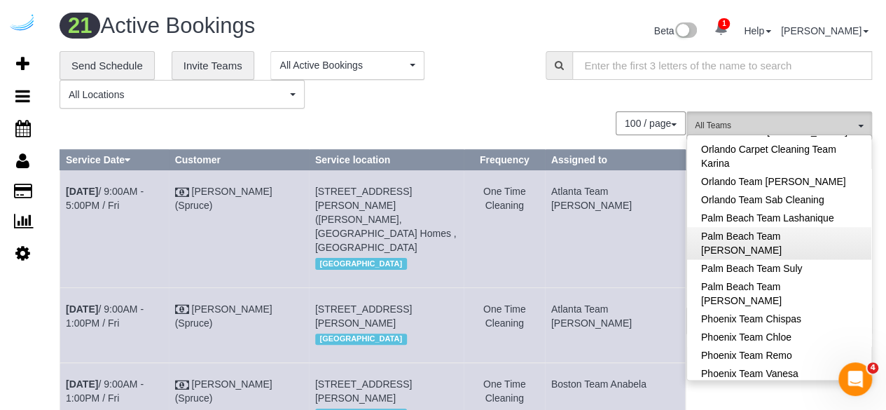
scroll to position [1263, 0]
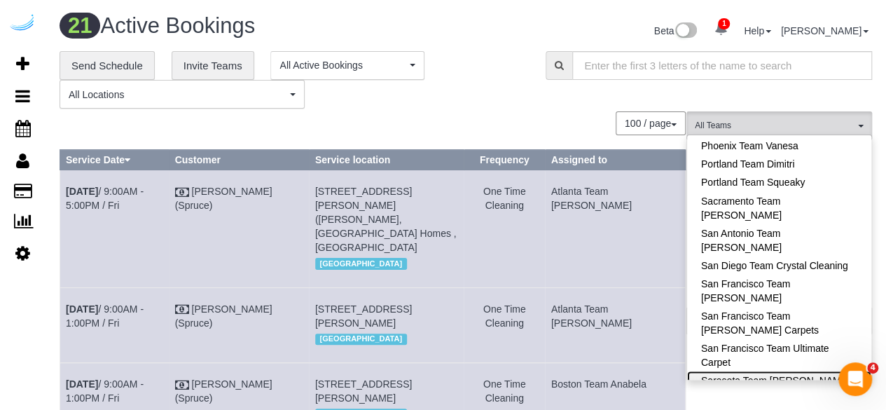
click at [776, 371] on link "Sarasota Team [PERSON_NAME]" at bounding box center [779, 380] width 184 height 18
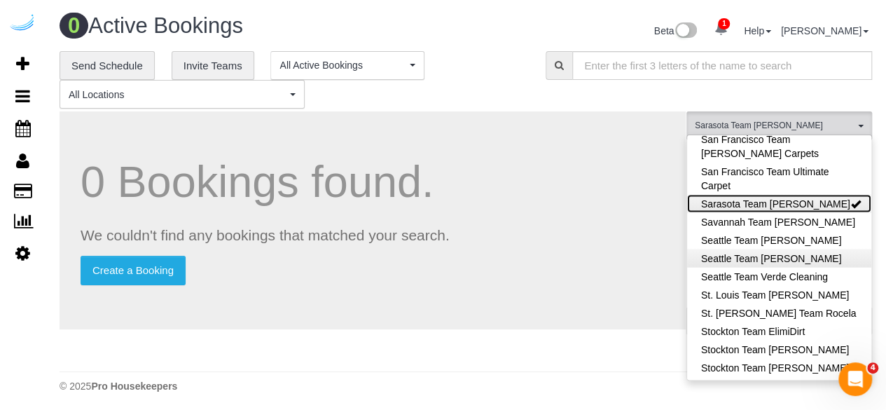
scroll to position [1472, 0]
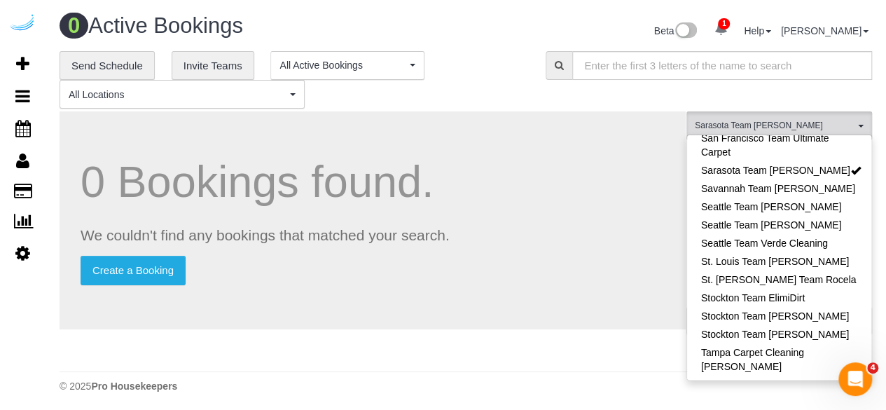
click at [663, 240] on p "We couldn't find any bookings that matched your search." at bounding box center [373, 235] width 584 height 20
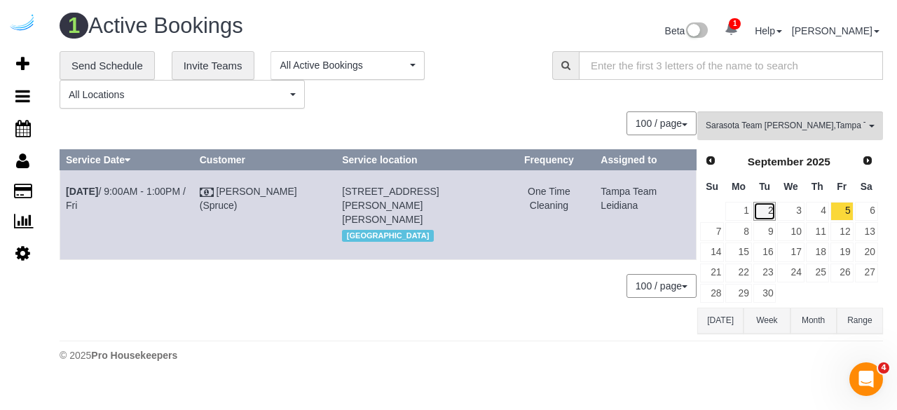
click at [762, 205] on link "2" at bounding box center [764, 211] width 23 height 19
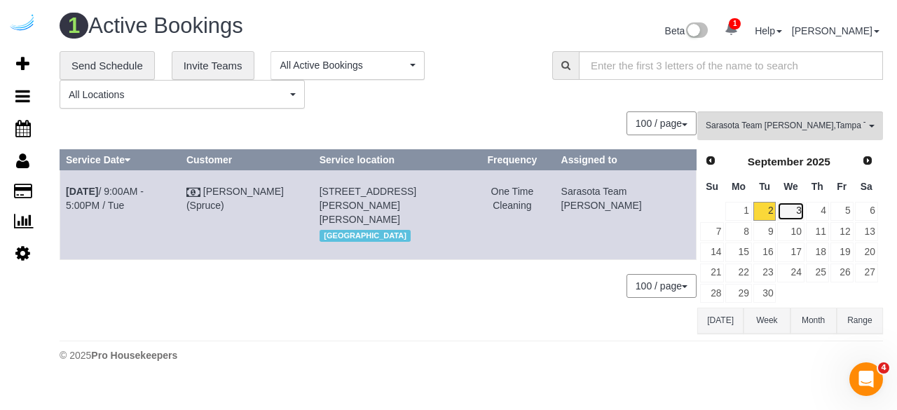
click at [786, 204] on link "3" at bounding box center [790, 211] width 27 height 19
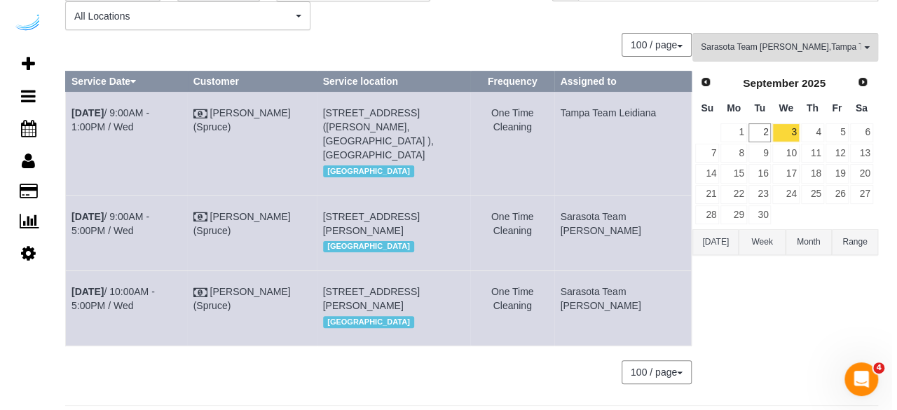
scroll to position [0, 0]
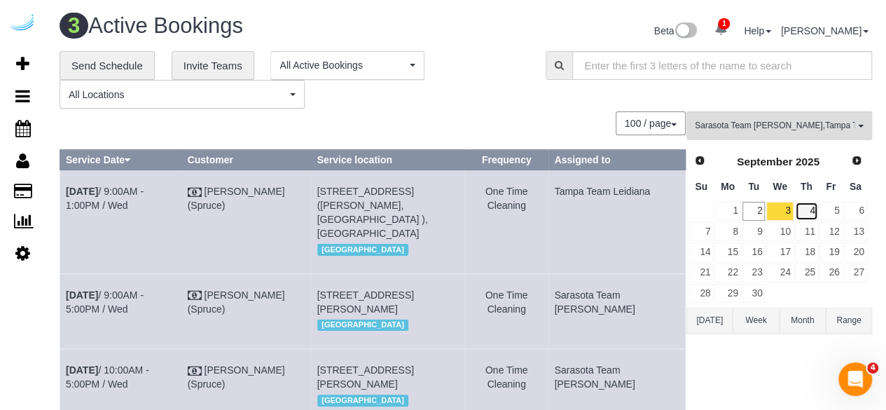
click at [802, 210] on link "4" at bounding box center [806, 211] width 23 height 19
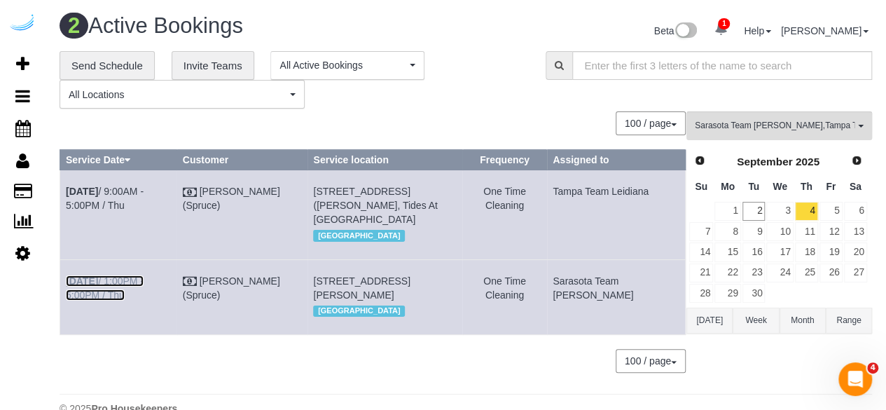
click at [125, 291] on link "Sep 4th / 1:00PM - 5:00PM / Thu" at bounding box center [105, 287] width 78 height 25
click at [144, 186] on link "Sep 4th / 9:00AM - 5:00PM / Thu" at bounding box center [105, 198] width 78 height 25
click at [834, 209] on link "5" at bounding box center [831, 211] width 23 height 19
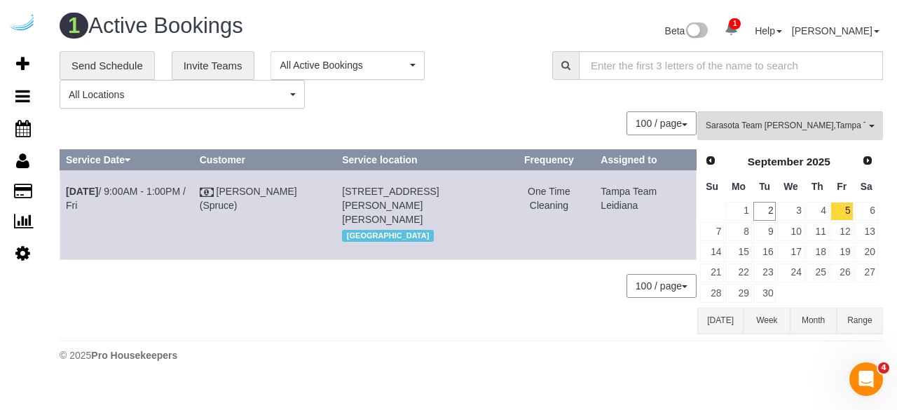
click at [798, 107] on div "**********" at bounding box center [471, 80] width 844 height 58
click at [813, 118] on button "Sarasota Team Juan , Tampa Team Leidiana All Teams" at bounding box center [790, 125] width 186 height 29
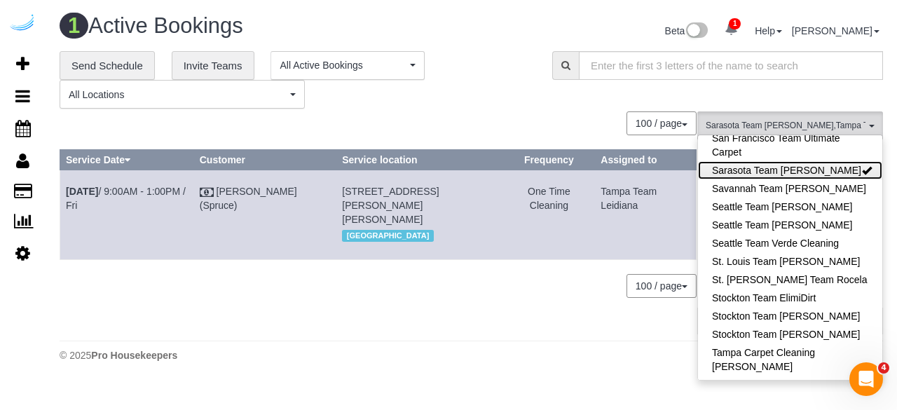
scroll to position [1272, 0]
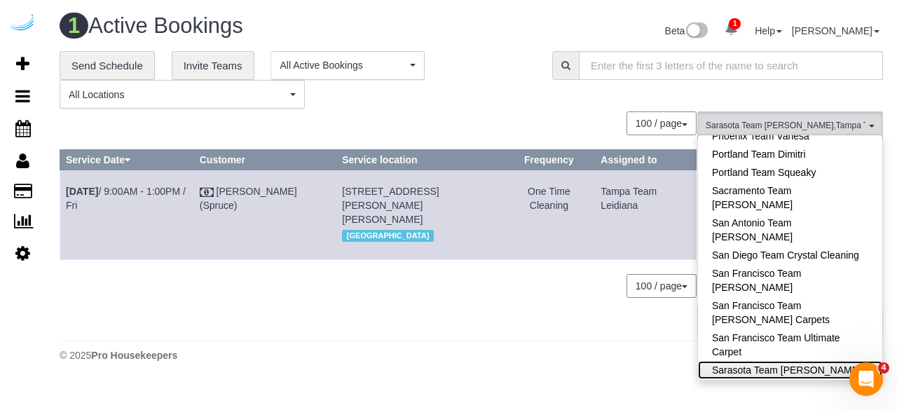
click at [827, 361] on link "Sarasota Team Juan" at bounding box center [790, 370] width 184 height 18
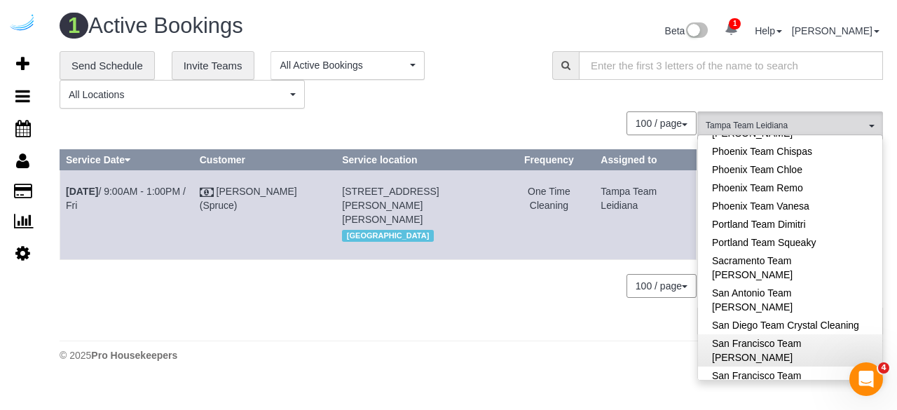
scroll to position [1472, 0]
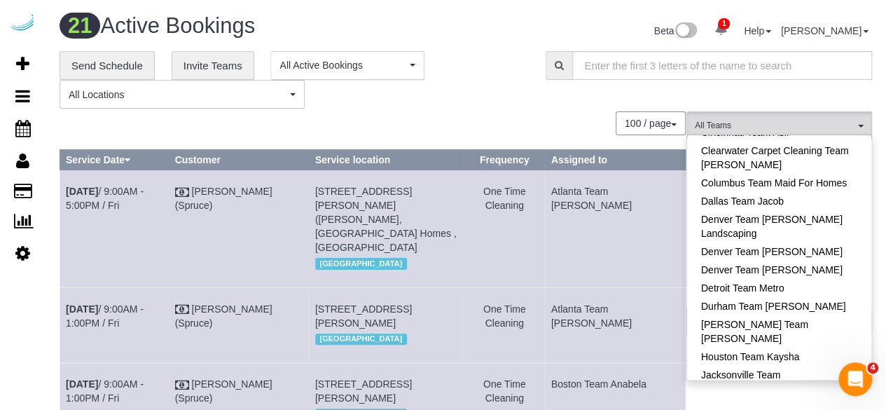
scroll to position [211, 0]
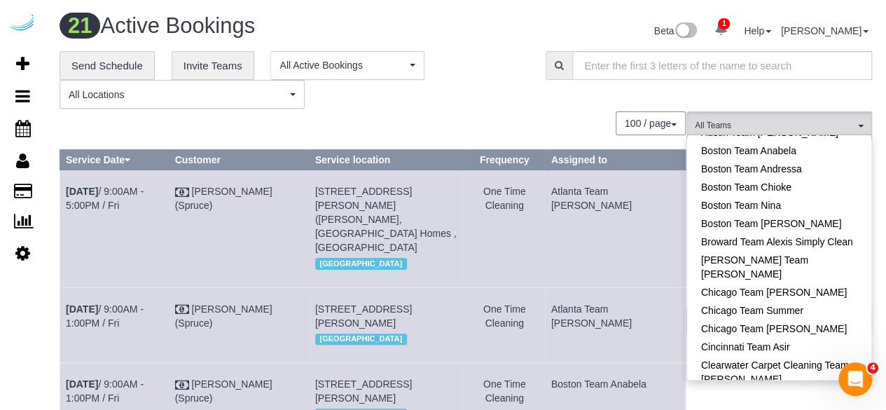
click at [558, 114] on div "100 / page 10 / page 20 / page 30 / page 40 / page 50 / page 100 / page" at bounding box center [373, 123] width 626 height 24
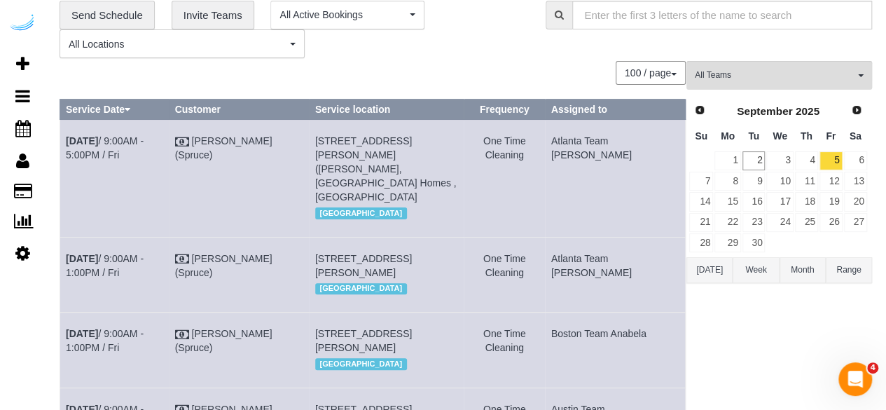
scroll to position [0, 0]
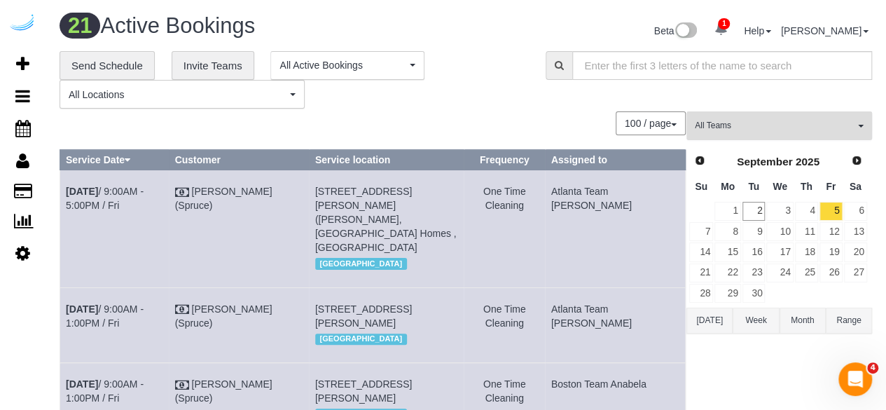
click at [822, 138] on button "All Teams" at bounding box center [780, 125] width 186 height 29
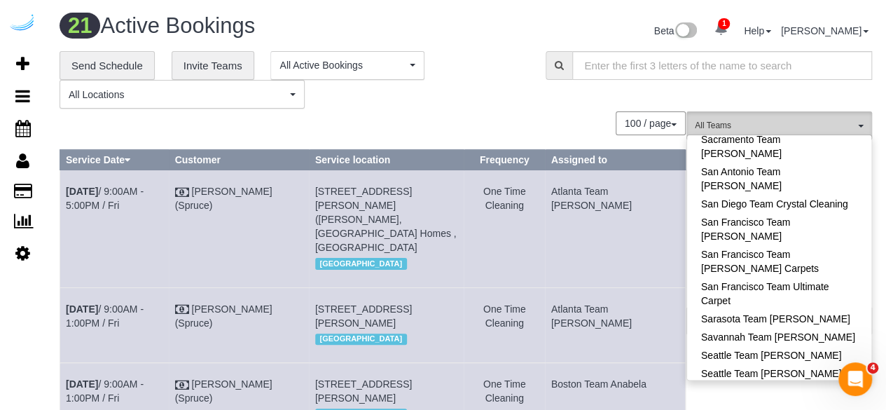
scroll to position [1332, 0]
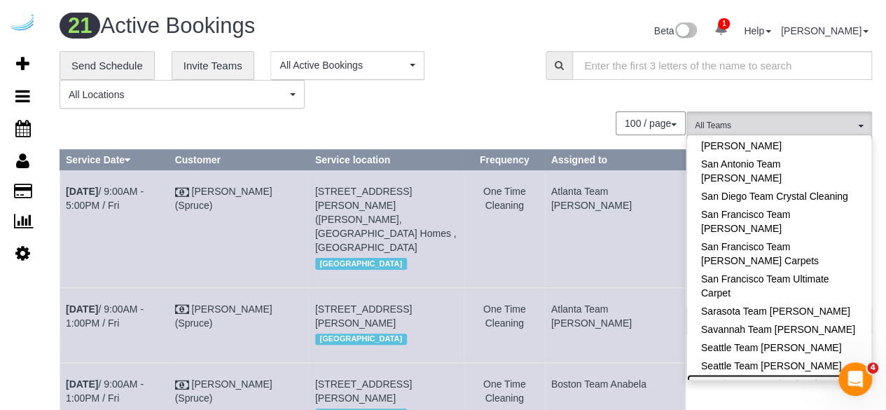
click at [795, 374] on link "Seattle Team Verde Cleaning" at bounding box center [779, 383] width 184 height 18
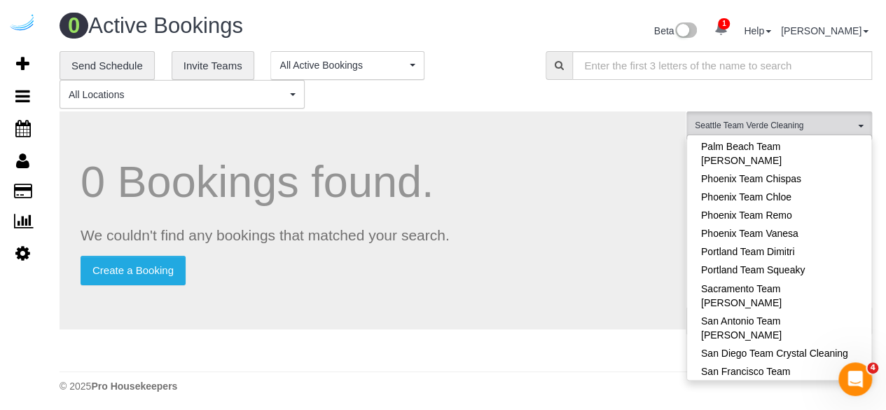
scroll to position [1122, 0]
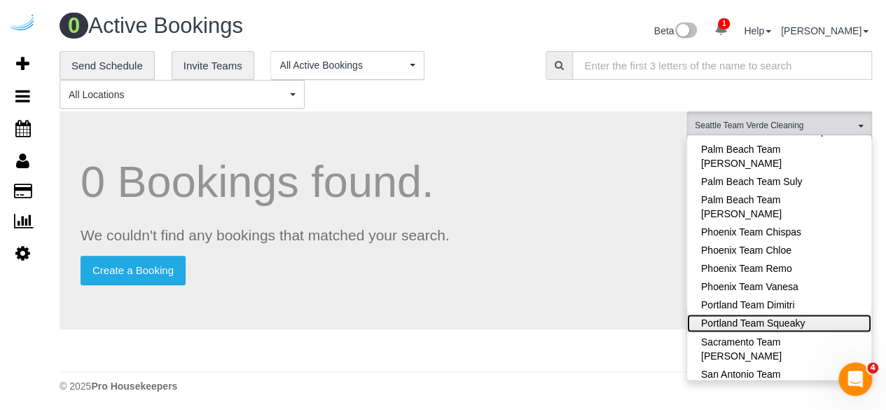
click at [794, 314] on link "Portland Team Squeaky" at bounding box center [779, 323] width 184 height 18
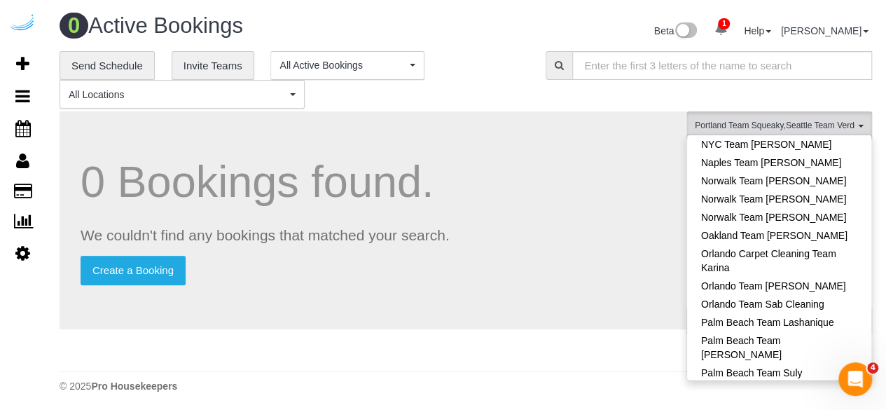
scroll to position [912, 0]
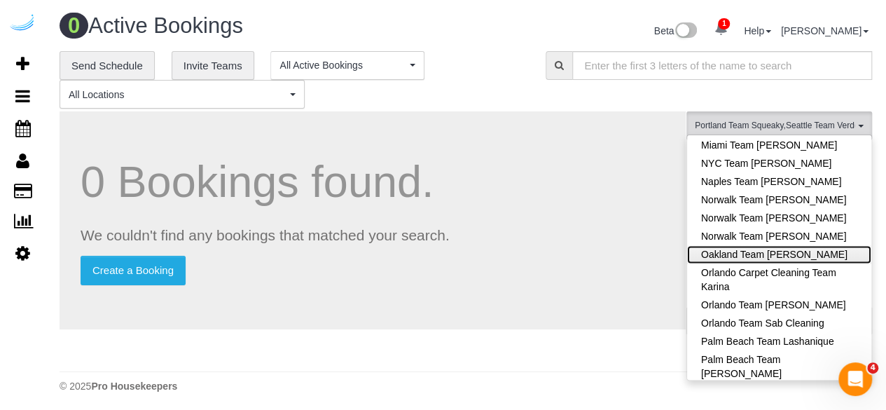
click at [809, 245] on link "Oakland Team [PERSON_NAME]" at bounding box center [779, 254] width 184 height 18
click at [628, 138] on div "0 Bookings found. We couldn't find any bookings that matched your search. Creat…" at bounding box center [373, 237] width 627 height 253
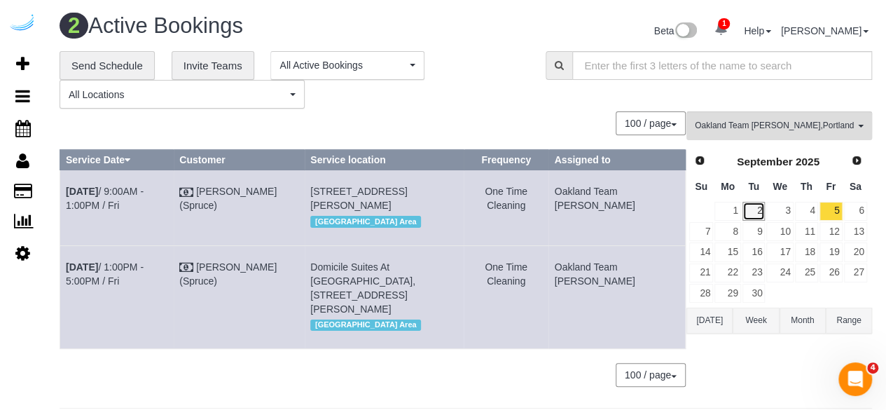
click at [758, 213] on link "2" at bounding box center [754, 211] width 23 height 19
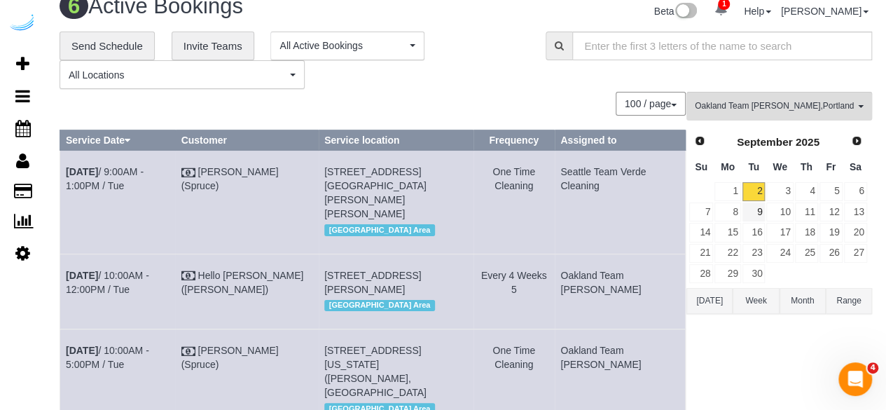
scroll to position [0, 0]
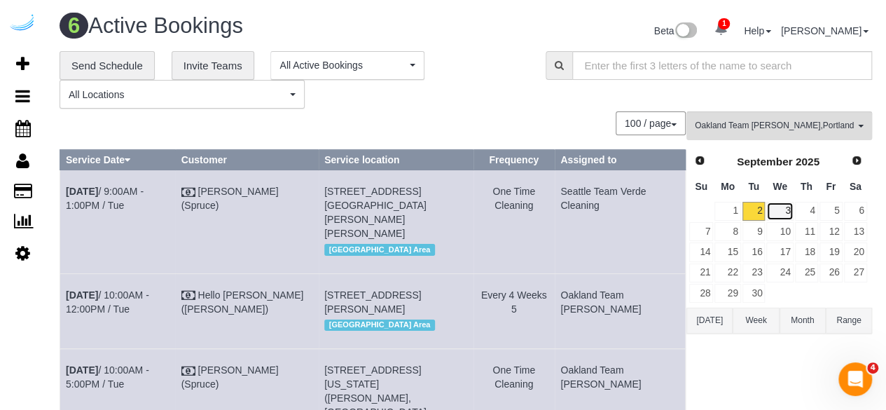
click at [789, 207] on link "3" at bounding box center [780, 211] width 27 height 19
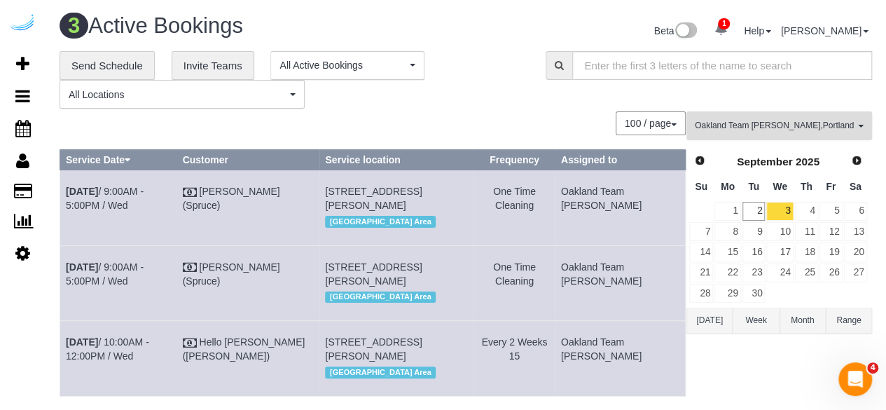
click at [804, 130] on span "Oakland Team Cristina , Portland Team Squeaky , Seattle Team Verde Cleaning" at bounding box center [775, 126] width 160 height 12
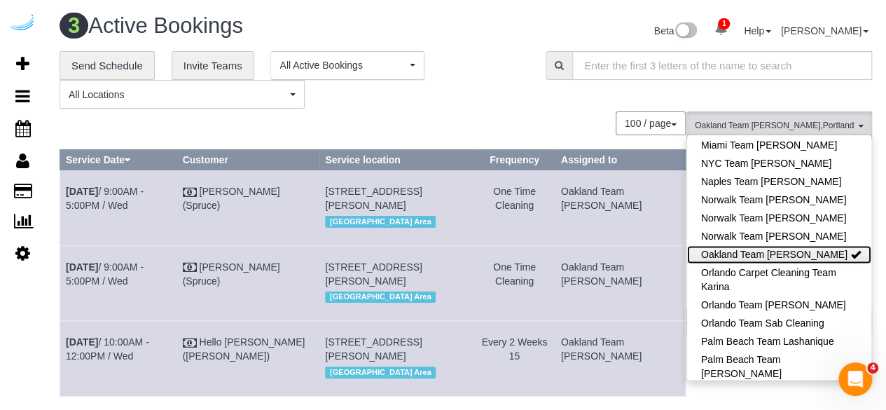
click at [812, 245] on link "Oakland Team [PERSON_NAME]" at bounding box center [779, 254] width 184 height 18
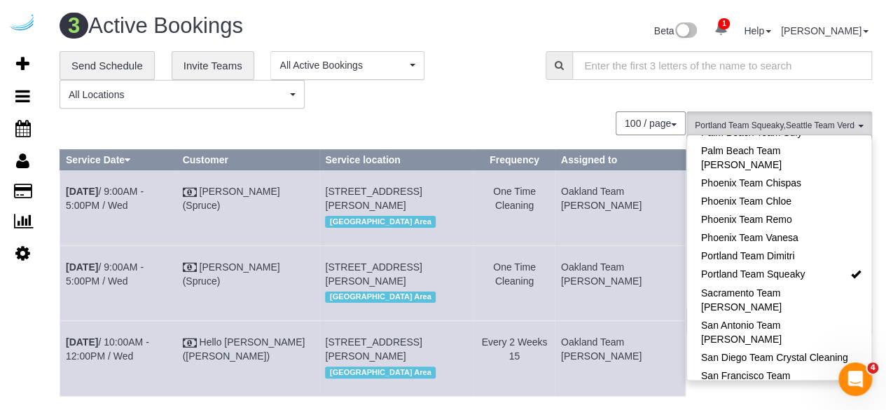
scroll to position [1192, 0]
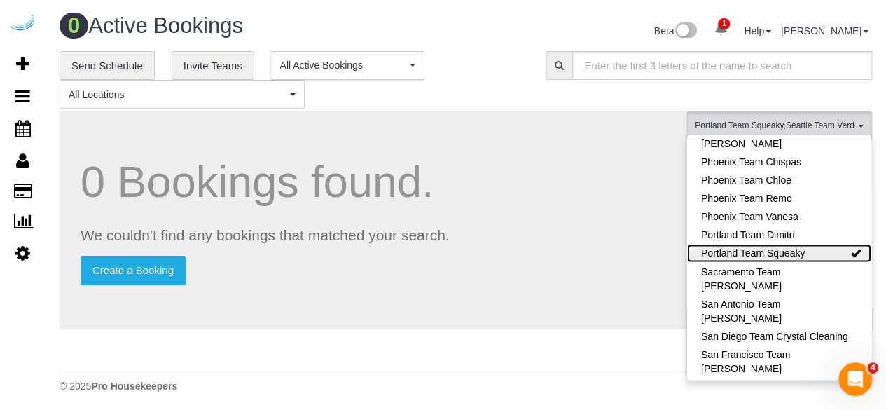
click at [816, 244] on link "Portland Team Squeaky" at bounding box center [779, 253] width 184 height 18
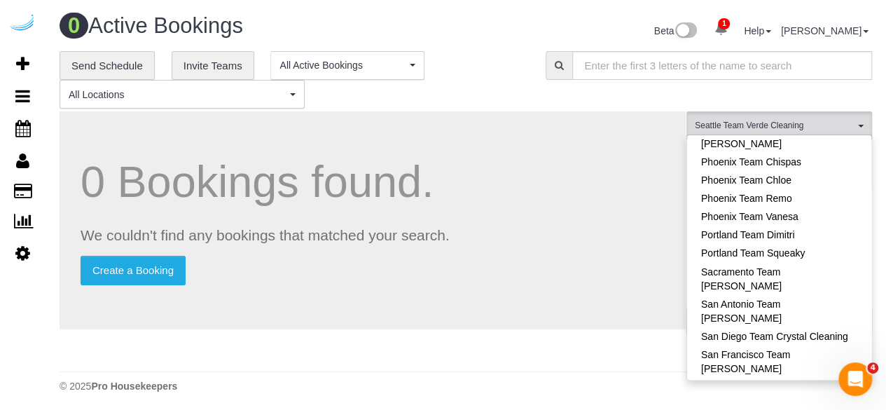
click at [576, 144] on div "0 Bookings found. We couldn't find any bookings that matched your search. Creat…" at bounding box center [373, 220] width 626 height 218
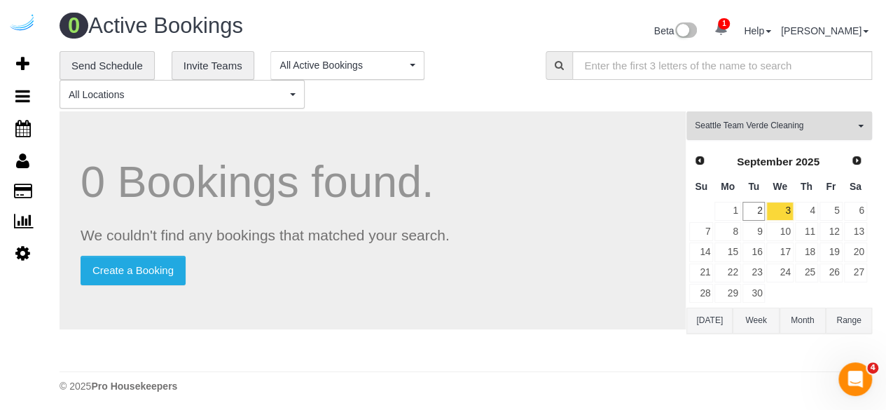
click at [792, 118] on button "Seattle Team Verde Cleaning All Teams" at bounding box center [780, 125] width 186 height 29
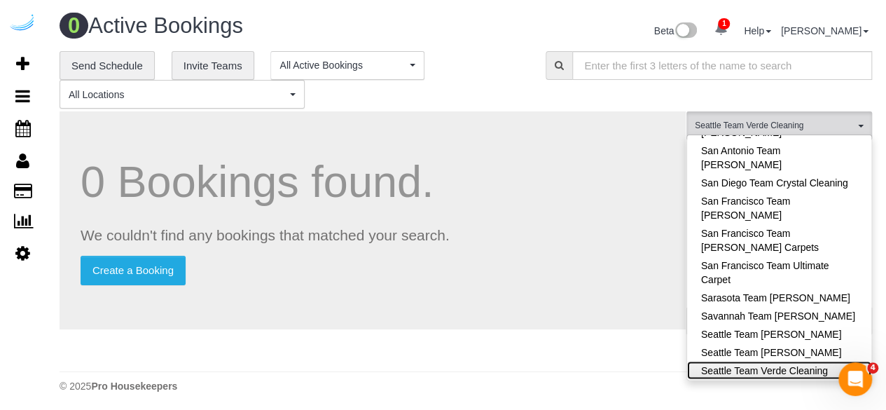
click at [830, 361] on link "Seattle Team Verde Cleaning" at bounding box center [779, 370] width 184 height 18
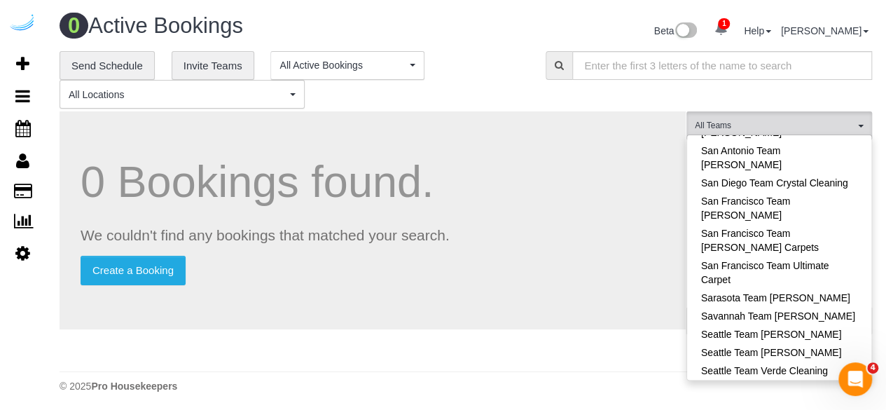
click at [585, 152] on div "0 Bookings found. We couldn't find any bookings that matched your search. Creat…" at bounding box center [373, 220] width 626 height 218
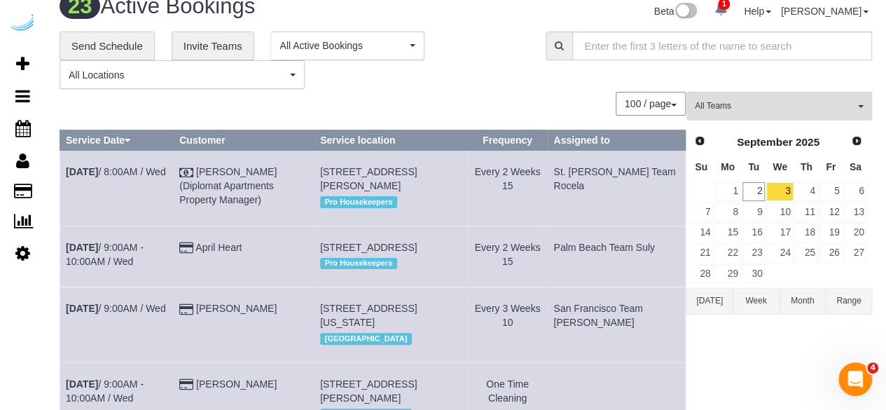
scroll to position [0, 0]
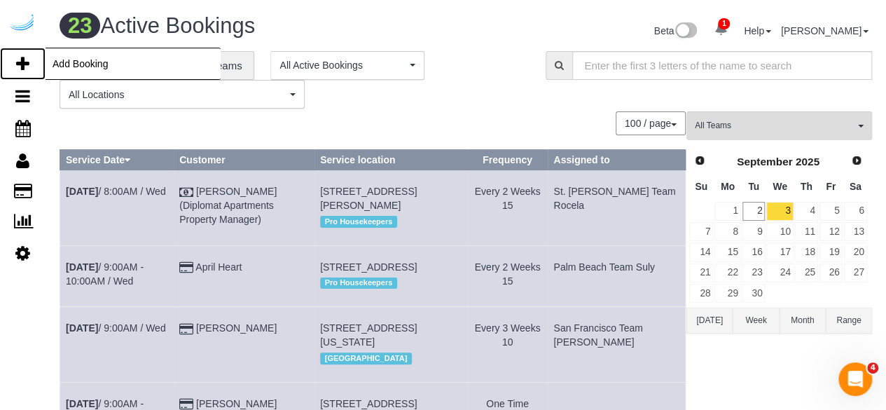
click at [17, 59] on icon at bounding box center [22, 63] width 13 height 17
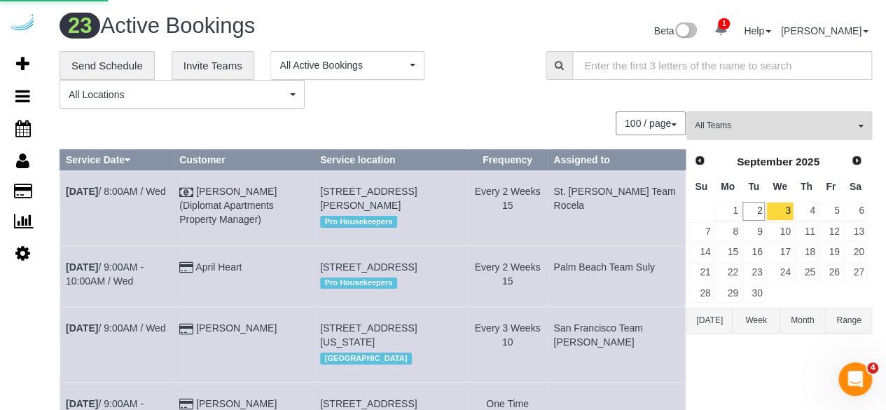
select select "number:9"
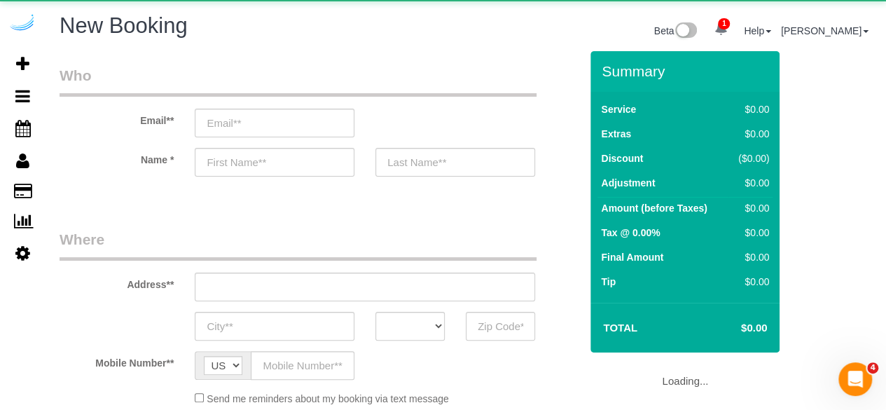
select select "object:3097"
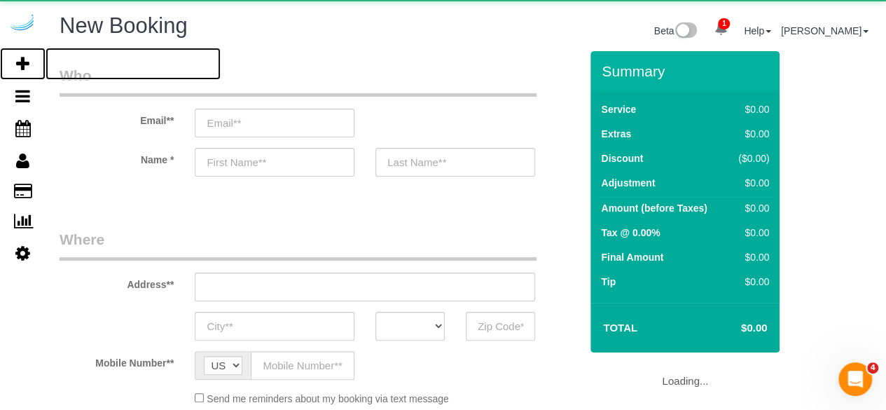
select select "4"
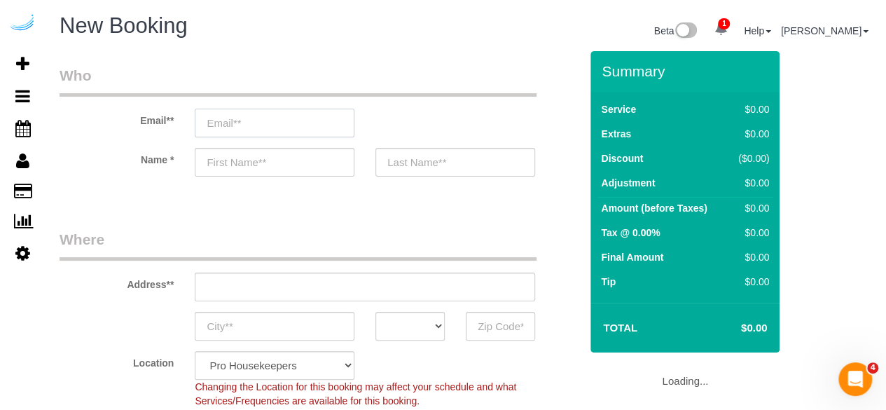
click at [312, 120] on input "email" at bounding box center [275, 123] width 160 height 29
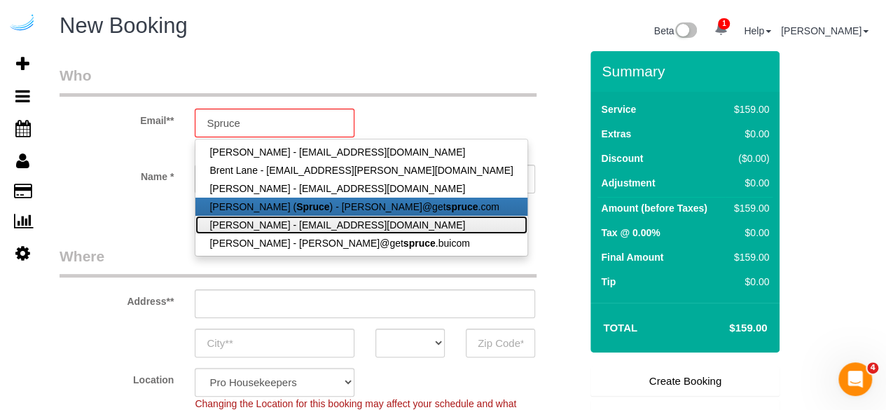
click at [355, 216] on link "Mark Wesson - mjwessonusaf@gmail.com" at bounding box center [360, 225] width 331 height 18
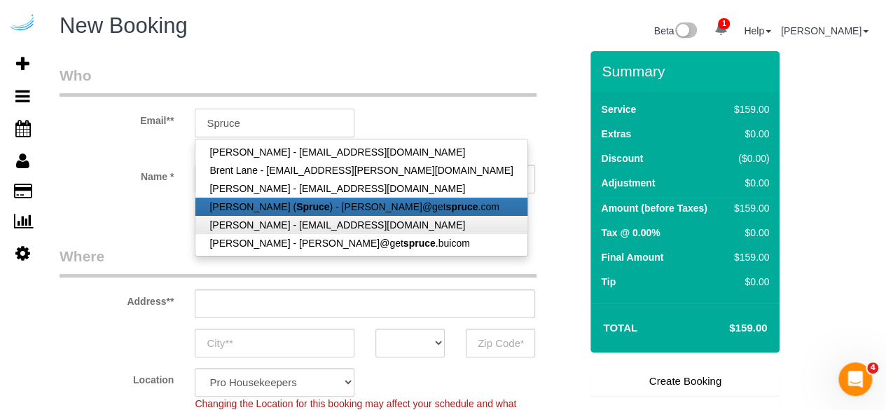
type input "mjwessonusaf@gmail.com"
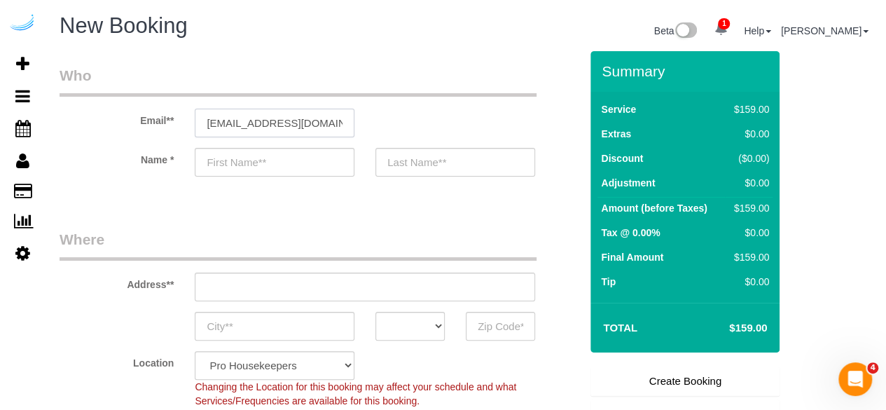
click at [313, 120] on input "mjwessonusaf@gmail.com" at bounding box center [275, 123] width 160 height 29
type input "Mark"
type input "Wesson"
type input "(414) 731-9334"
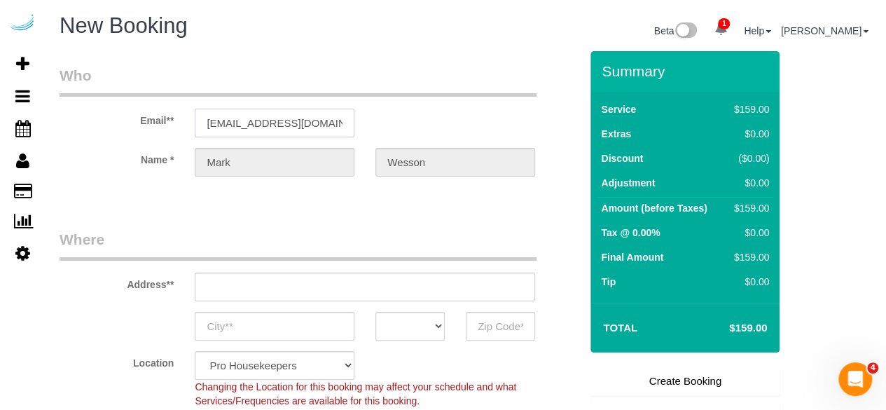
type input "4473 Spruce Creek Dr, Apt #11"
type input "Batavia"
select select "OH"
type input "45103"
select select "string:fspay-95179ce2-00f6-44f6-9513-edc66634d4fc"
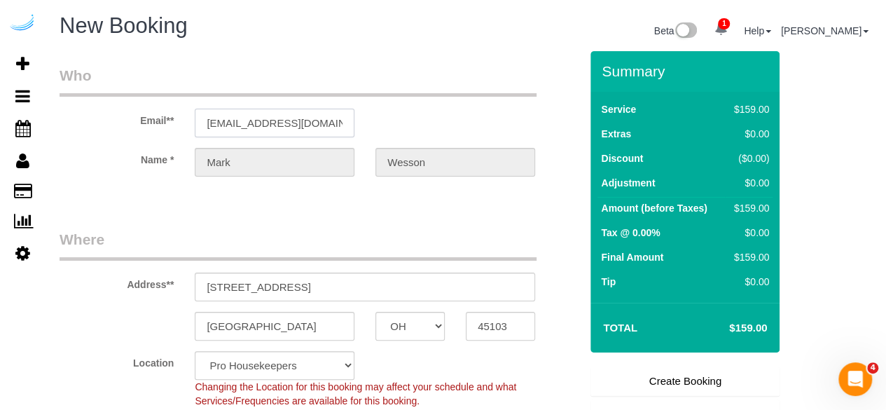
click at [332, 124] on input "mjwessonusaf@gmail.com" at bounding box center [275, 123] width 160 height 29
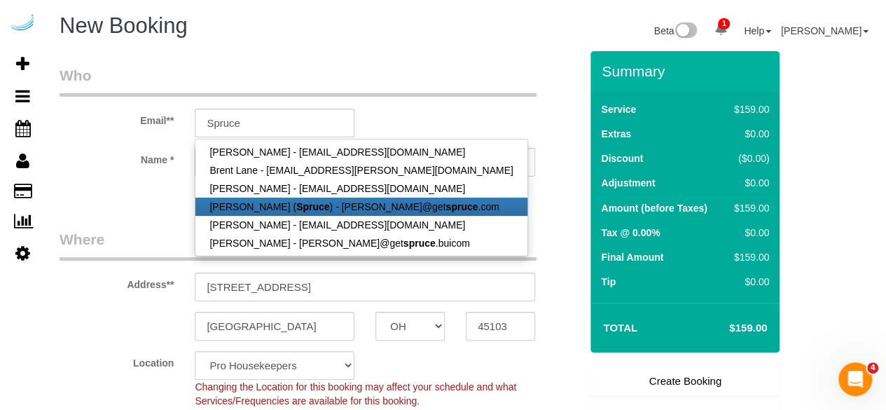
click at [296, 207] on strong "Spruce" at bounding box center [312, 206] width 33 height 11
type input "[PERSON_NAME][EMAIL_ADDRESS][DOMAIN_NAME]"
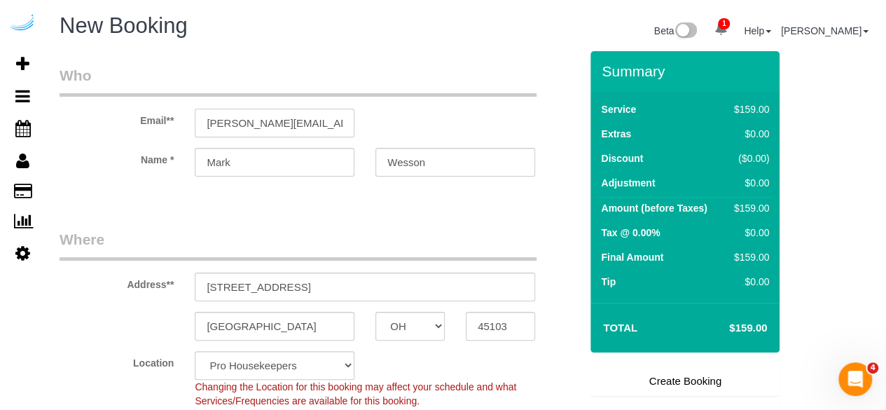
type input "[PERSON_NAME]"
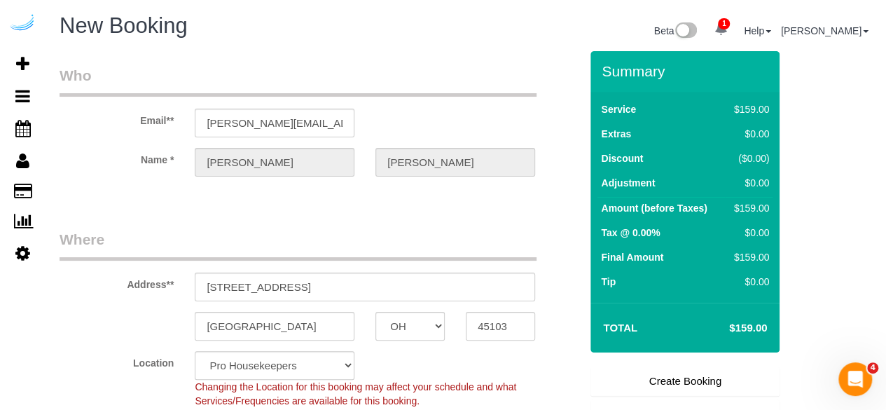
type input "3816 S Lamar Blvd"
type input "Austin"
select select "[GEOGRAPHIC_DATA]"
type input "78704"
select select "string:fspay"
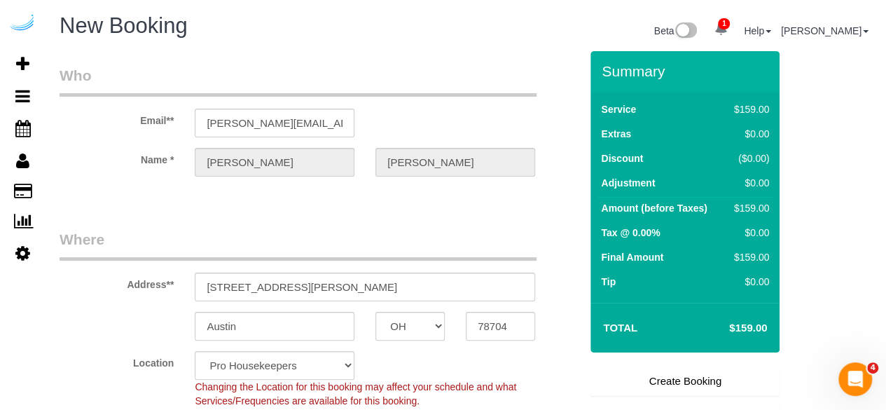
select select "9"
select select "object:3180"
click at [310, 287] on input "3816 S Lamar Blvd" at bounding box center [365, 287] width 341 height 29
paste input "1823 Minor Ave, Seattle, WA 98101, ယူနိုက်တက်စတိတ်"
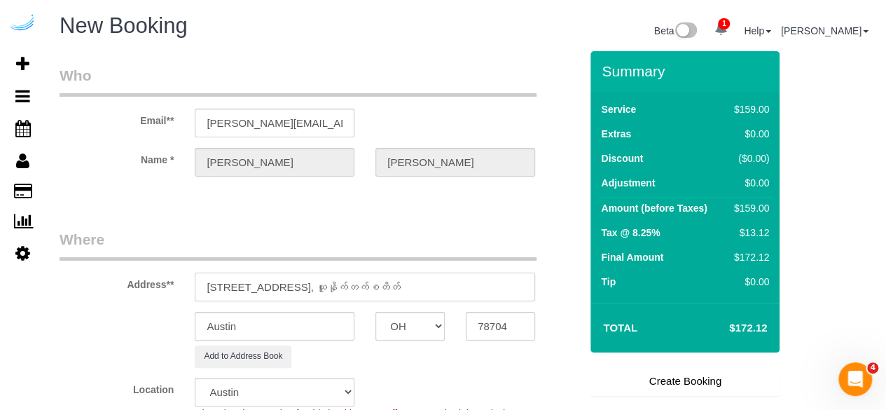
drag, startPoint x: 384, startPoint y: 294, endPoint x: 507, endPoint y: 325, distance: 126.6
click at [373, 296] on input "1823 Minor Ave, Seattle, WA 98101, ယူနိုက်တက်စတိတ်" at bounding box center [365, 287] width 341 height 29
type input "1823 Minor Ave, Seattle, WA 98101, ယူနိုက်တက်စတိတ်"
click at [483, 319] on input "78704" at bounding box center [500, 326] width 69 height 29
paste input "98101"
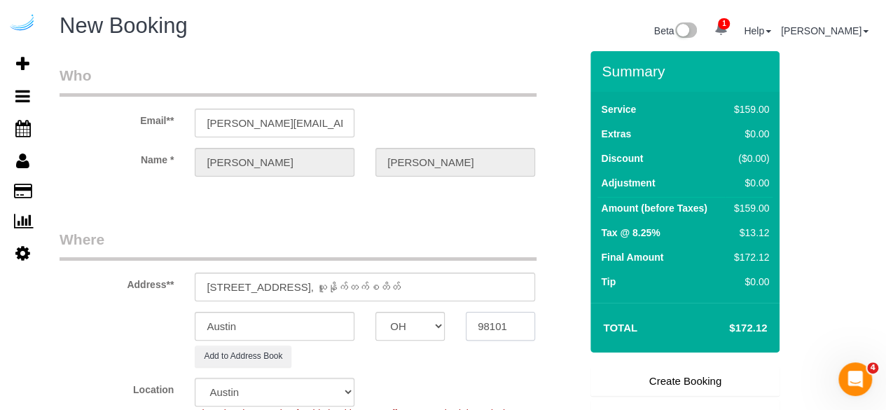
type input "98101"
click at [433, 331] on select "AK AL AR AZ CA CO CT DC DE FL GA HI IA ID IL IN KS KY LA MA MD ME MI MN MO MS M…" at bounding box center [410, 326] width 69 height 29
select select "11"
select select "WA"
click at [331, 327] on input "Austin" at bounding box center [275, 326] width 160 height 29
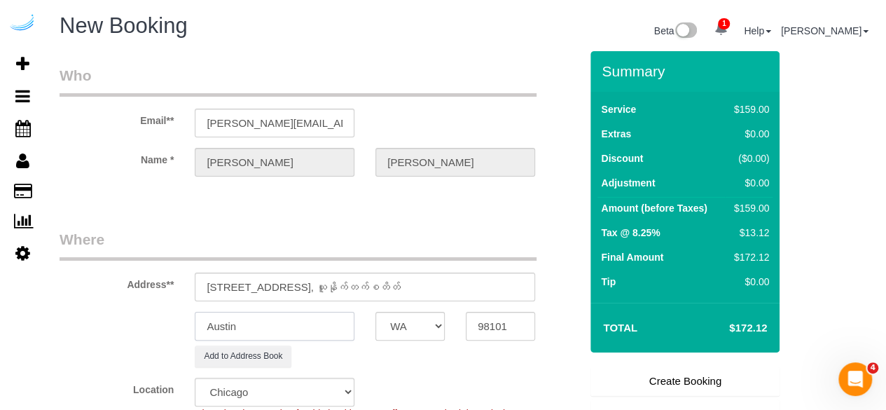
select select "object:3232"
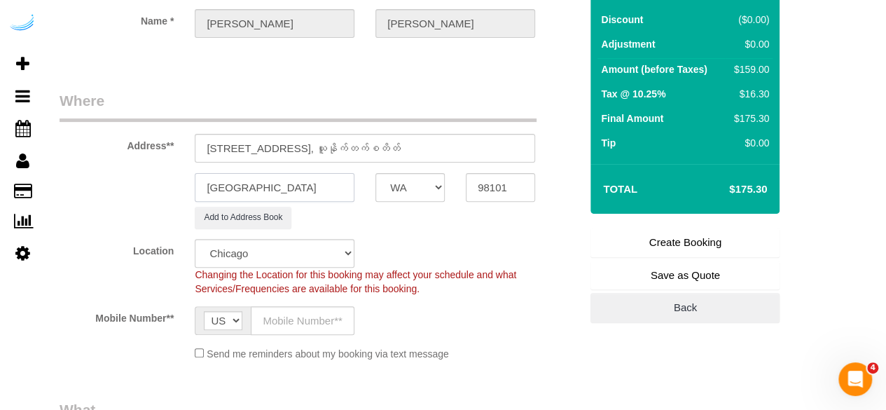
scroll to position [140, 0]
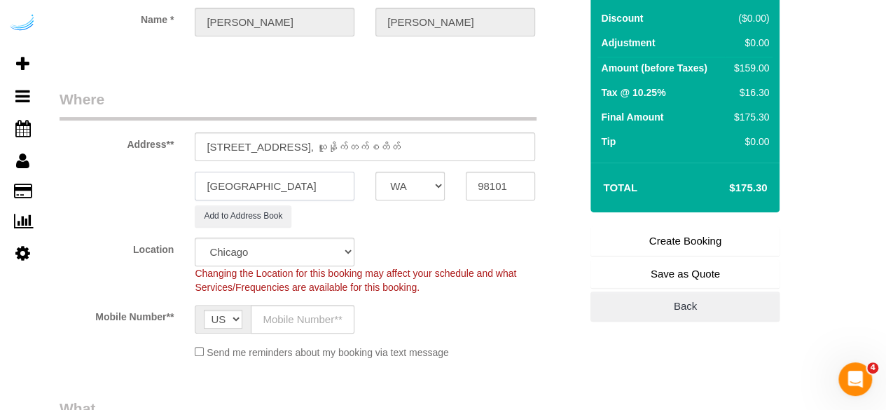
type input "Seattle"
drag, startPoint x: 287, startPoint y: 142, endPoint x: 516, endPoint y: 137, distance: 229.2
click at [516, 137] on input "1823 Minor Ave, Seattle, WA 98101, ယူနိုက်တက်စတိတ်" at bounding box center [365, 146] width 341 height 29
paste input "Andres De Leon"
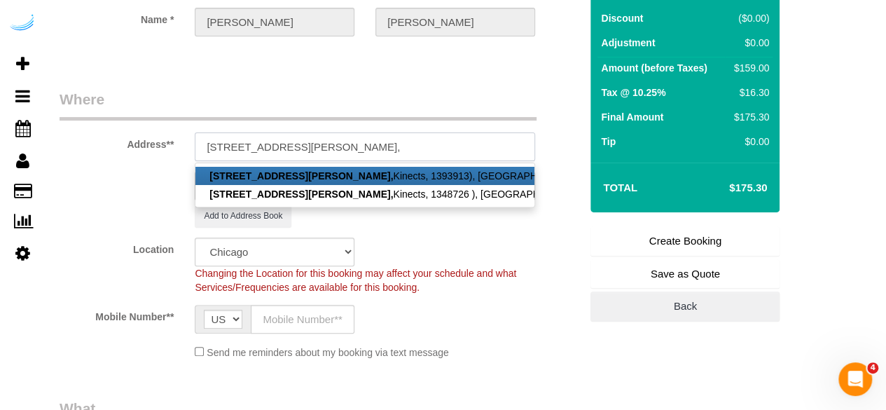
paste input "1472083"
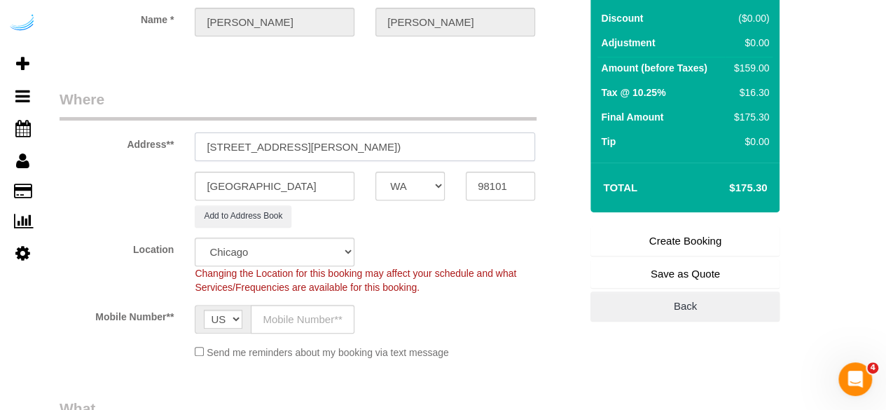
type input "1823 Minor Ave, Building 303, Unit 303 (Andres De Leon, Kinects, 1472083)"
click at [246, 238] on select "Pro Housekeepers Atlanta Austin Boston Chicago Cincinnati Clearwater Denver Ft …" at bounding box center [275, 252] width 160 height 29
select select "4"
click at [195, 238] on select "Pro Housekeepers Atlanta Austin Boston Chicago Cincinnati Clearwater Denver Ft …" at bounding box center [275, 252] width 160 height 29
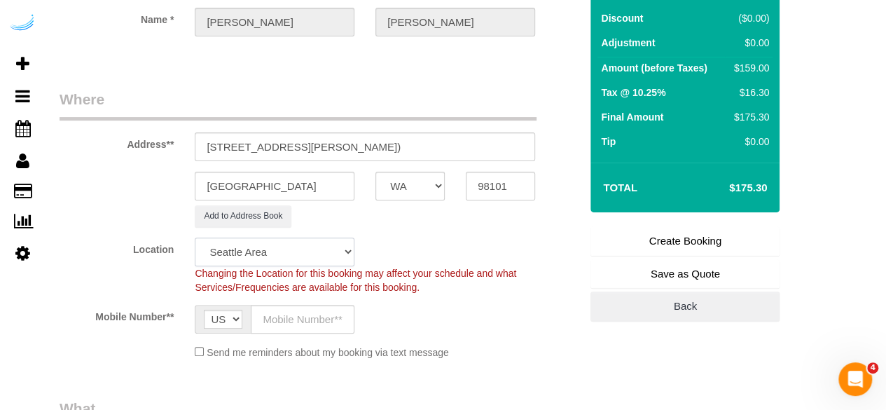
select select "object:3267"
select select "228"
click at [311, 317] on input "text" at bounding box center [303, 319] width 104 height 29
type input "[PHONE_NUMBER]"
type input "Brandie Louck"
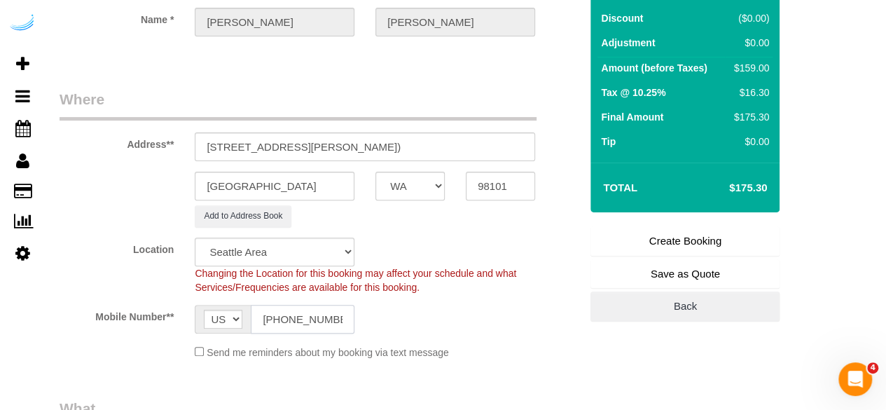
type input "[PHONE_NUMBER]"
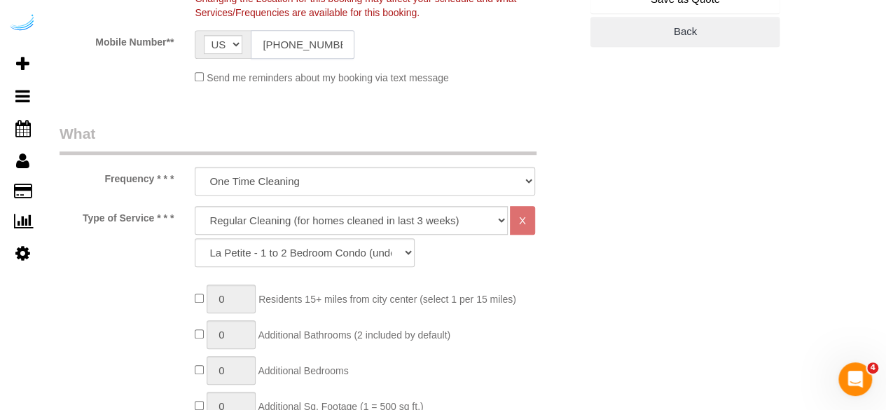
scroll to position [420, 0]
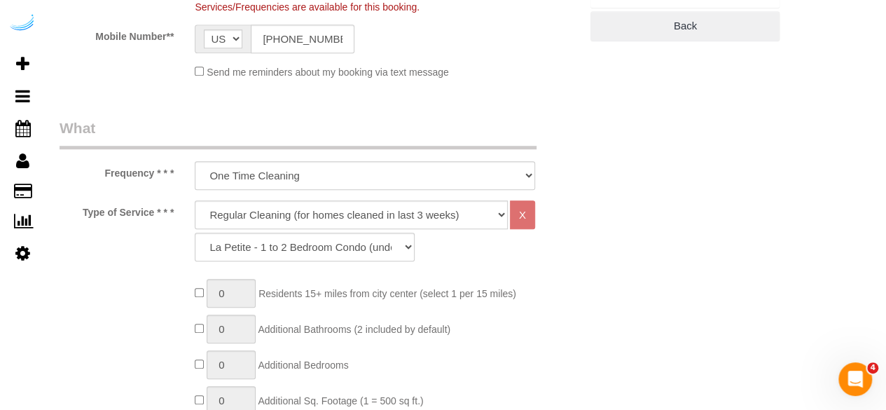
click at [343, 212] on select "Deep Cleaning (for homes that have not been cleaned in 3+ weeks) Spruce Regular…" at bounding box center [351, 214] width 313 height 29
select select "282"
click at [195, 200] on select "Deep Cleaning (for homes that have not been cleaned in 3+ weeks) Spruce Regular…" at bounding box center [351, 214] width 313 height 29
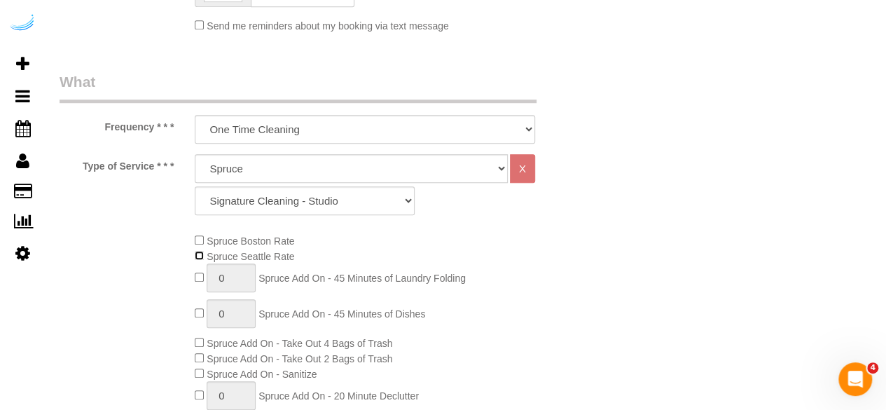
scroll to position [490, 0]
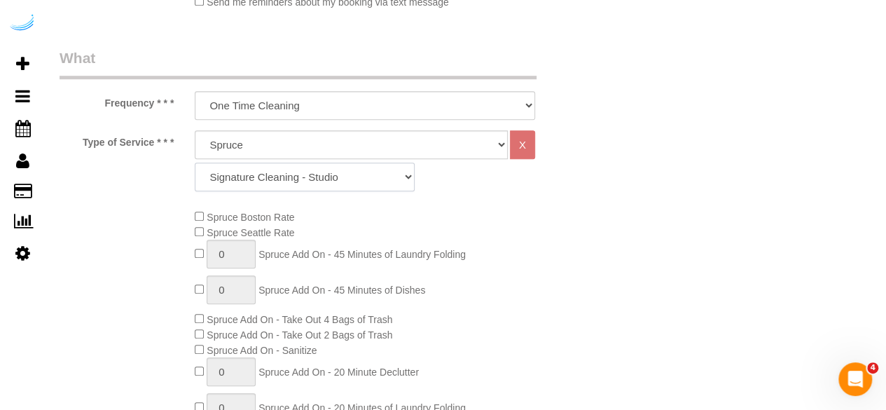
click at [319, 170] on select "Signature Cleaning - Studio Signature Cleaning - 1 Bed 1 Bath Signature Cleanin…" at bounding box center [305, 177] width 220 height 29
click at [345, 166] on select "Signature Cleaning - Studio Signature Cleaning - 1 Bed 1 Bath Signature Cleanin…" at bounding box center [305, 177] width 220 height 29
select select "305"
click at [195, 163] on select "Signature Cleaning - Studio Signature Cleaning - 1 Bed 1 Bath Signature Cleanin…" at bounding box center [305, 177] width 220 height 29
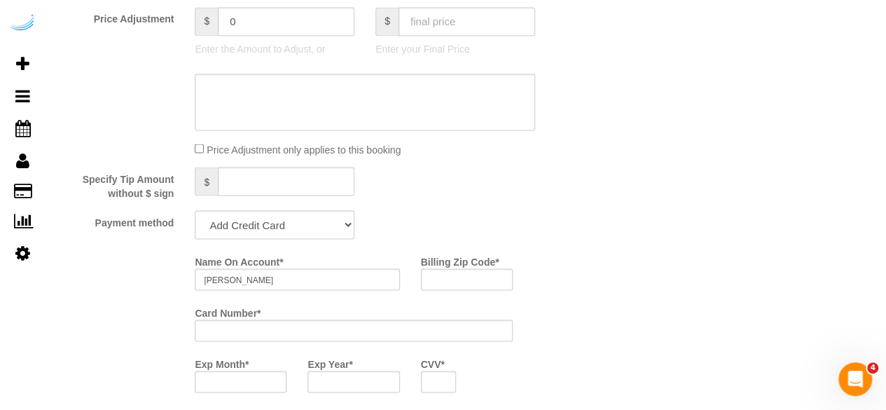
scroll to position [1401, 0]
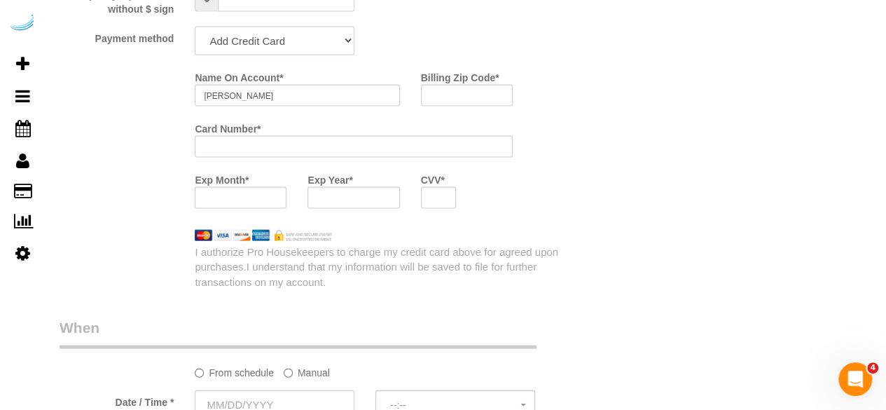
drag, startPoint x: 293, startPoint y: 48, endPoint x: 294, endPoint y: 56, distance: 7.8
click at [294, 48] on select "Add Credit Card Cash Check Paypal" at bounding box center [275, 41] width 160 height 29
select select "string:check"
click at [195, 28] on select "Add Credit Card Cash Check Paypal" at bounding box center [275, 41] width 160 height 29
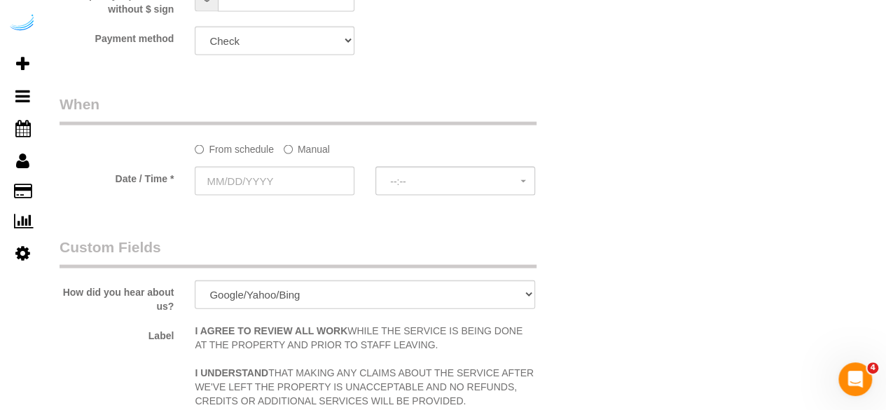
click at [321, 149] on label "Manual" at bounding box center [307, 146] width 46 height 19
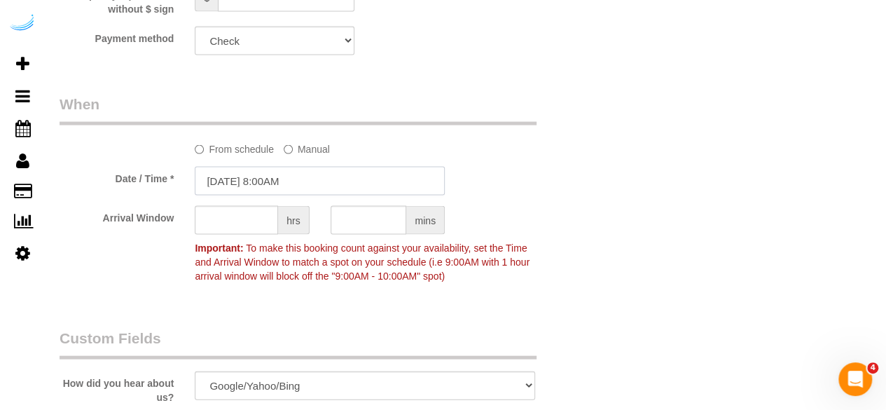
drag, startPoint x: 294, startPoint y: 179, endPoint x: 317, endPoint y: 177, distance: 22.5
click at [294, 180] on input "09/02/2025 8:00AM" at bounding box center [320, 181] width 250 height 29
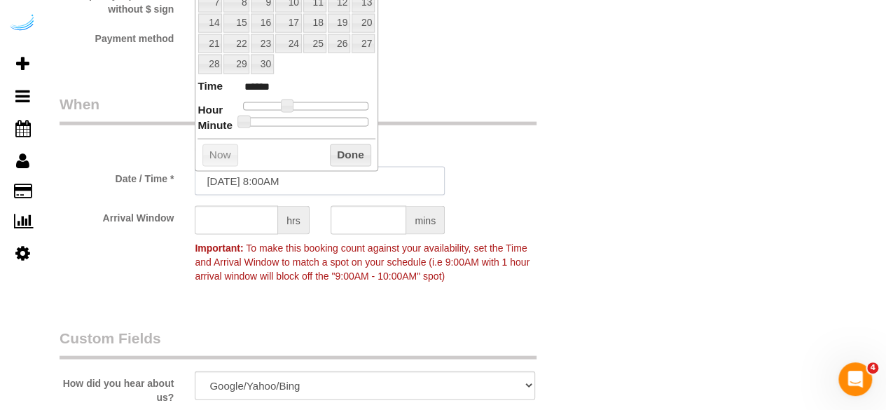
scroll to position [1261, 0]
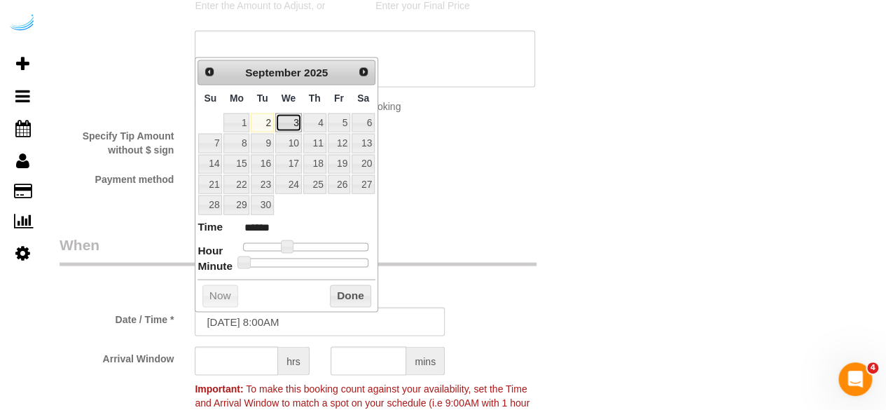
click at [292, 120] on link "3" at bounding box center [288, 122] width 27 height 19
type input "09/03/2025 9:00AM"
type input "******"
type input "09/03/2025 10:00AM"
type input "*******"
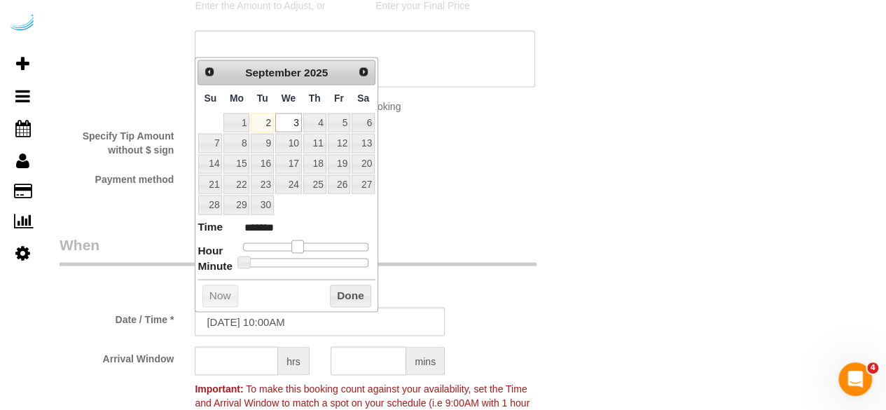
type input "09/03/2025 11:00AM"
type input "*******"
type input "09/03/2025 12:00PM"
type input "*******"
type input "09/03/2025 1:00PM"
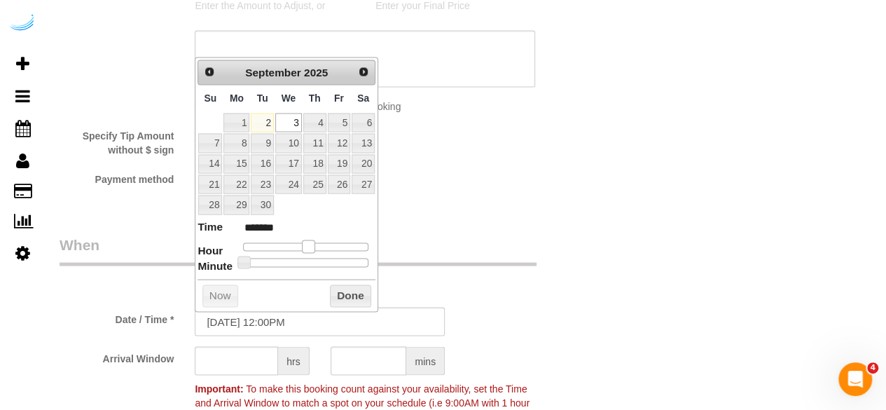
type input "******"
drag, startPoint x: 285, startPoint y: 245, endPoint x: 314, endPoint y: 246, distance: 28.8
click at [314, 246] on span at bounding box center [314, 246] width 13 height 13
click at [245, 362] on input "text" at bounding box center [236, 360] width 83 height 29
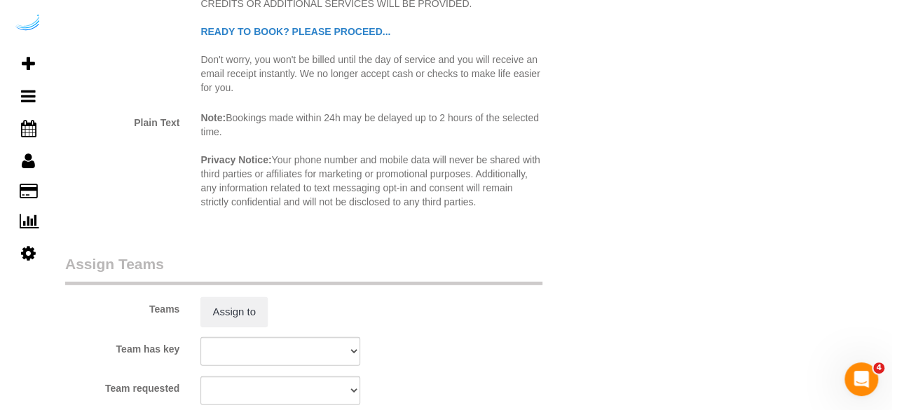
scroll to position [1892, 0]
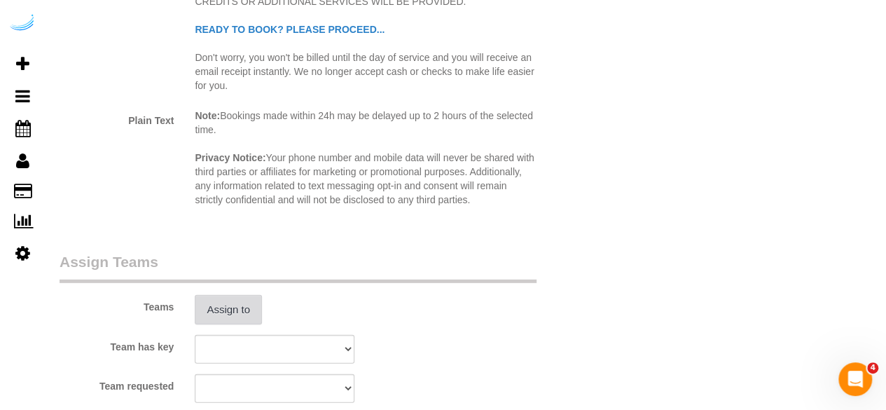
type input "4"
click at [236, 298] on button "Assign to" at bounding box center [228, 309] width 67 height 29
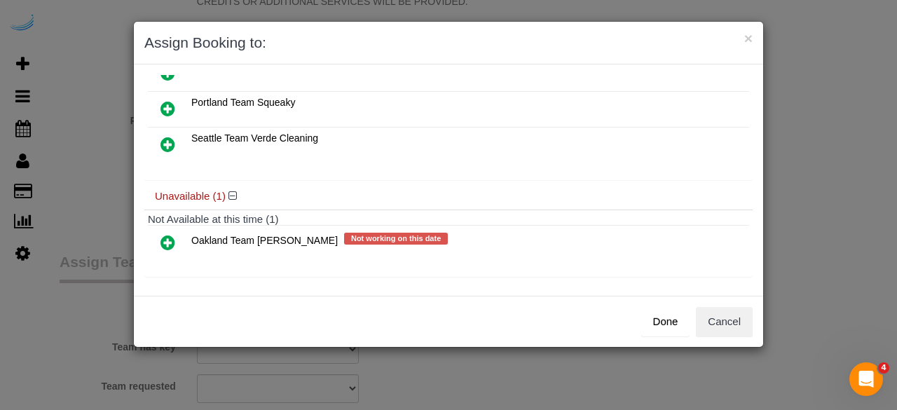
scroll to position [97, 0]
click at [715, 319] on button "Cancel" at bounding box center [724, 321] width 57 height 29
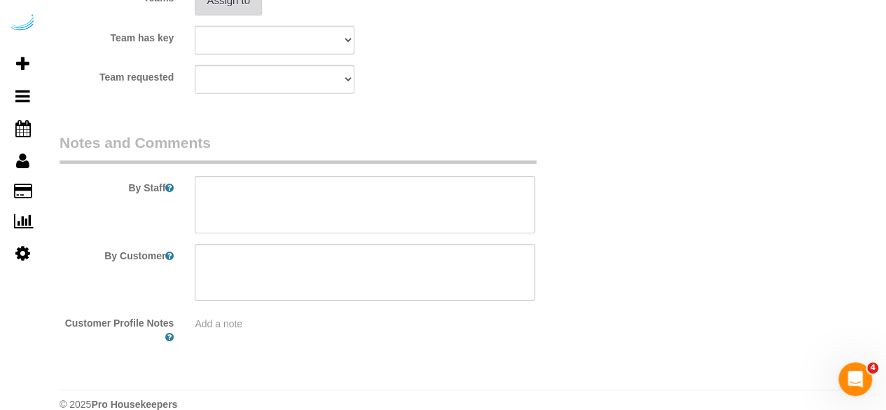
scroll to position [2221, 0]
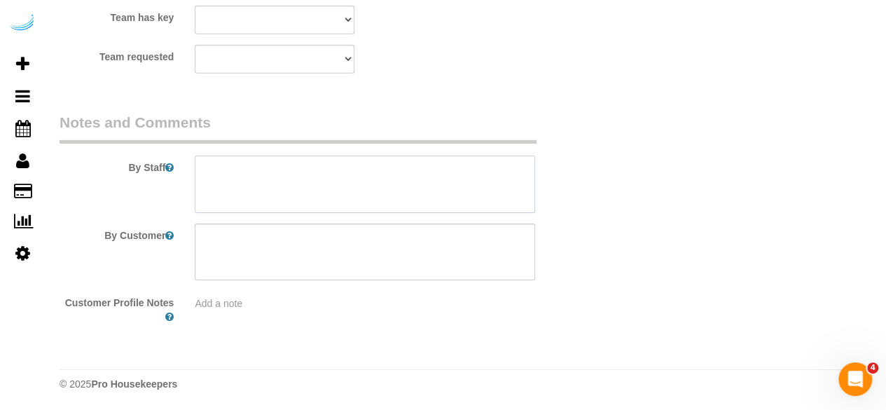
drag, startPoint x: 414, startPoint y: 204, endPoint x: 330, endPoint y: 41, distance: 183.0
click at [415, 202] on textarea at bounding box center [365, 184] width 341 height 57
click at [393, 182] on textarea at bounding box center [365, 184] width 341 height 57
paste textarea "Permanent Notes:No notes from this customer.Today's Notes:No notes from this se…"
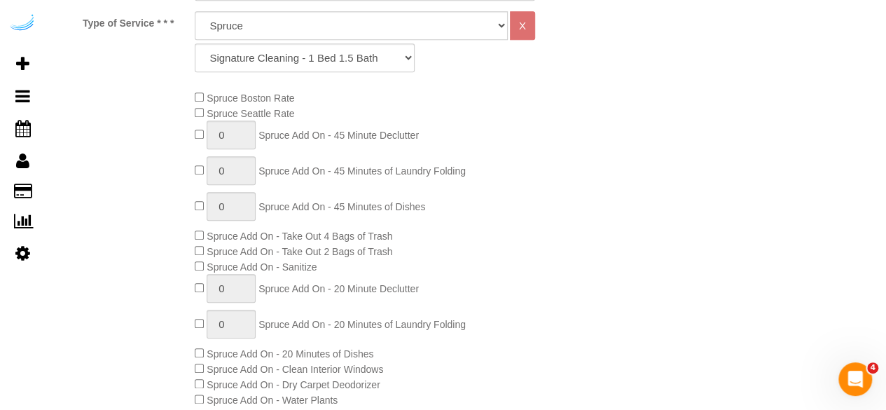
scroll to position [259, 0]
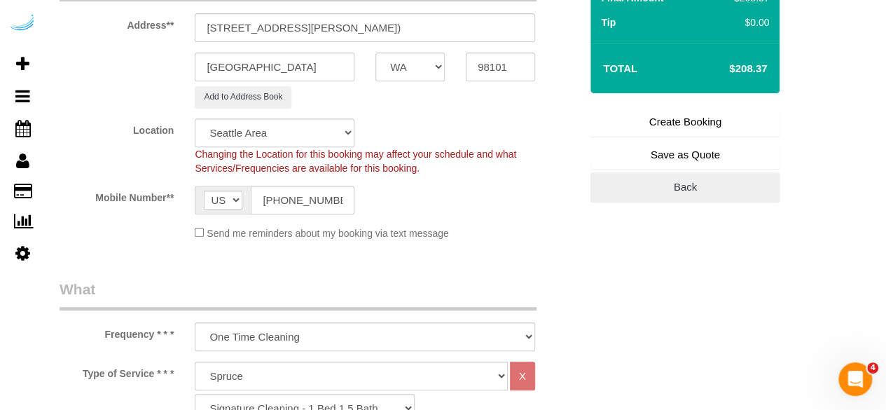
type textarea "Recurrency: One time service Permanent Notes:No notes from this customer.Today'…"
click at [644, 134] on link "Create Booking" at bounding box center [685, 121] width 189 height 29
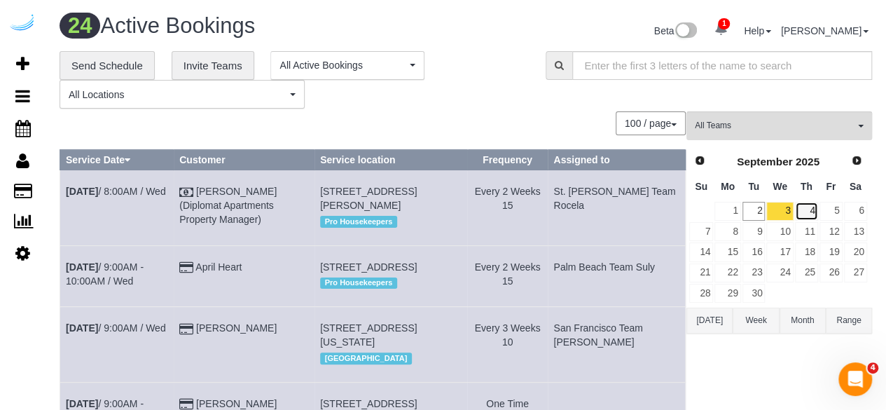
click at [802, 207] on link "4" at bounding box center [806, 211] width 23 height 19
click at [768, 126] on span "All Teams" at bounding box center [775, 126] width 160 height 12
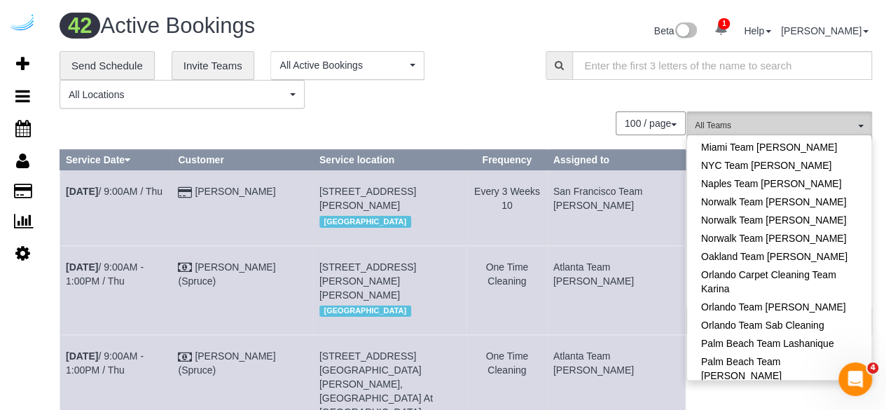
scroll to position [911, 0]
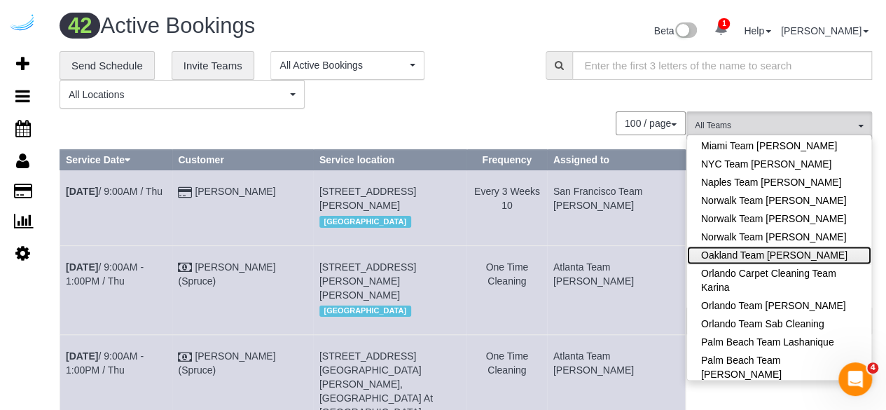
click at [792, 246] on link "Oakland Team [PERSON_NAME]" at bounding box center [779, 255] width 184 height 18
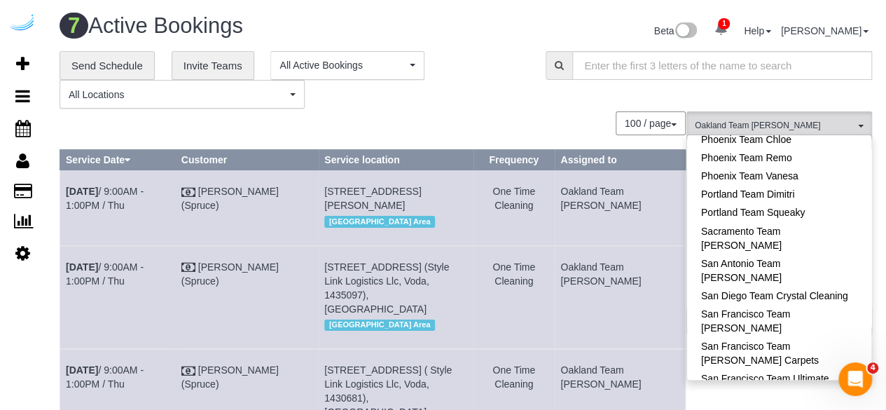
scroll to position [1261, 0]
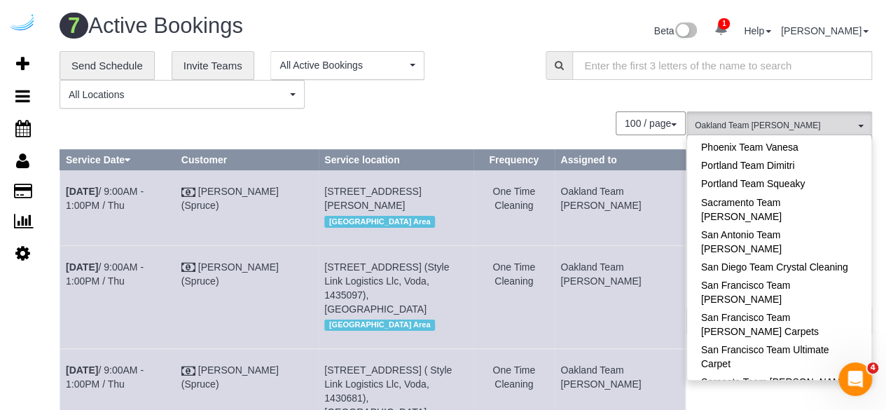
click at [561, 102] on div "**********" at bounding box center [466, 80] width 834 height 58
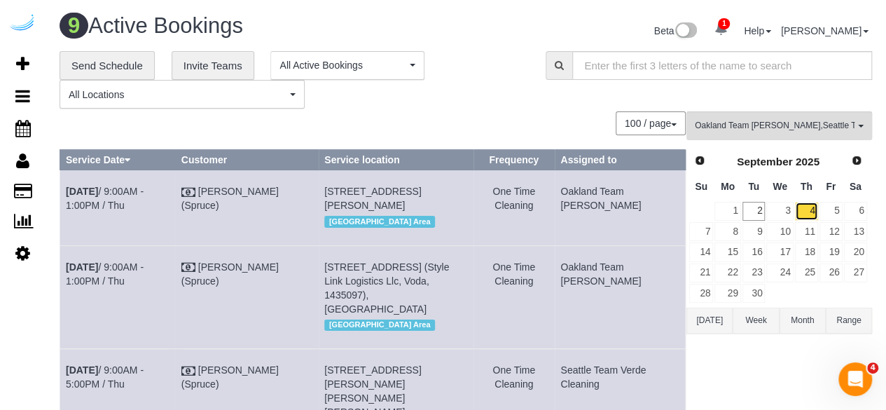
click at [804, 202] on link "4" at bounding box center [806, 211] width 23 height 19
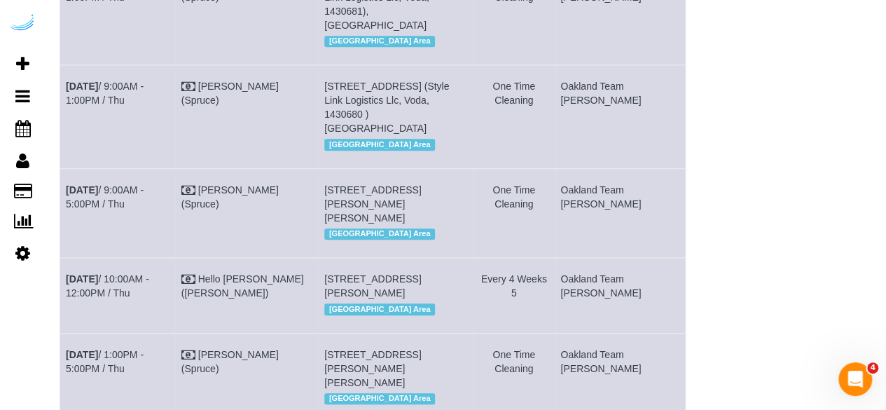
scroll to position [420, 0]
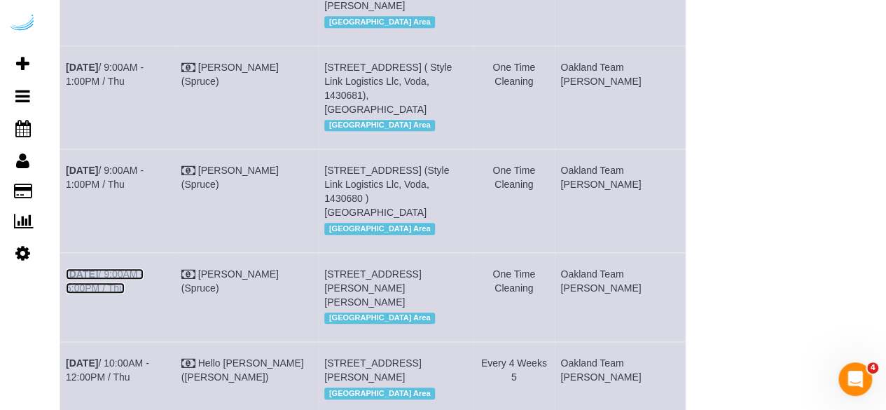
click at [116, 268] on link "Sep 4th / 9:00AM - 5:00PM / Thu" at bounding box center [105, 280] width 78 height 25
click at [144, 165] on link "Sep 4th / 9:00AM - 1:00PM / Thu" at bounding box center [105, 177] width 78 height 25
click at [144, 62] on link "Sep 4th / 9:00AM - 1:00PM / Thu" at bounding box center [105, 74] width 78 height 25
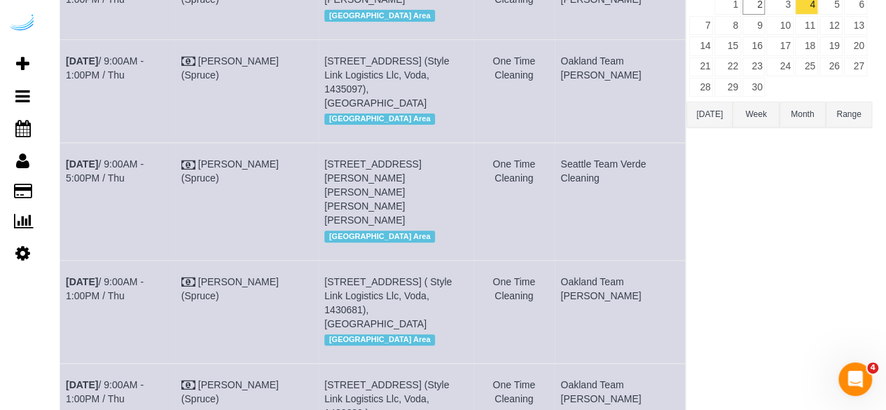
scroll to position [140, 0]
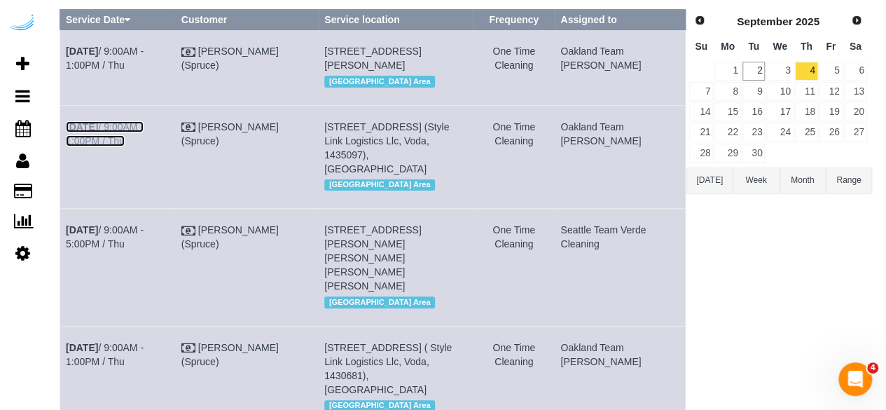
click at [144, 136] on link "Sep 4th / 9:00AM - 1:00PM / Thu" at bounding box center [105, 133] width 78 height 25
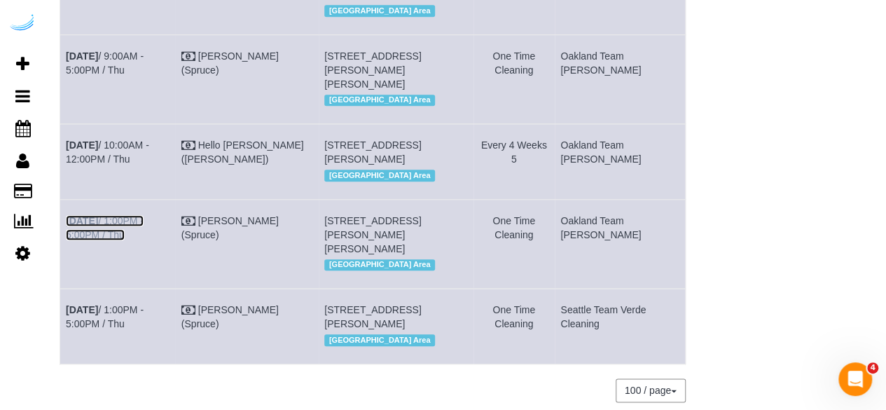
click at [143, 215] on link "Sep 4th / 1:00PM - 5:00PM / Thu" at bounding box center [105, 227] width 78 height 25
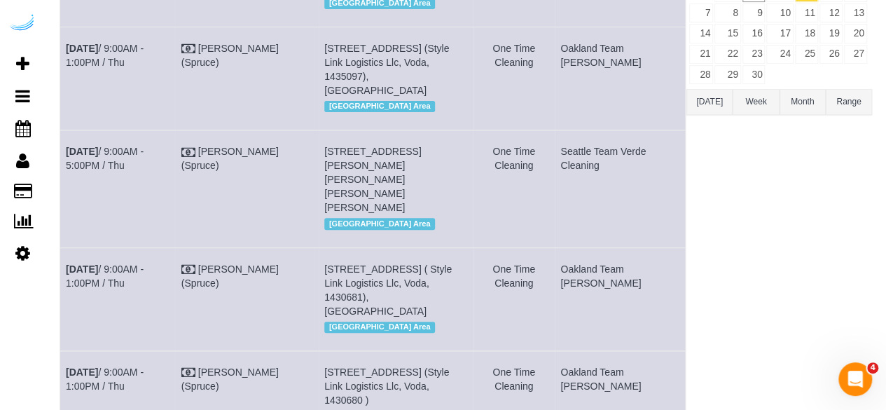
scroll to position [8, 0]
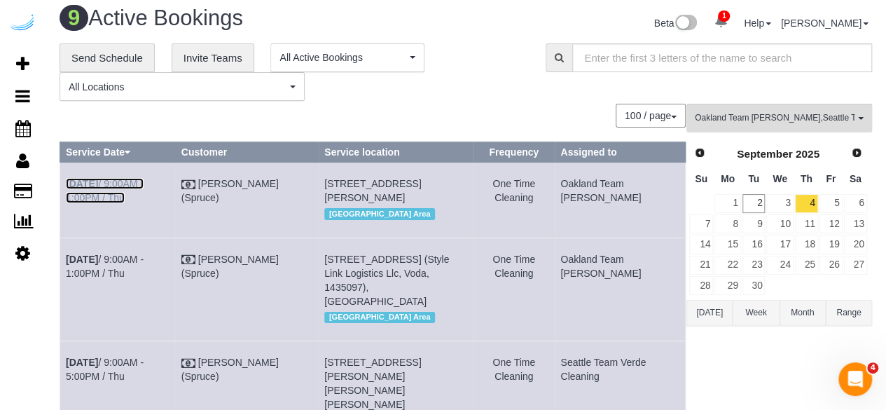
click at [144, 185] on link "Sep 4th / 9:00AM - 1:00PM / Thu" at bounding box center [105, 190] width 78 height 25
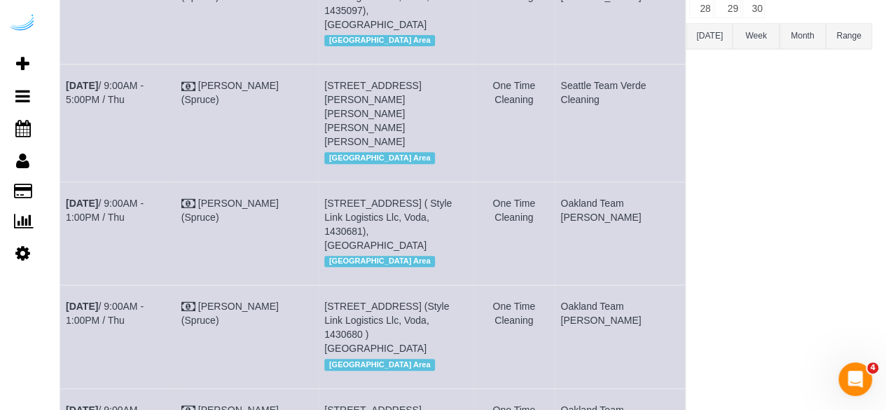
scroll to position [288, 0]
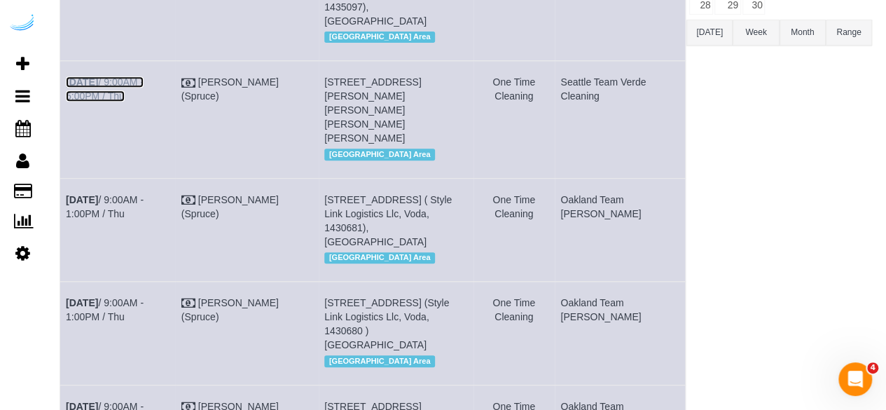
click at [144, 83] on link "Sep 4th / 9:00AM - 5:00PM / Thu" at bounding box center [105, 88] width 78 height 25
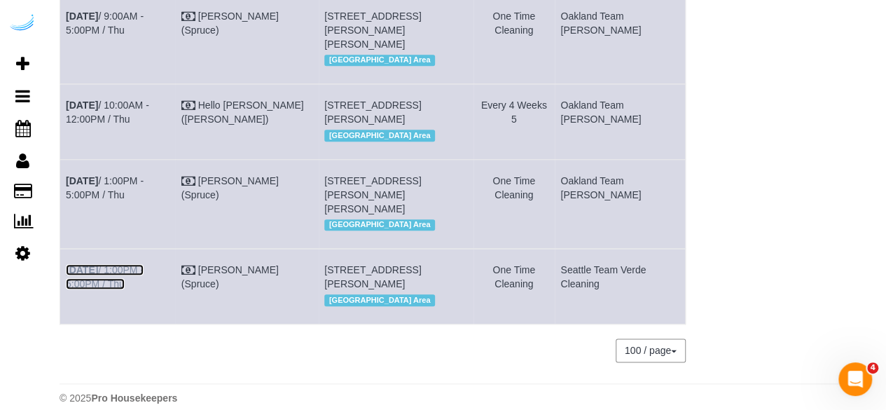
drag, startPoint x: 167, startPoint y: 243, endPoint x: 165, endPoint y: 229, distance: 14.1
click at [144, 264] on link "Sep 4th / 1:00PM - 5:00PM / Thu" at bounding box center [105, 276] width 78 height 25
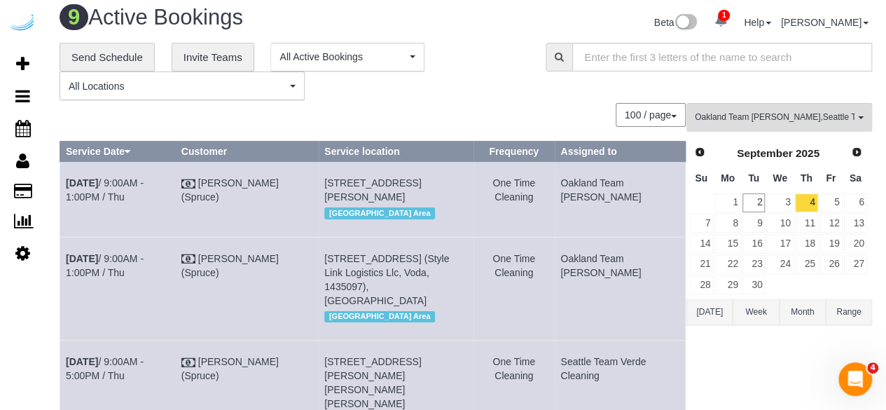
scroll to position [0, 0]
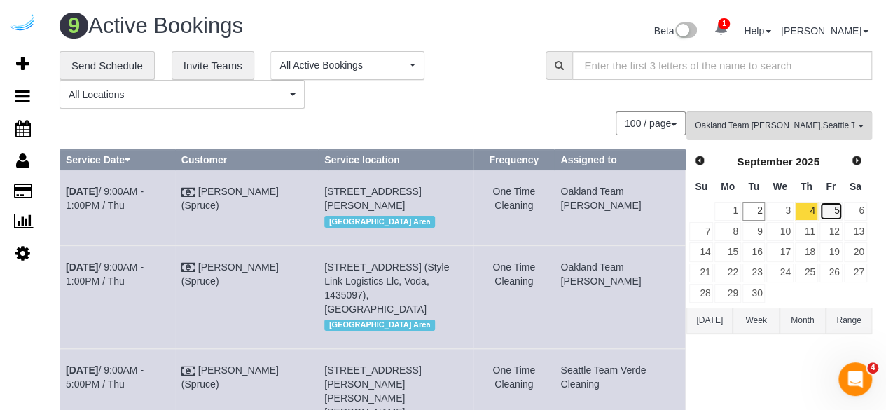
click at [835, 212] on link "5" at bounding box center [831, 211] width 23 height 19
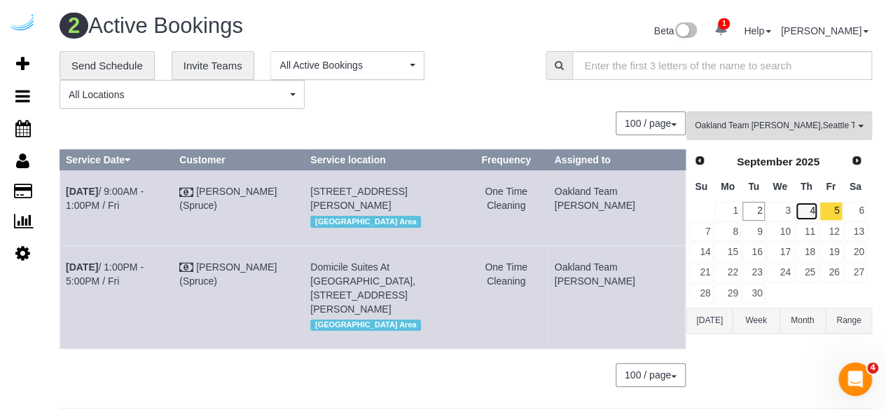
click at [804, 208] on link "4" at bounding box center [806, 211] width 23 height 19
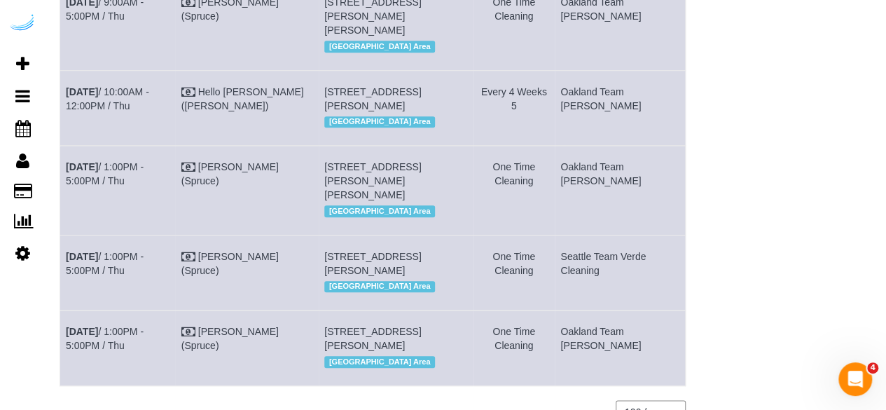
scroll to position [617, 0]
click at [144, 160] on link "Sep 4th / 1:00PM - 5:00PM / Thu" at bounding box center [105, 172] width 78 height 25
click at [144, 250] on link "Sep 4th / 1:00PM - 5:00PM / Thu" at bounding box center [105, 262] width 78 height 25
click at [144, 325] on link "Sep 4th / 1:00PM - 5:00PM / Thu" at bounding box center [105, 337] width 78 height 25
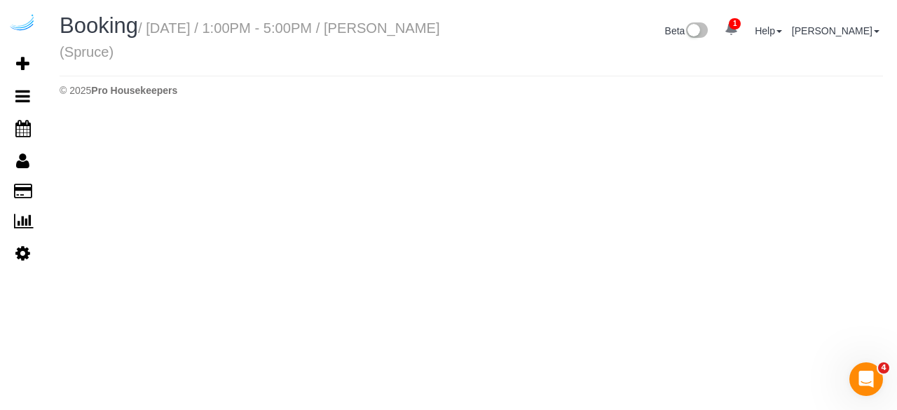
select select "WA"
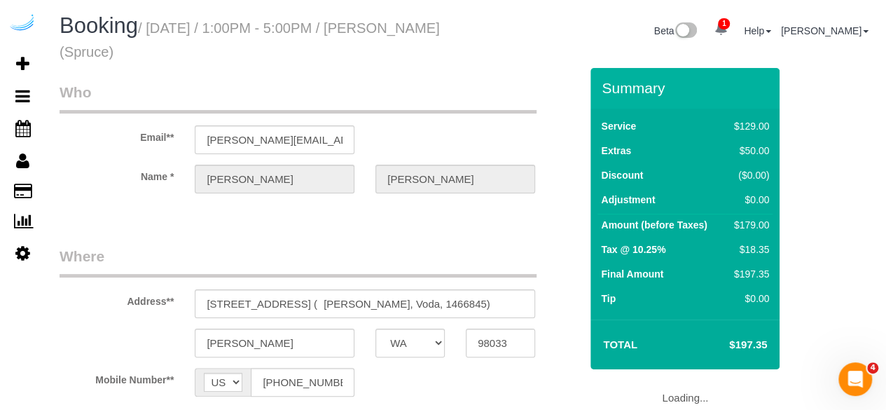
select select "object:5445"
select select "number:9"
select select "282"
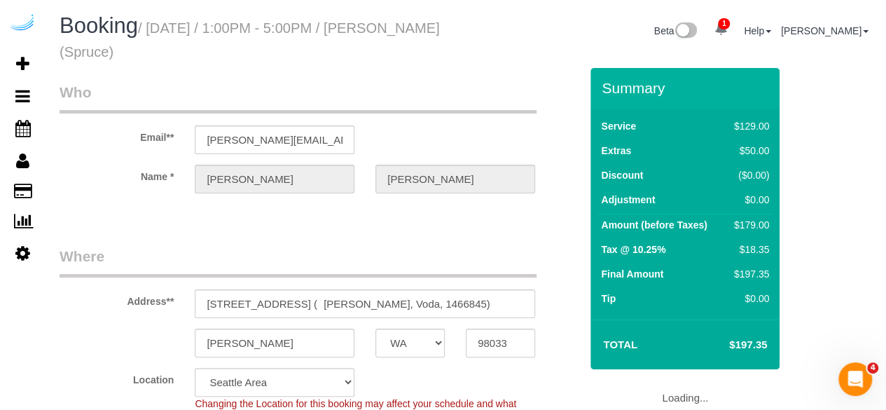
select select "object:5612"
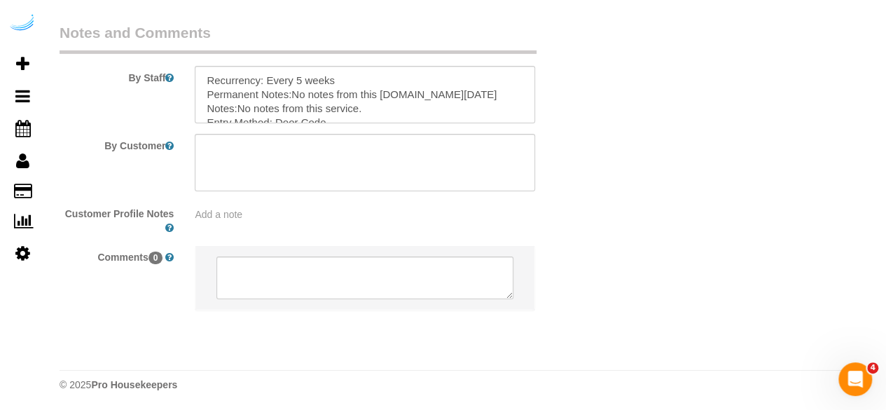
scroll to position [2266, 0]
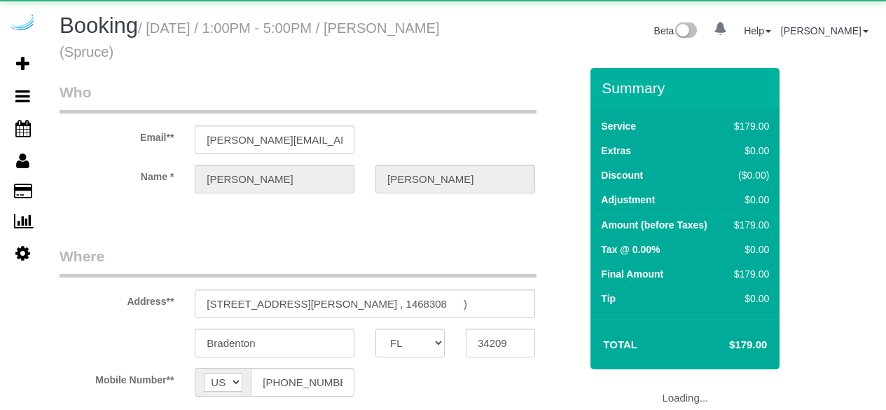
select select "FL"
select select "number:9"
select select "object:664"
select select "282"
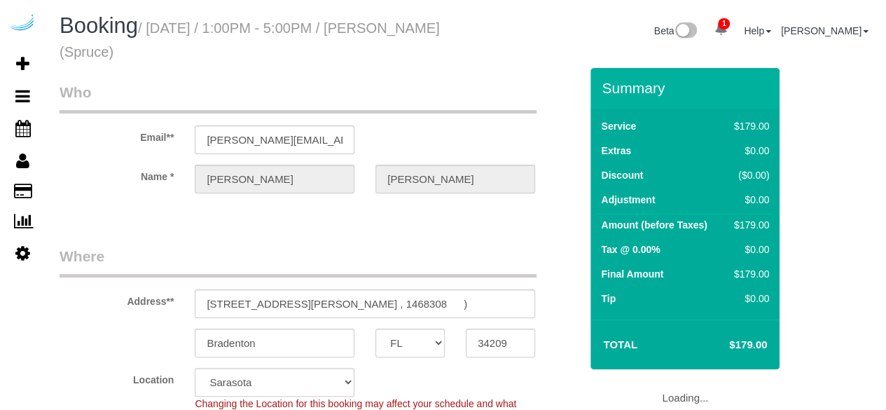
select select "object:788"
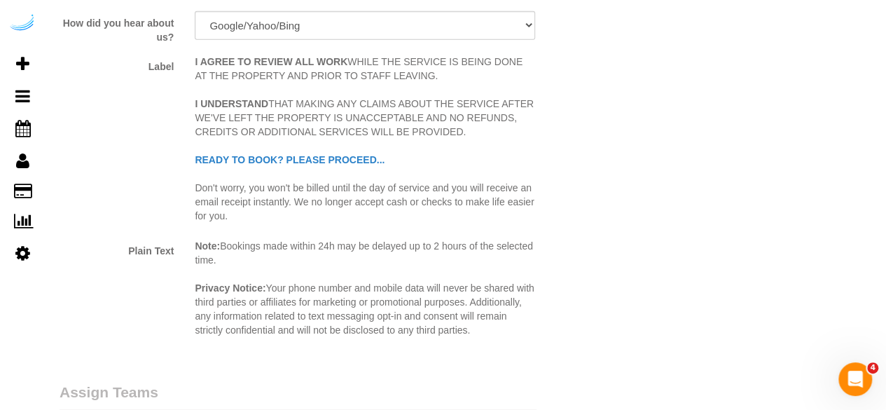
scroll to position [2242, 0]
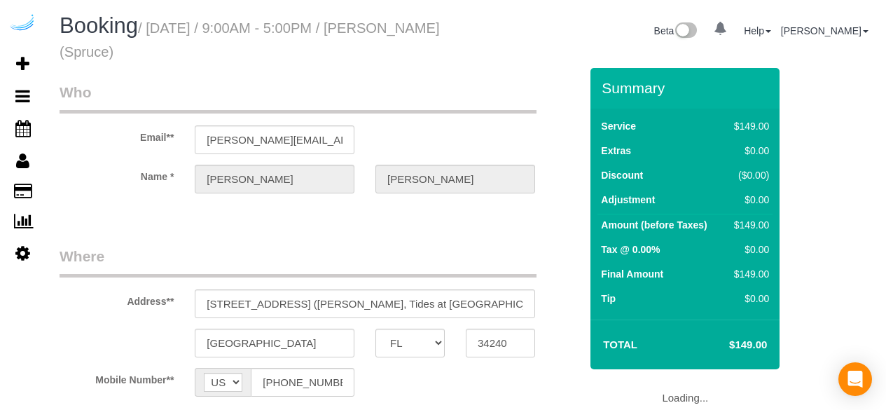
select select "FL"
select select "number:9"
select select "object:662"
select select "282"
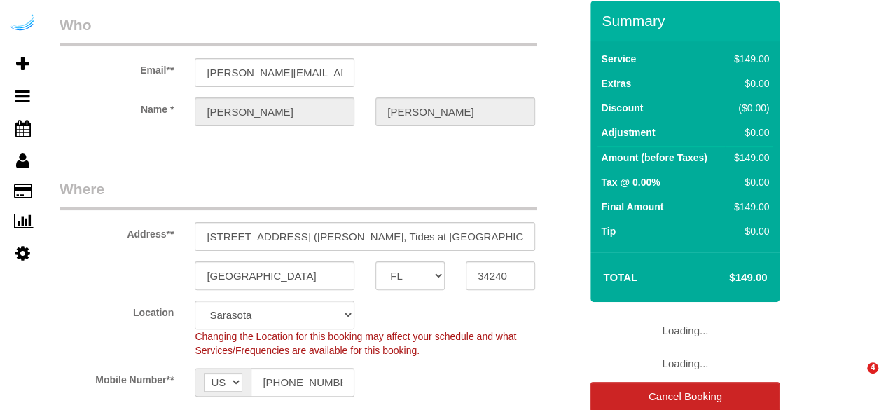
select select "object:788"
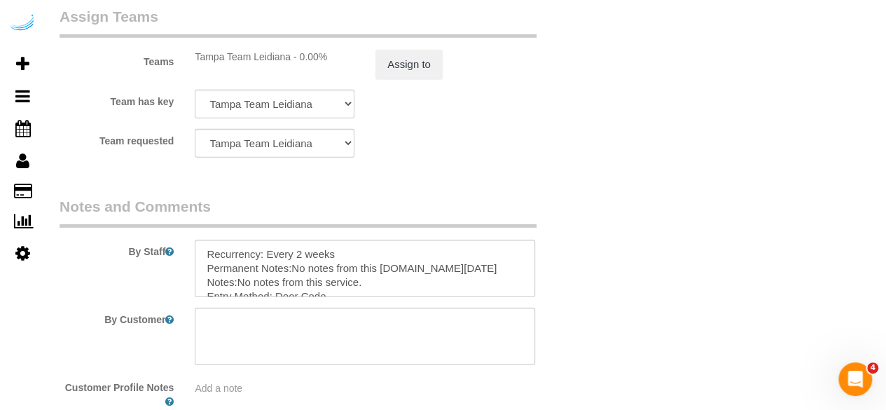
scroll to position [2172, 0]
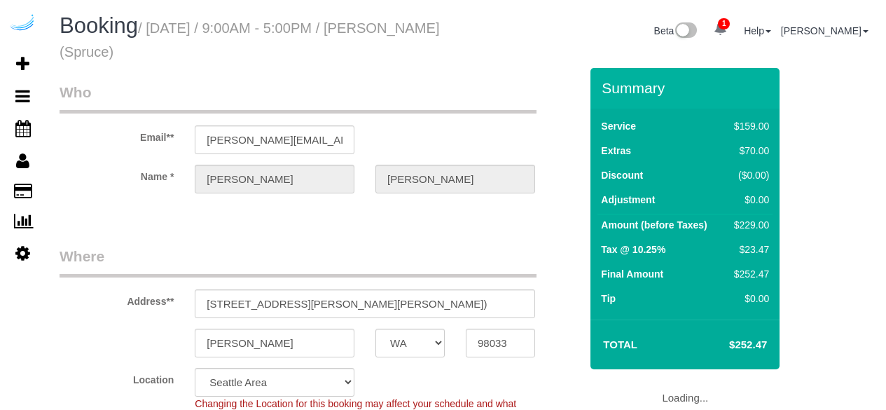
select select "WA"
select select "282"
select select "number:9"
select select "object:788"
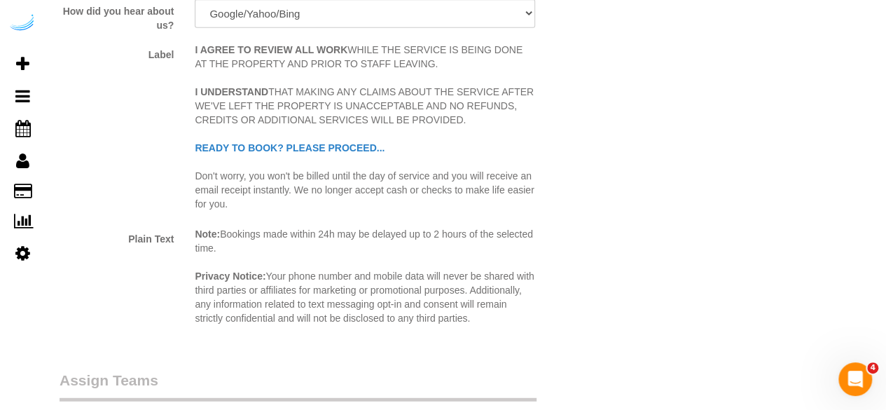
scroll to position [2032, 0]
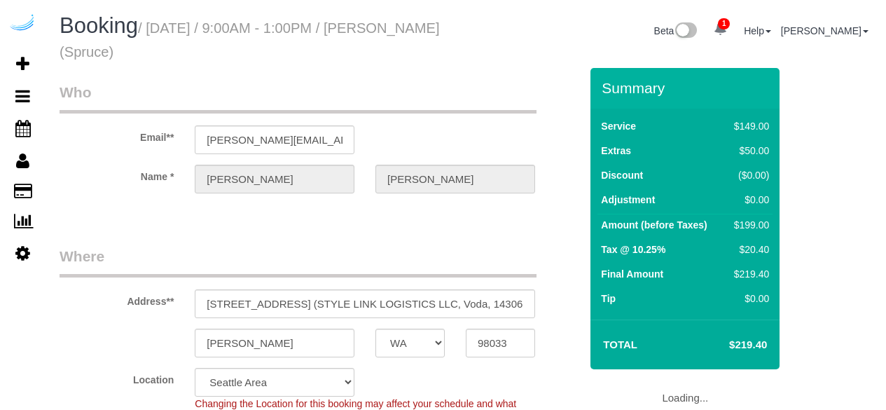
select select "WA"
select select "282"
select select "number:9"
select select "object:788"
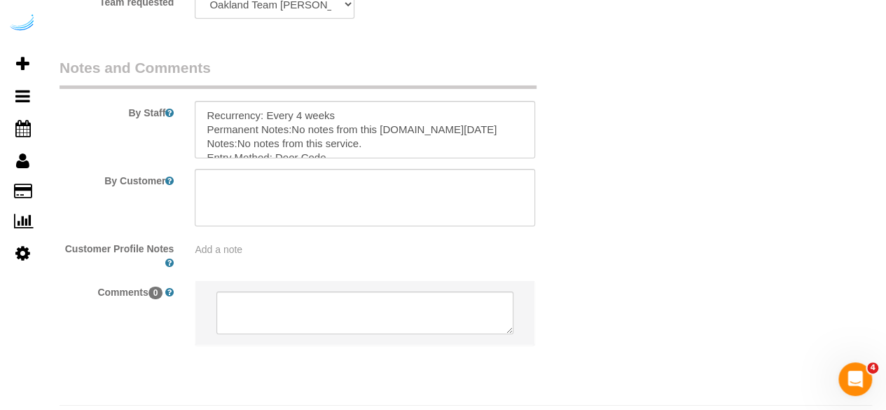
scroll to position [2301, 0]
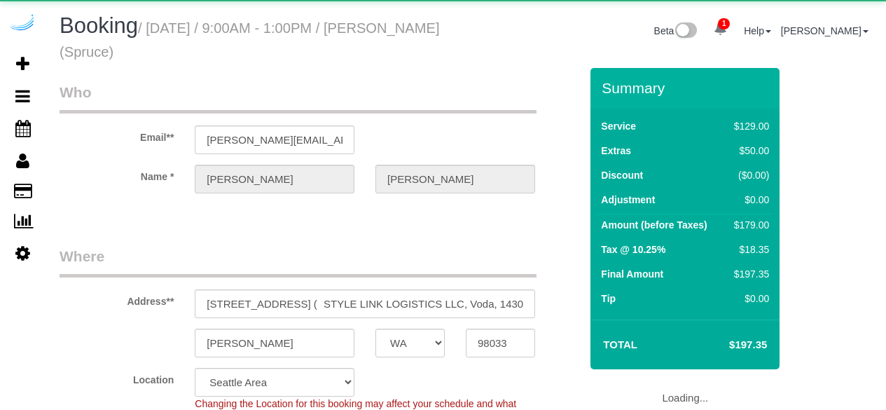
select select "WA"
select select "282"
select select "number:9"
select select "object:788"
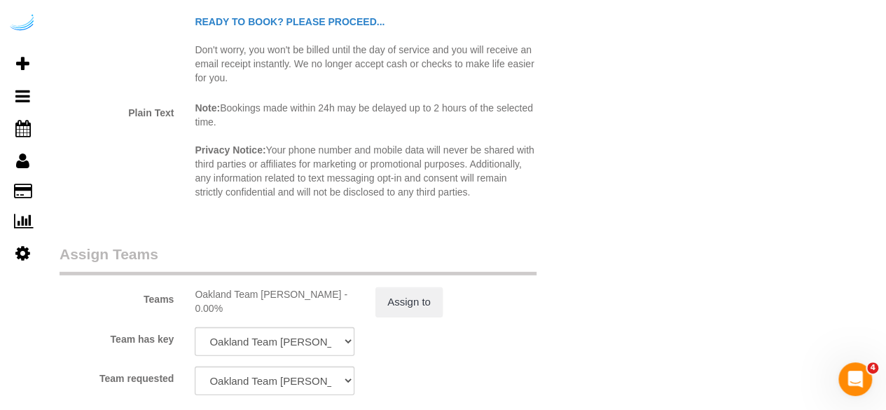
scroll to position [2102, 0]
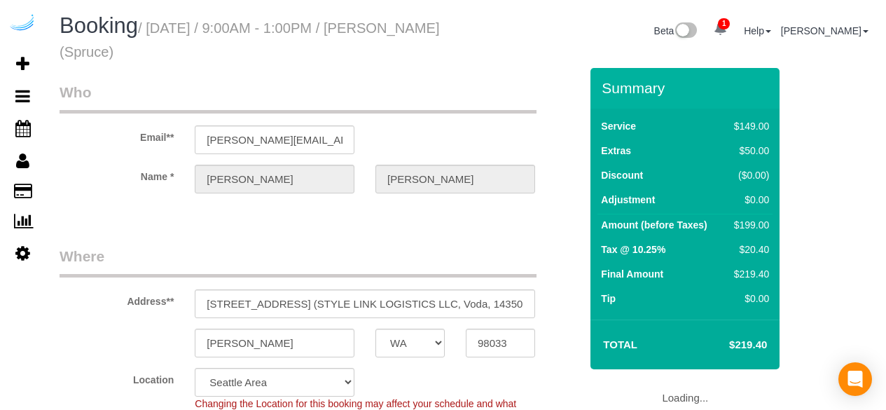
select select "WA"
select select "282"
select select "number:9"
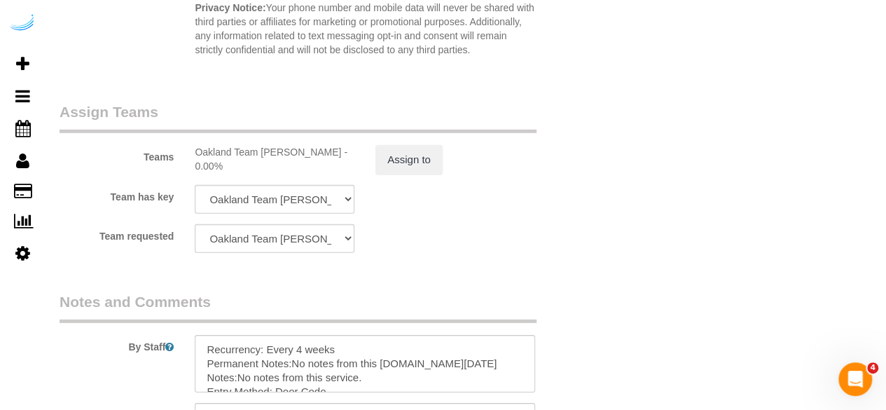
scroll to position [2242, 0]
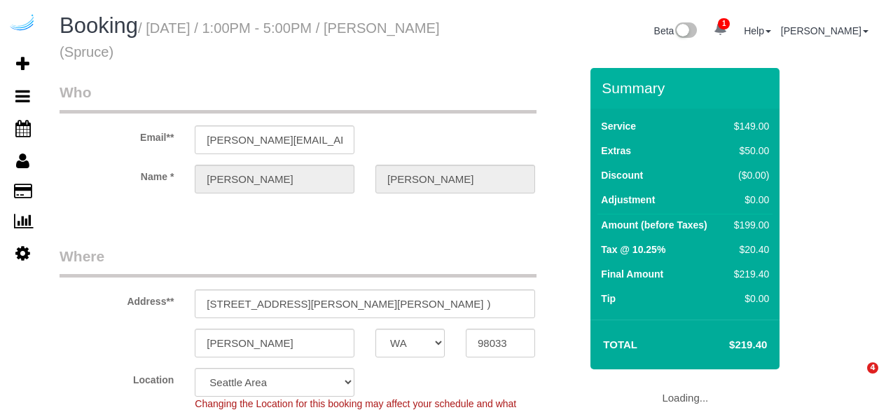
select select "WA"
select select "282"
select select "number:9"
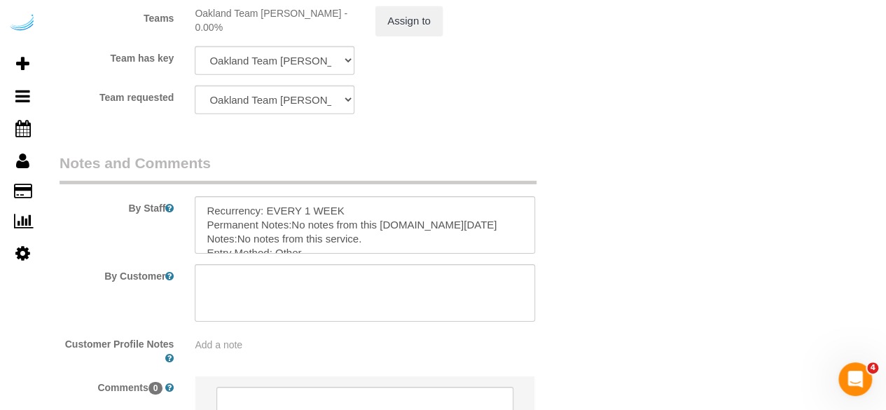
scroll to position [2172, 0]
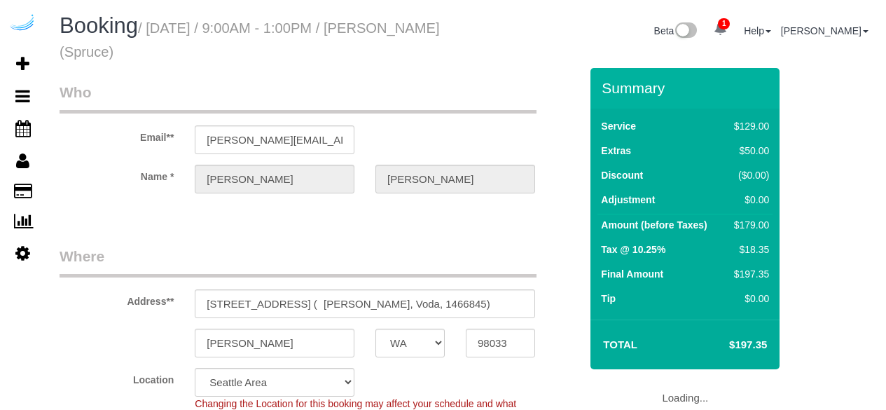
select select "WA"
select select "282"
select select "number:9"
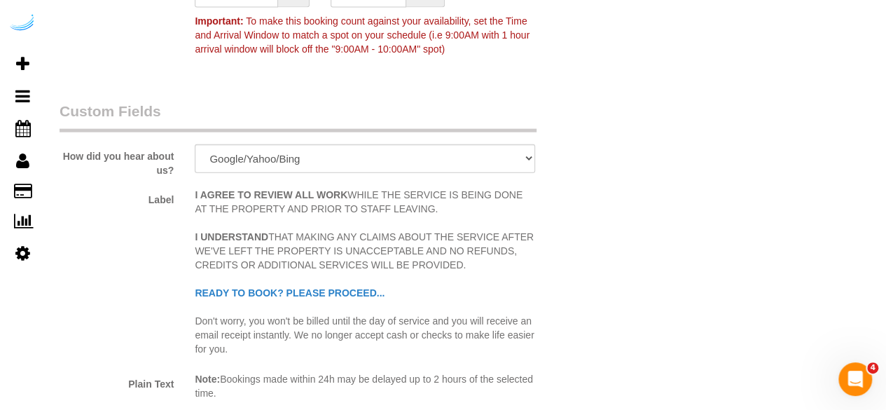
scroll to position [1471, 0]
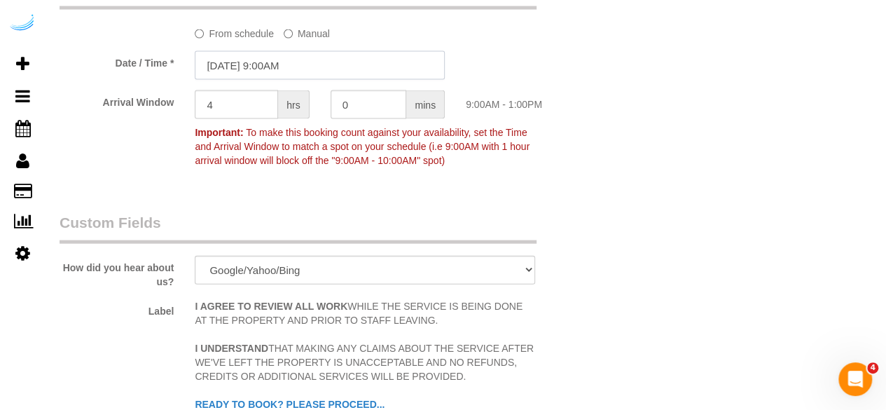
click at [300, 72] on input "[DATE] 9:00AM" at bounding box center [320, 65] width 250 height 29
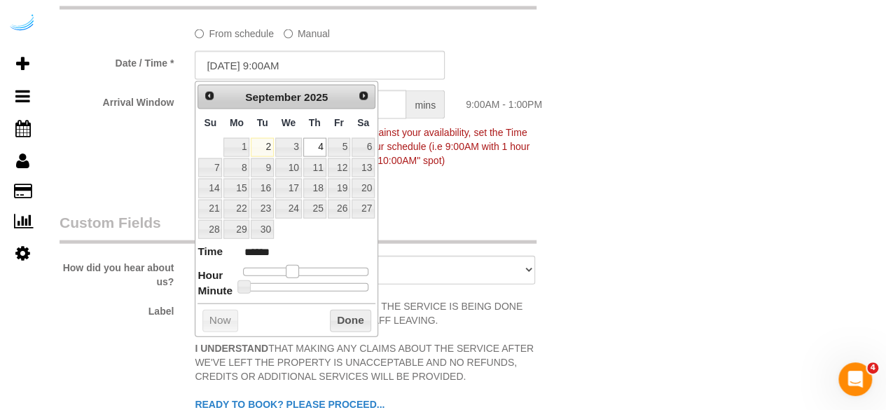
type input "[DATE] 10:00AM"
type input "*******"
type input "[DATE] 11:00AM"
type input "*******"
type input "[DATE] 12:00PM"
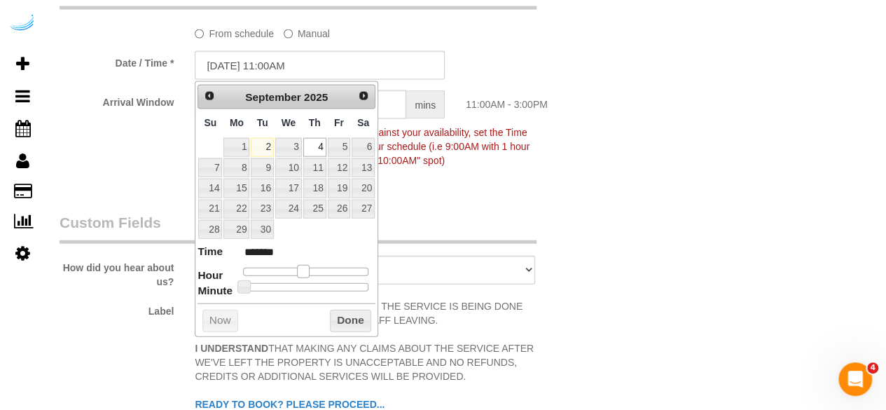
type input "*******"
type input "[DATE] 1:00PM"
type input "******"
drag, startPoint x: 291, startPoint y: 268, endPoint x: 311, endPoint y: 270, distance: 19.7
click at [311, 270] on span at bounding box center [314, 271] width 13 height 13
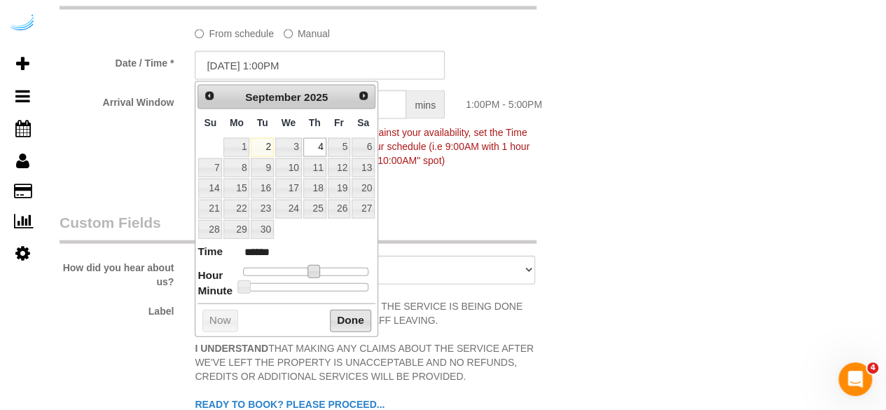
click at [342, 316] on button "Done" at bounding box center [350, 321] width 41 height 22
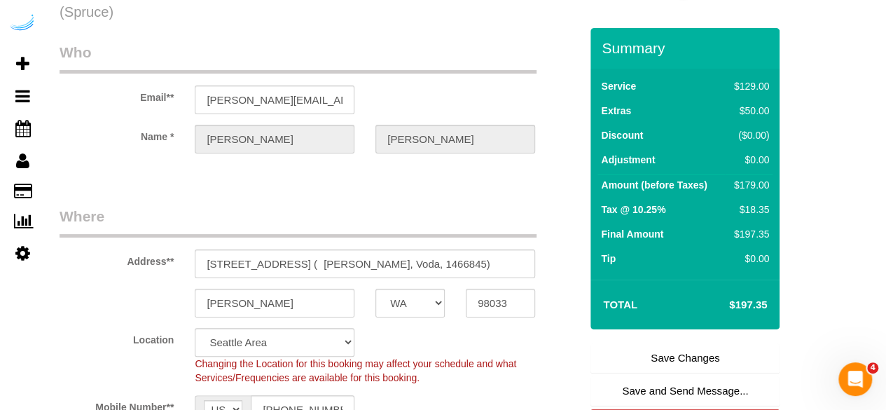
scroll to position [0, 0]
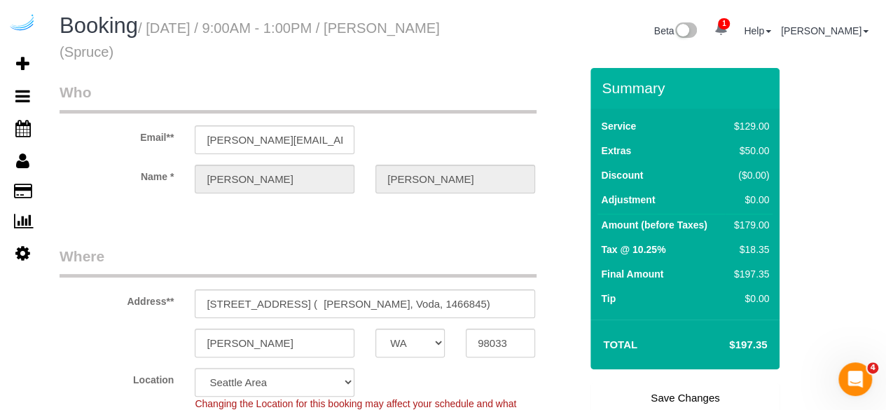
click at [657, 390] on link "Save Changes" at bounding box center [685, 397] width 189 height 29
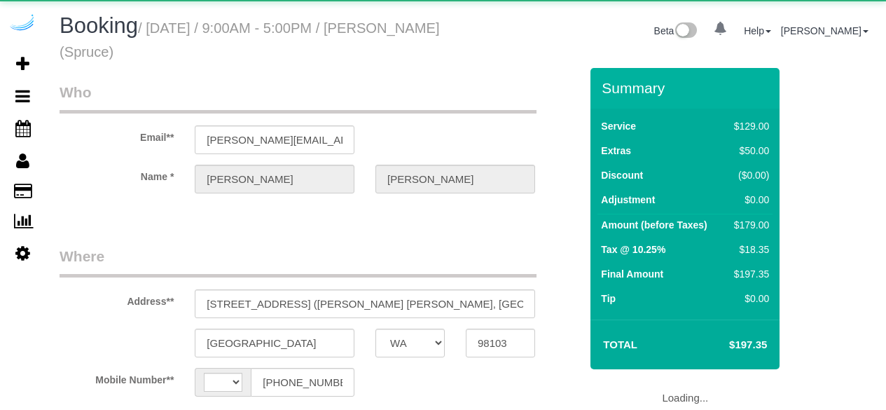
select select "WA"
select select "string:[GEOGRAPHIC_DATA]"
select select "object:616"
select select "282"
select select "number:9"
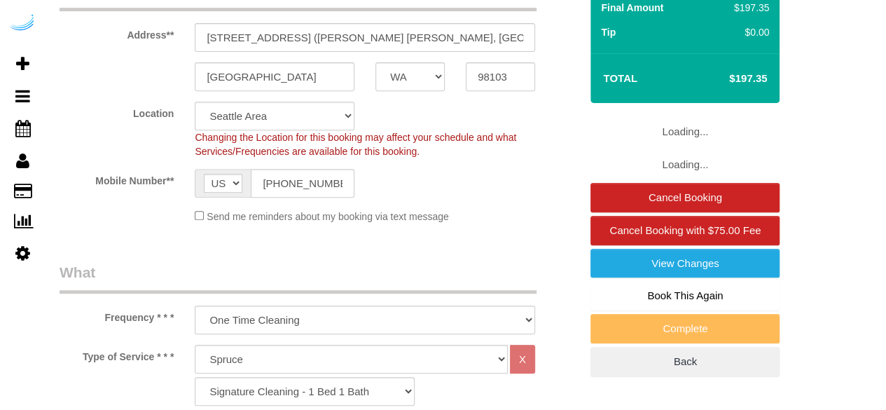
select select "object:788"
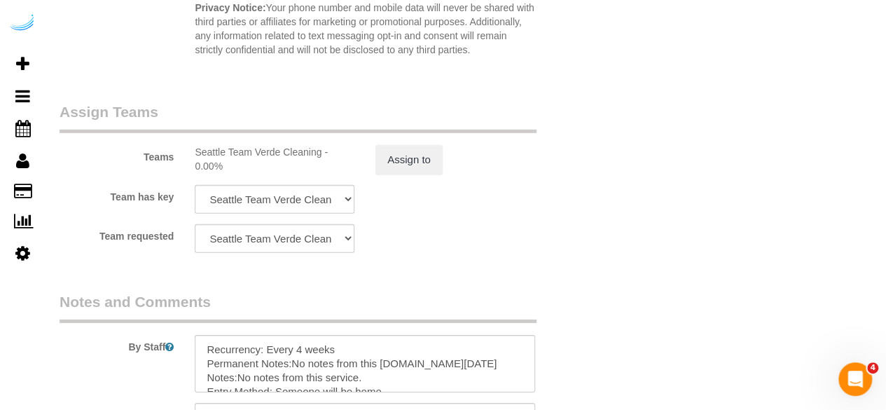
scroll to position [2301, 0]
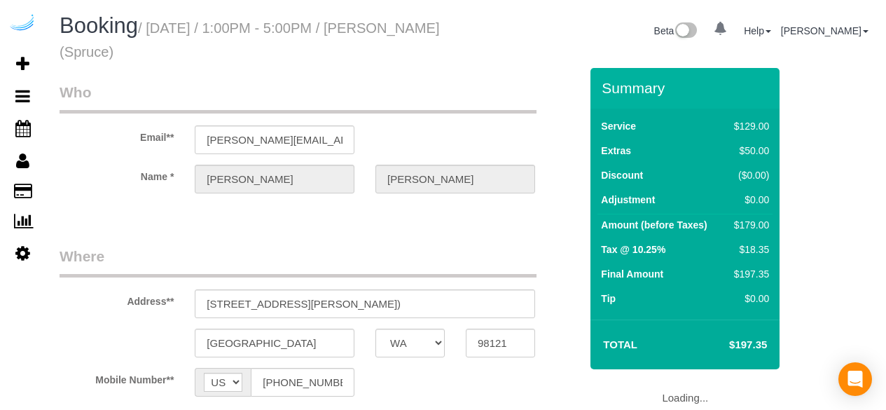
select select "WA"
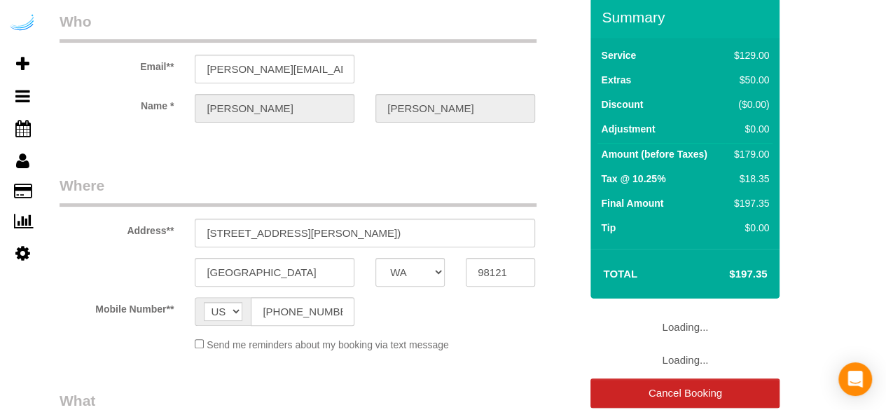
select select "object:616"
select select "282"
select select "number:9"
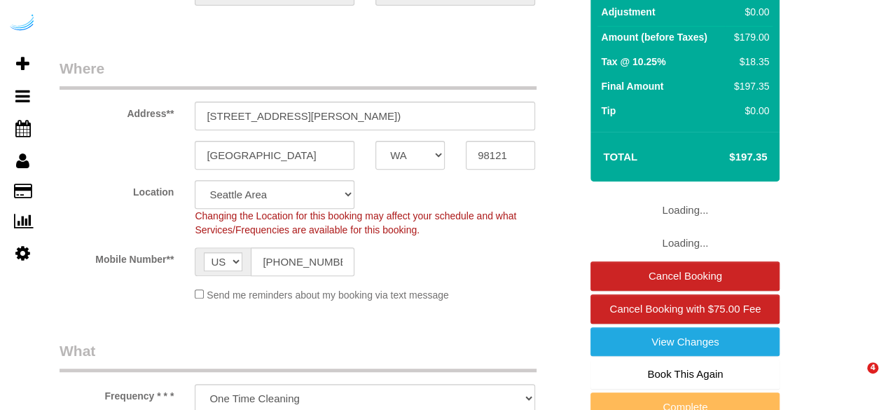
scroll to position [280, 0]
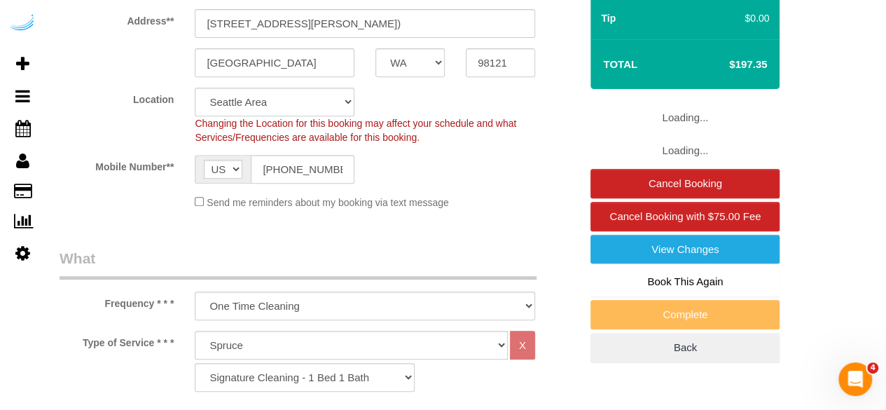
select select "object:788"
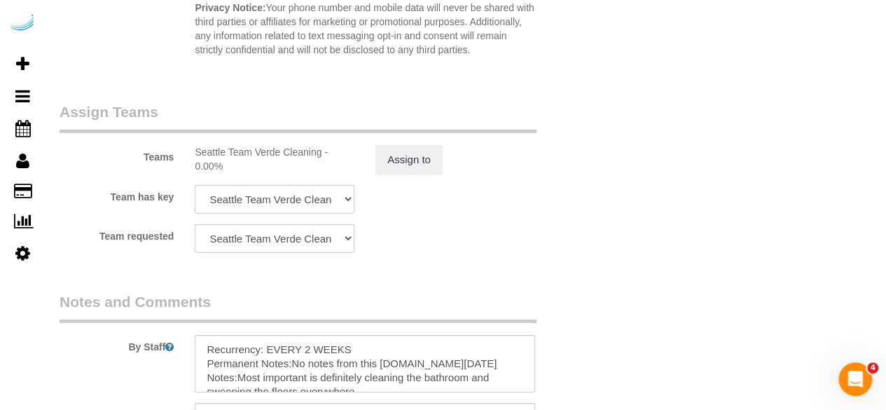
scroll to position [2301, 0]
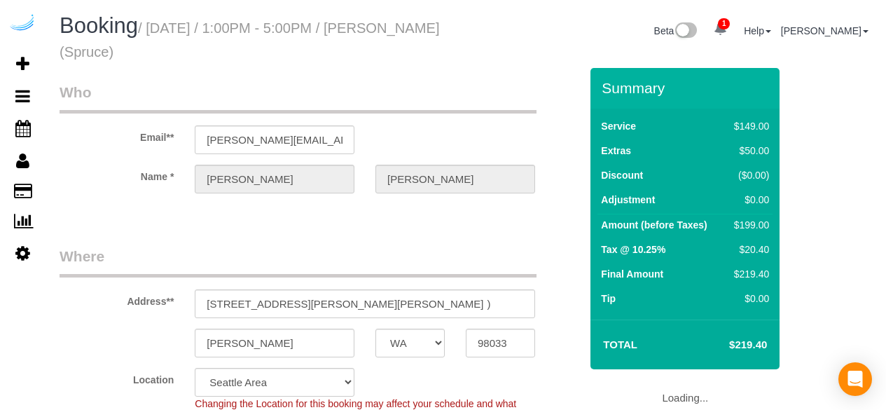
select select "WA"
select select "282"
select select "number:9"
select select "object:788"
select select "WA"
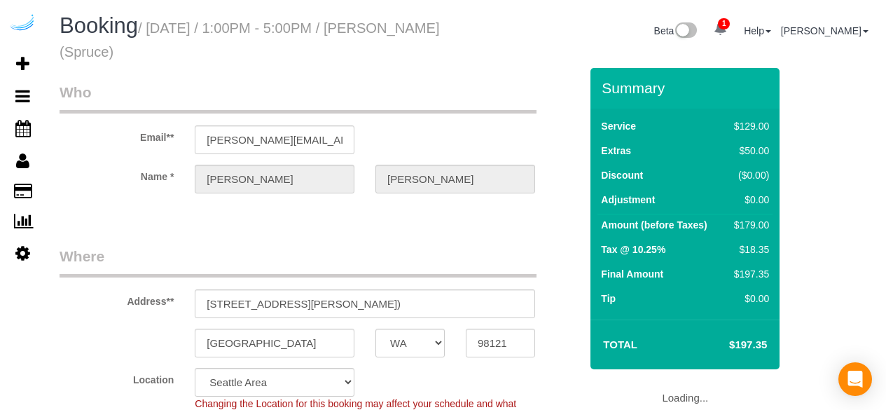
select select "282"
select select "number:9"
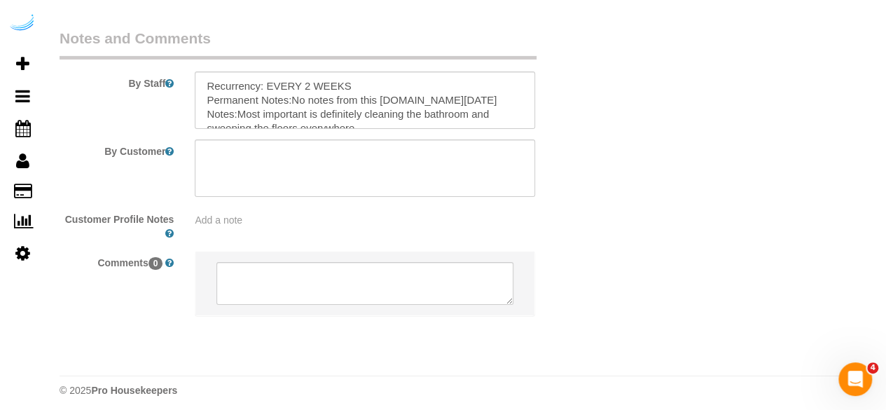
scroll to position [2301, 0]
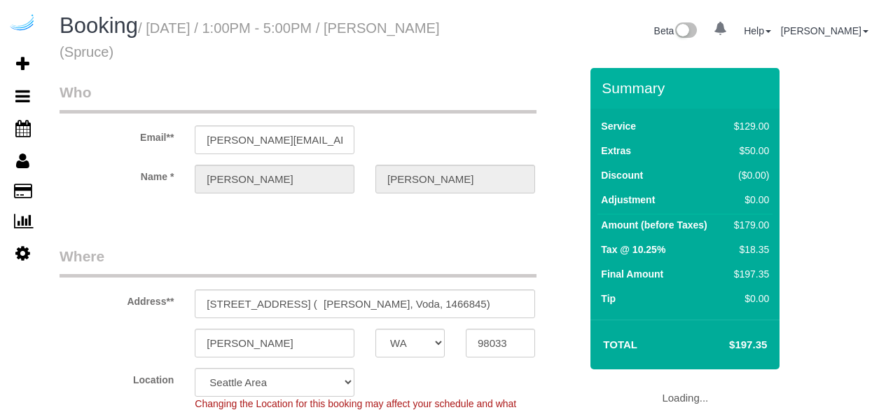
select select "WA"
select select "282"
select select "number:9"
select select "object:783"
